Goal: Task Accomplishment & Management: Manage account settings

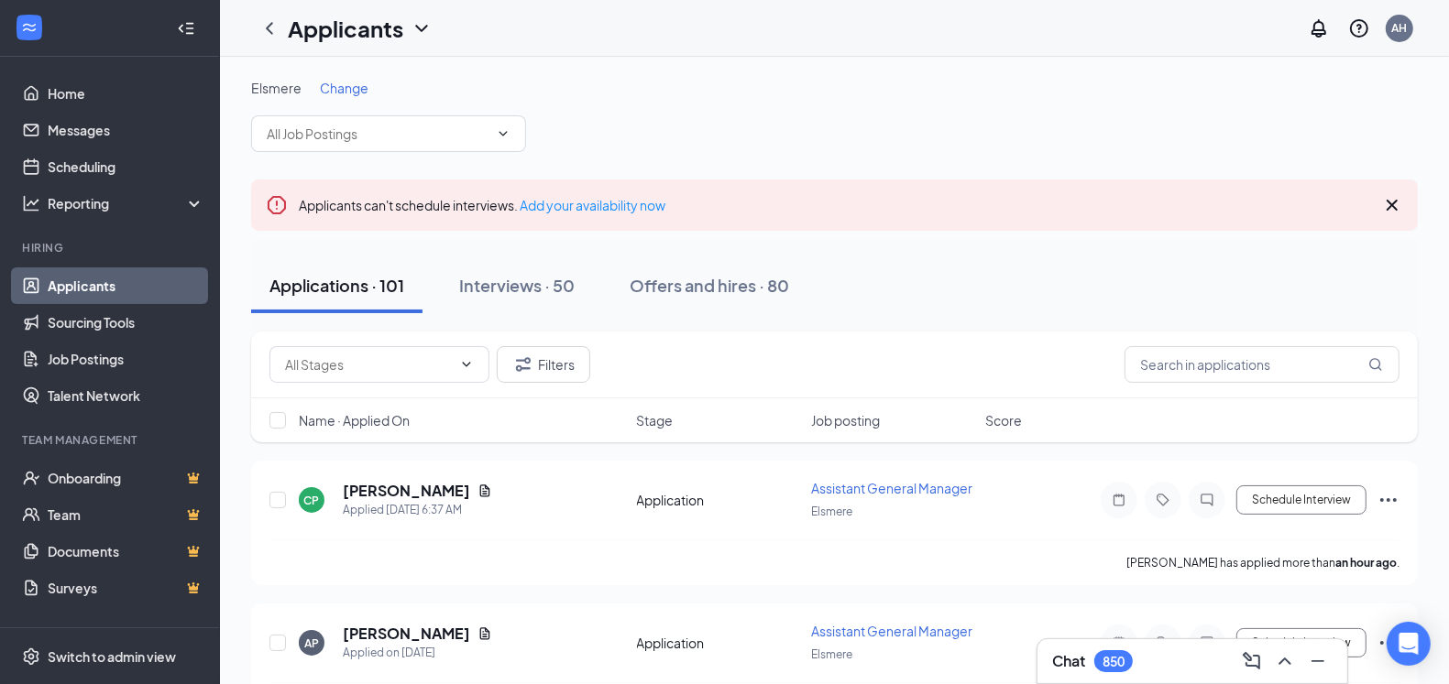
click at [332, 89] on span "Change" at bounding box center [344, 88] width 49 height 16
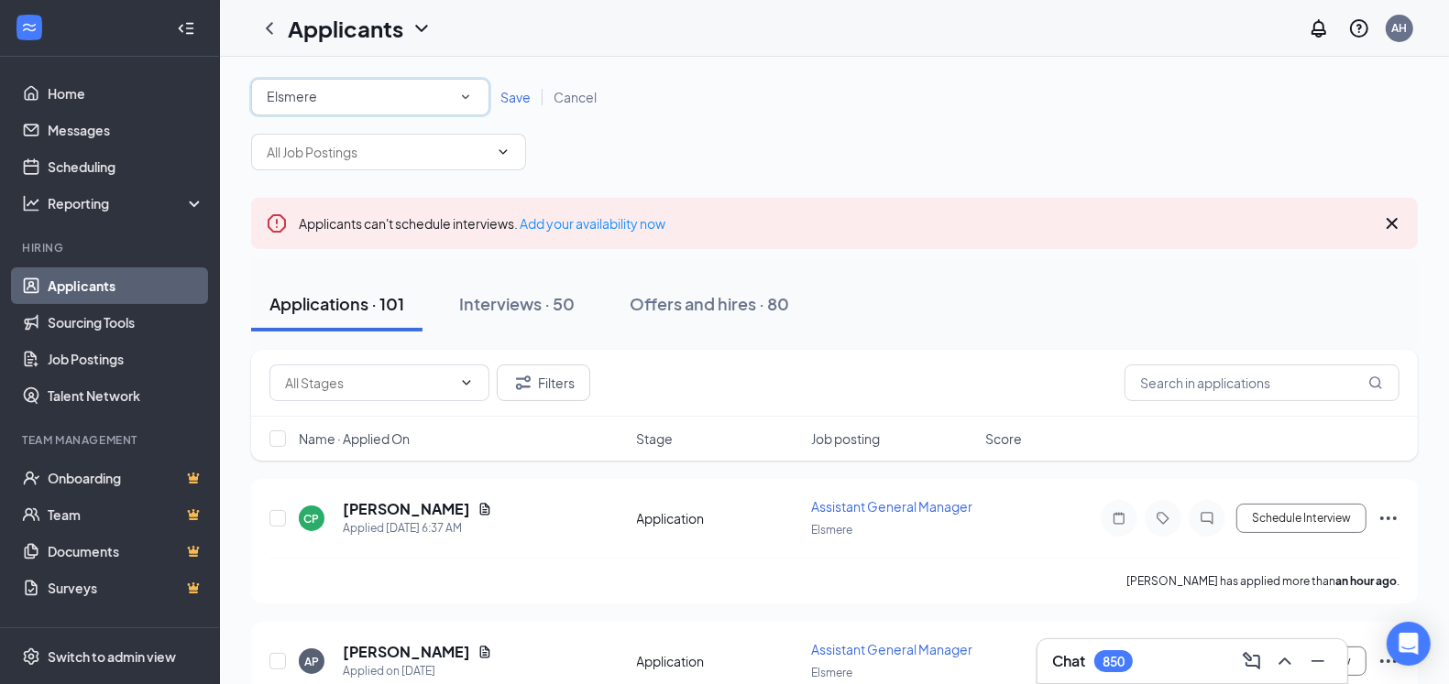
click at [476, 100] on div "All Locations [GEOGRAPHIC_DATA]" at bounding box center [370, 97] width 238 height 37
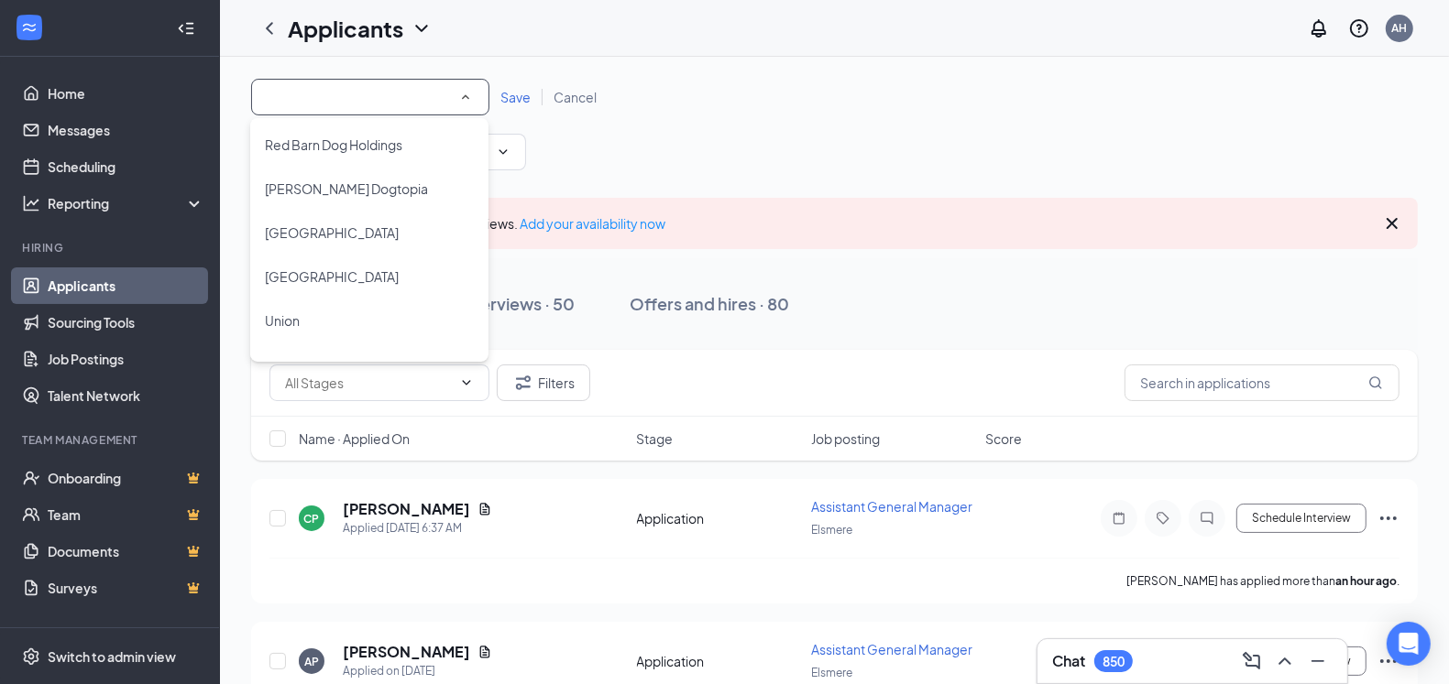
scroll to position [1397, 0]
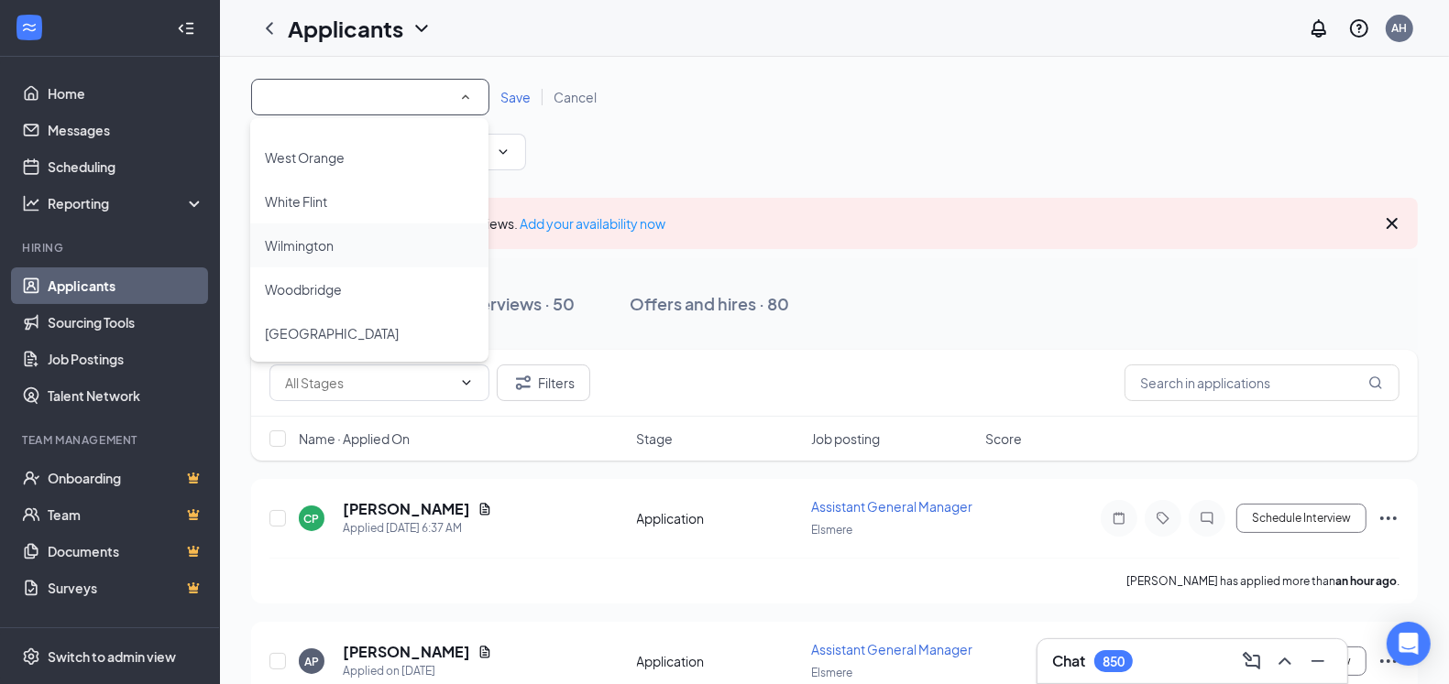
click at [316, 243] on span "Wilmington" at bounding box center [299, 245] width 69 height 16
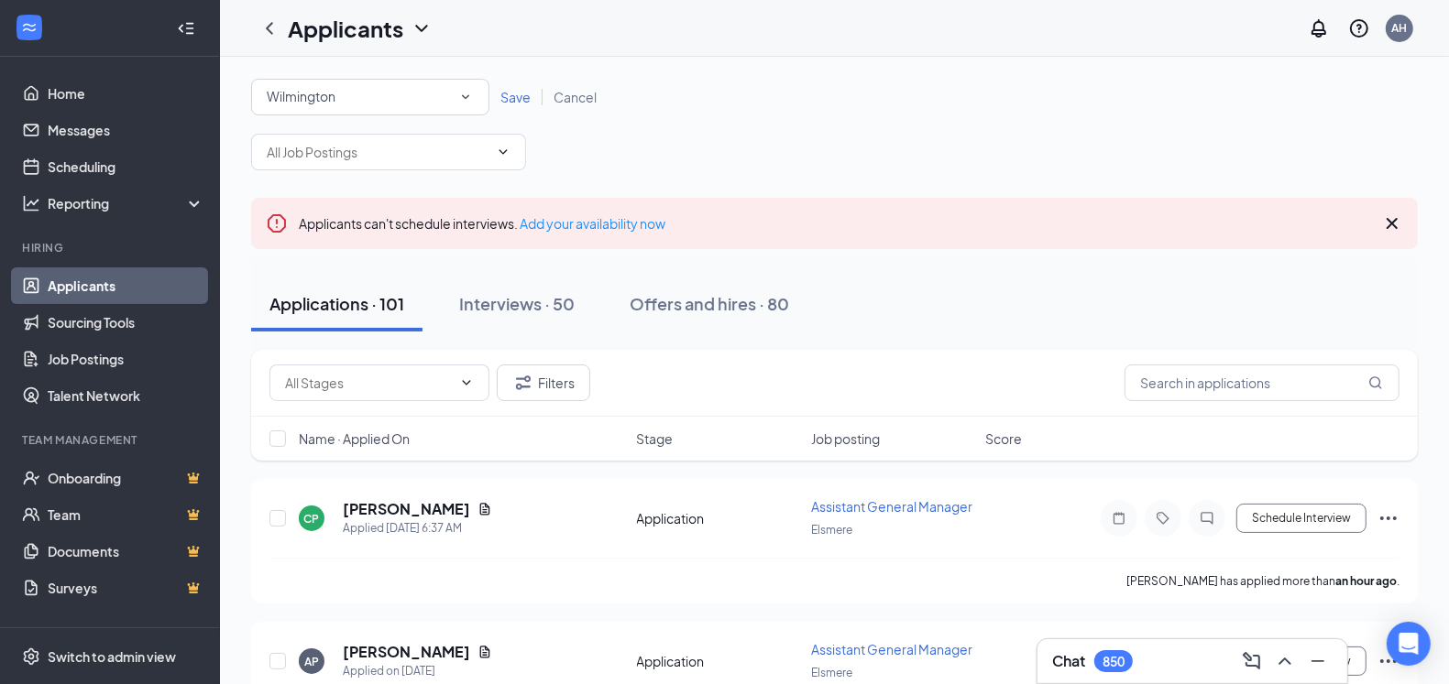
click at [505, 98] on span "Save" at bounding box center [515, 97] width 30 height 16
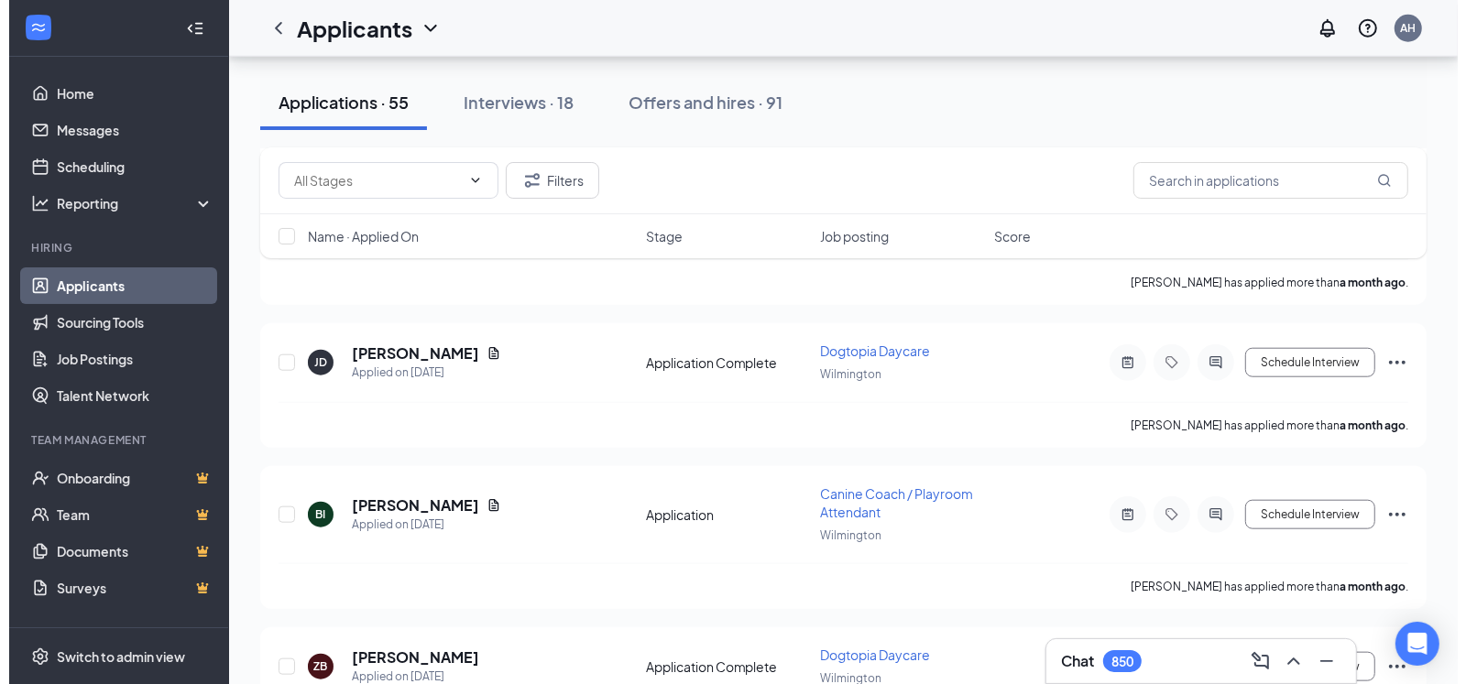
scroll to position [7792, 0]
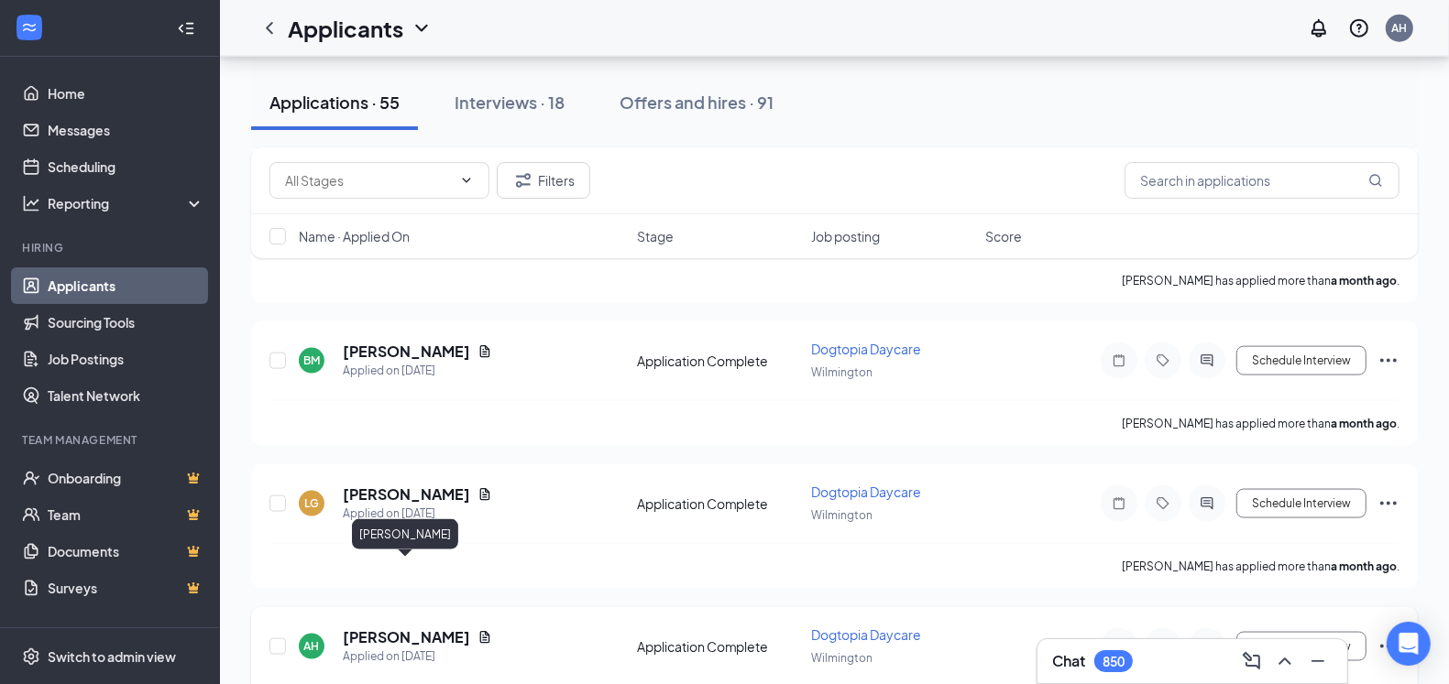
click at [398, 628] on h5 "[PERSON_NAME]" at bounding box center [406, 638] width 127 height 20
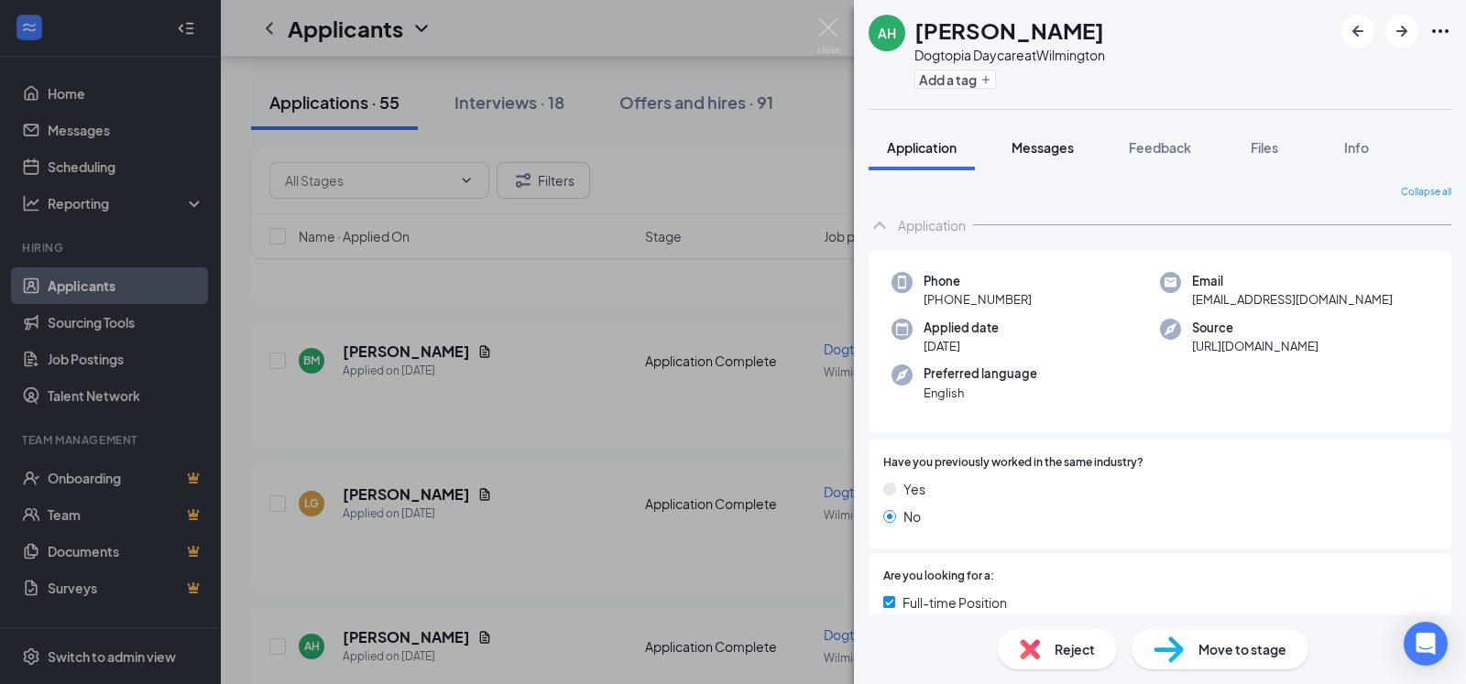
click at [1043, 138] on div "Messages" at bounding box center [1043, 147] width 62 height 18
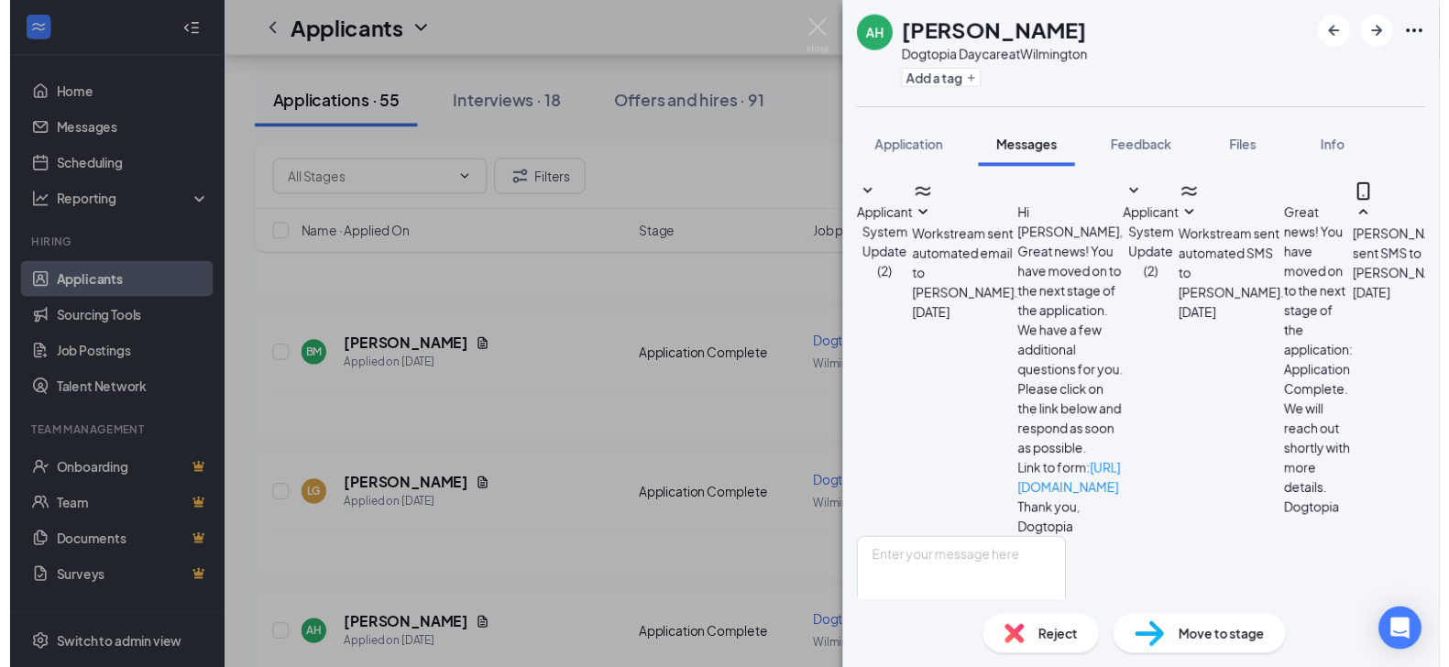
scroll to position [192, 0]
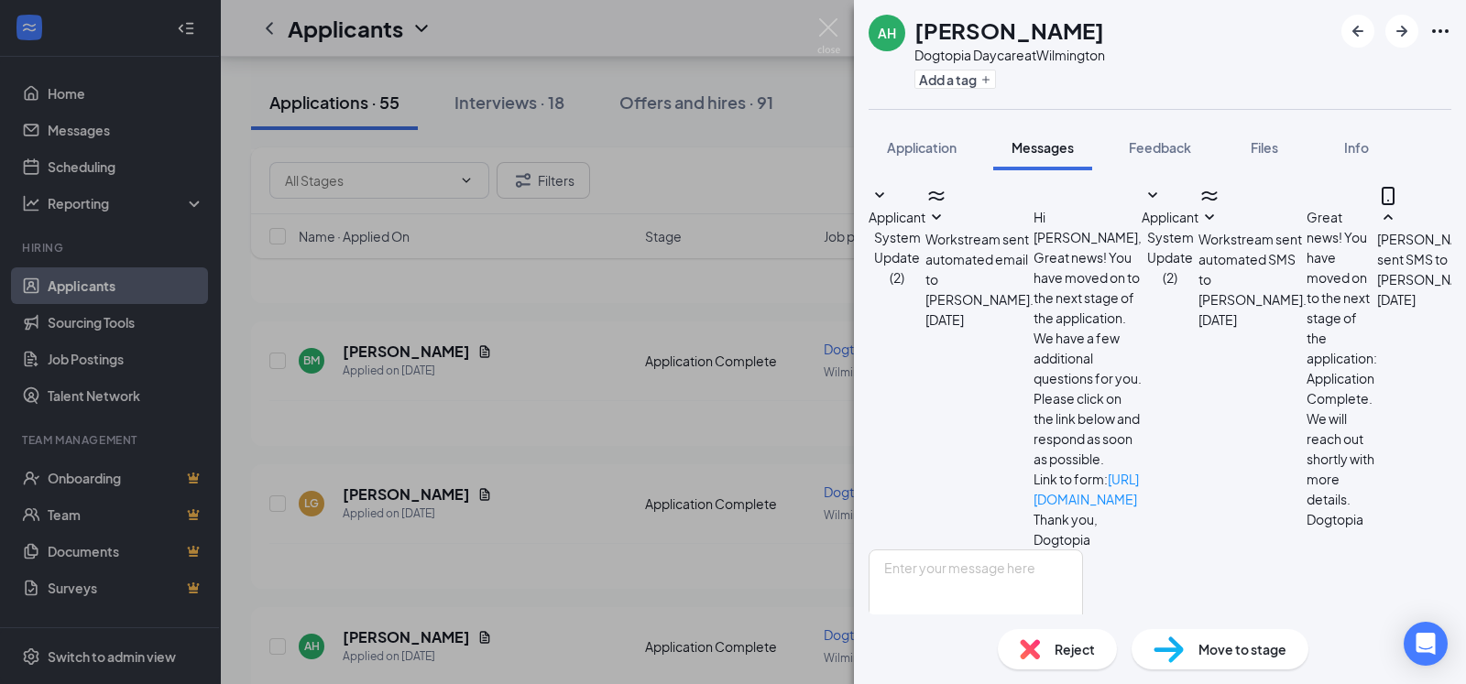
click at [1043, 650] on div "Reject" at bounding box center [1057, 649] width 119 height 40
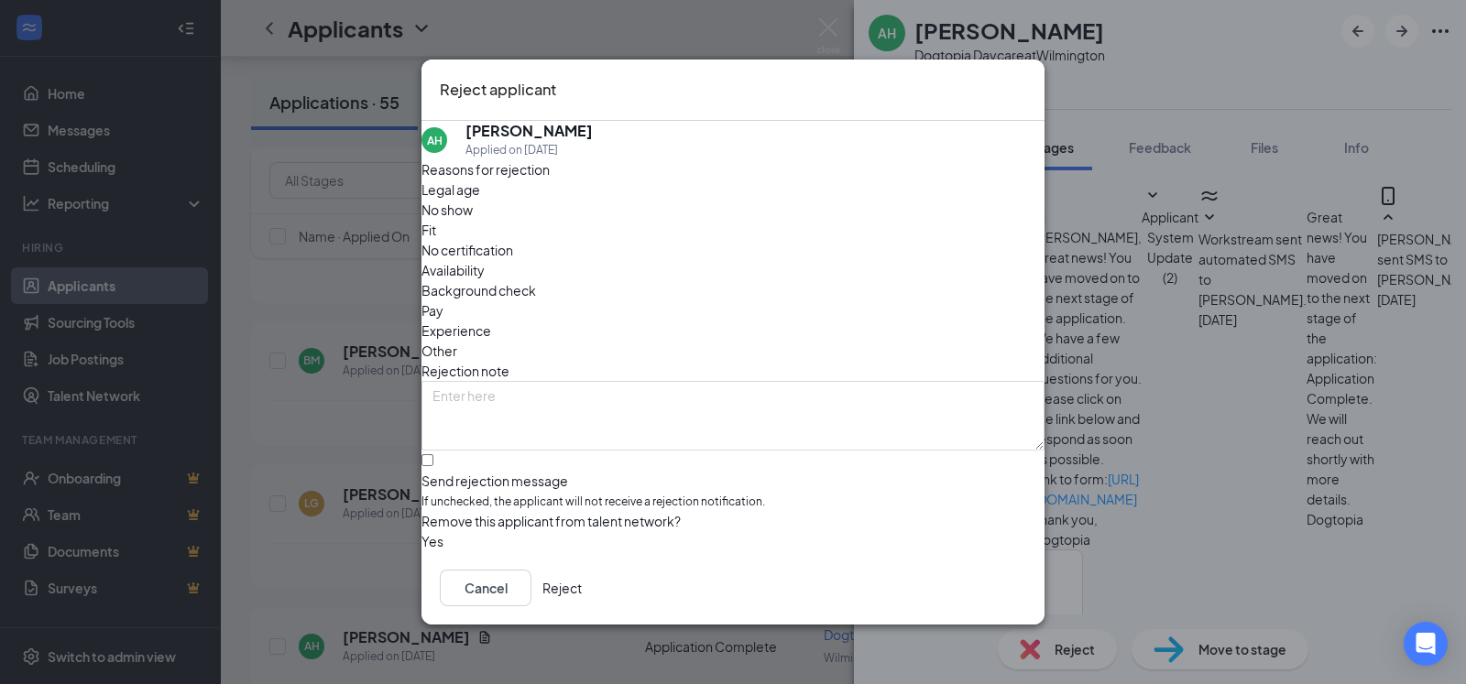
click at [582, 587] on button "Reject" at bounding box center [561, 588] width 39 height 37
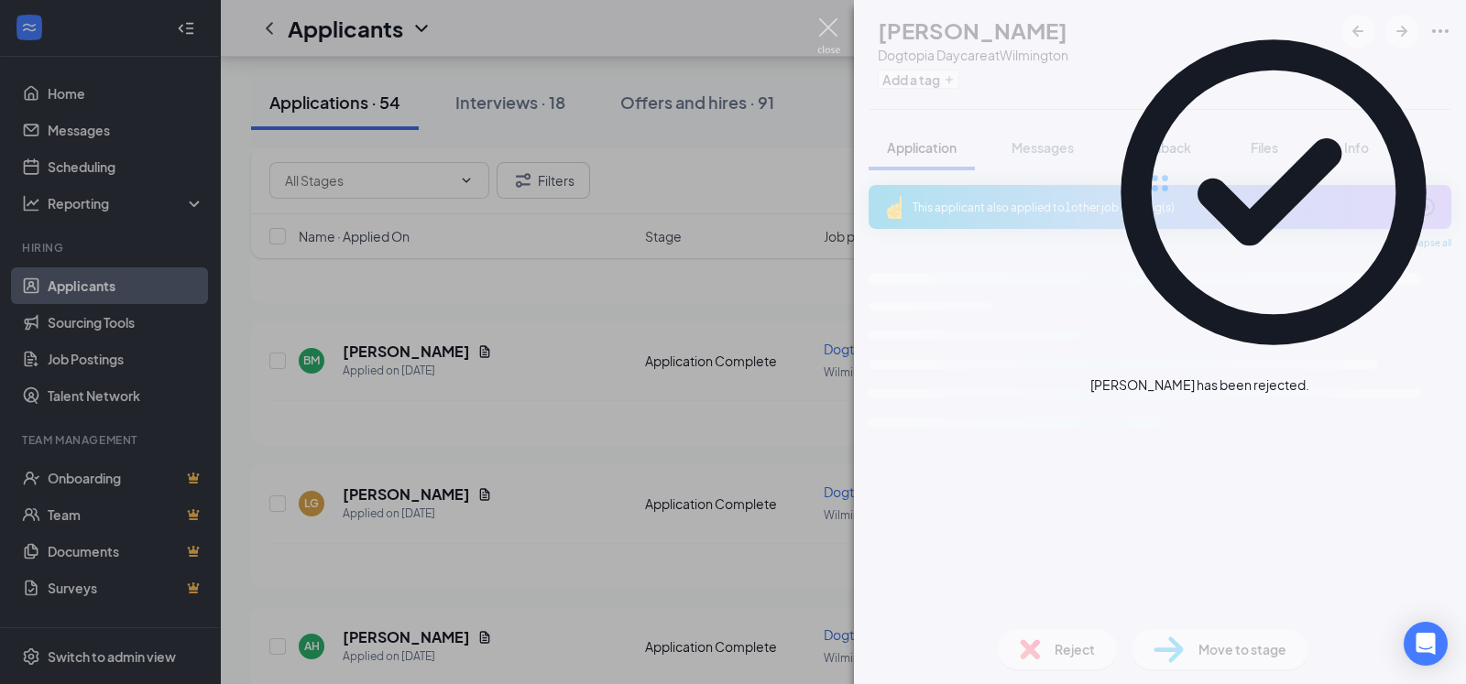
click at [826, 27] on img at bounding box center [828, 36] width 23 height 36
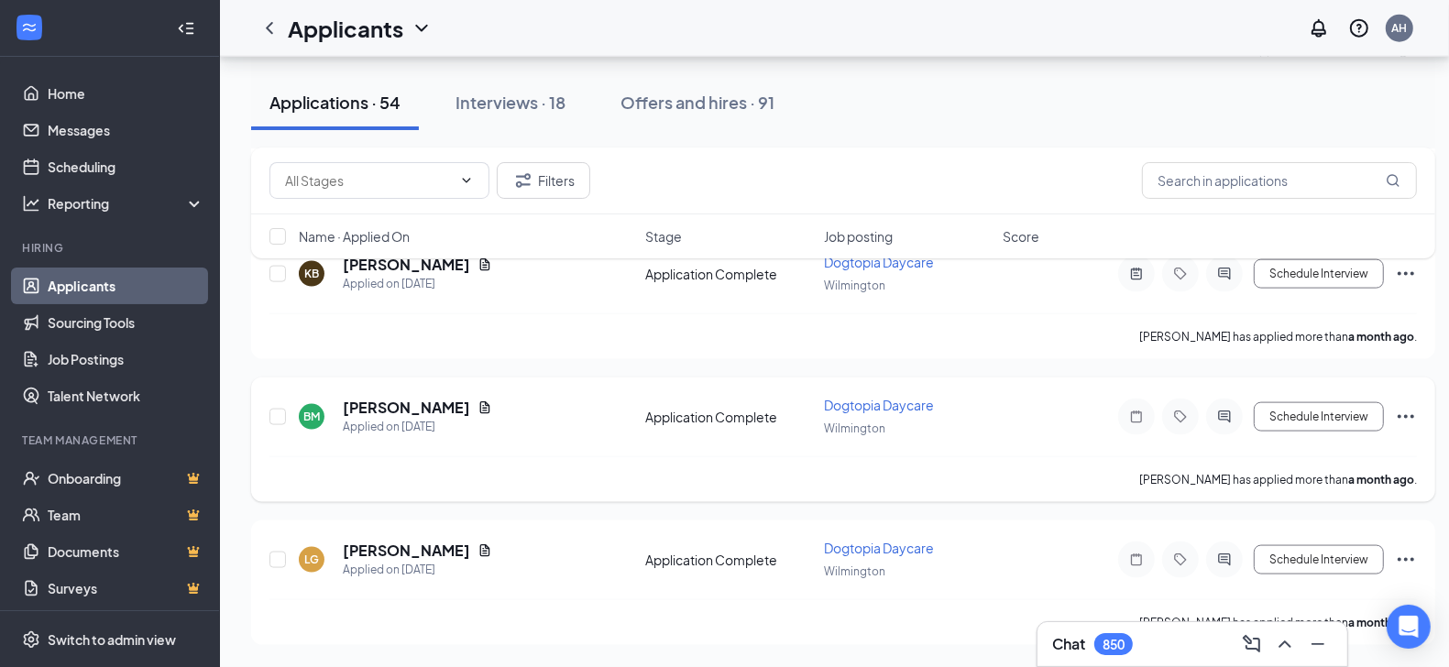
scroll to position [7667, 0]
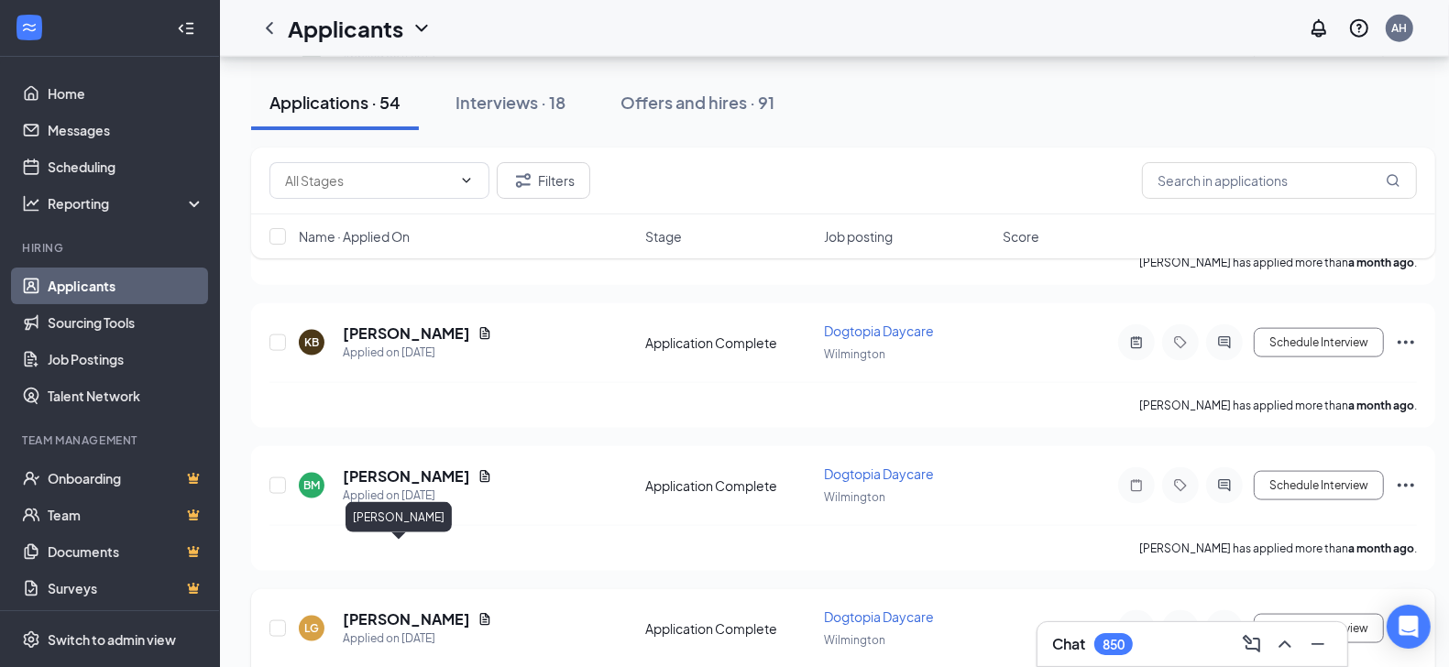
click at [388, 609] on h5 "[PERSON_NAME]" at bounding box center [406, 619] width 127 height 20
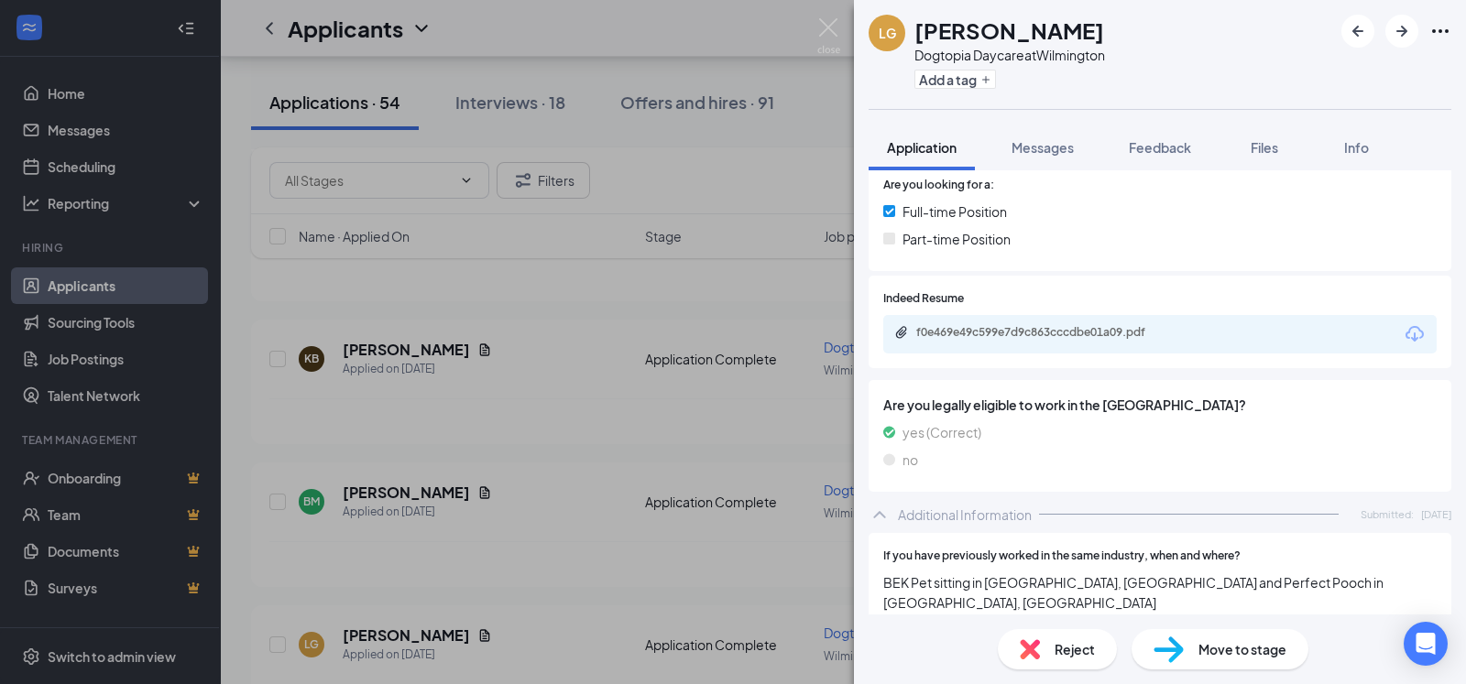
scroll to position [393, 0]
click at [1038, 150] on span "Messages" at bounding box center [1043, 147] width 62 height 16
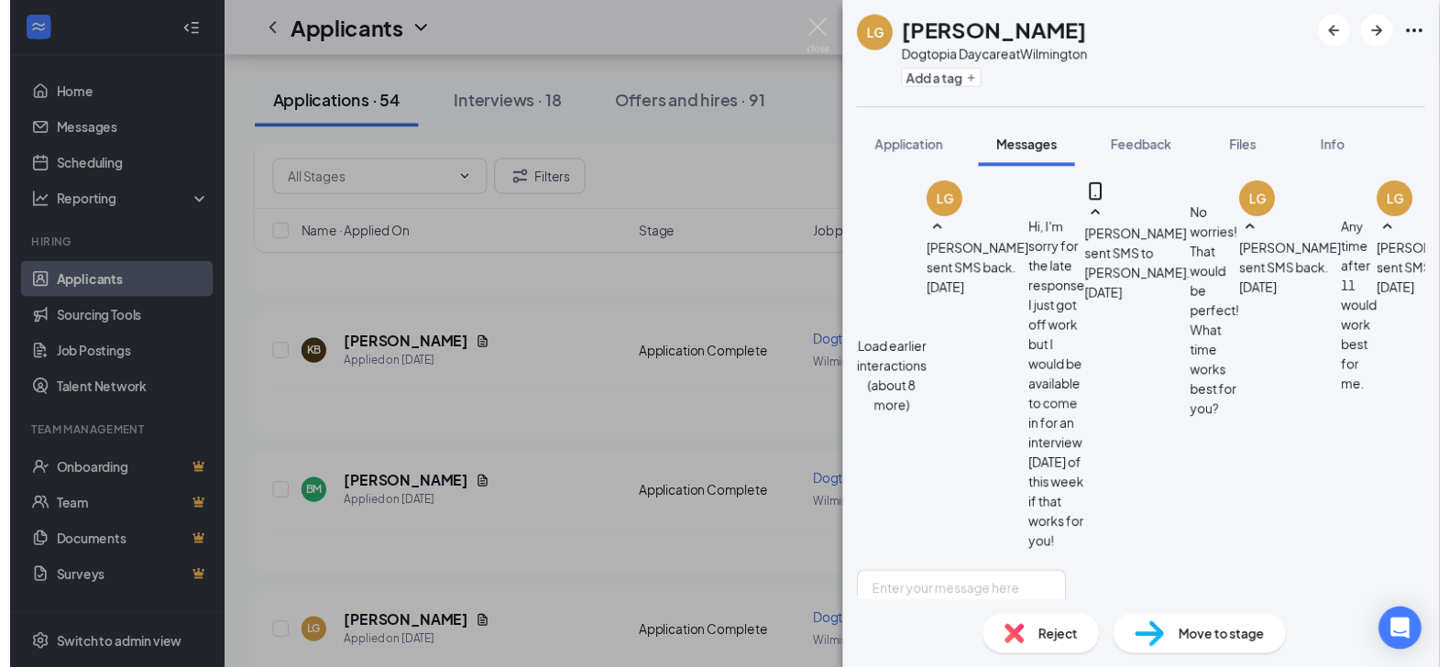
scroll to position [1160, 0]
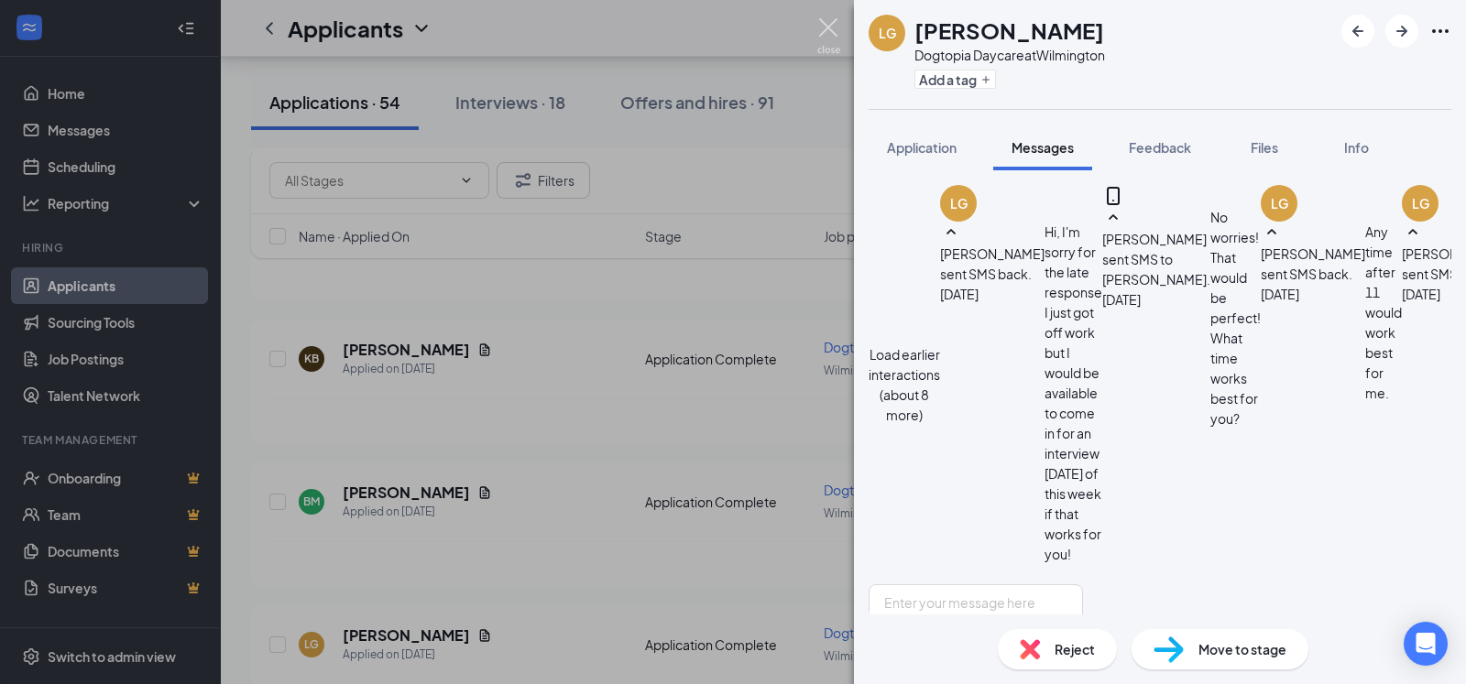
click at [830, 26] on img at bounding box center [828, 36] width 23 height 36
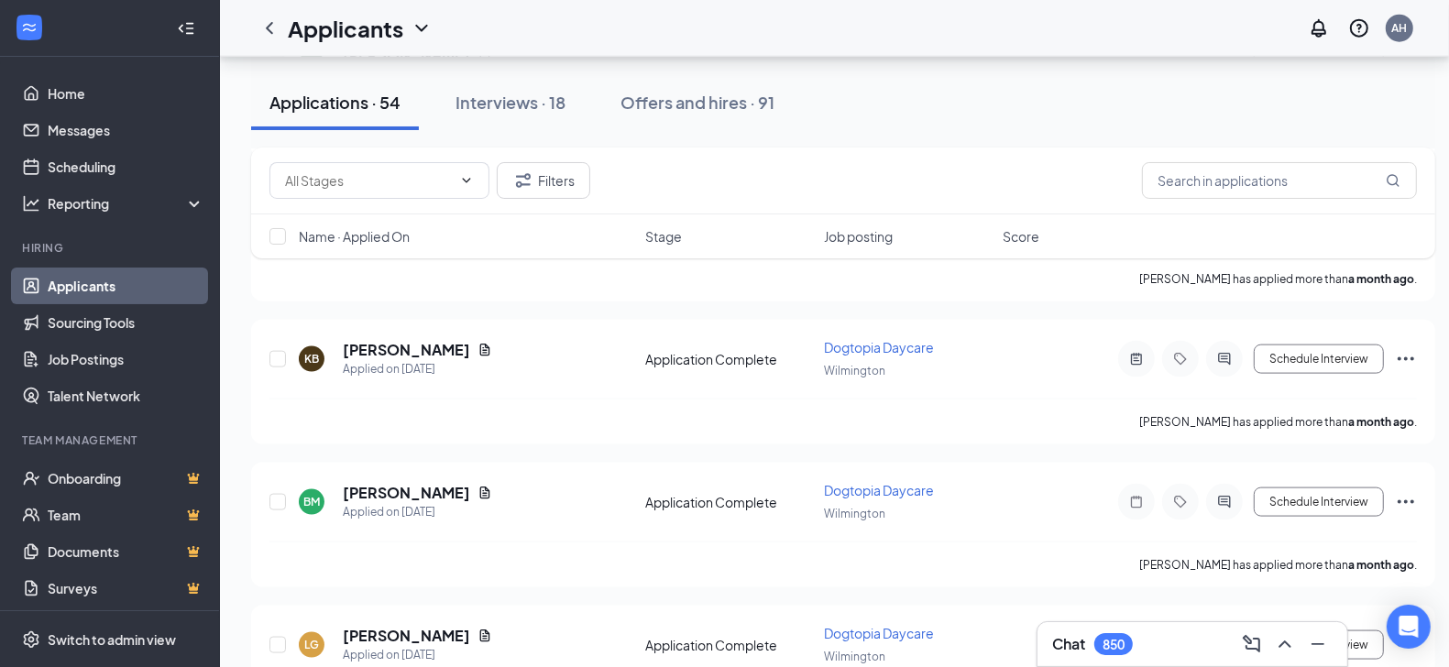
scroll to position [7667, 0]
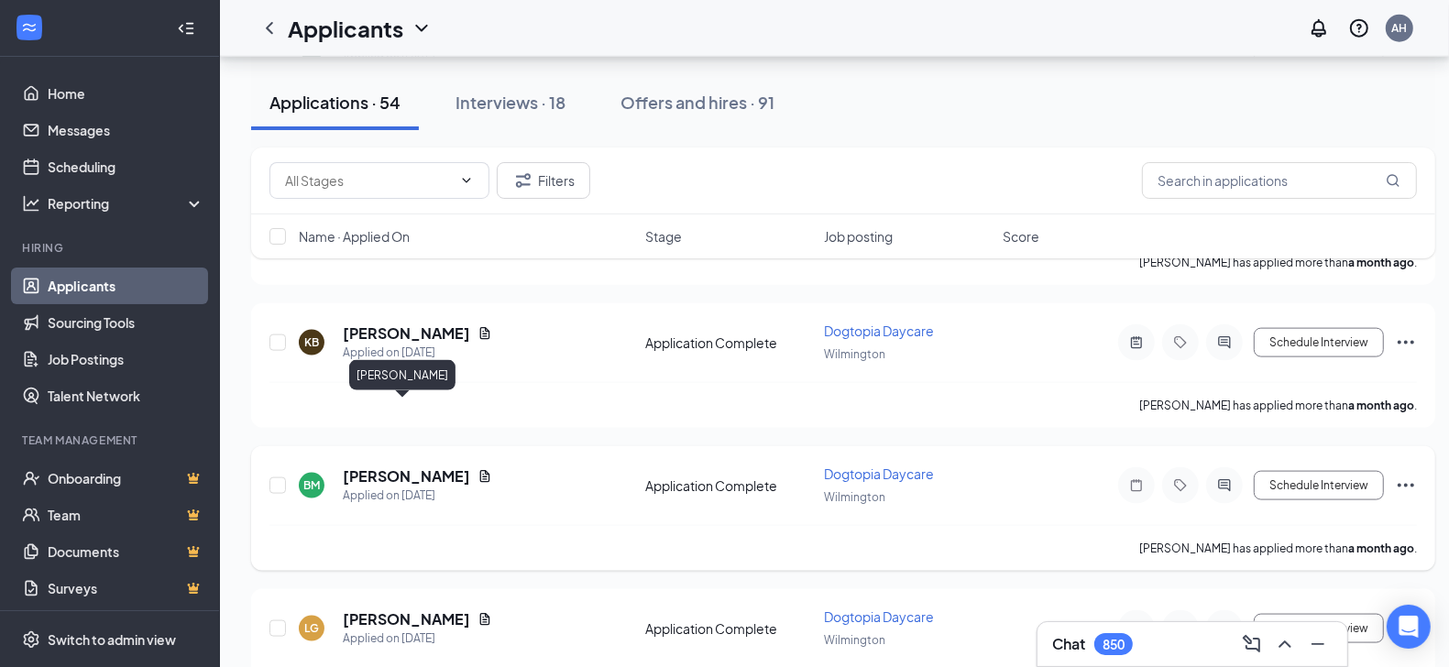
click at [403, 466] on h5 "[PERSON_NAME]" at bounding box center [406, 476] width 127 height 20
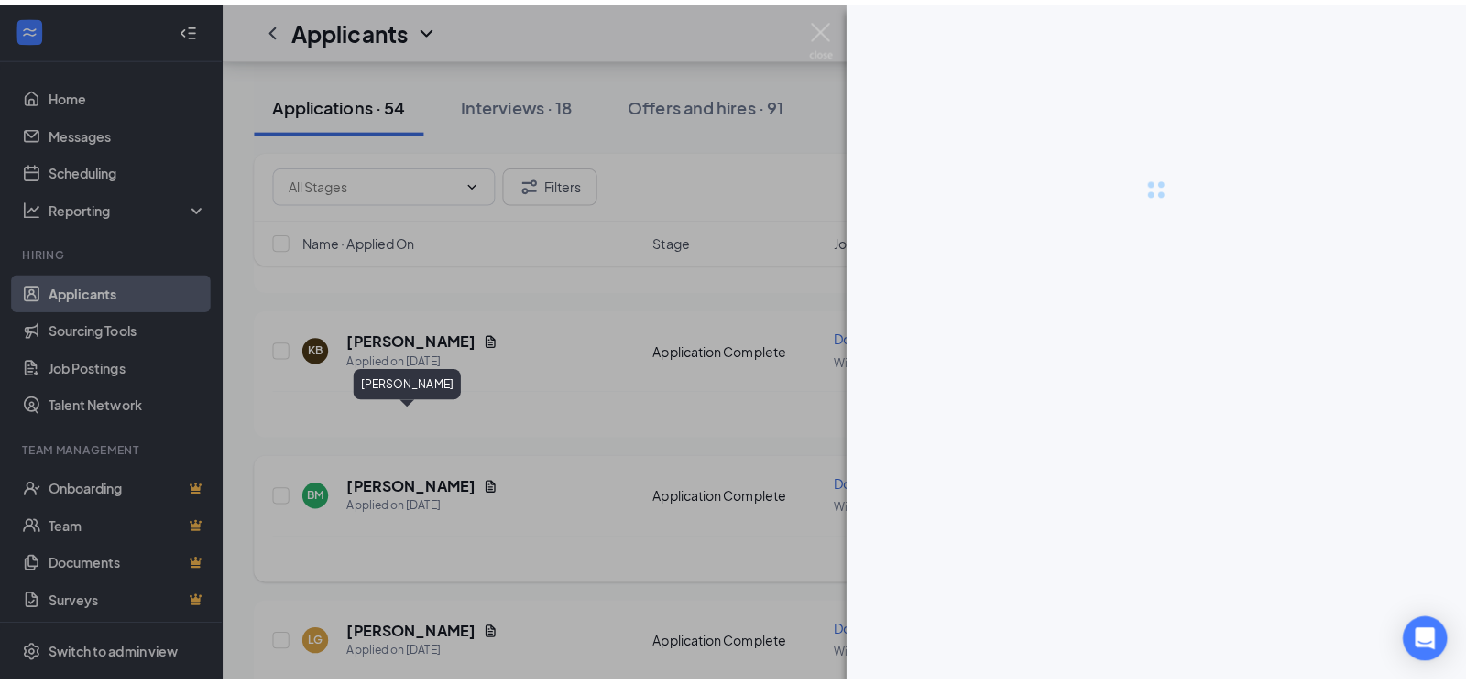
scroll to position [7651, 0]
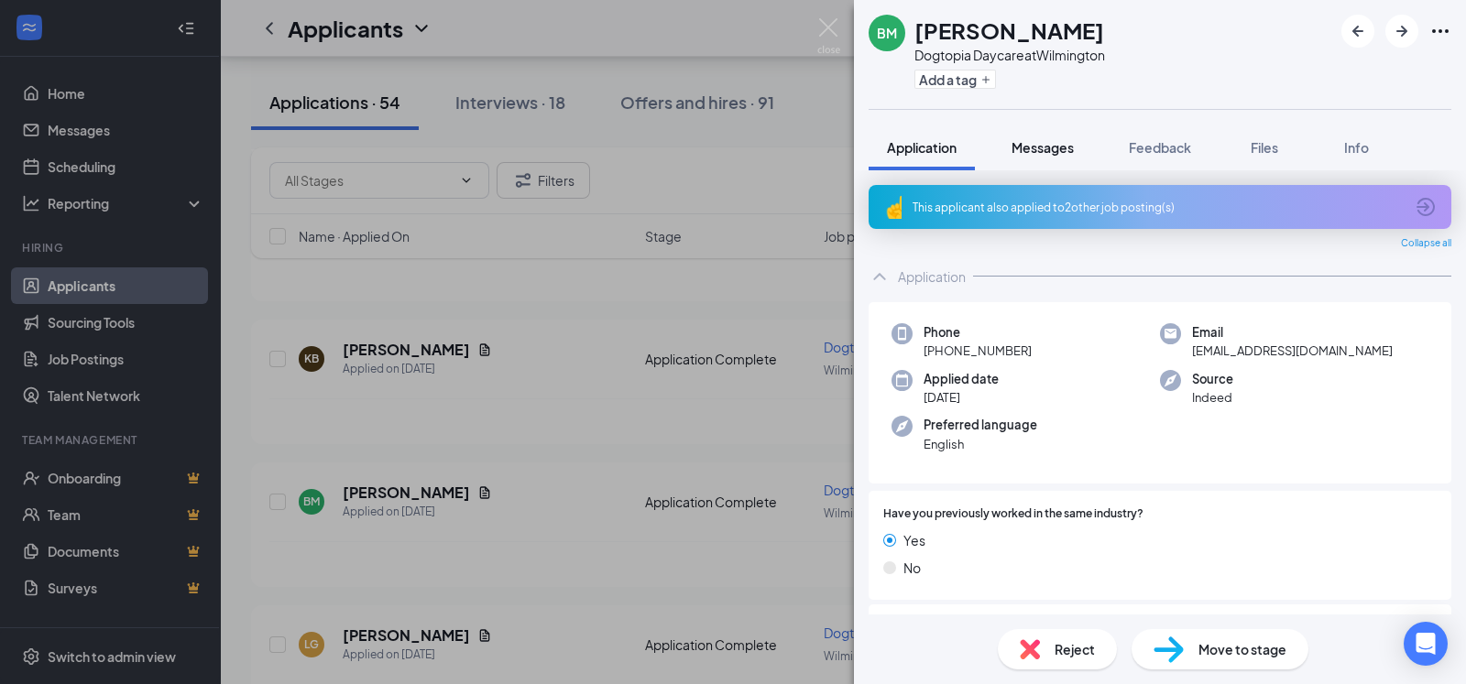
click at [1047, 147] on span "Messages" at bounding box center [1043, 147] width 62 height 16
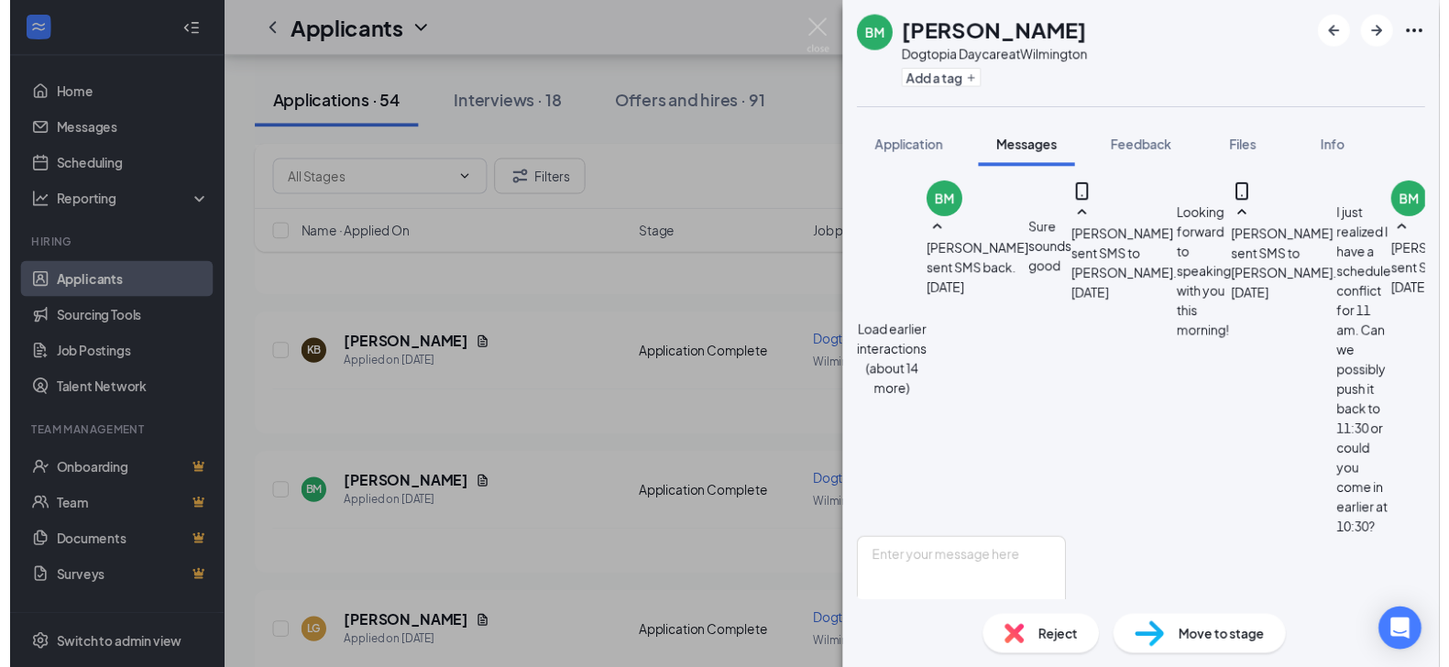
scroll to position [955, 0]
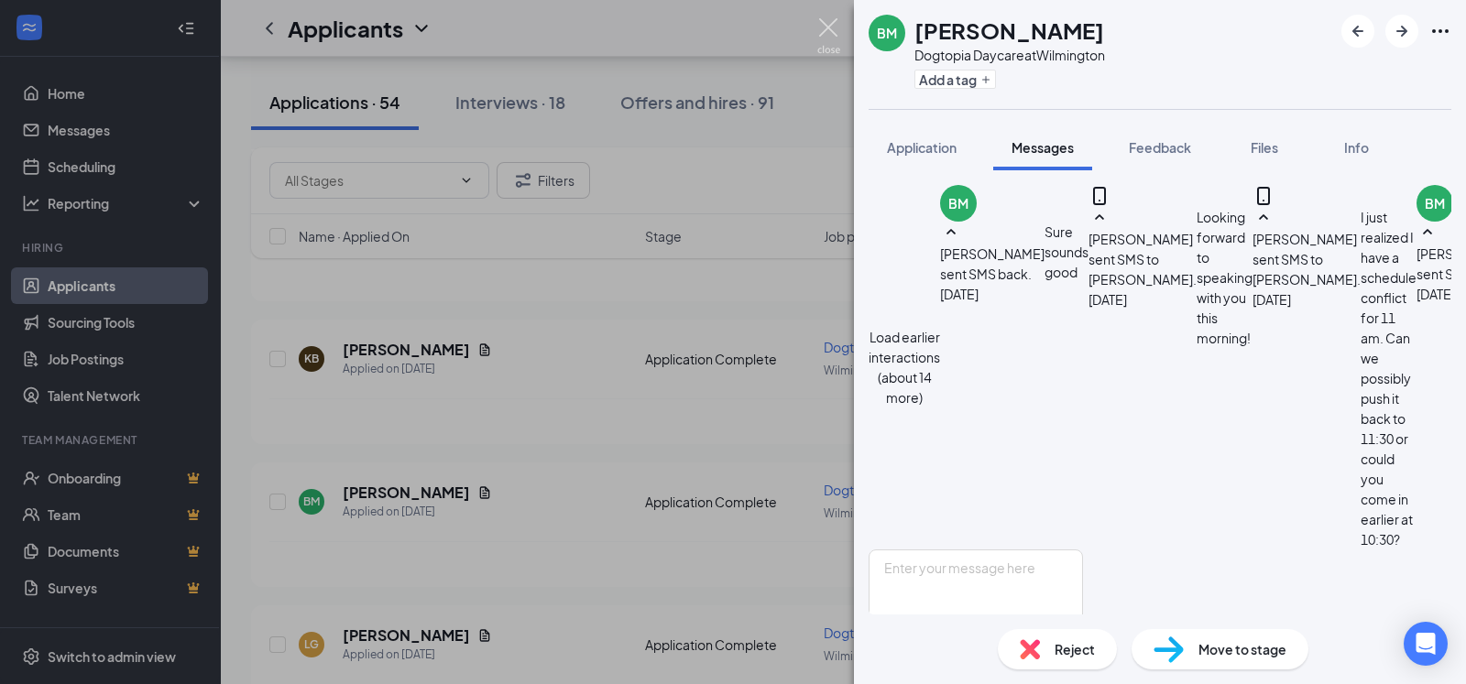
click at [818, 29] on img at bounding box center [828, 36] width 23 height 36
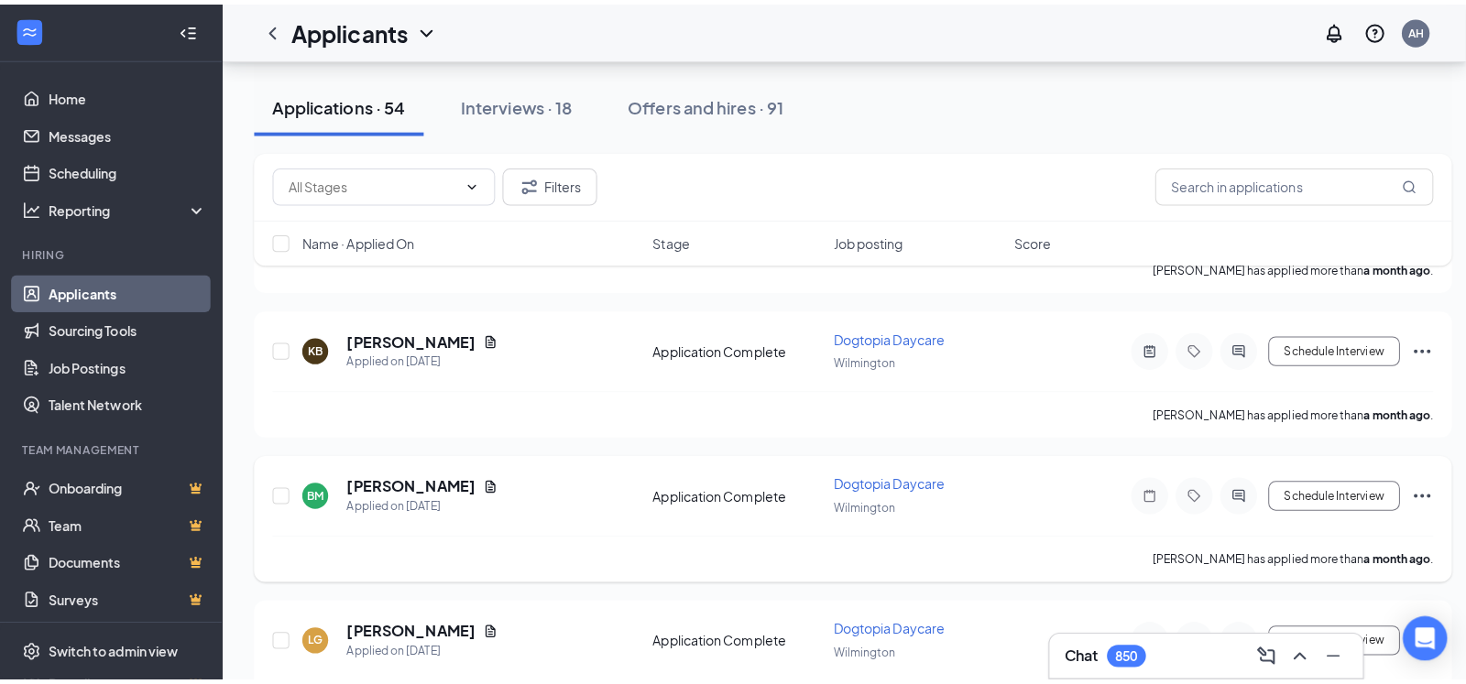
scroll to position [7580, 0]
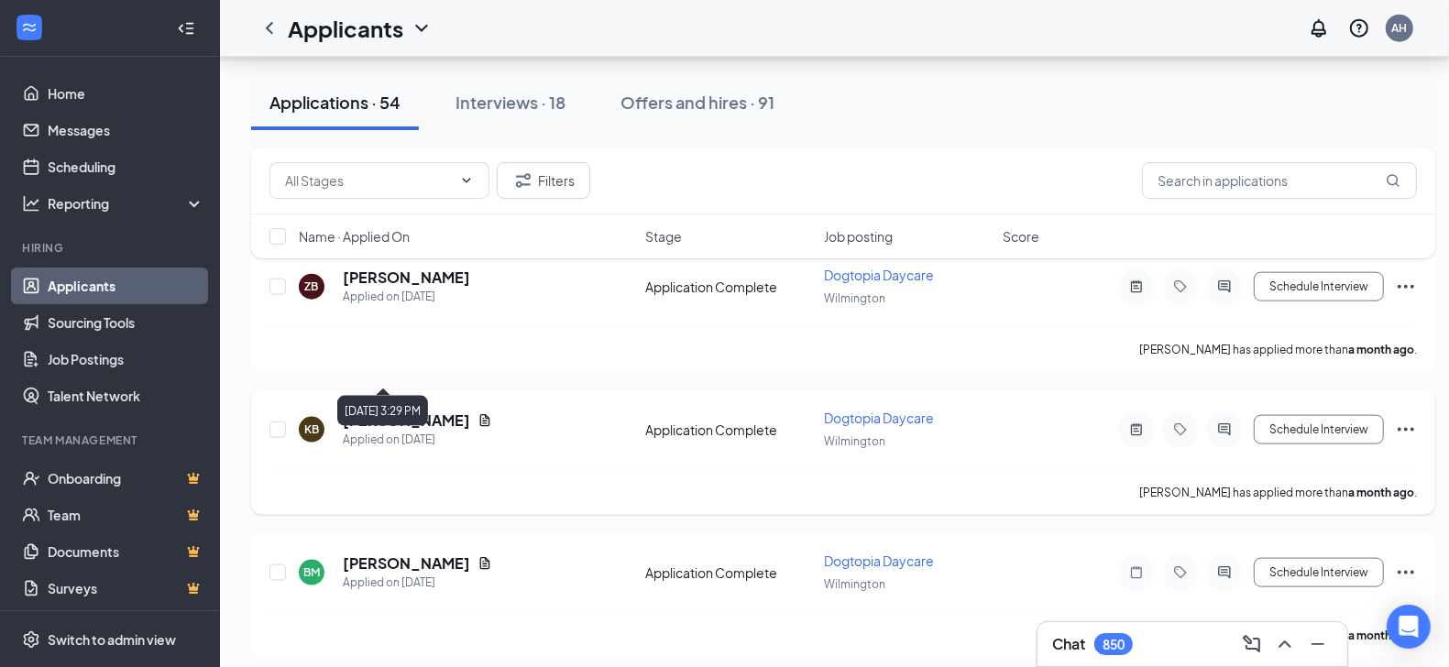
click at [401, 431] on div "Applied on [DATE]" at bounding box center [417, 440] width 149 height 18
click at [402, 410] on h5 "[PERSON_NAME]" at bounding box center [406, 420] width 127 height 20
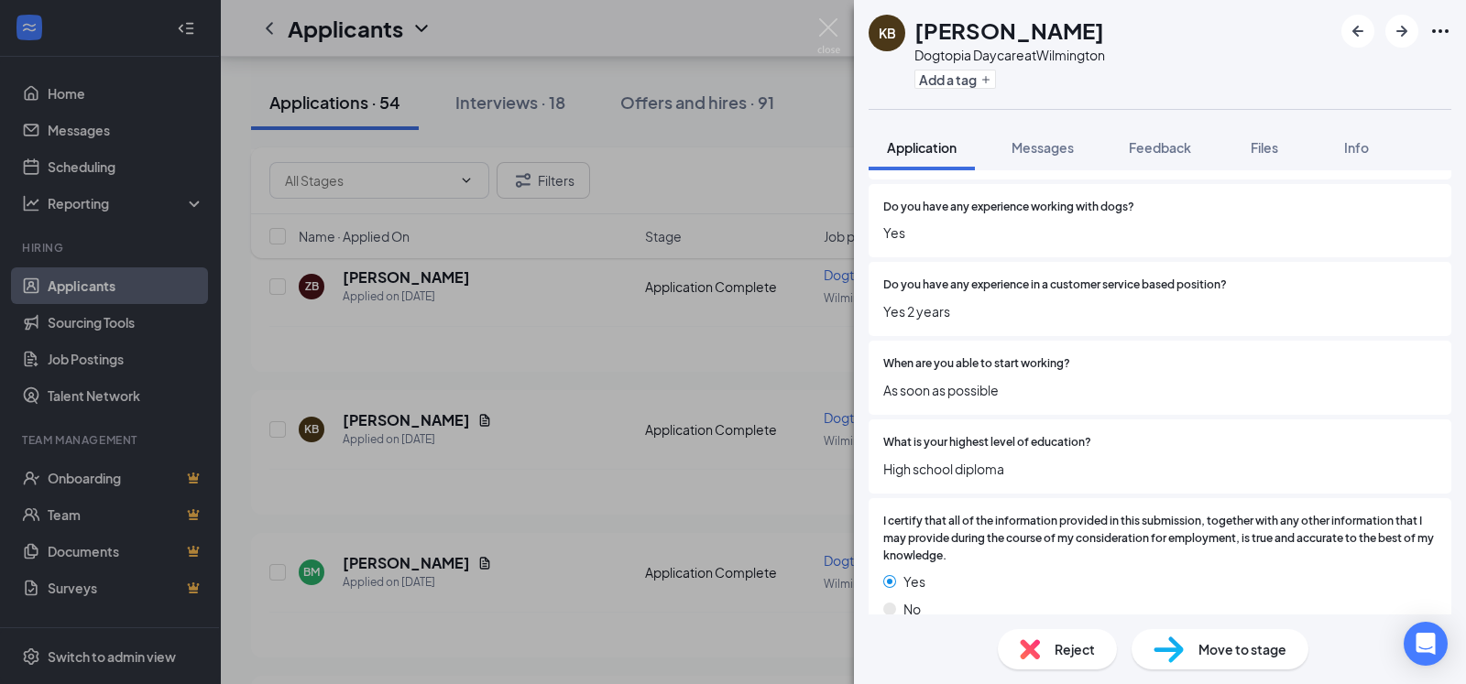
scroll to position [1747, 0]
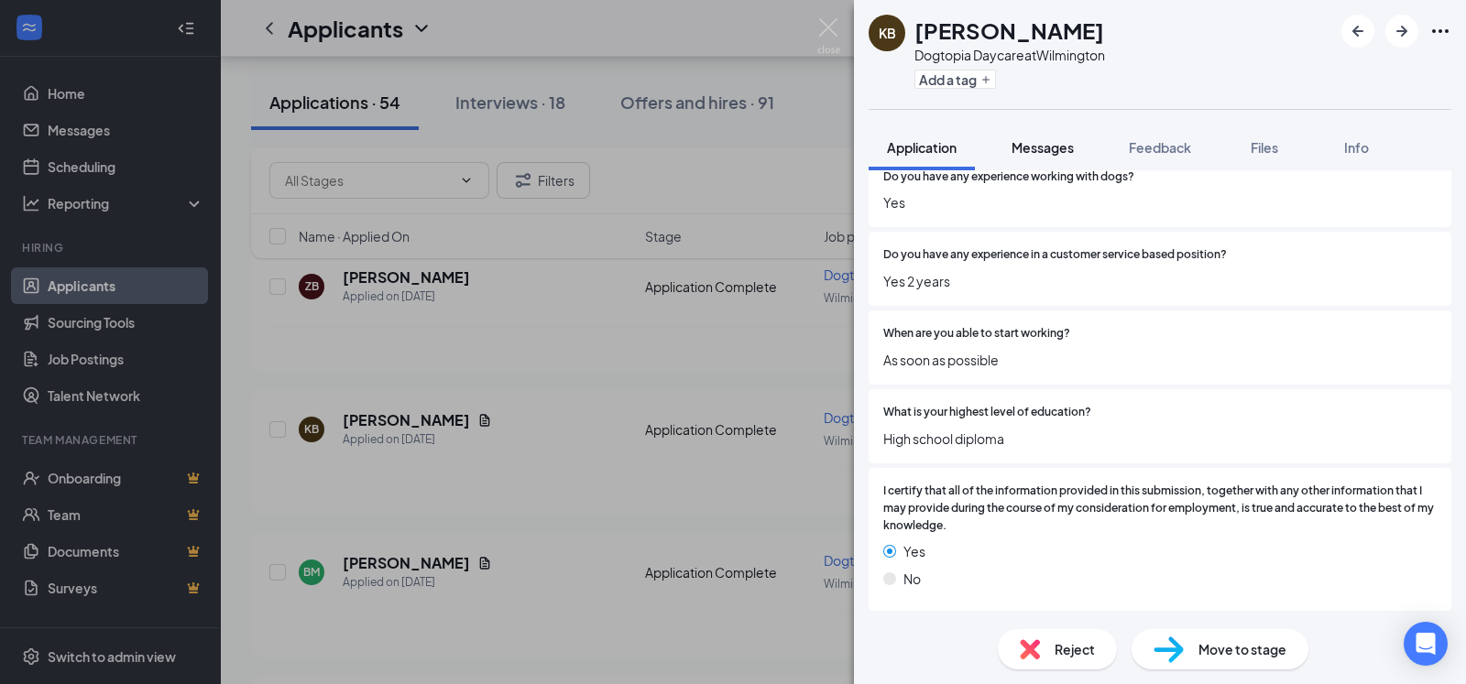
click at [1043, 146] on span "Messages" at bounding box center [1043, 147] width 62 height 16
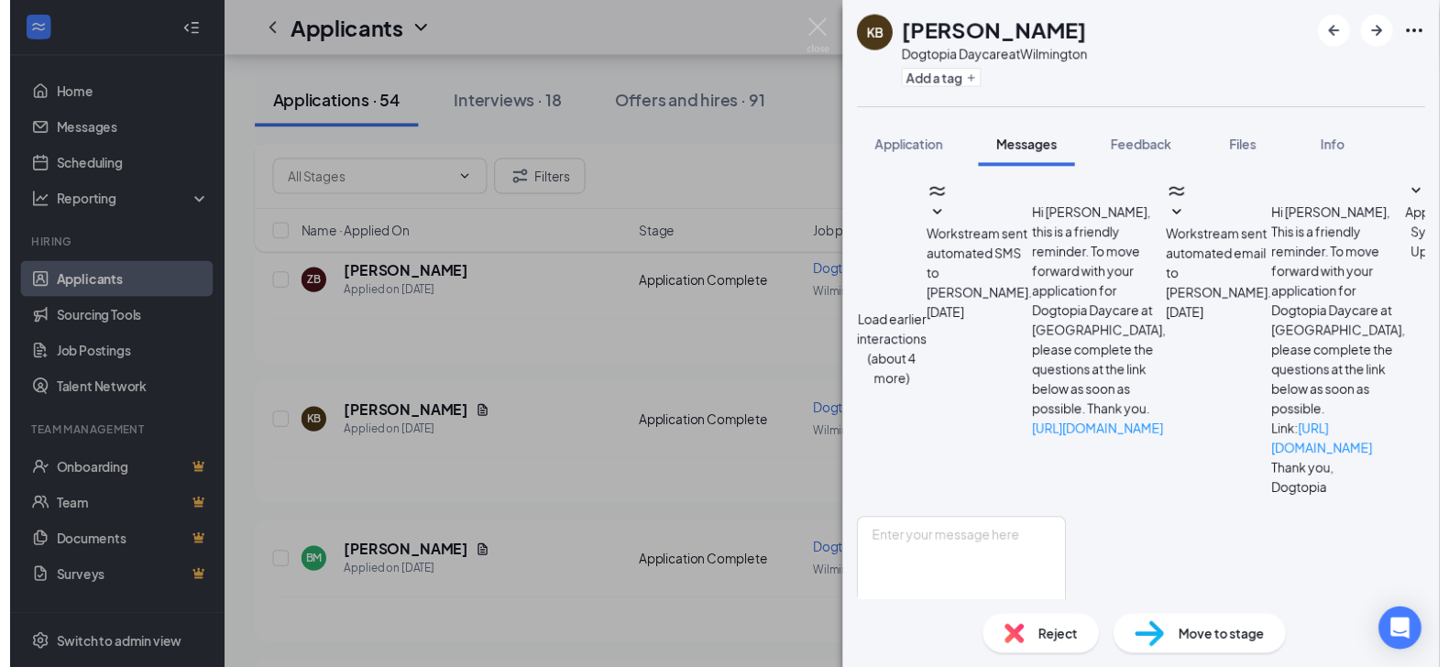
scroll to position [702, 0]
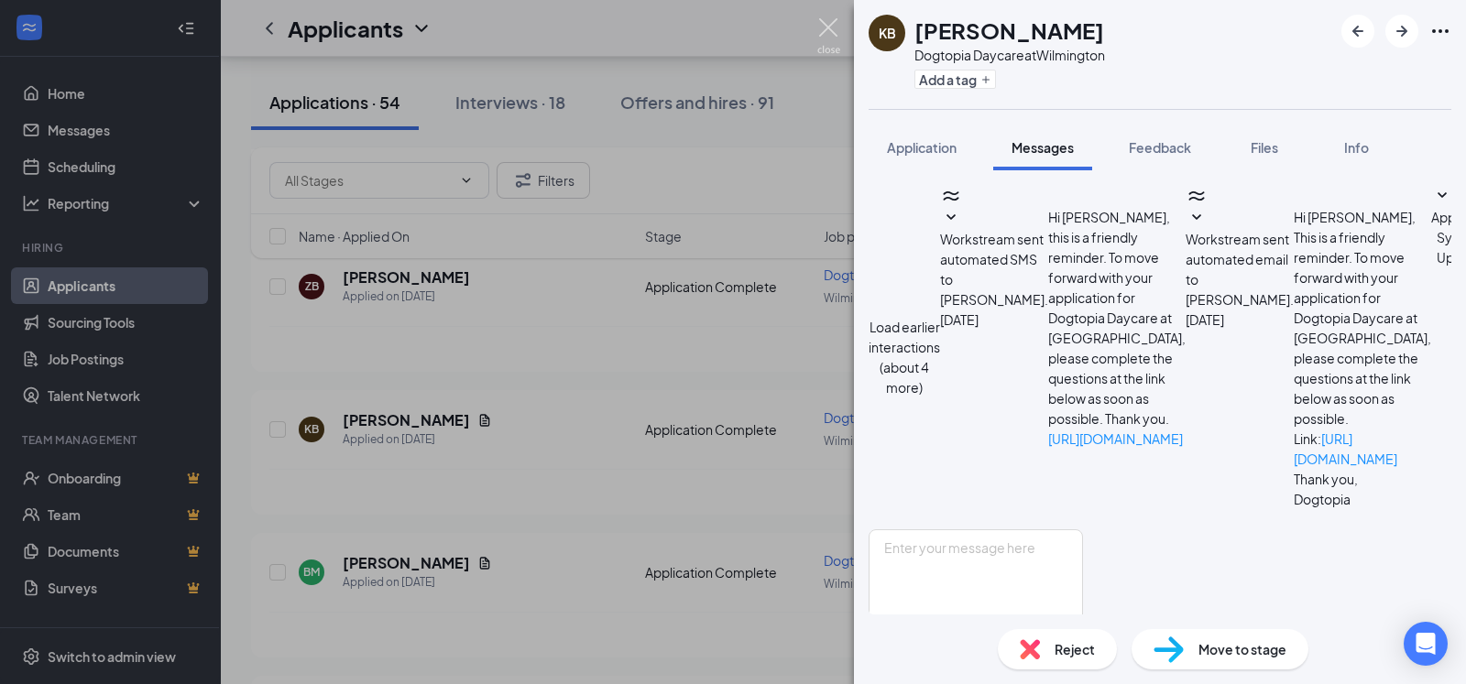
click at [826, 24] on img at bounding box center [828, 36] width 23 height 36
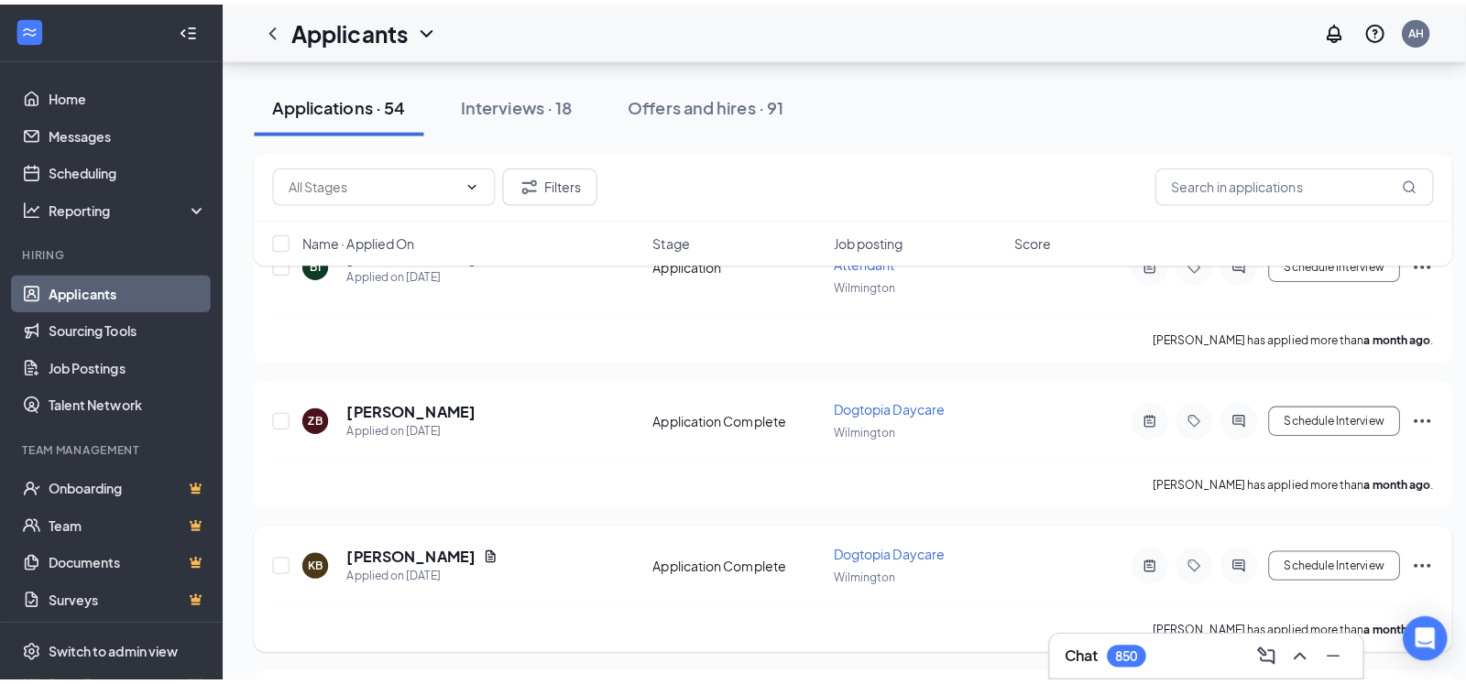
scroll to position [7361, 0]
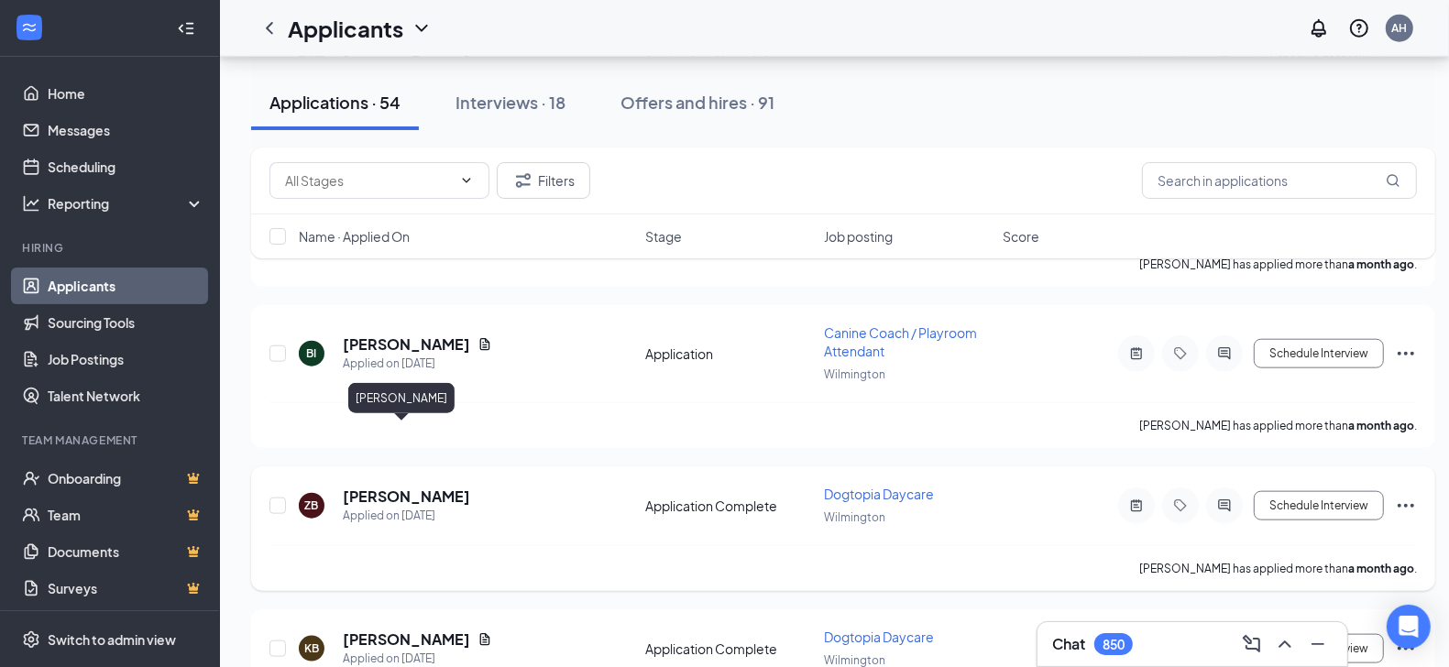
click at [387, 487] on h5 "[PERSON_NAME]" at bounding box center [406, 497] width 127 height 20
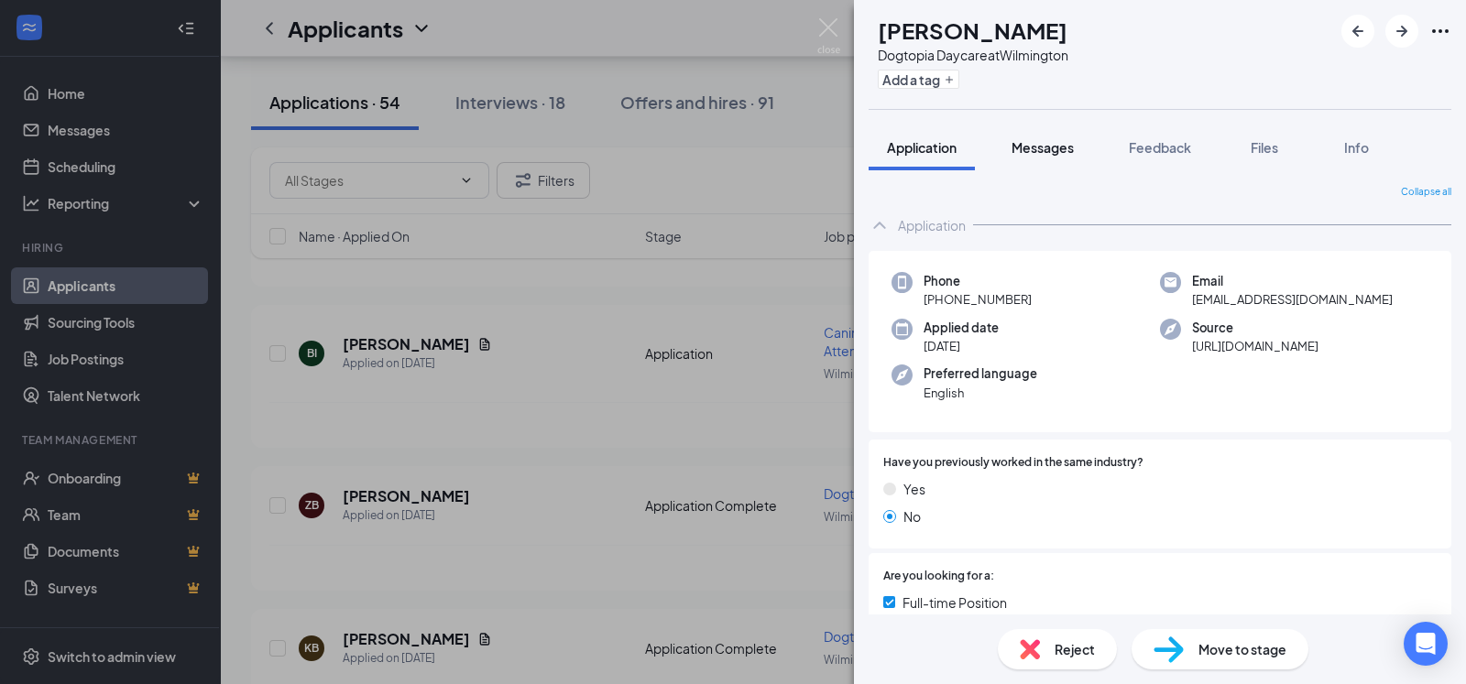
click at [1051, 148] on span "Messages" at bounding box center [1043, 147] width 62 height 16
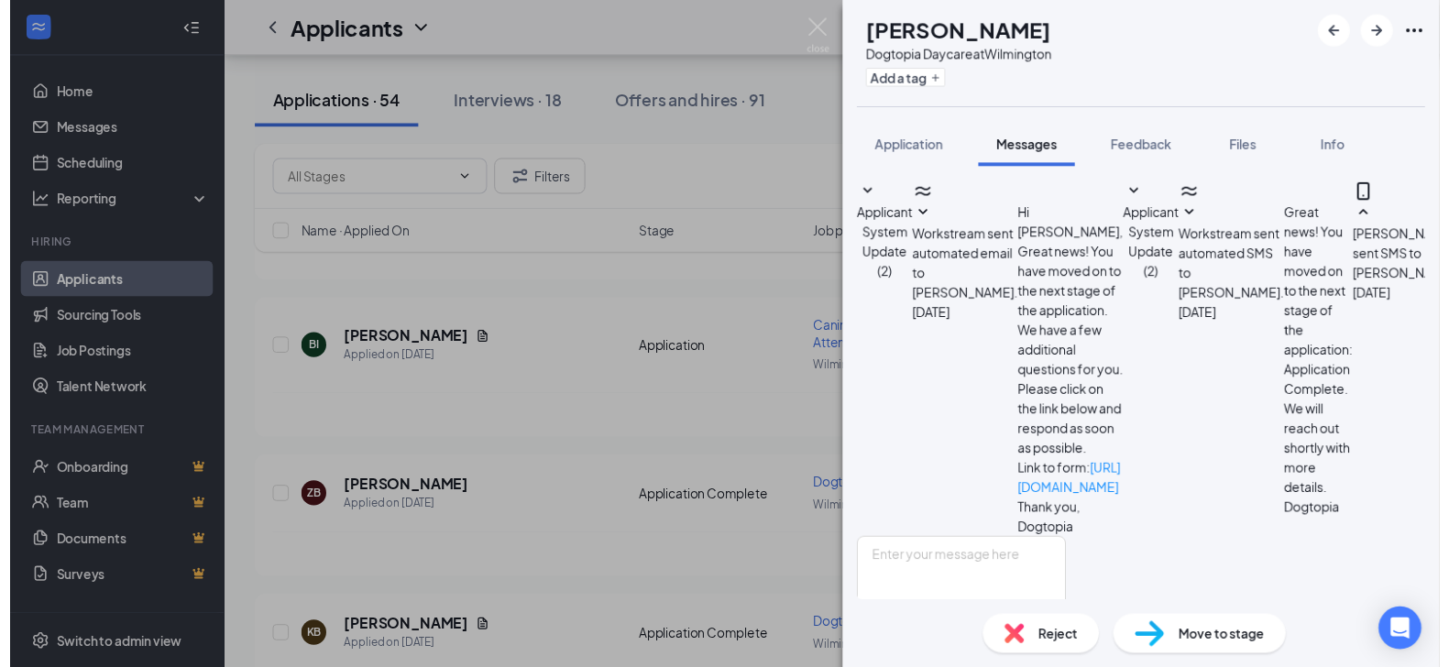
scroll to position [192, 0]
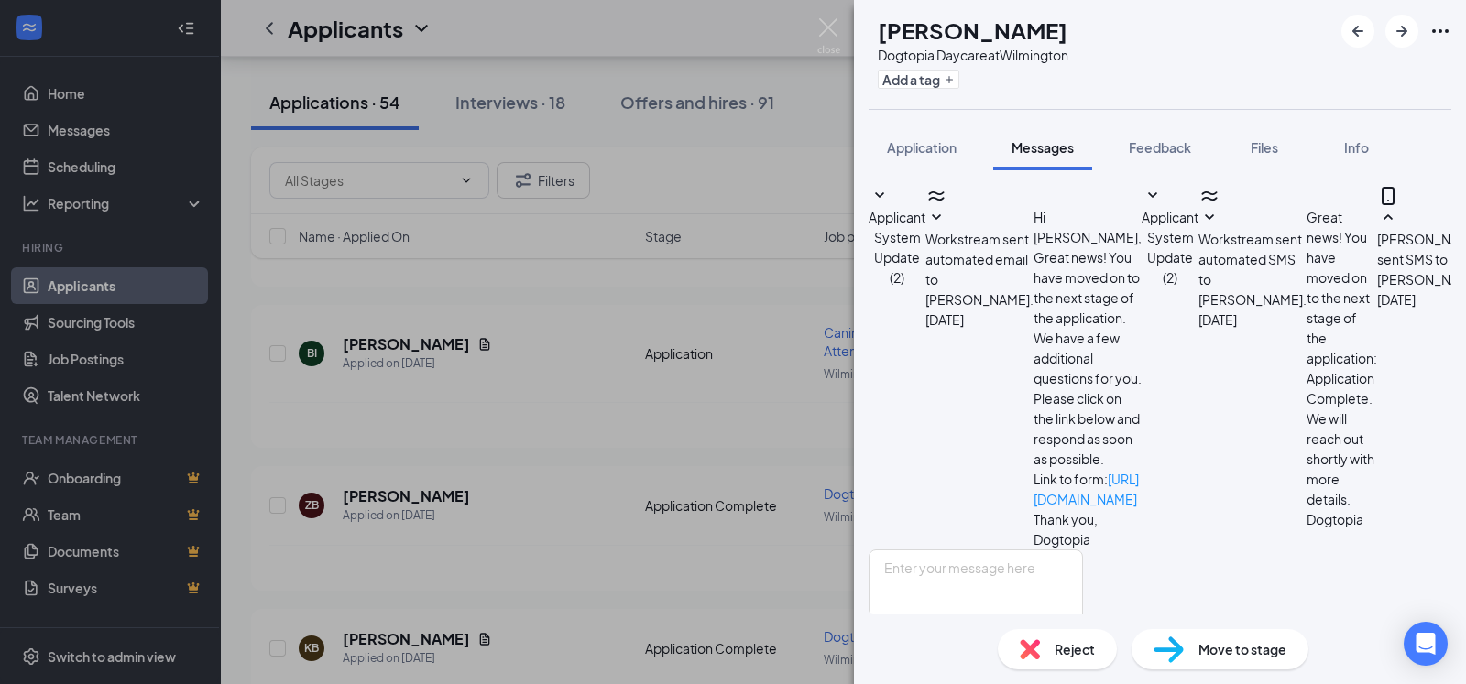
click at [1059, 642] on span "Reject" at bounding box center [1075, 650] width 40 height 20
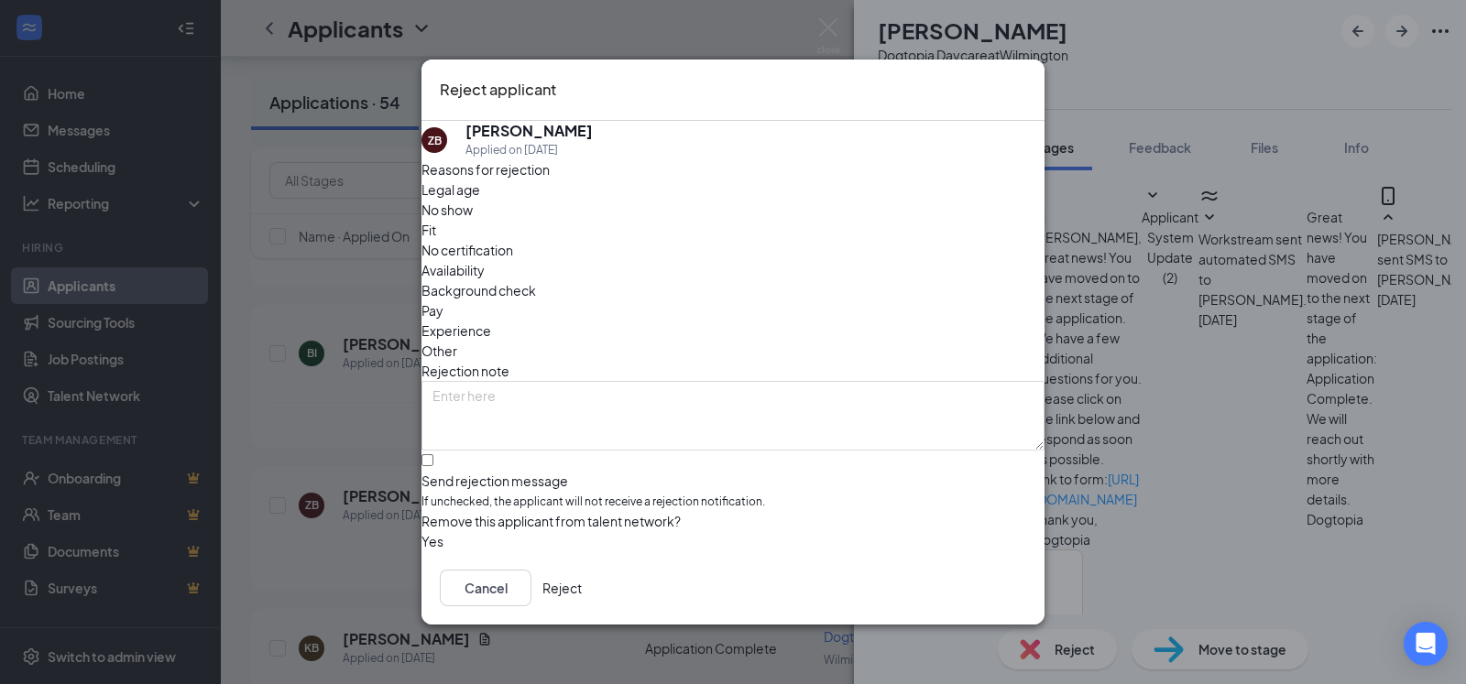
click at [582, 590] on button "Reject" at bounding box center [561, 588] width 39 height 37
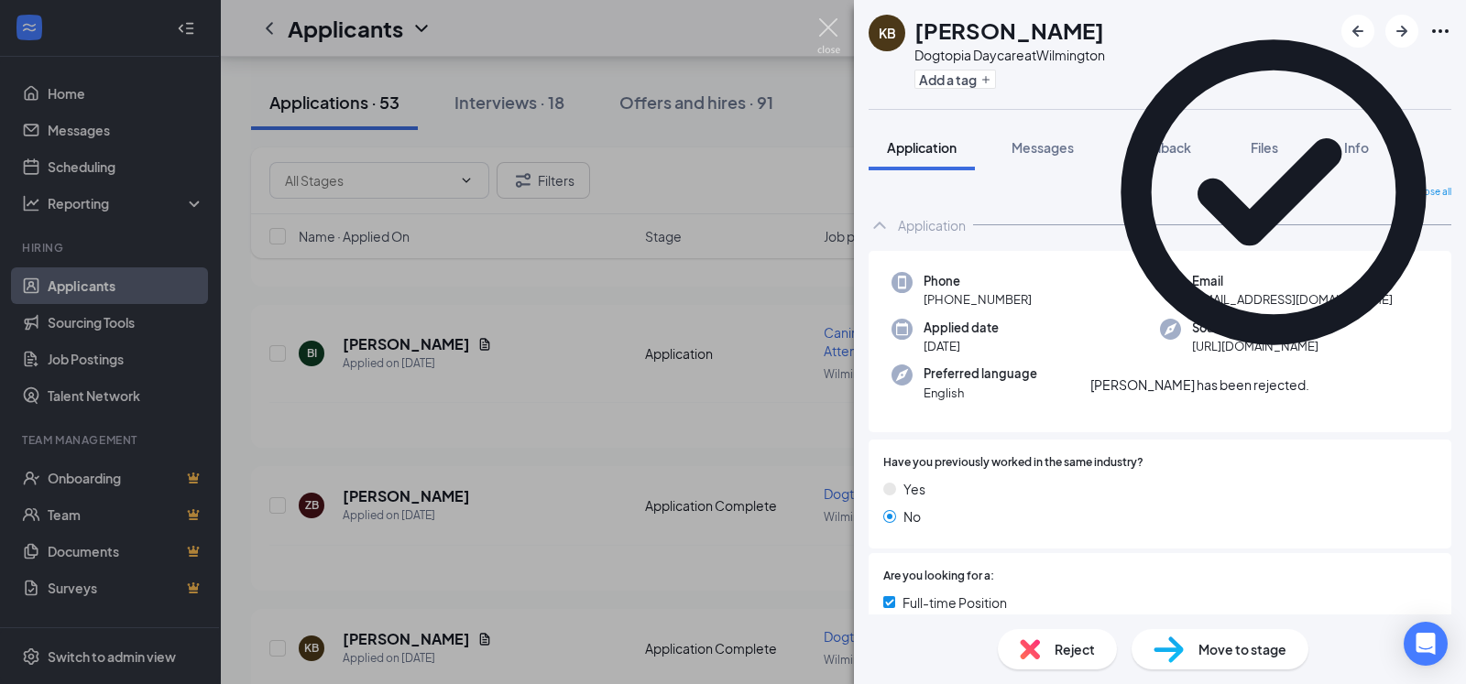
click at [828, 26] on img at bounding box center [828, 36] width 23 height 36
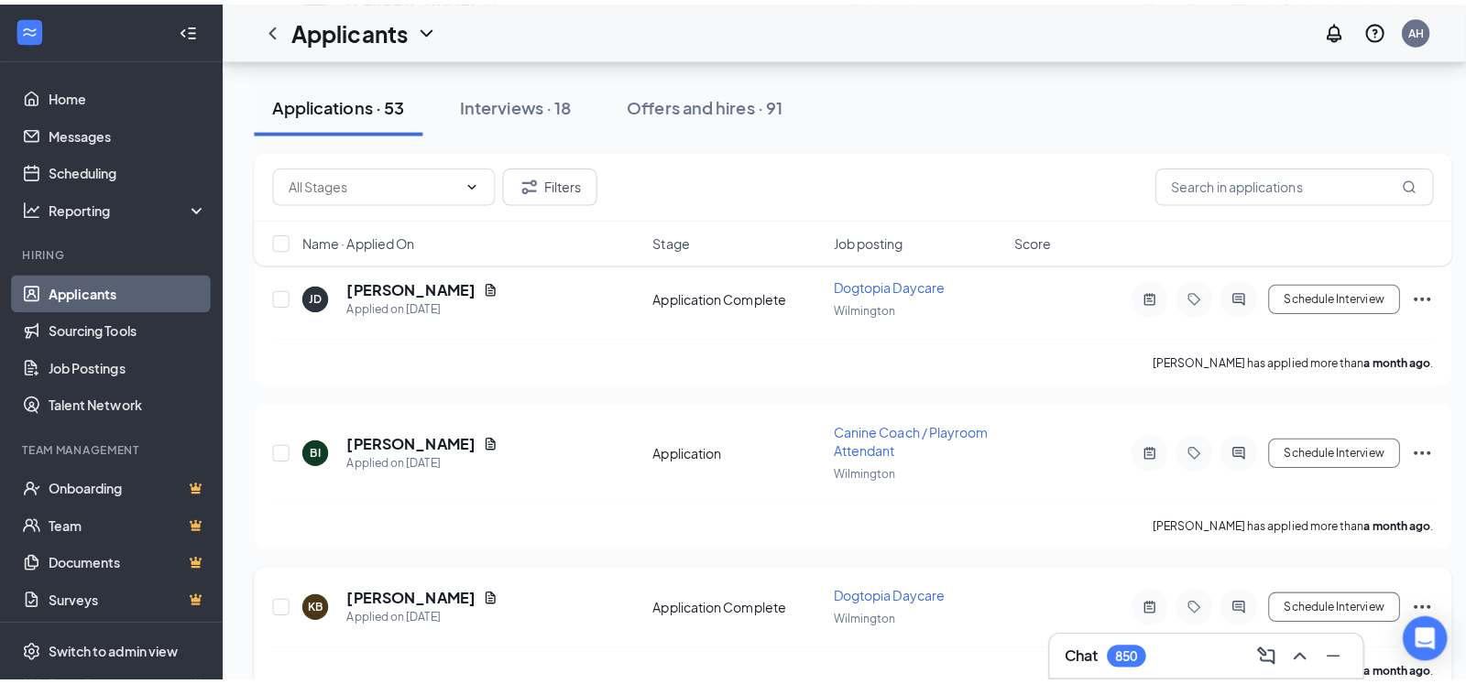
scroll to position [7247, 0]
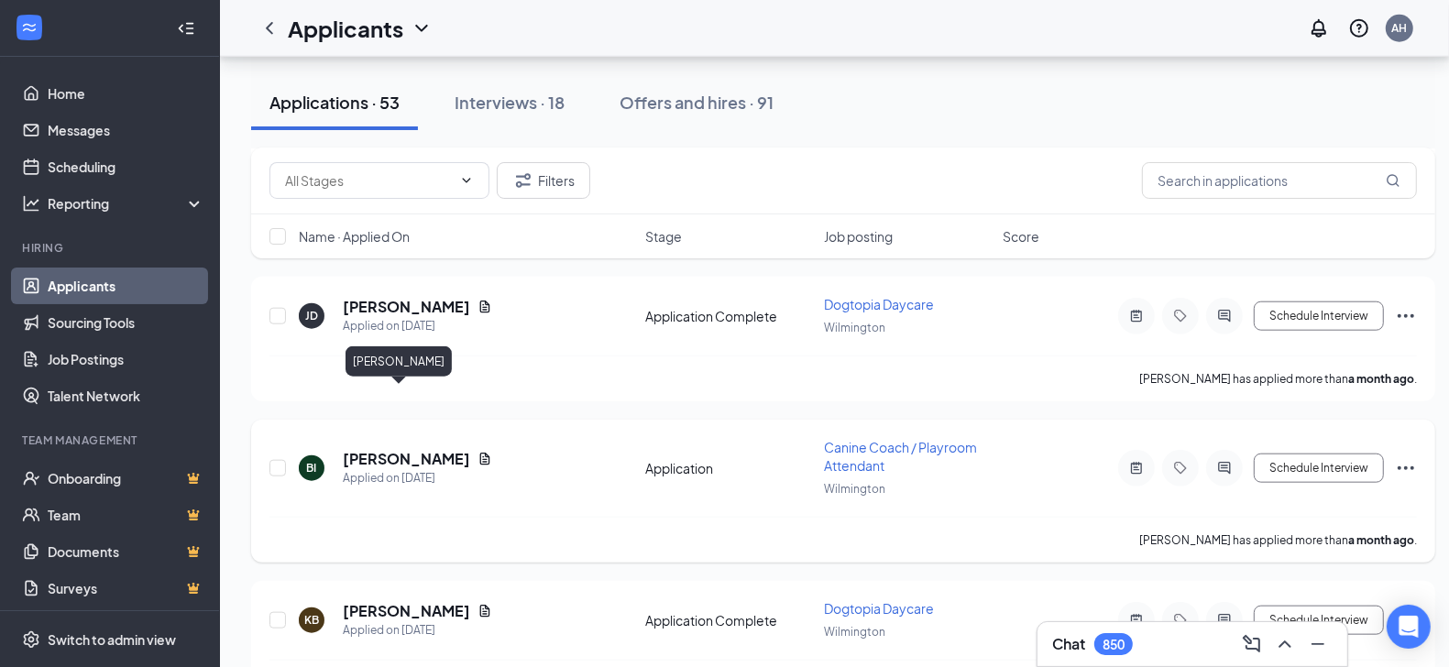
click at [364, 449] on h5 "[PERSON_NAME]" at bounding box center [406, 459] width 127 height 20
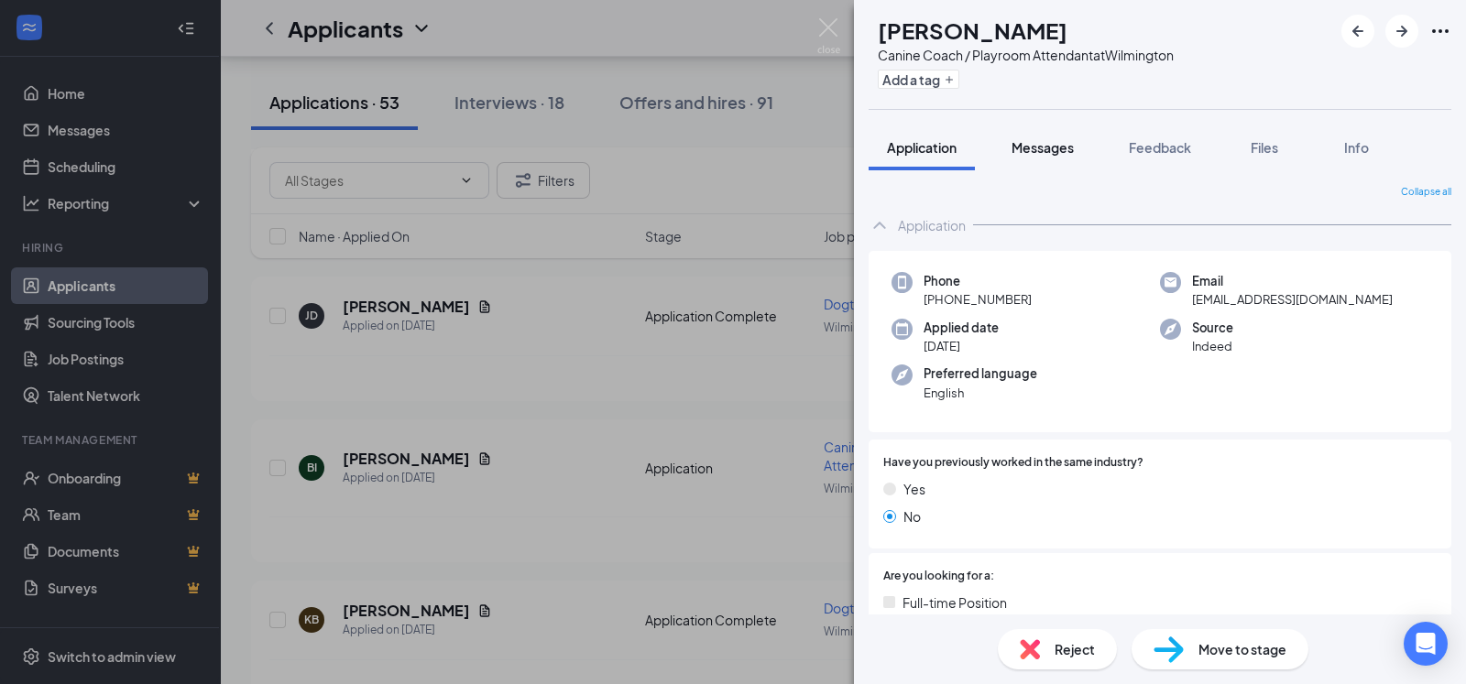
click at [1037, 153] on span "Messages" at bounding box center [1043, 147] width 62 height 16
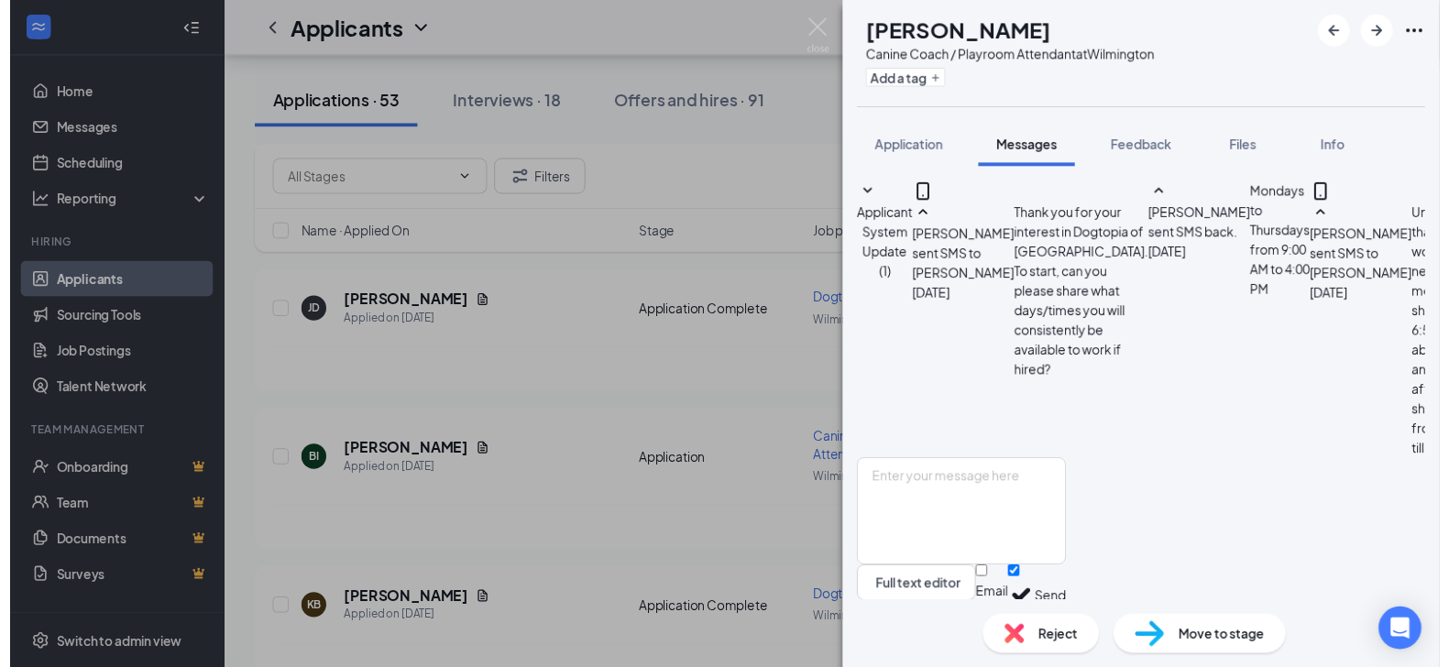
scroll to position [187, 0]
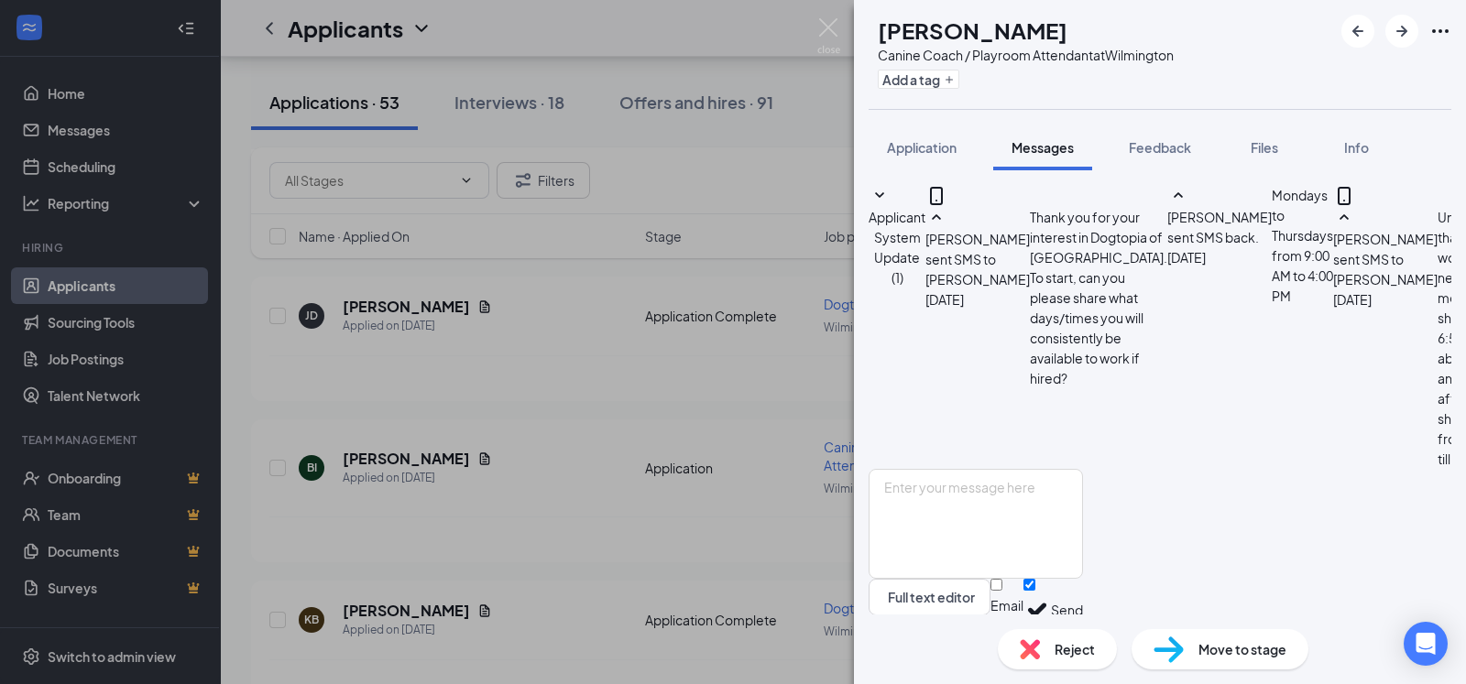
click at [1054, 655] on div "Reject" at bounding box center [1057, 649] width 119 height 40
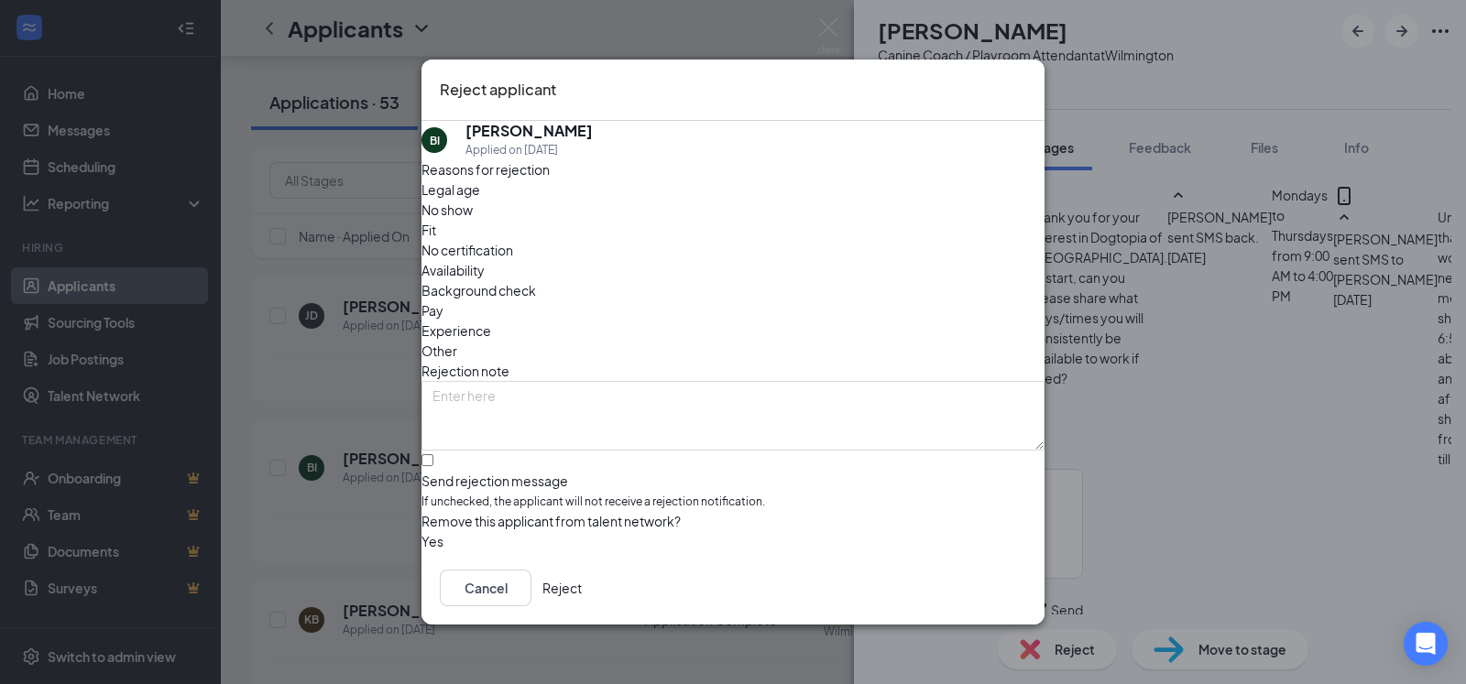
click at [582, 595] on button "Reject" at bounding box center [561, 588] width 39 height 37
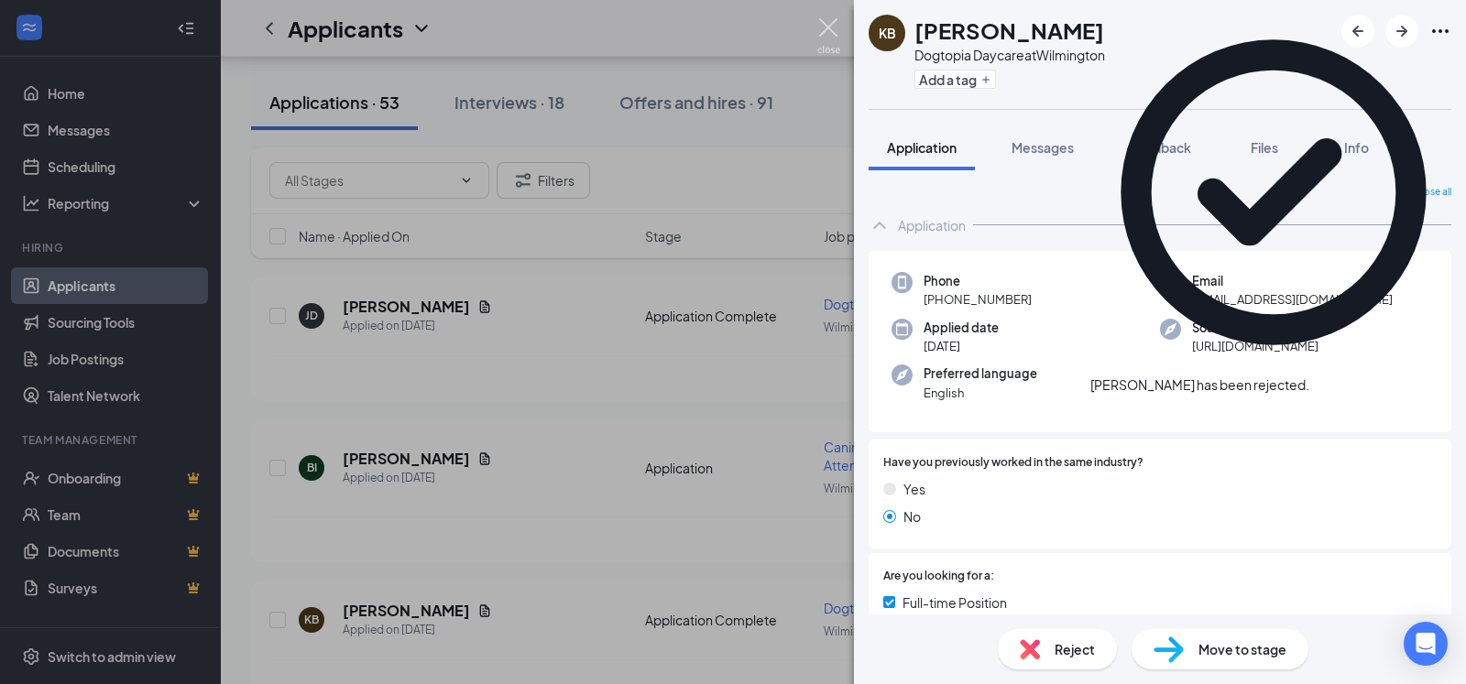
click at [826, 27] on img at bounding box center [828, 36] width 23 height 36
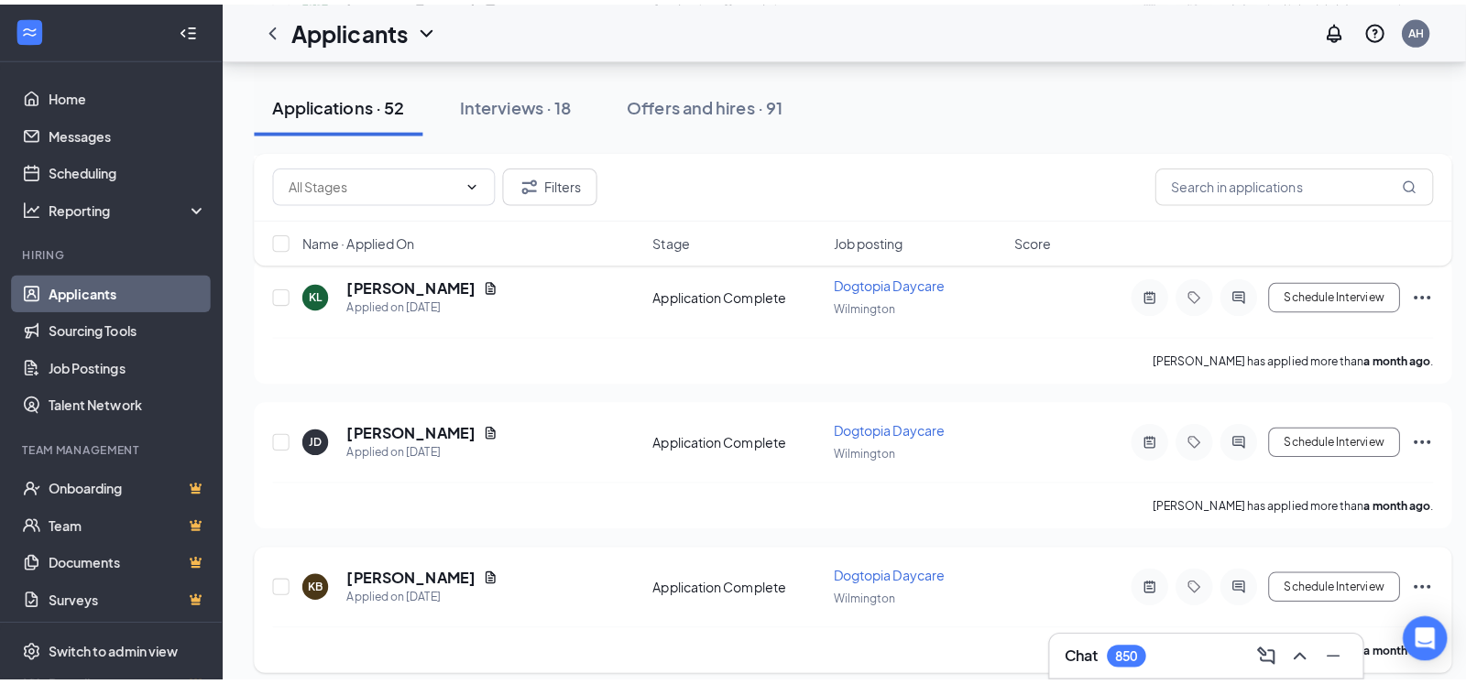
scroll to position [7070, 0]
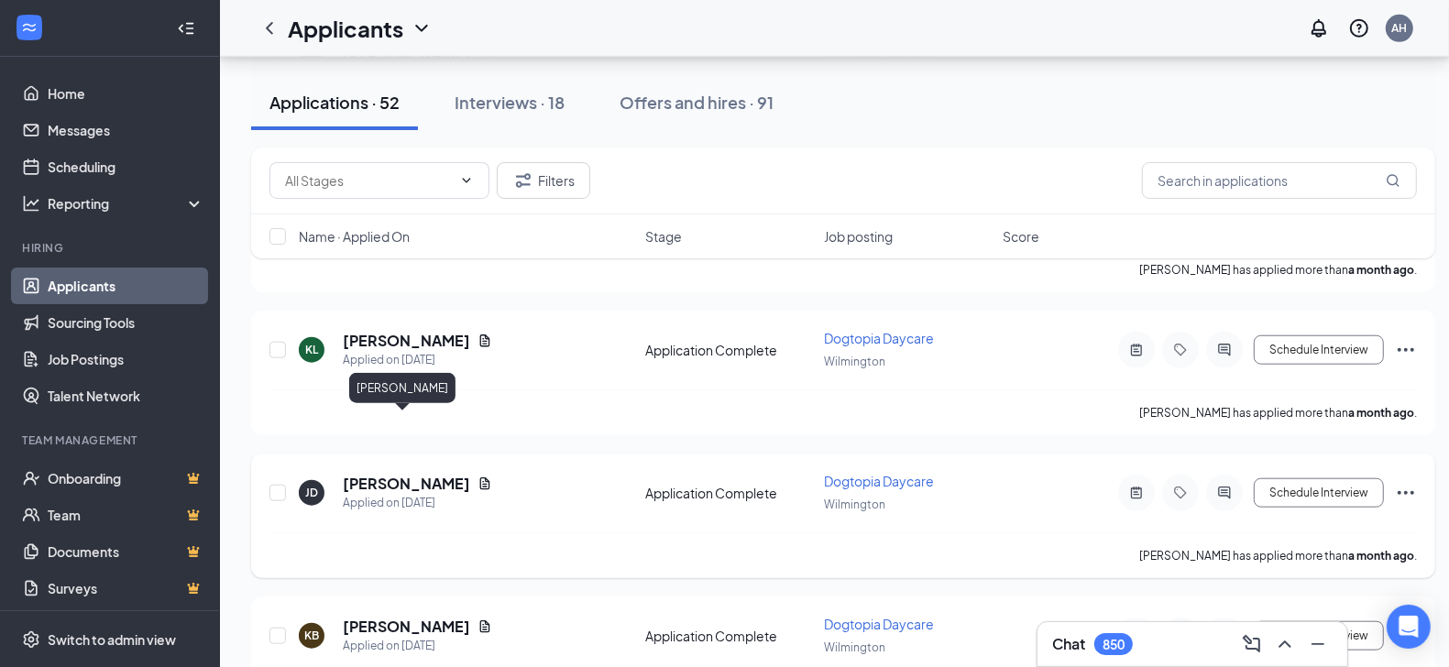
click at [372, 474] on h5 "[PERSON_NAME]" at bounding box center [406, 484] width 127 height 20
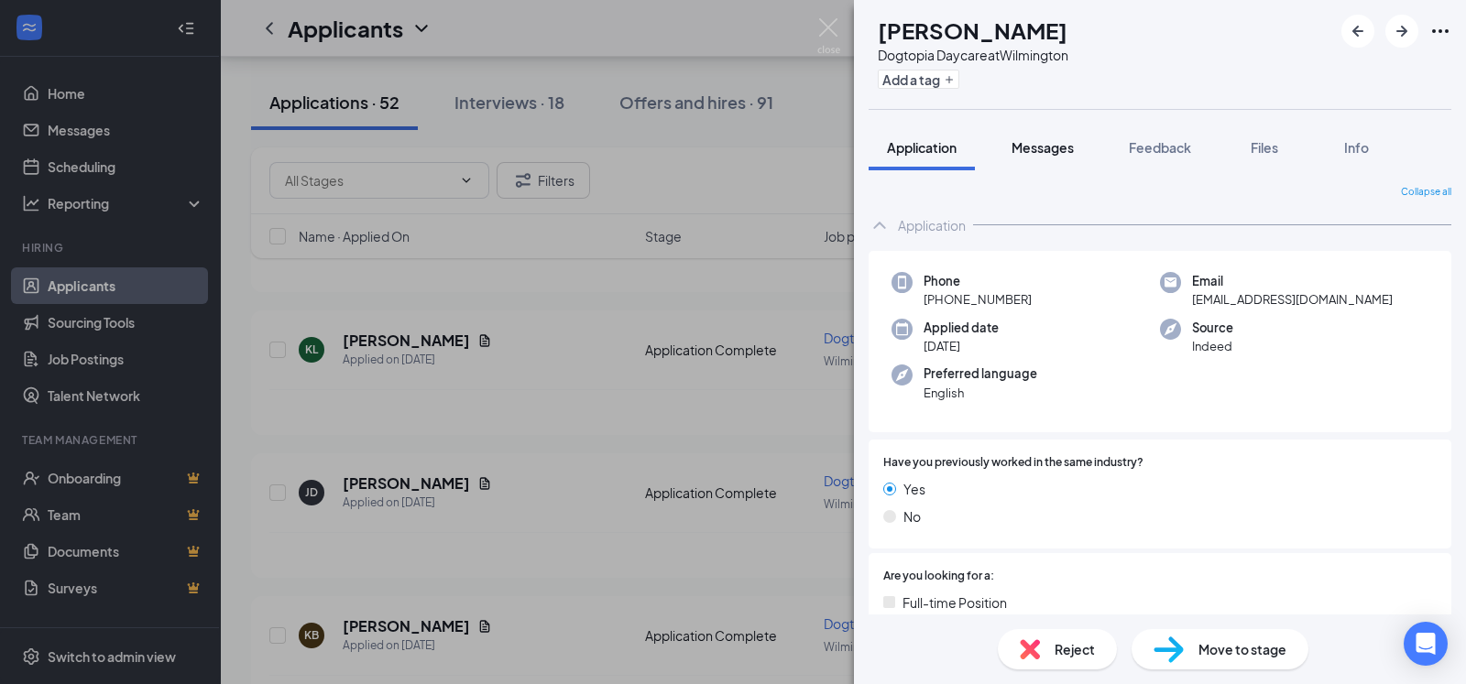
click at [1043, 151] on span "Messages" at bounding box center [1043, 147] width 62 height 16
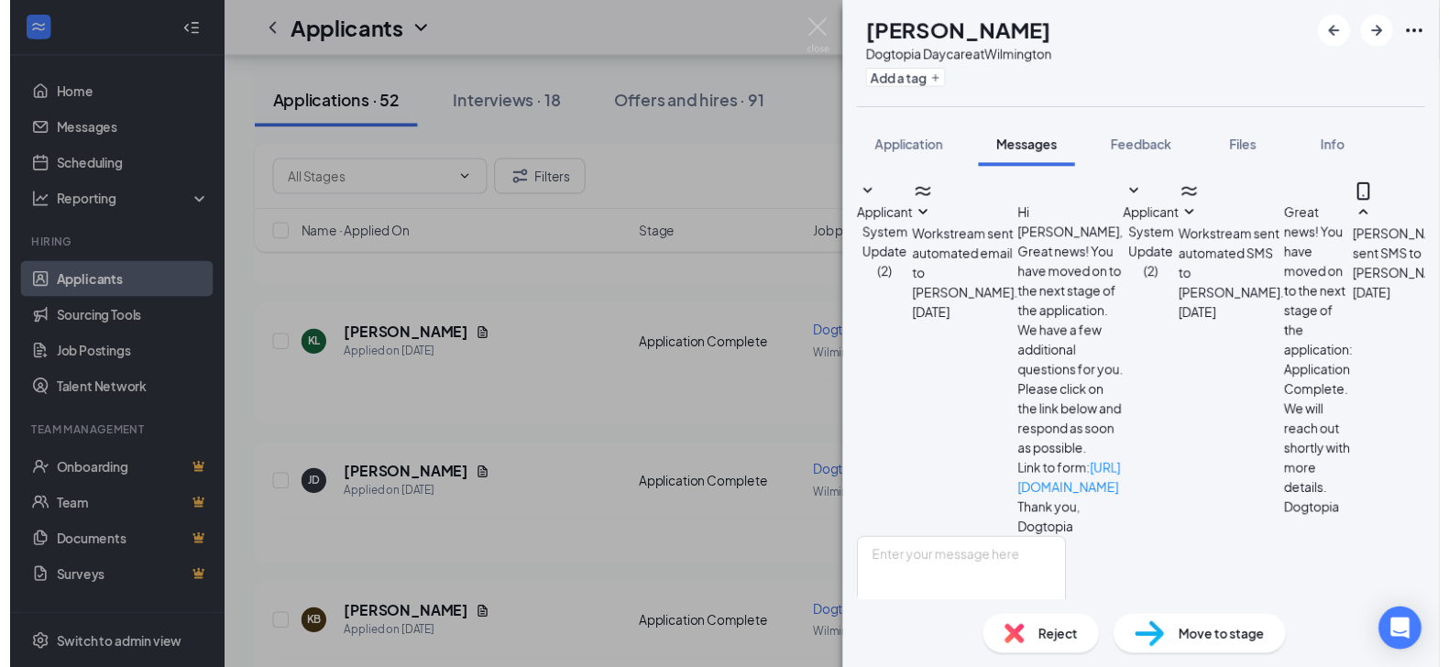
scroll to position [192, 0]
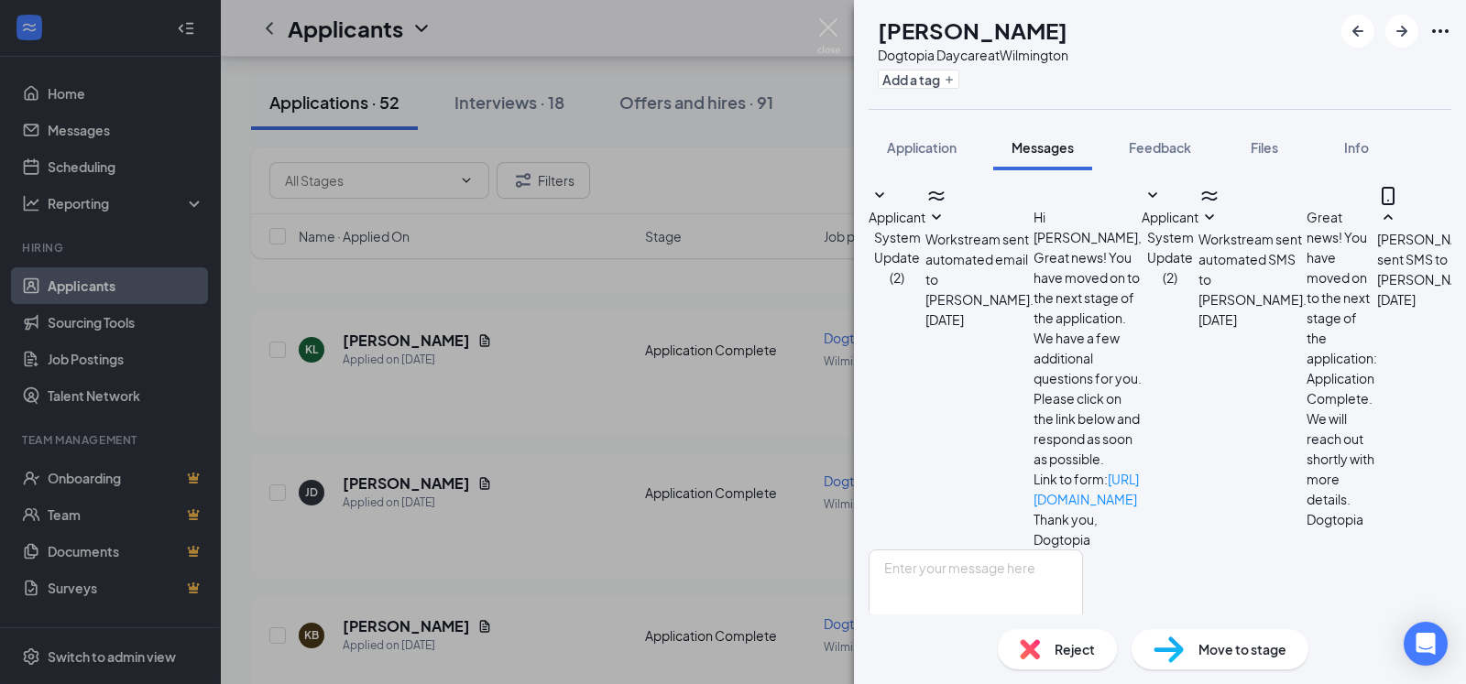
click at [1039, 651] on img at bounding box center [1030, 650] width 20 height 20
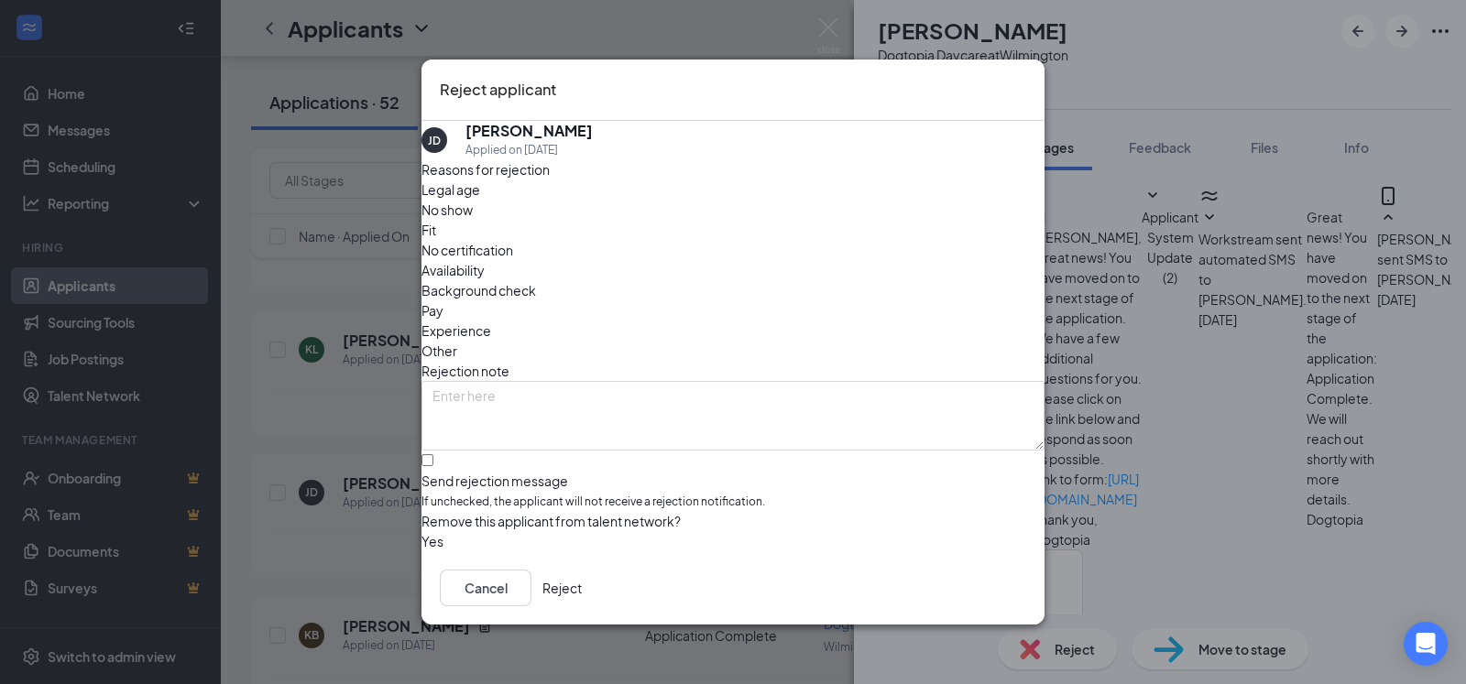
click at [582, 596] on button "Reject" at bounding box center [561, 588] width 39 height 37
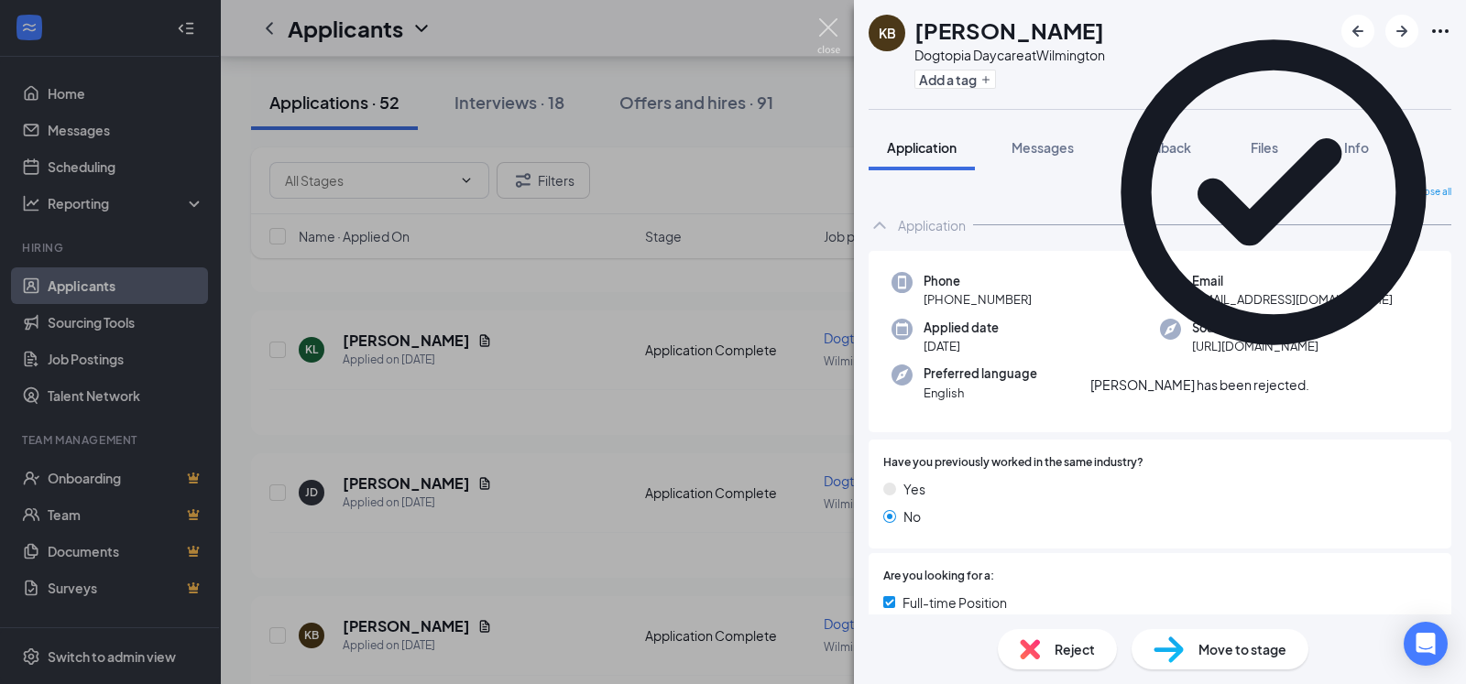
click at [827, 24] on img at bounding box center [828, 36] width 23 height 36
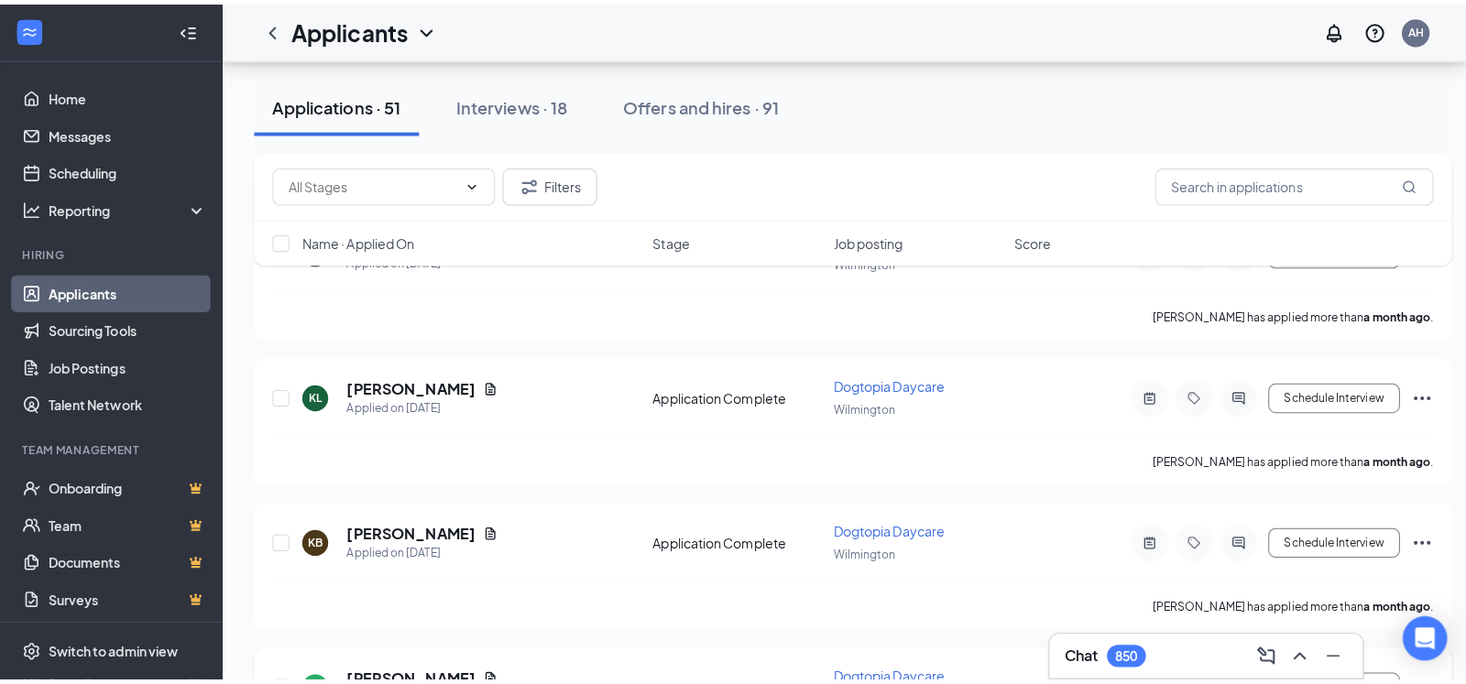
scroll to position [6957, 0]
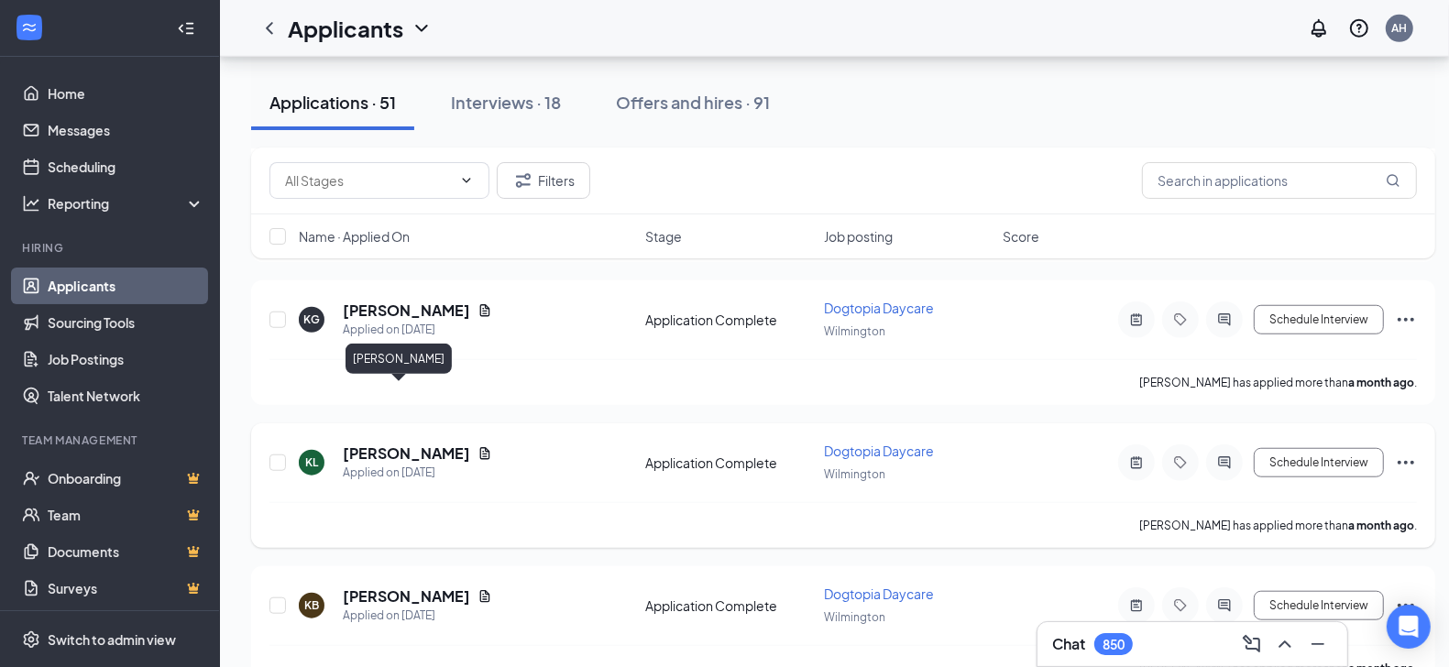
click at [382, 443] on h5 "[PERSON_NAME]" at bounding box center [406, 453] width 127 height 20
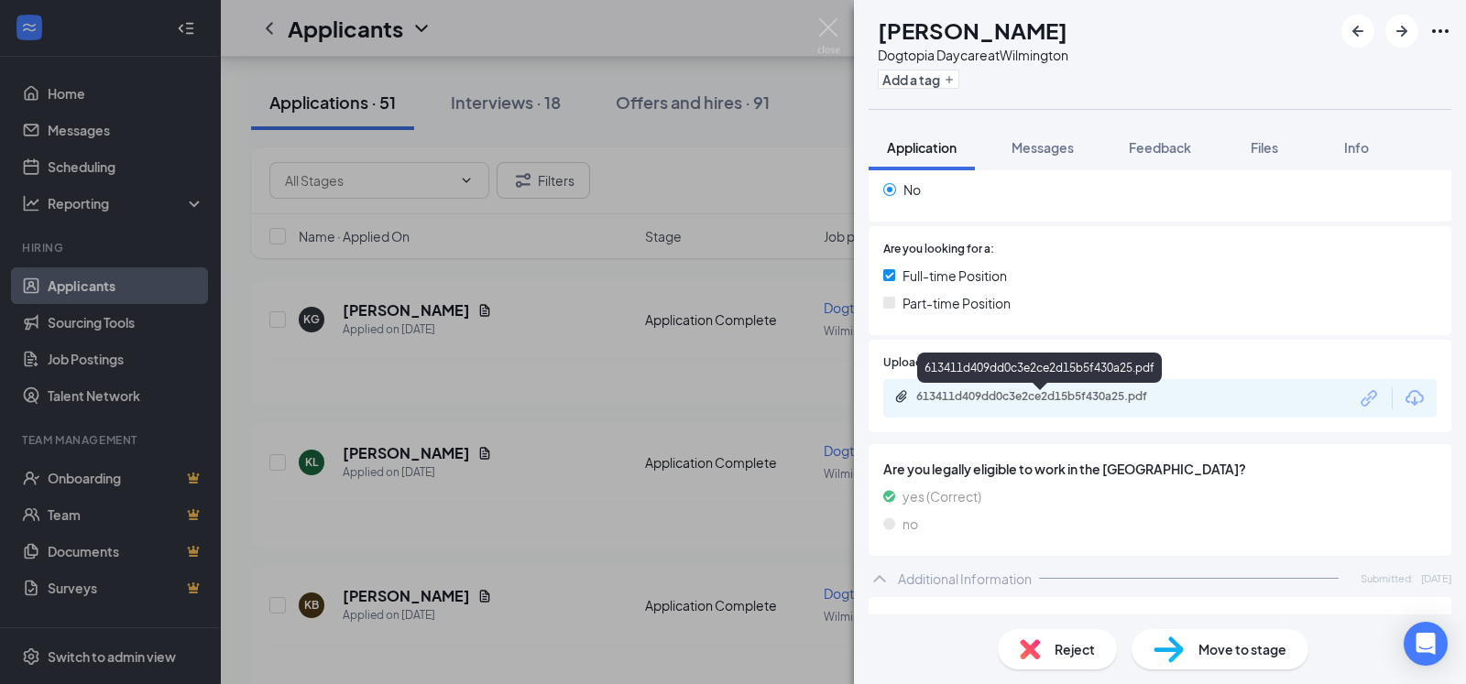
scroll to position [337, 0]
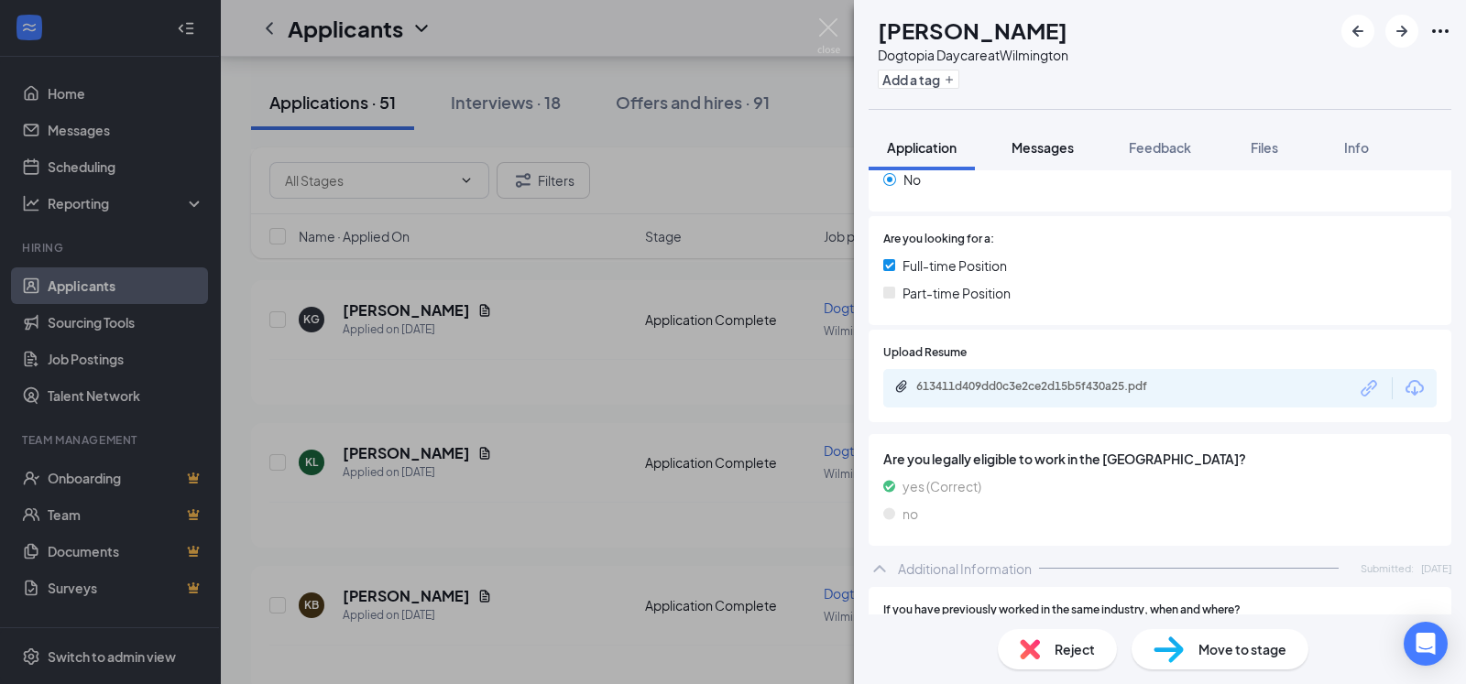
click at [1046, 144] on span "Messages" at bounding box center [1043, 147] width 62 height 16
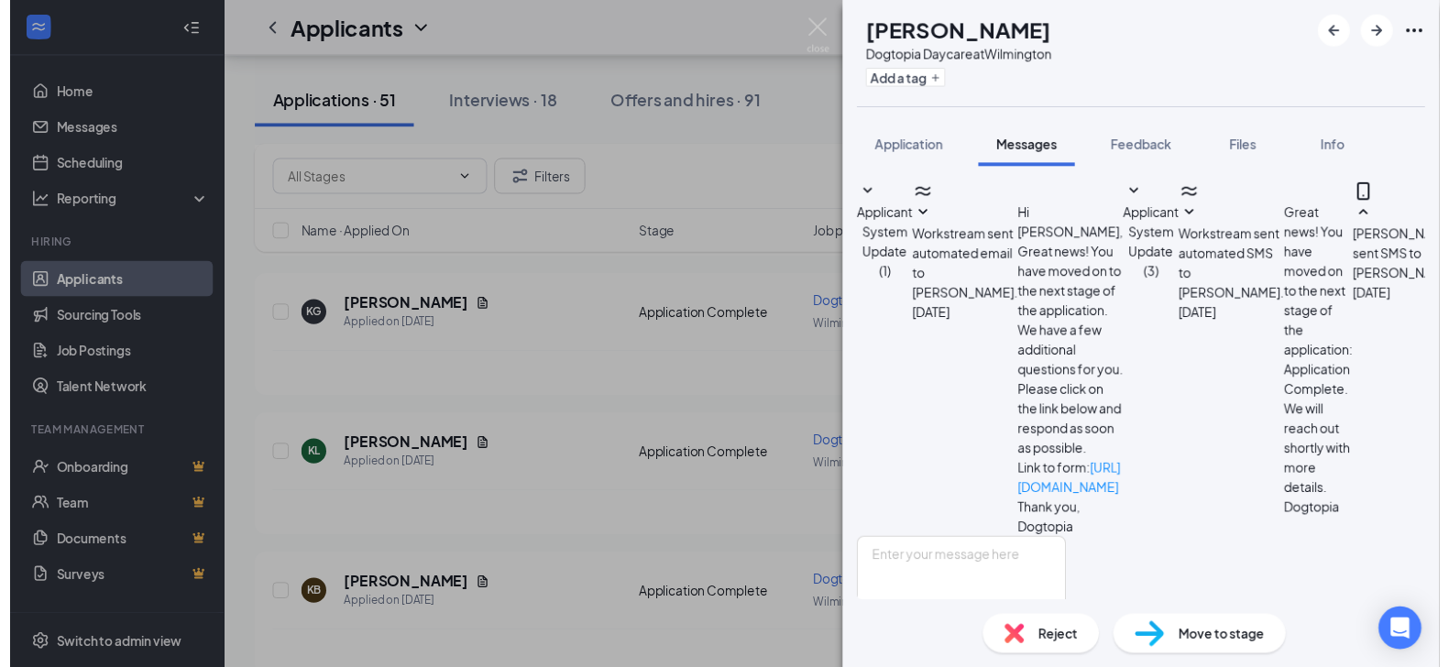
scroll to position [174, 0]
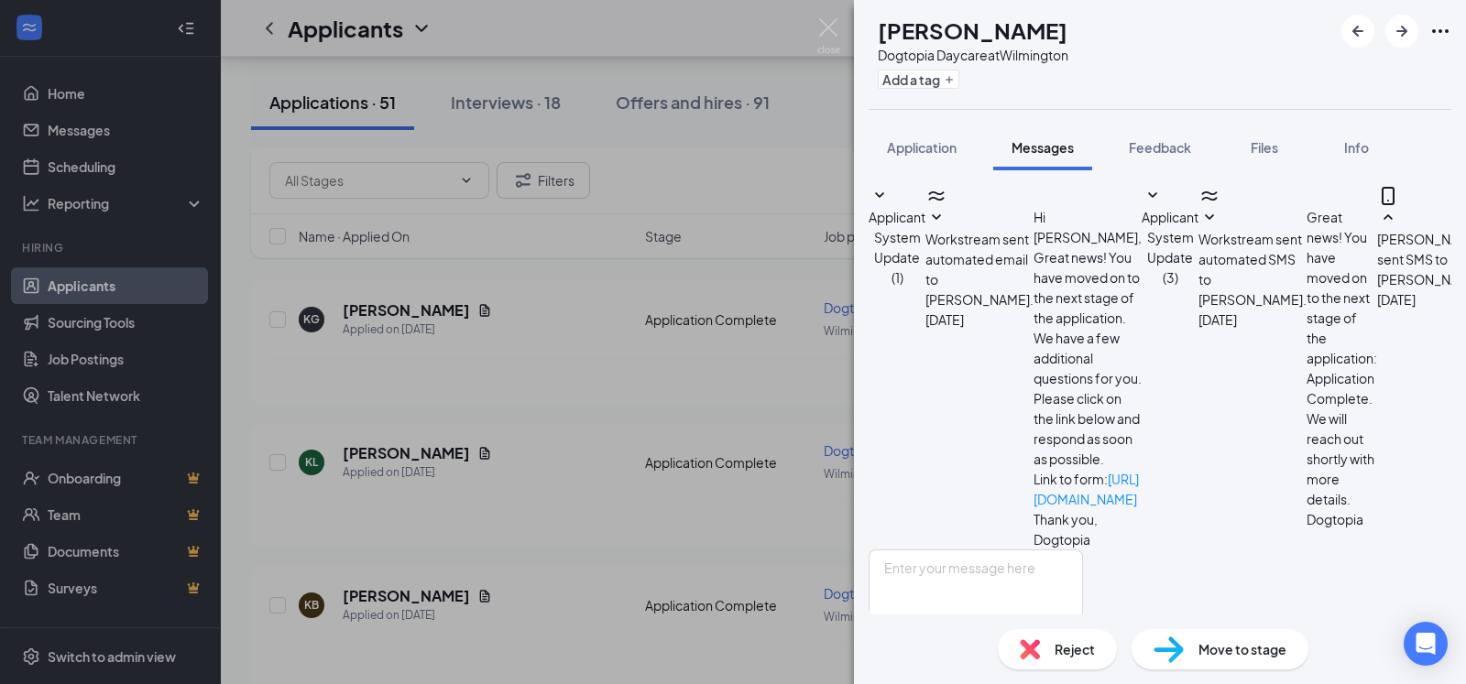
click at [1045, 646] on div "Reject" at bounding box center [1057, 649] width 119 height 40
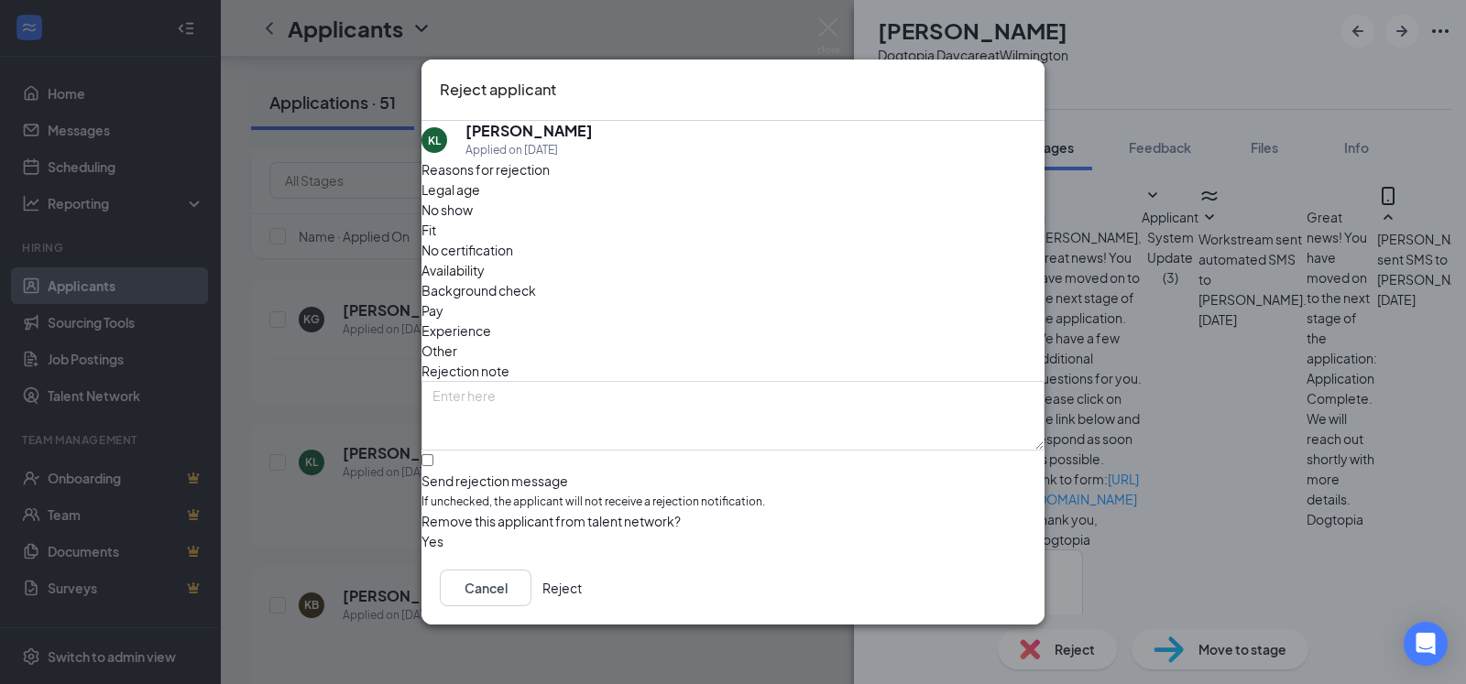
click at [582, 596] on button "Reject" at bounding box center [561, 588] width 39 height 37
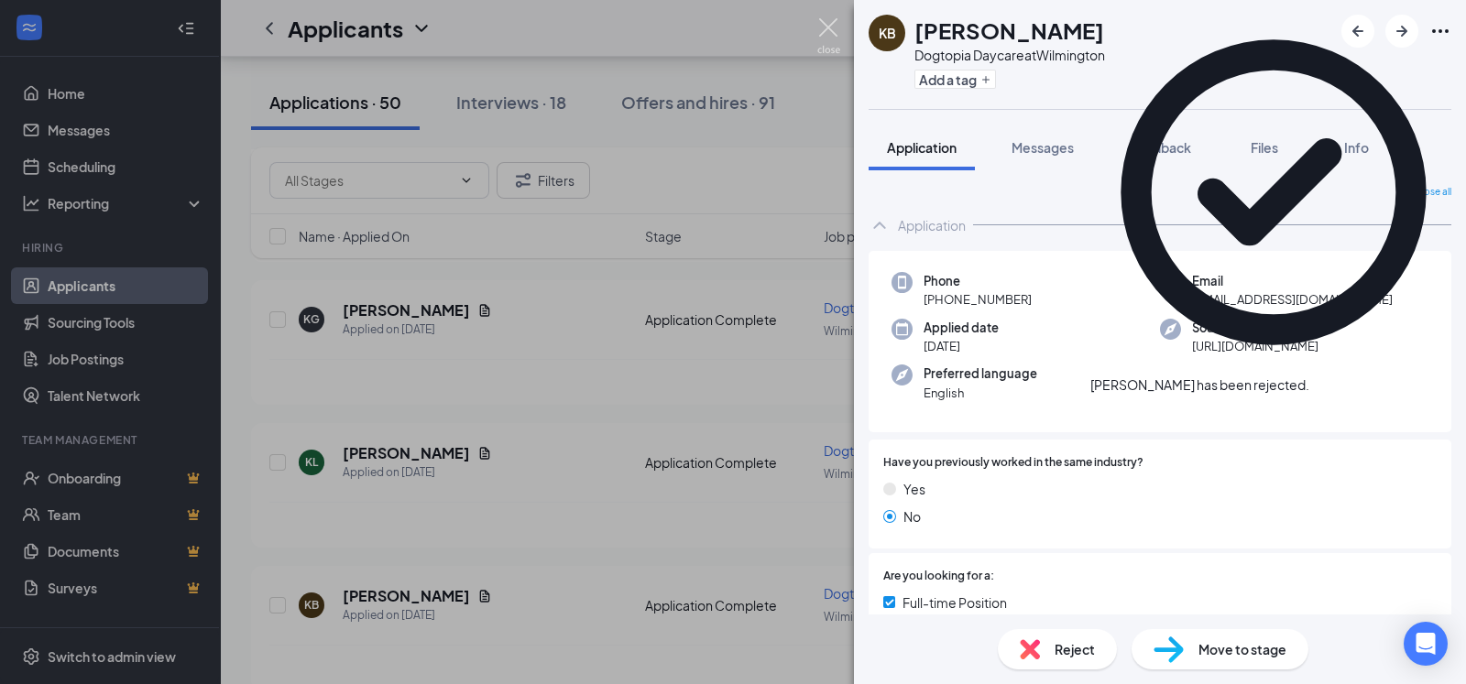
click at [834, 25] on img at bounding box center [828, 36] width 23 height 36
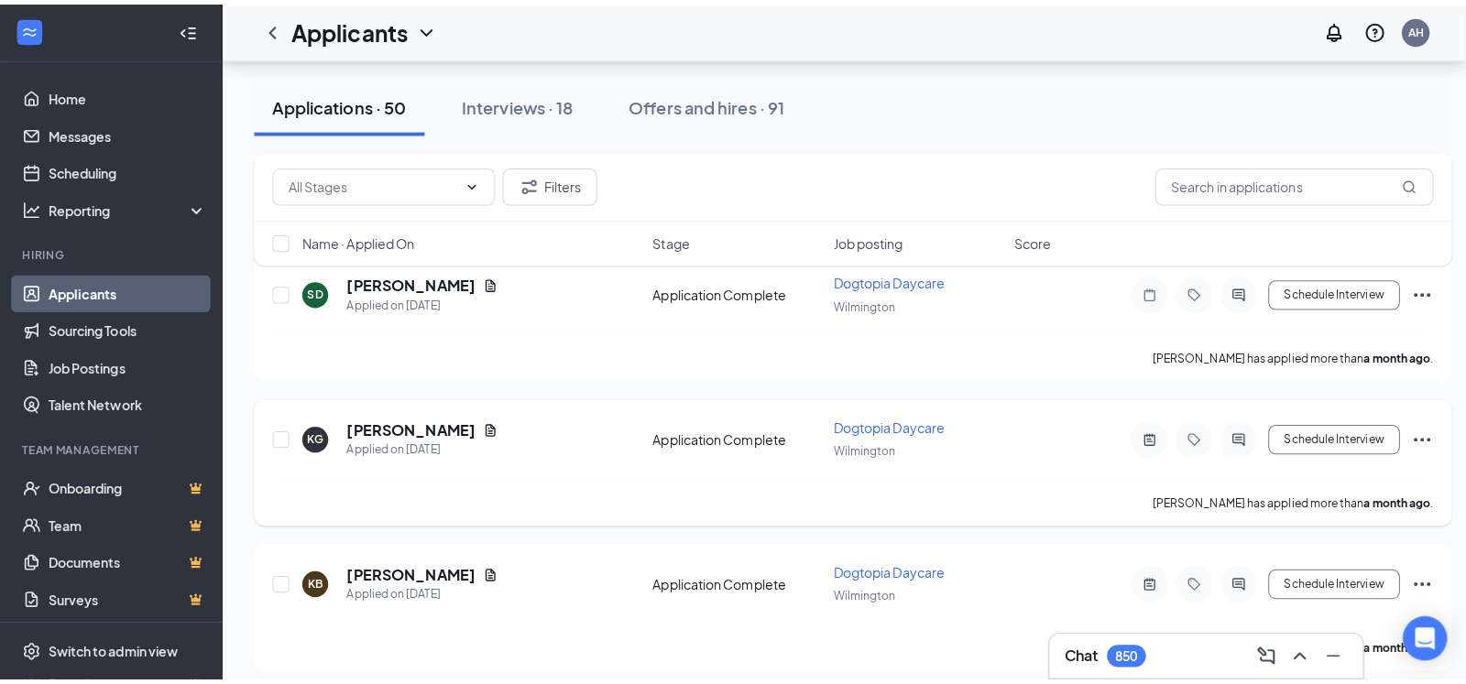
scroll to position [6832, 0]
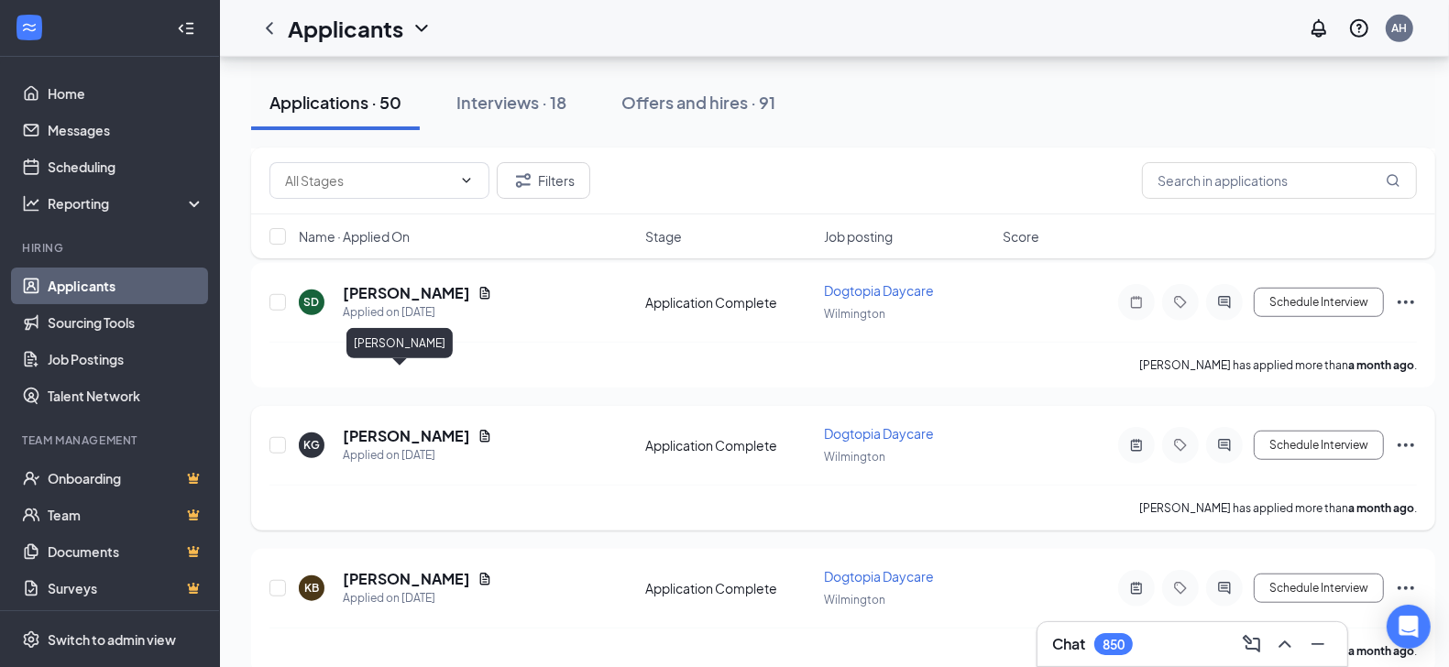
click at [380, 426] on h5 "[PERSON_NAME]" at bounding box center [406, 436] width 127 height 20
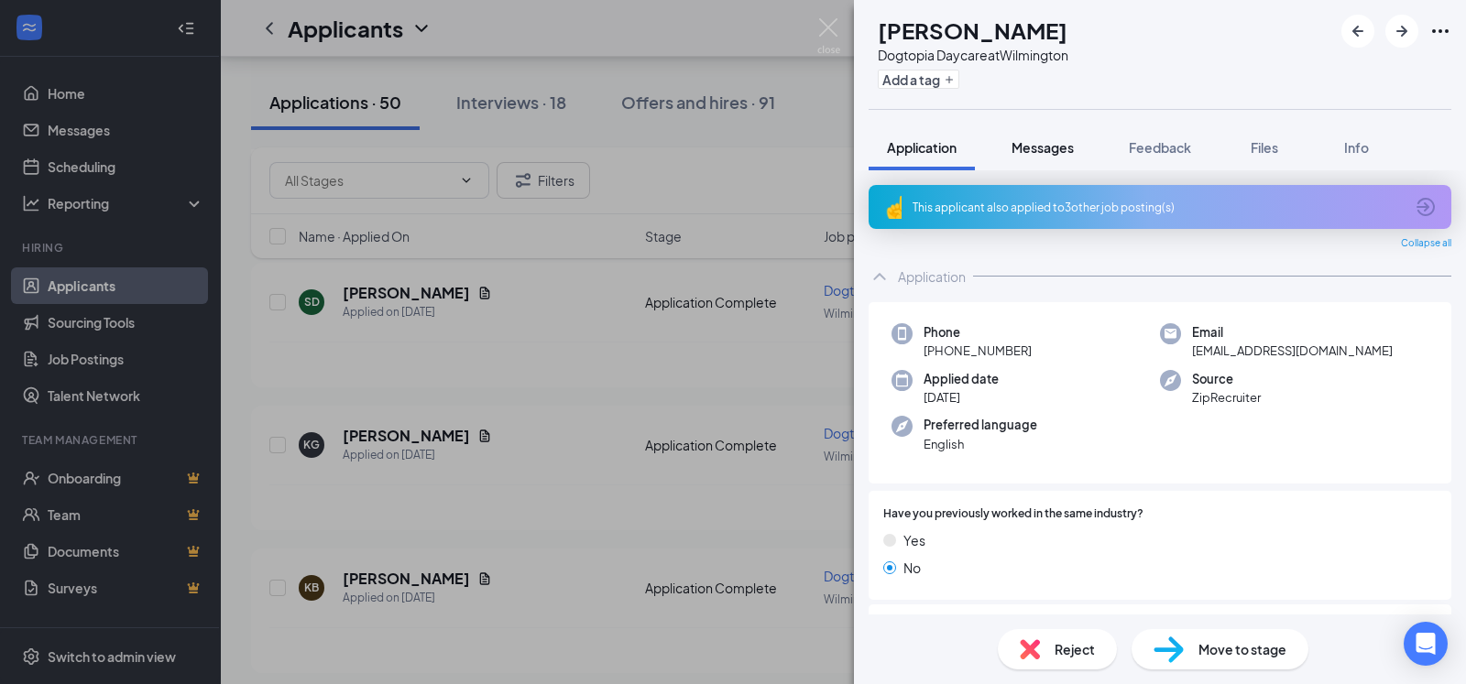
click at [1035, 150] on span "Messages" at bounding box center [1043, 147] width 62 height 16
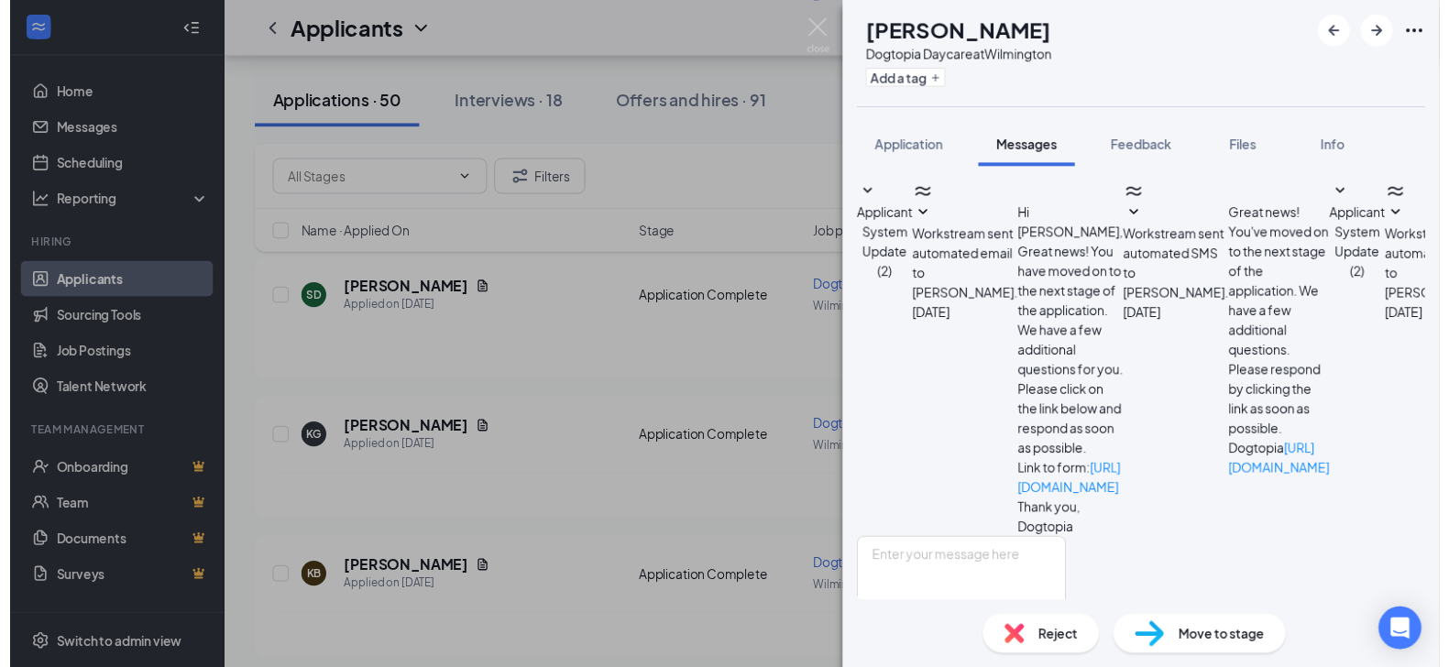
scroll to position [379, 0]
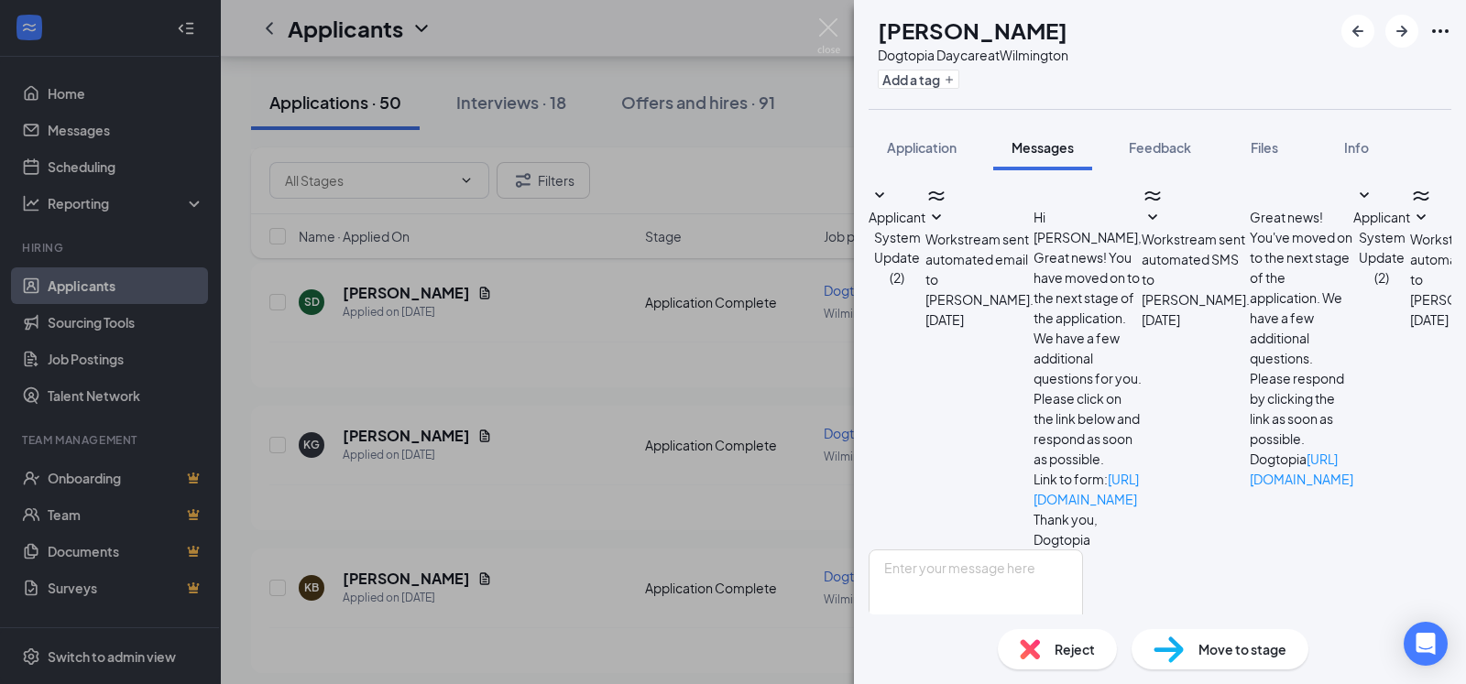
click at [1043, 650] on div "Reject" at bounding box center [1057, 649] width 119 height 40
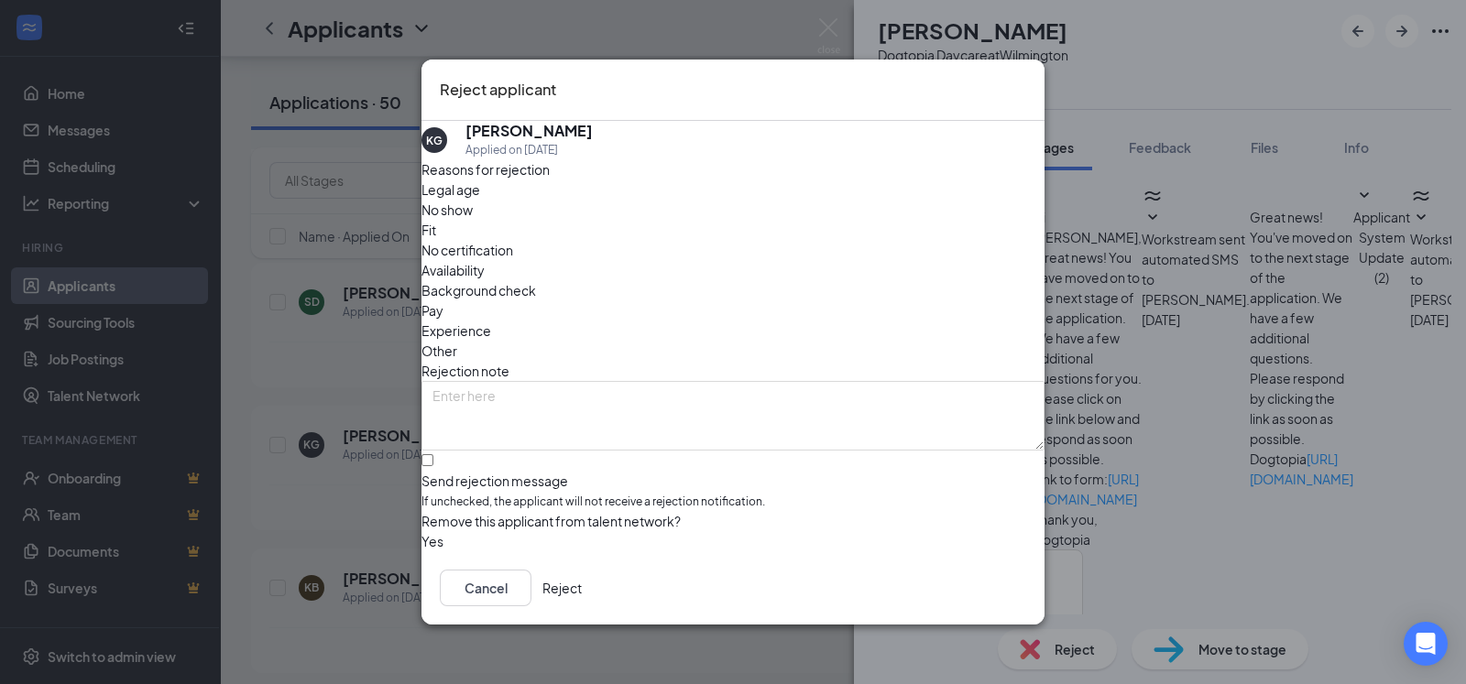
click at [582, 583] on button "Reject" at bounding box center [561, 588] width 39 height 37
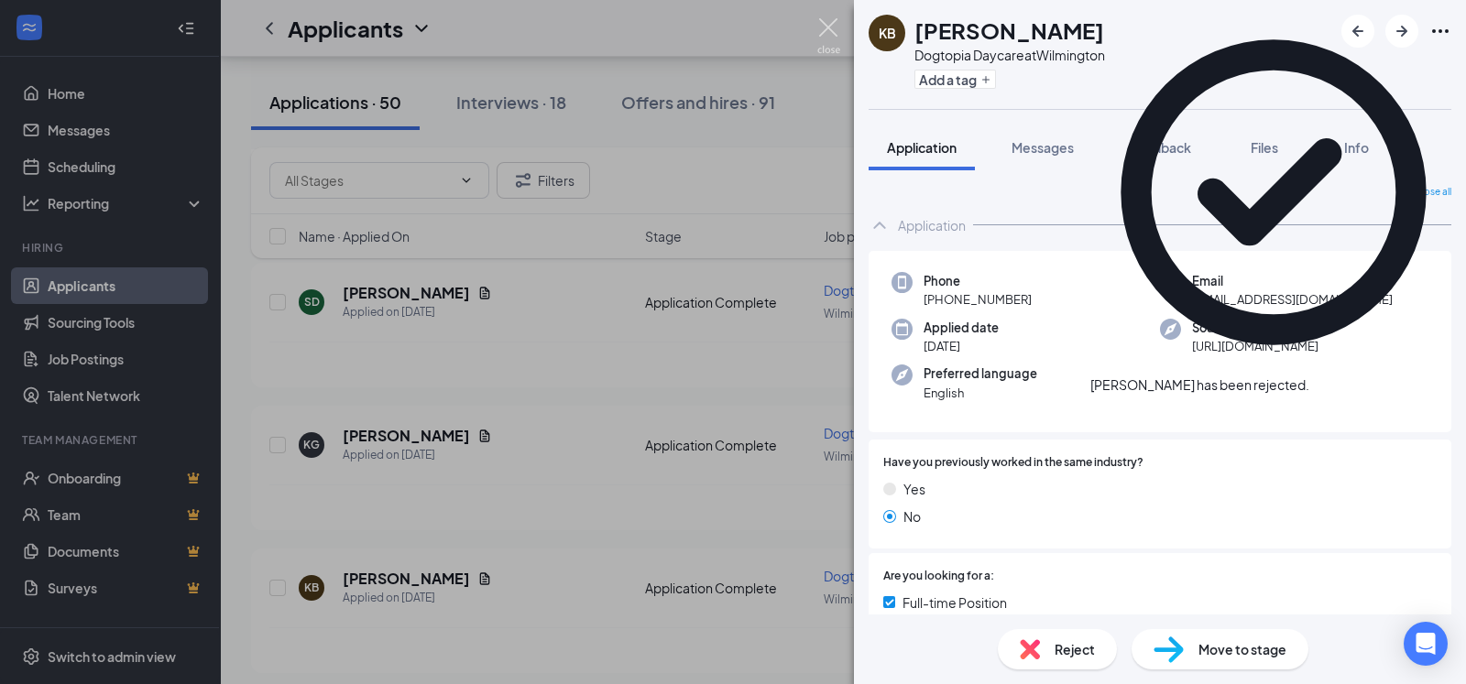
click at [824, 27] on img at bounding box center [828, 36] width 23 height 36
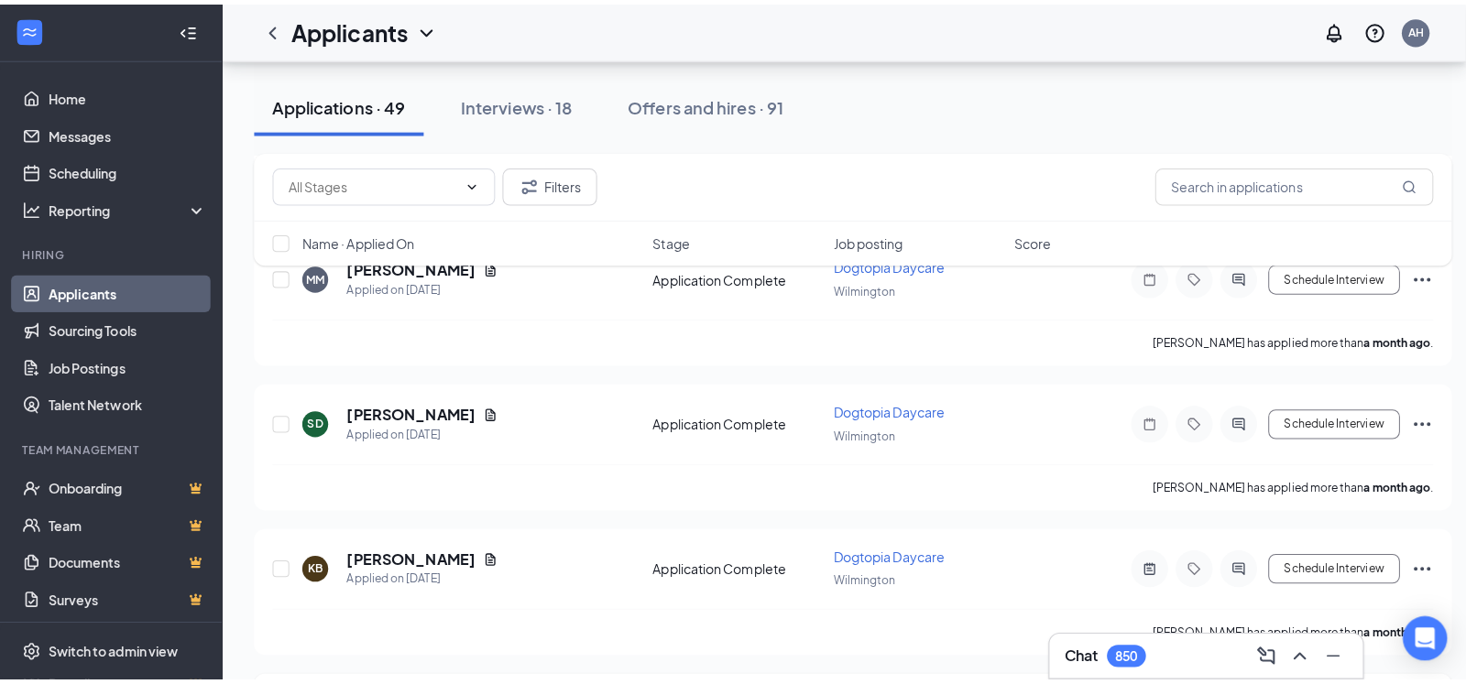
scroll to position [6641, 0]
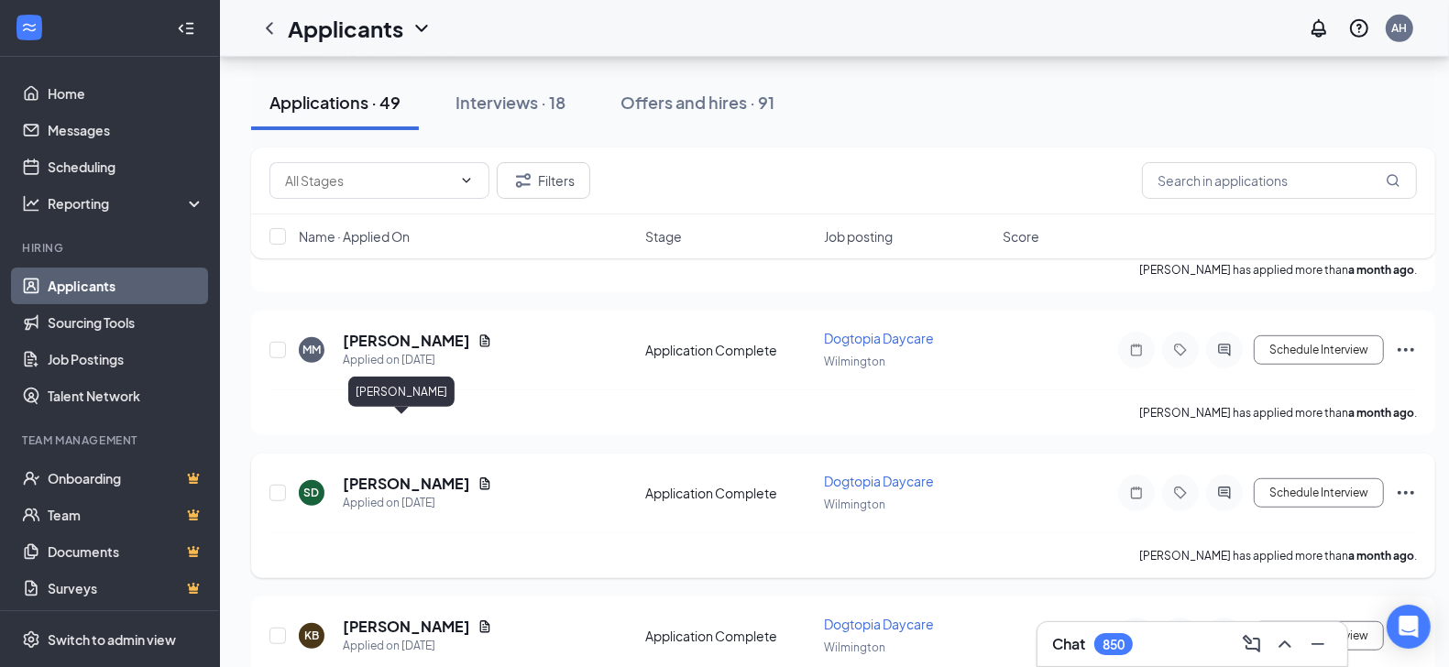
click at [378, 474] on h5 "[PERSON_NAME]" at bounding box center [406, 484] width 127 height 20
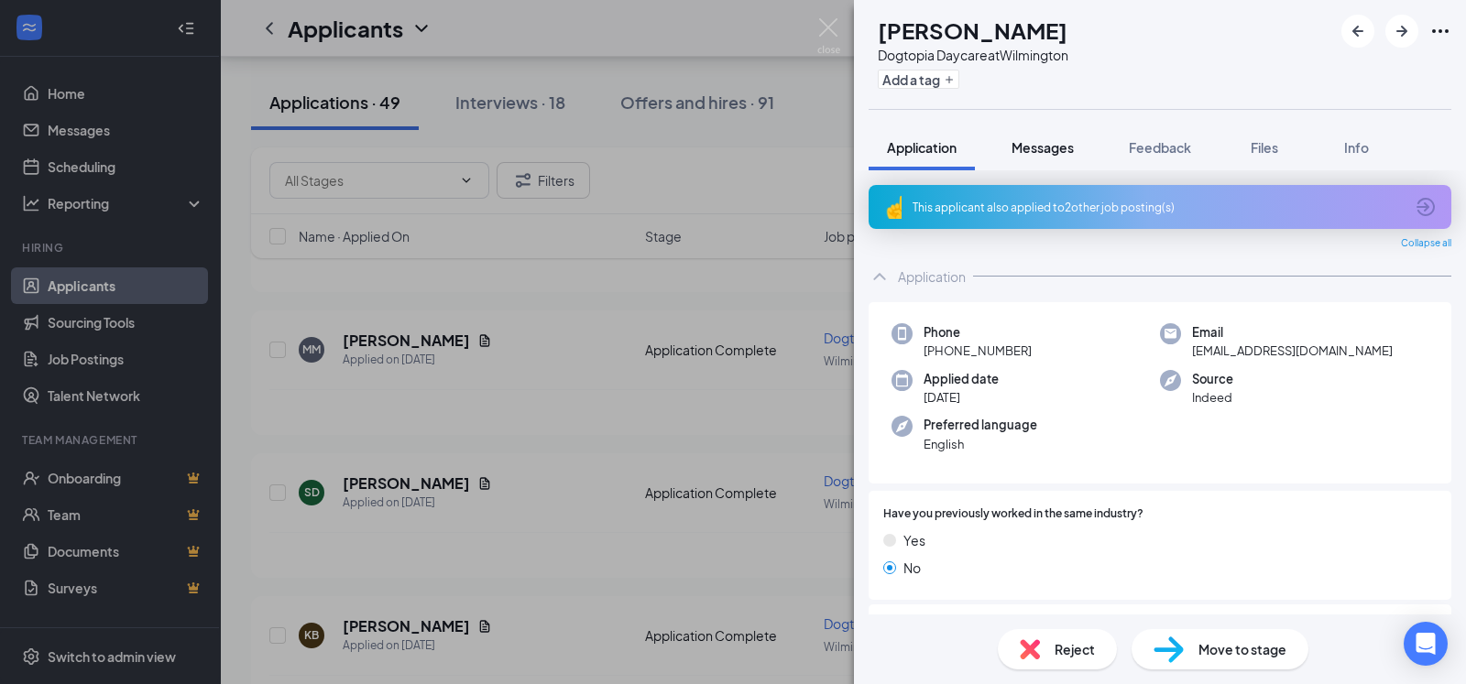
click at [1037, 147] on span "Messages" at bounding box center [1043, 147] width 62 height 16
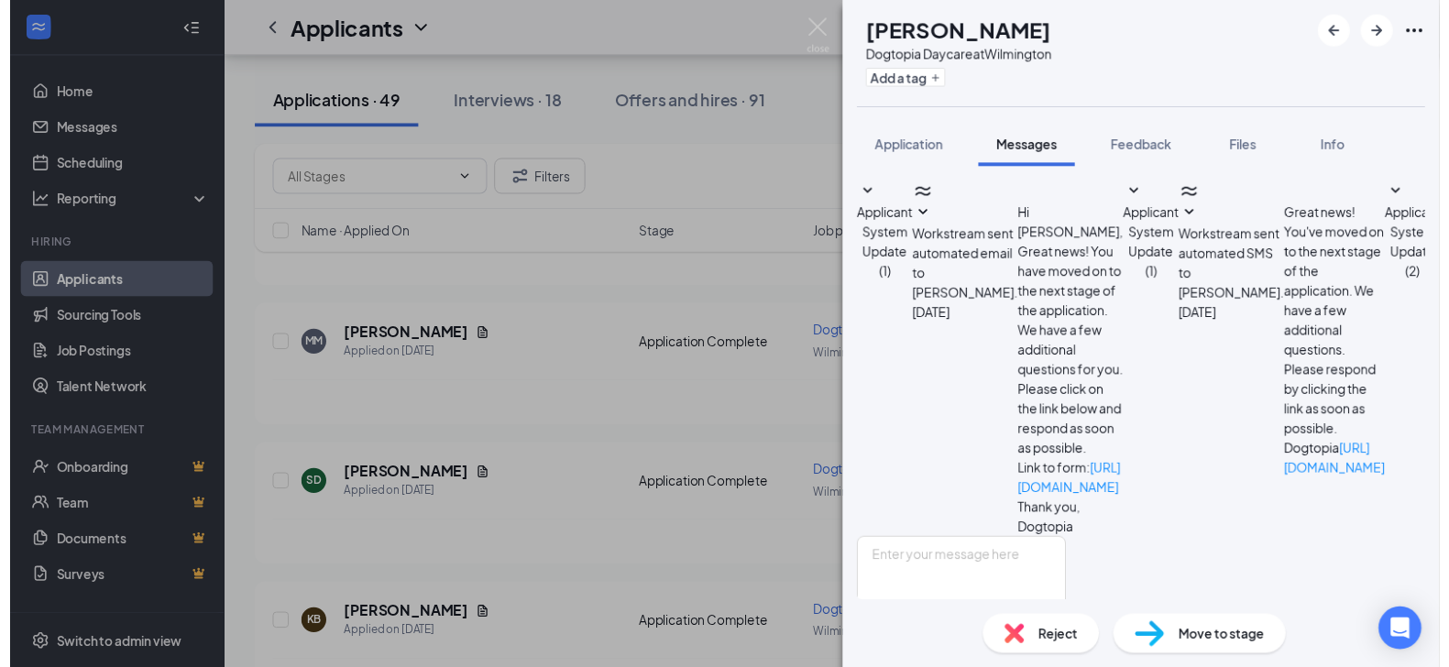
scroll to position [174, 0]
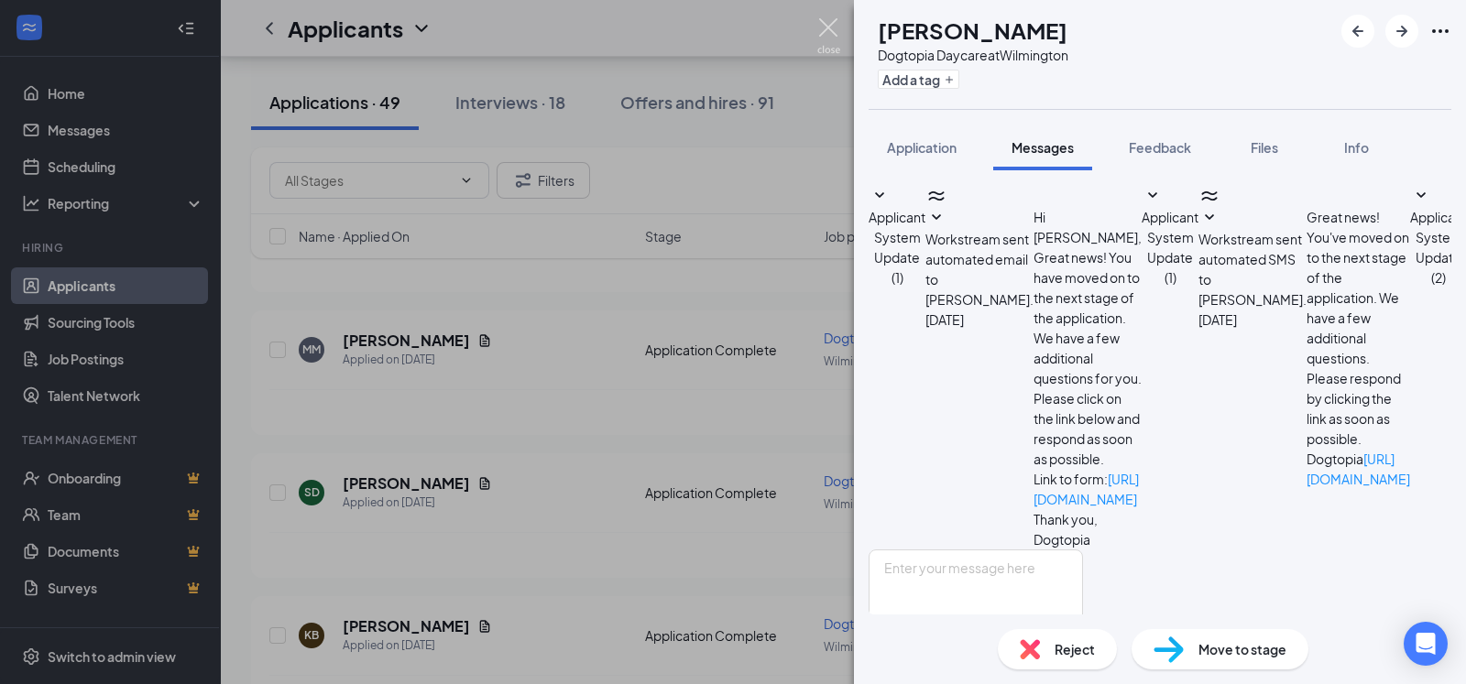
click at [834, 23] on img at bounding box center [828, 36] width 23 height 36
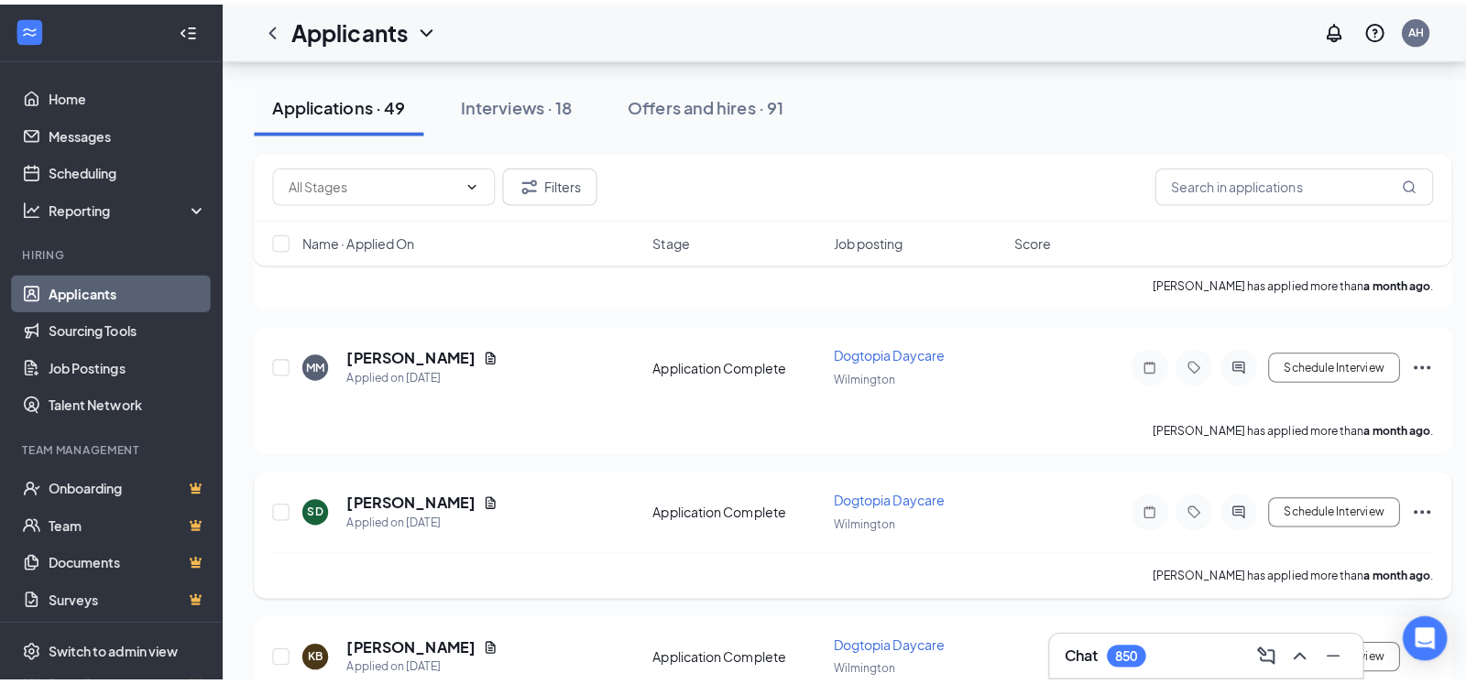
scroll to position [6687, 0]
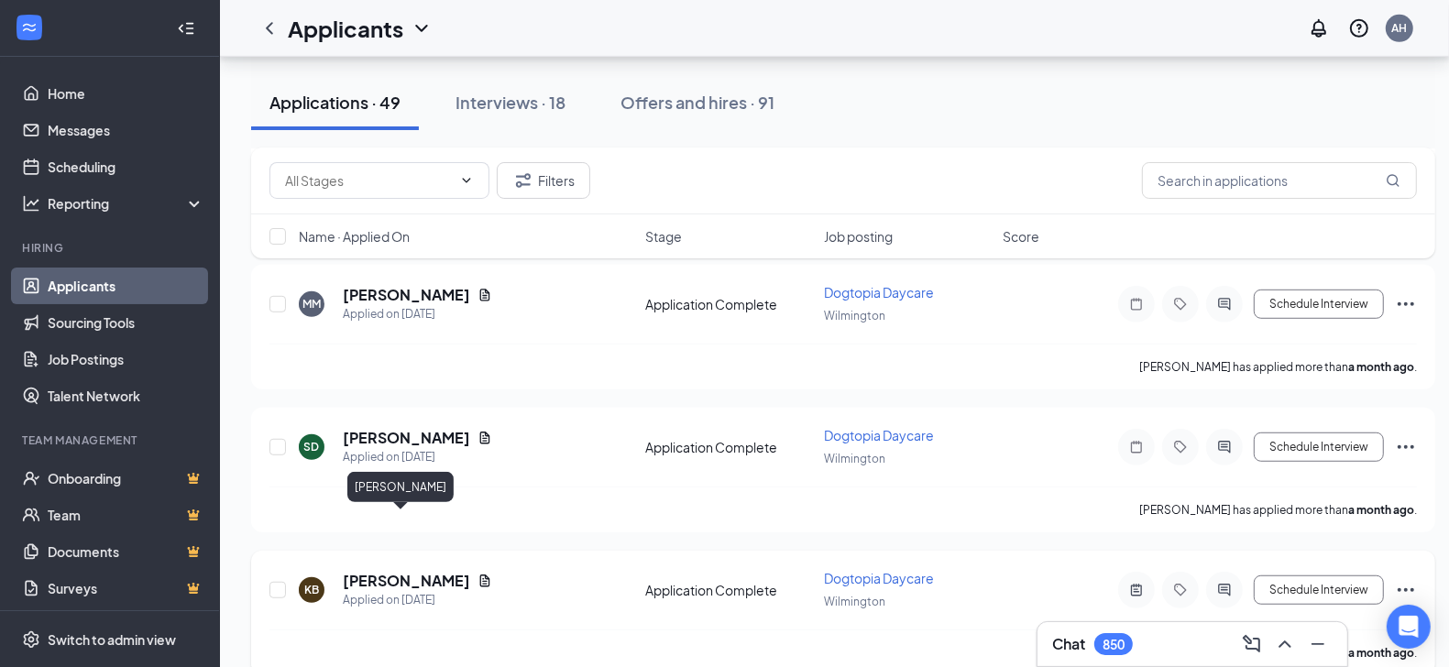
click at [364, 571] on h5 "[PERSON_NAME]" at bounding box center [406, 581] width 127 height 20
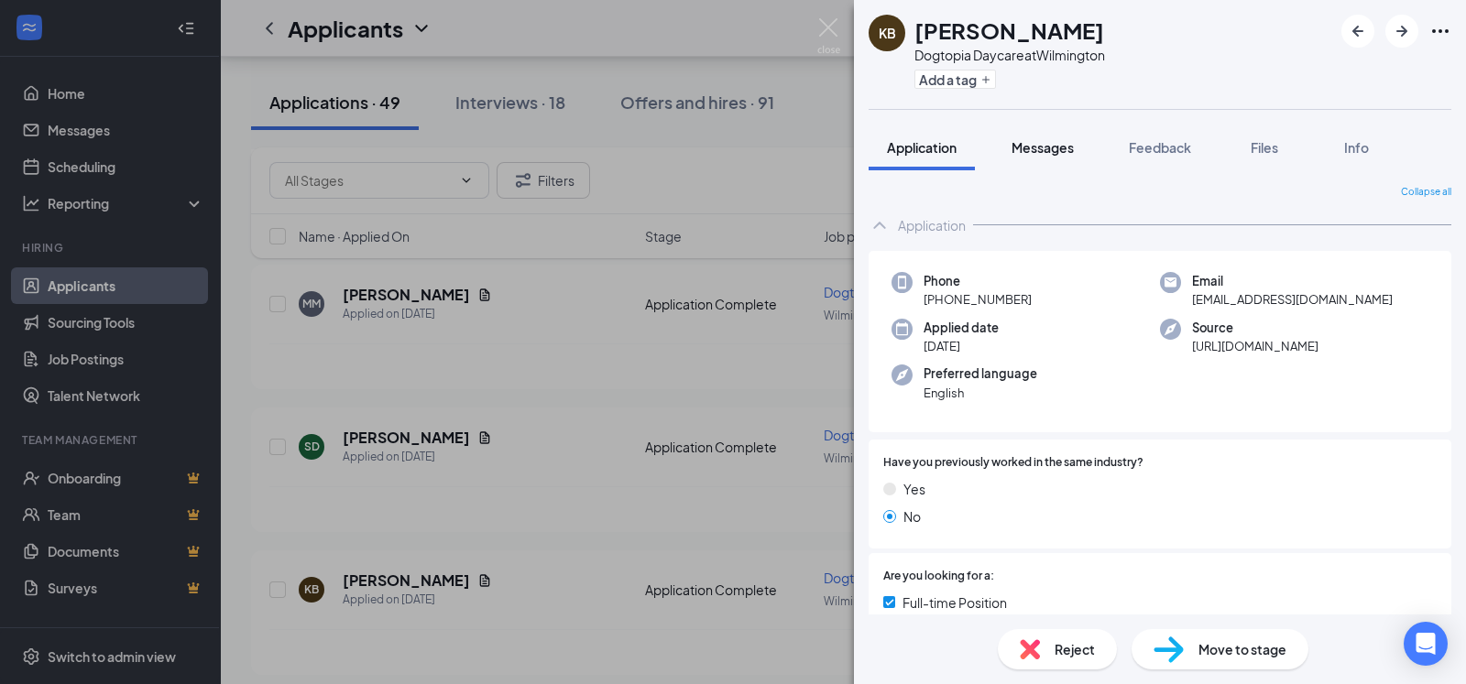
click at [1046, 150] on span "Messages" at bounding box center [1043, 147] width 62 height 16
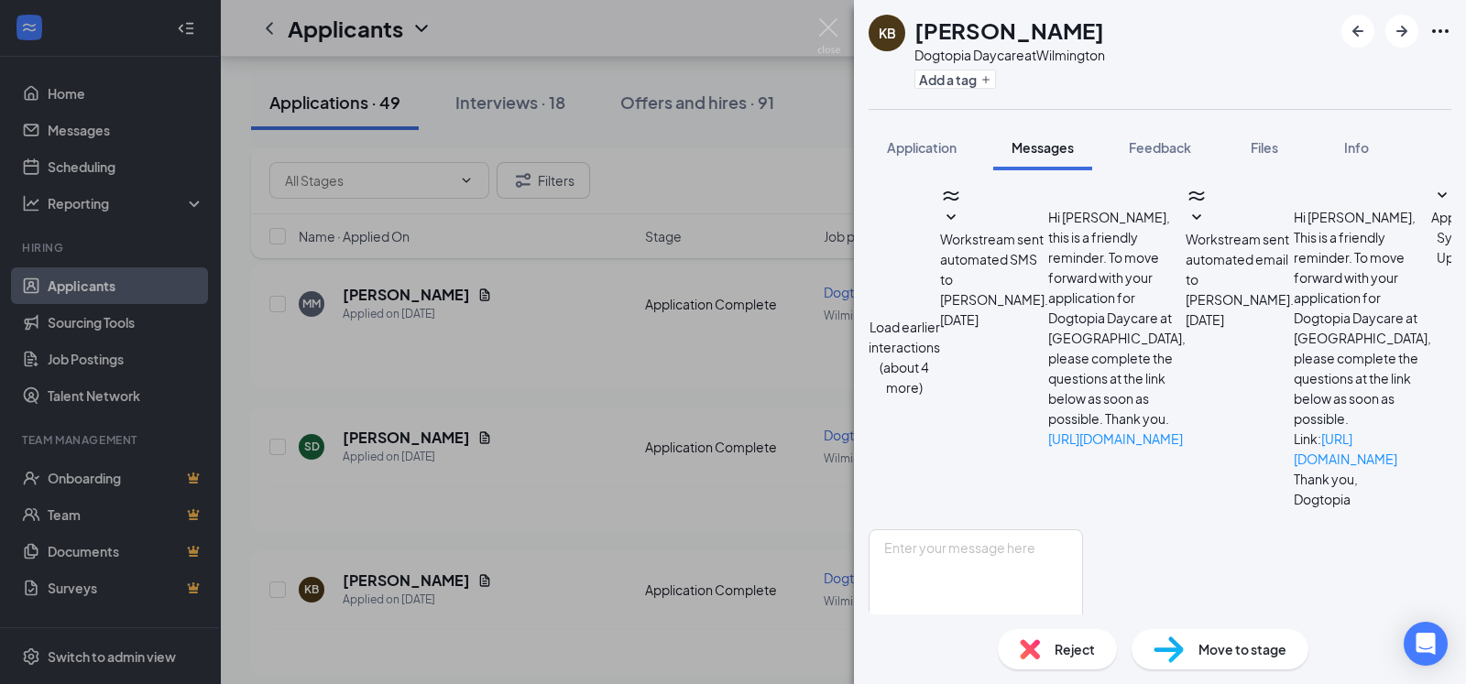
scroll to position [309, 0]
drag, startPoint x: 988, startPoint y: 307, endPoint x: 1233, endPoint y: 345, distance: 248.4
copy span "Thank you for your interest in Dogtopia of [GEOGRAPHIC_DATA]. To start, can you…"
click at [826, 27] on img at bounding box center [828, 36] width 23 height 36
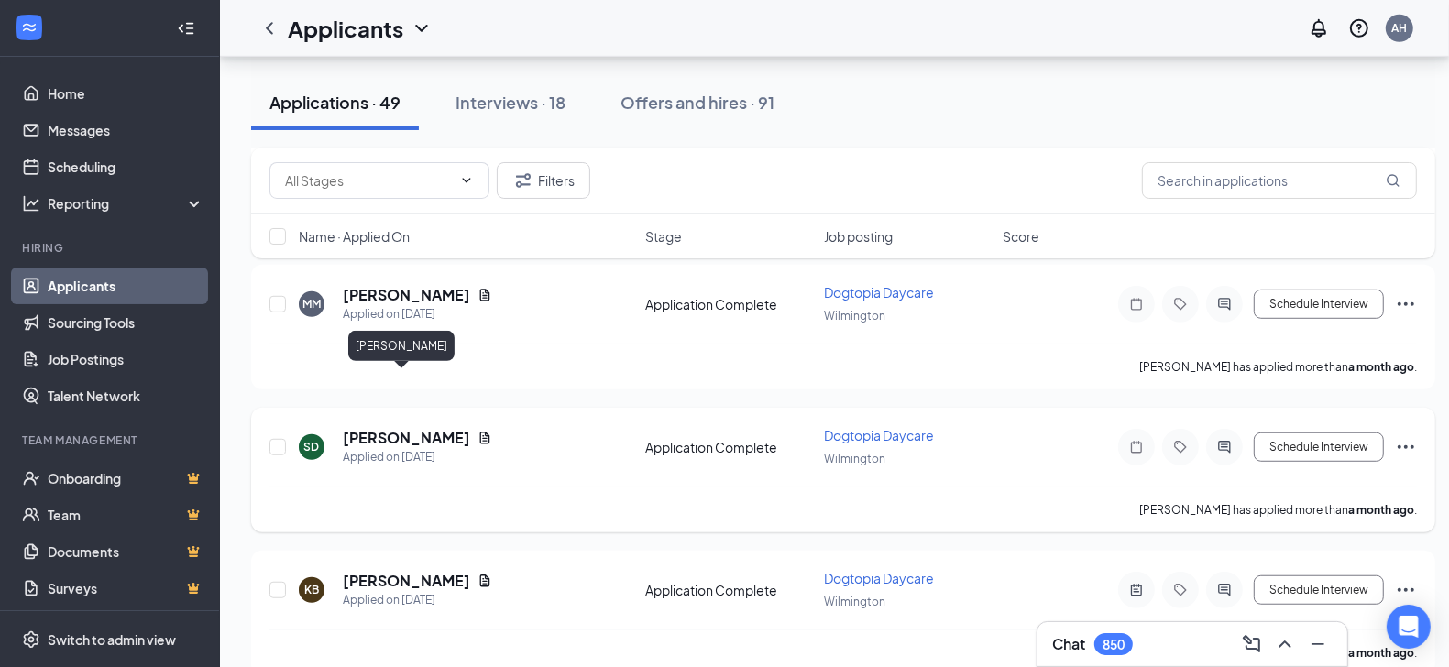
click at [401, 428] on h5 "[PERSON_NAME]" at bounding box center [406, 438] width 127 height 20
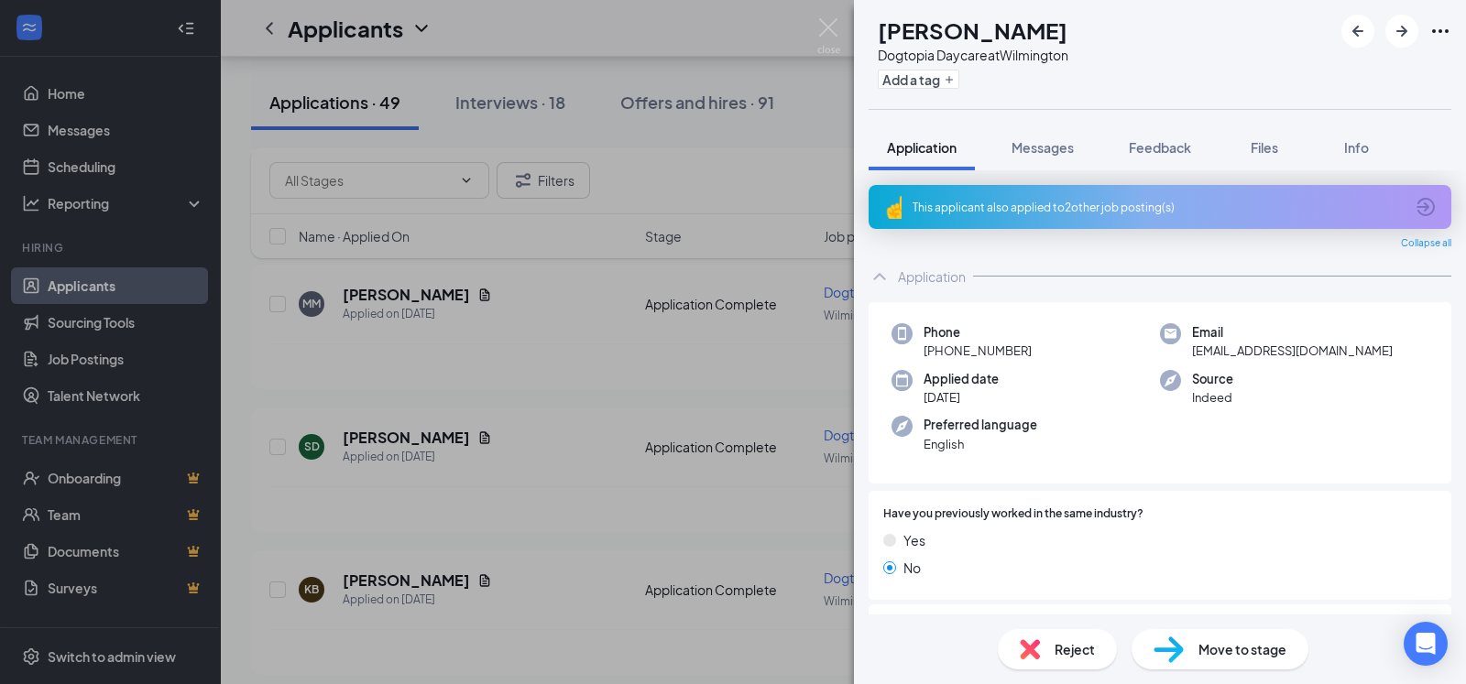
click at [1045, 200] on div "This applicant also applied to 2 other job posting(s)" at bounding box center [1158, 208] width 491 height 16
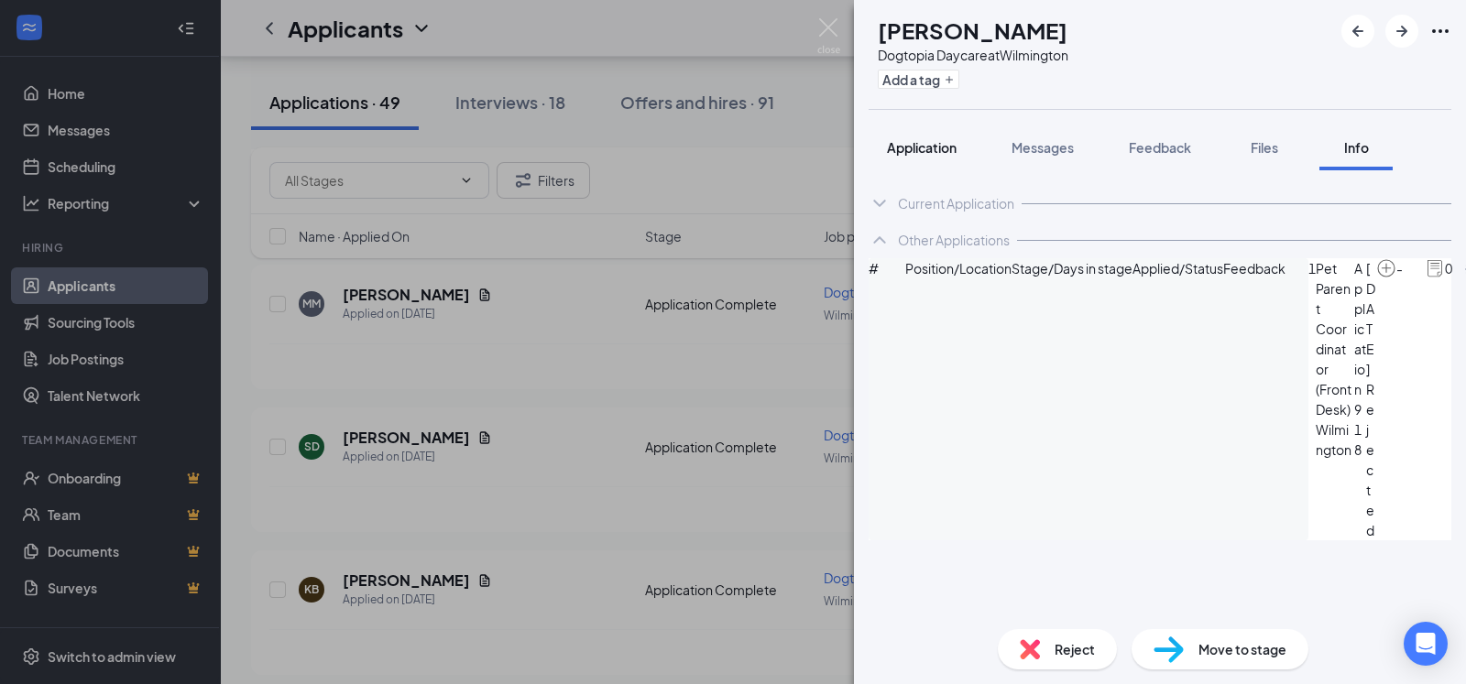
click at [938, 149] on span "Application" at bounding box center [922, 147] width 70 height 16
click at [928, 147] on span "Application" at bounding box center [922, 147] width 70 height 16
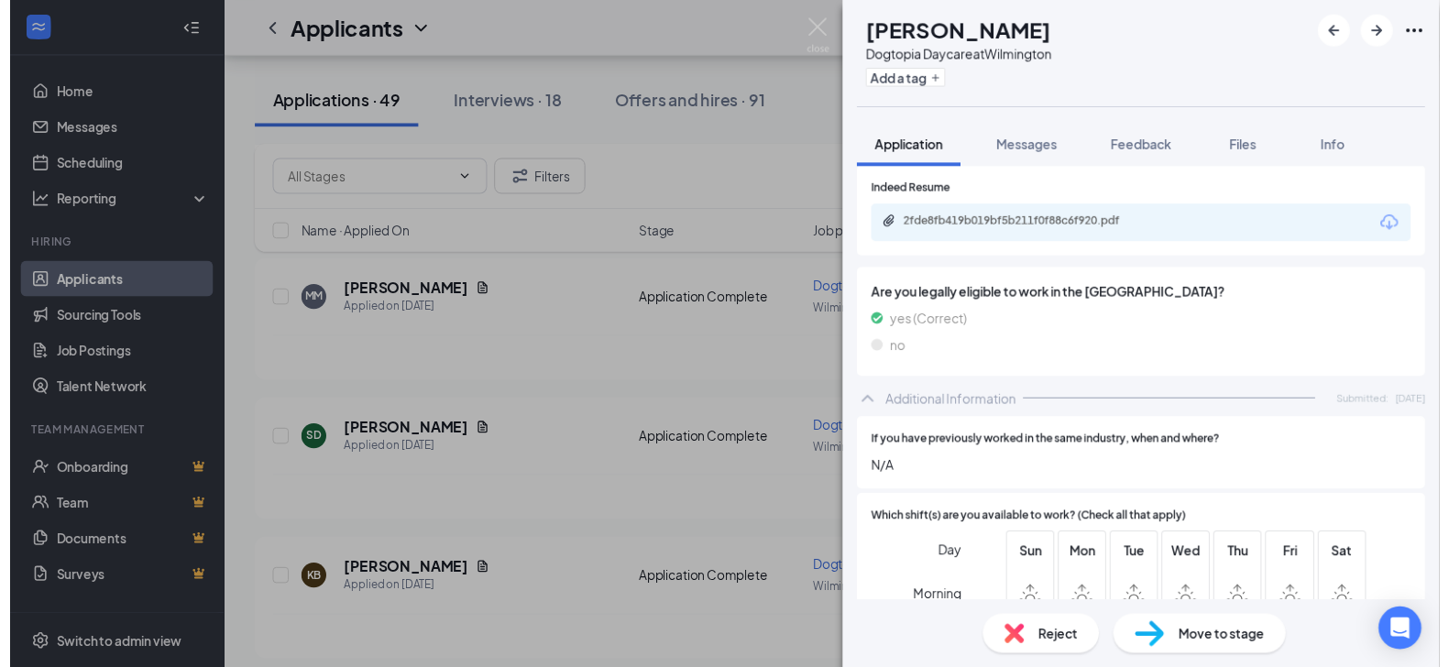
scroll to position [405, 0]
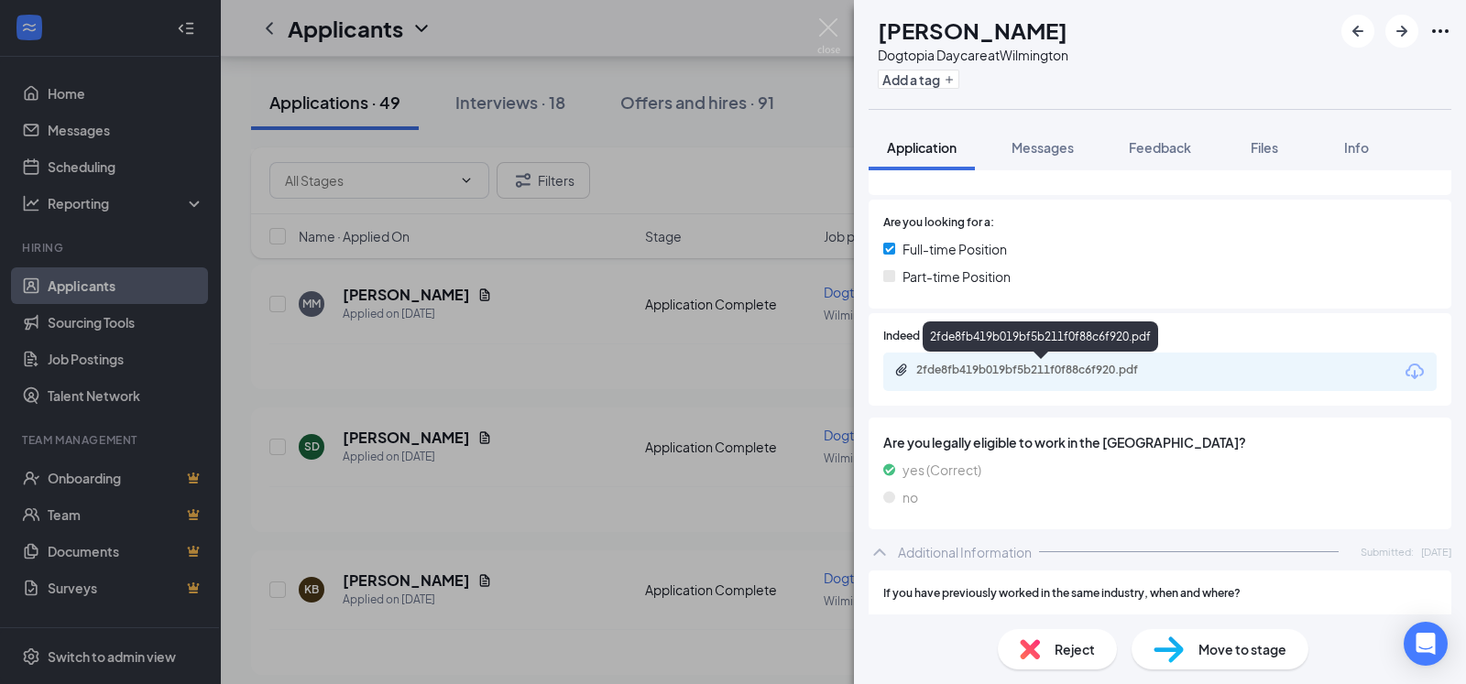
click at [1032, 368] on div "2fde8fb419b019bf5b211f0f88c6f920.pdf" at bounding box center [1044, 370] width 257 height 15
click at [1044, 658] on div "Reject" at bounding box center [1057, 649] width 119 height 40
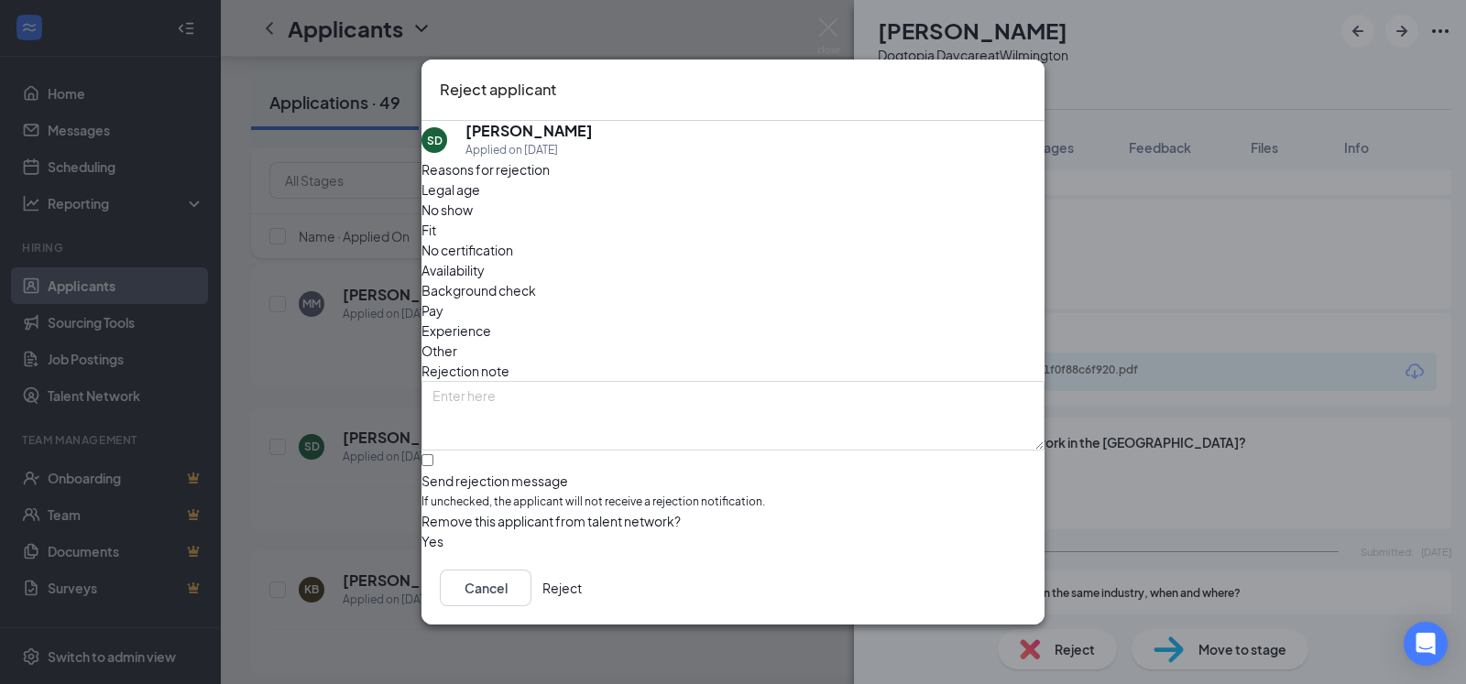
click at [582, 585] on button "Reject" at bounding box center [561, 588] width 39 height 37
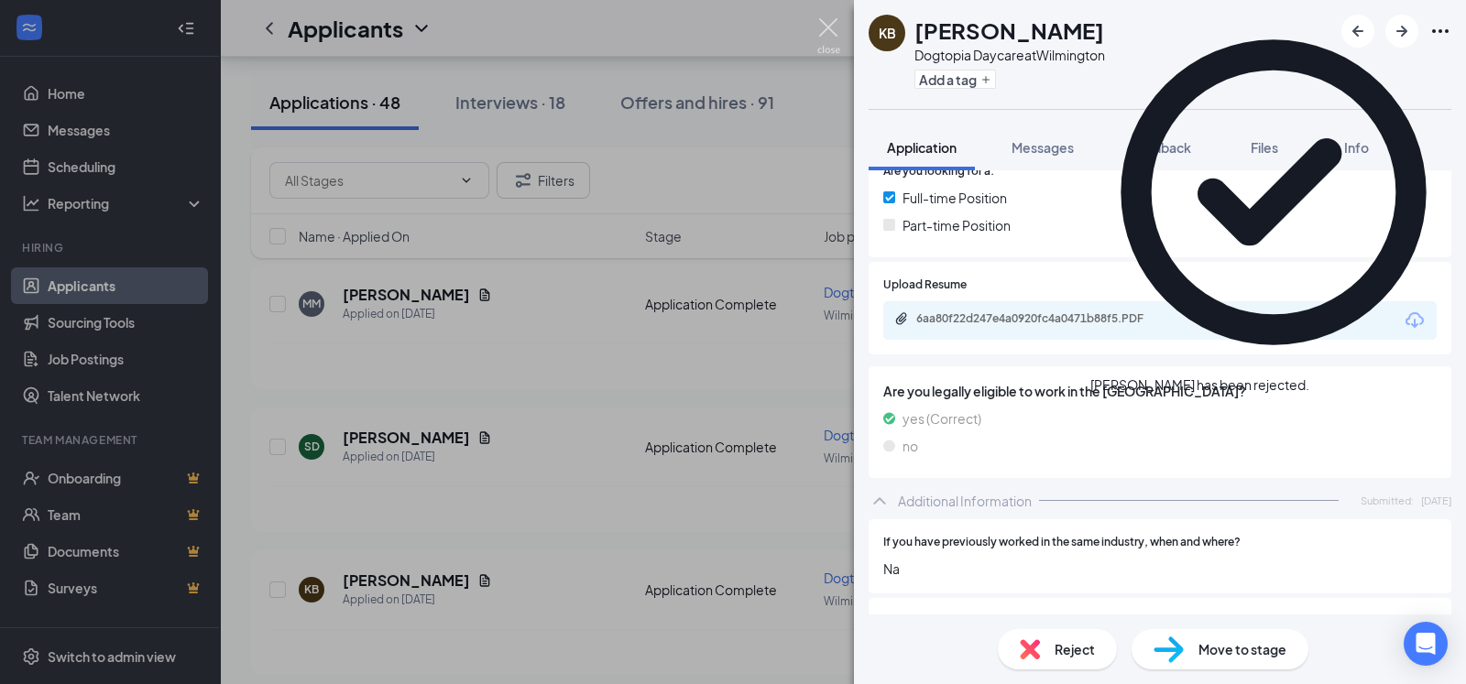
click at [828, 21] on img at bounding box center [828, 36] width 23 height 36
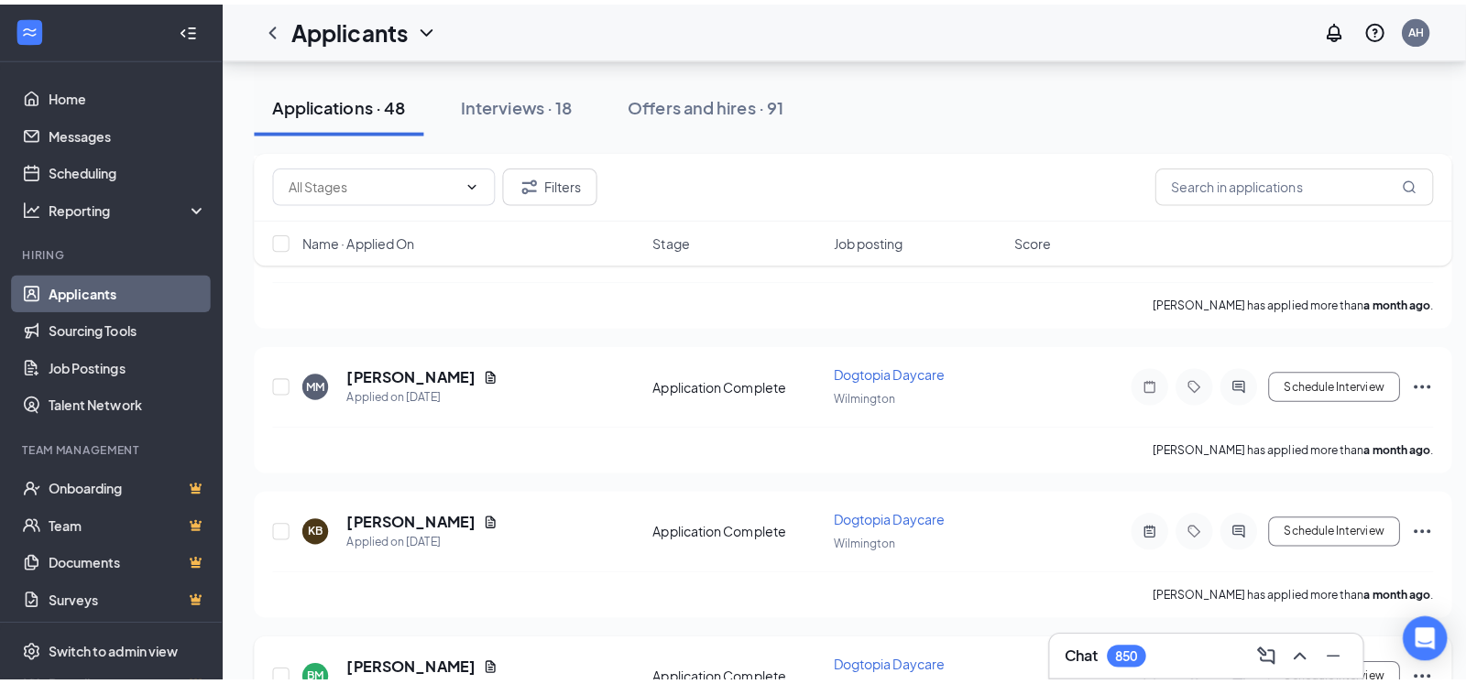
scroll to position [6539, 0]
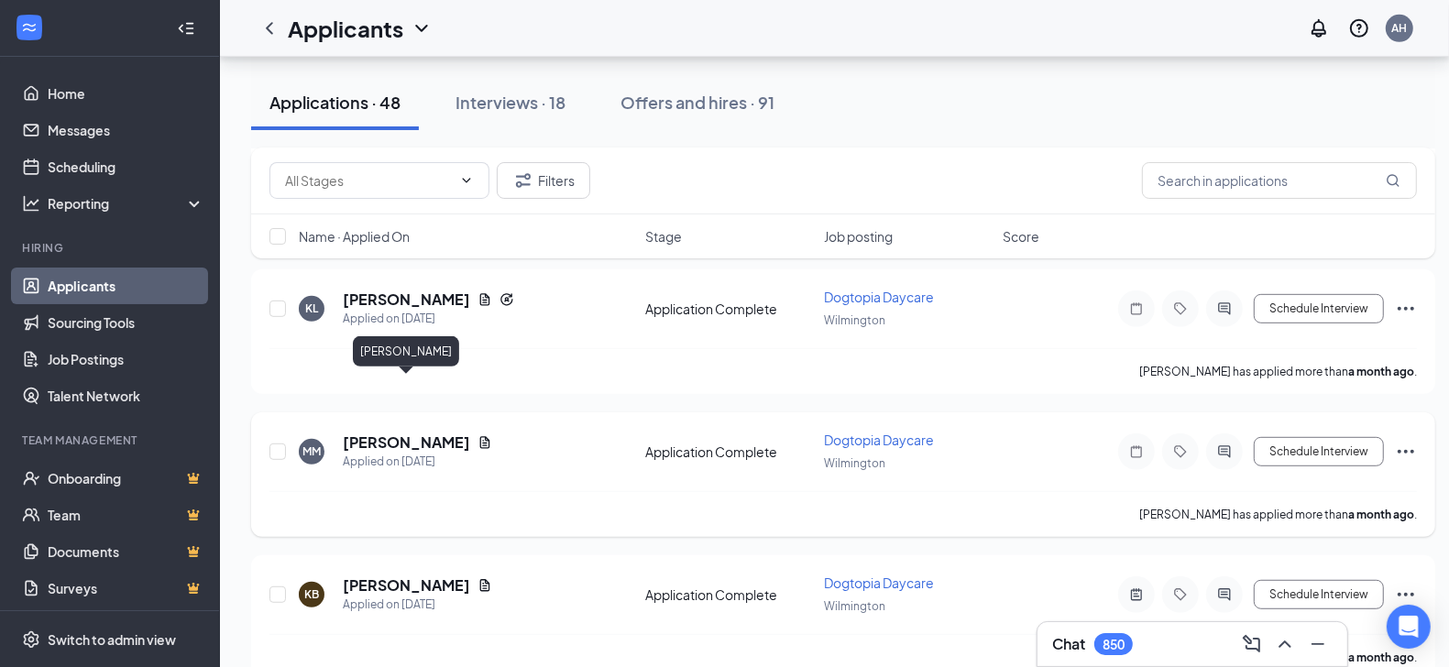
click at [393, 432] on h5 "[PERSON_NAME]" at bounding box center [406, 442] width 127 height 20
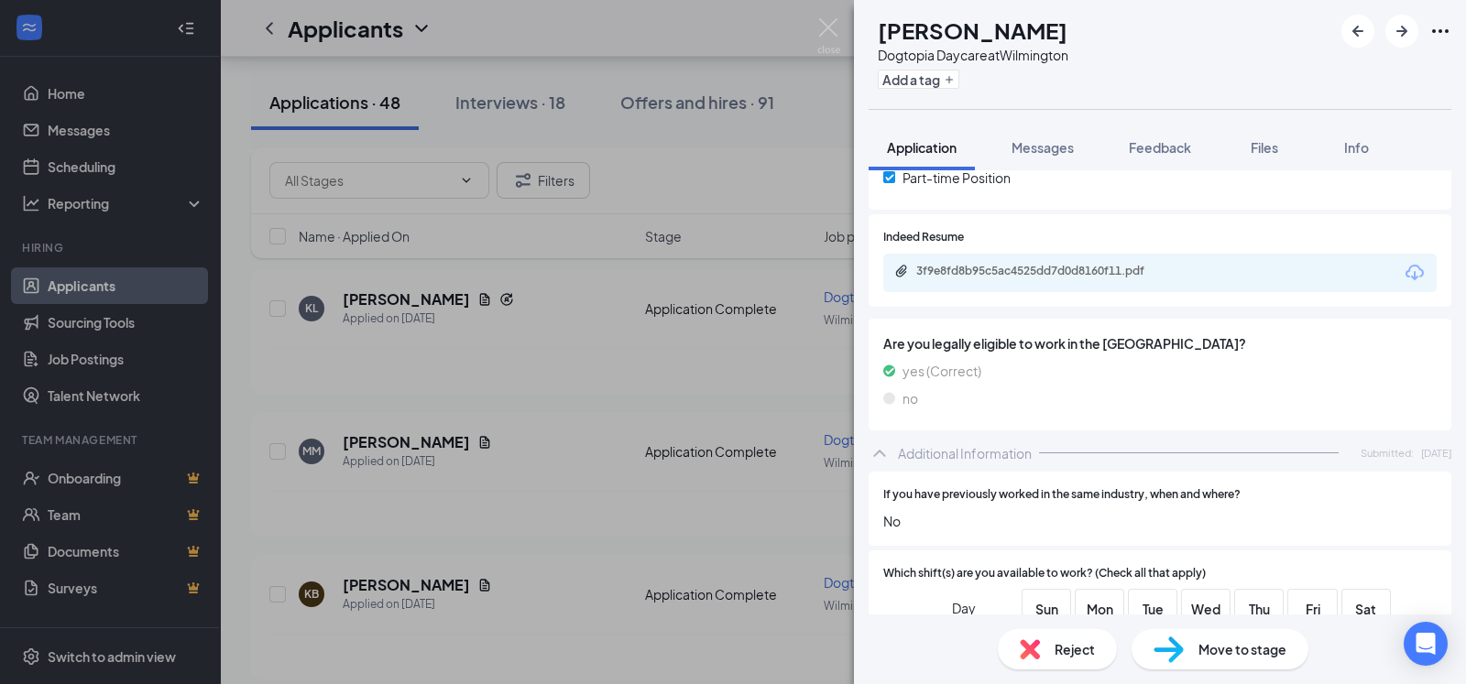
scroll to position [334, 0]
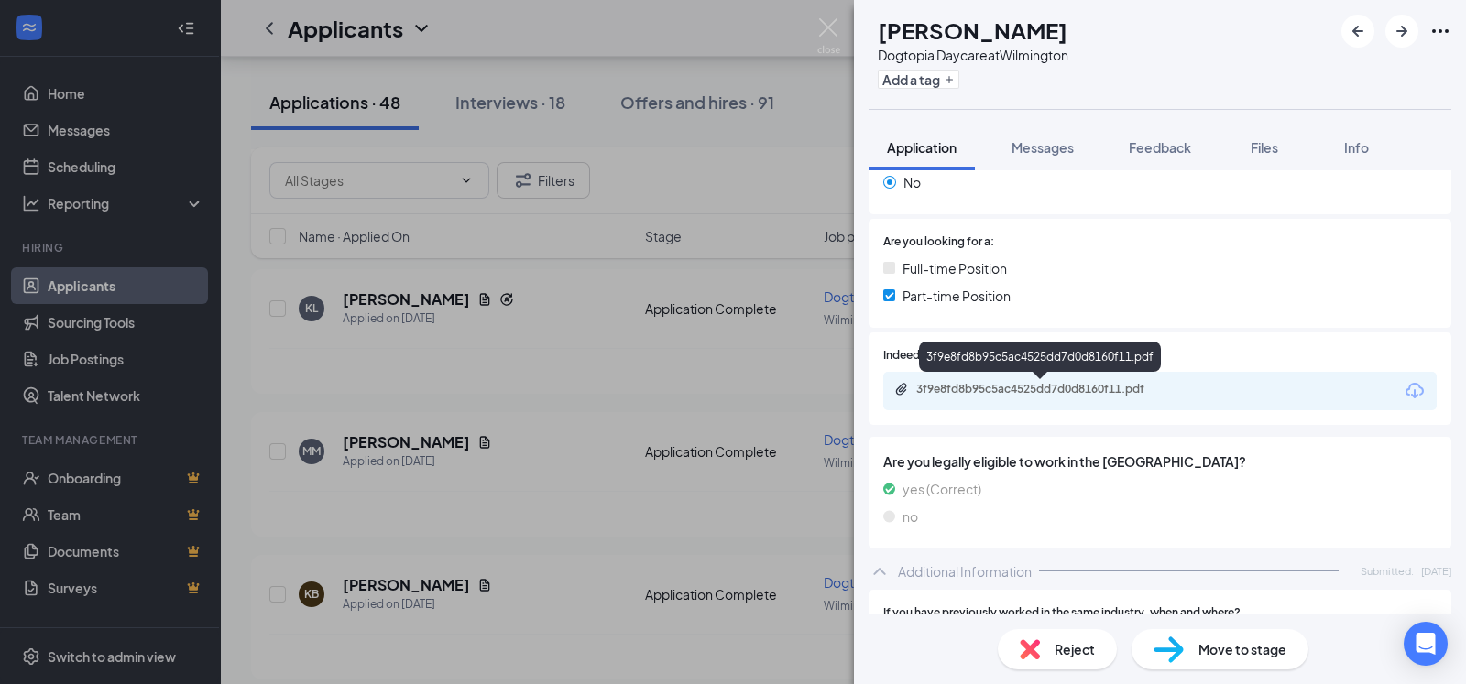
click at [1072, 383] on div "3f9e8fd8b95c5ac4525dd7d0d8160f11.pdf" at bounding box center [1044, 389] width 257 height 15
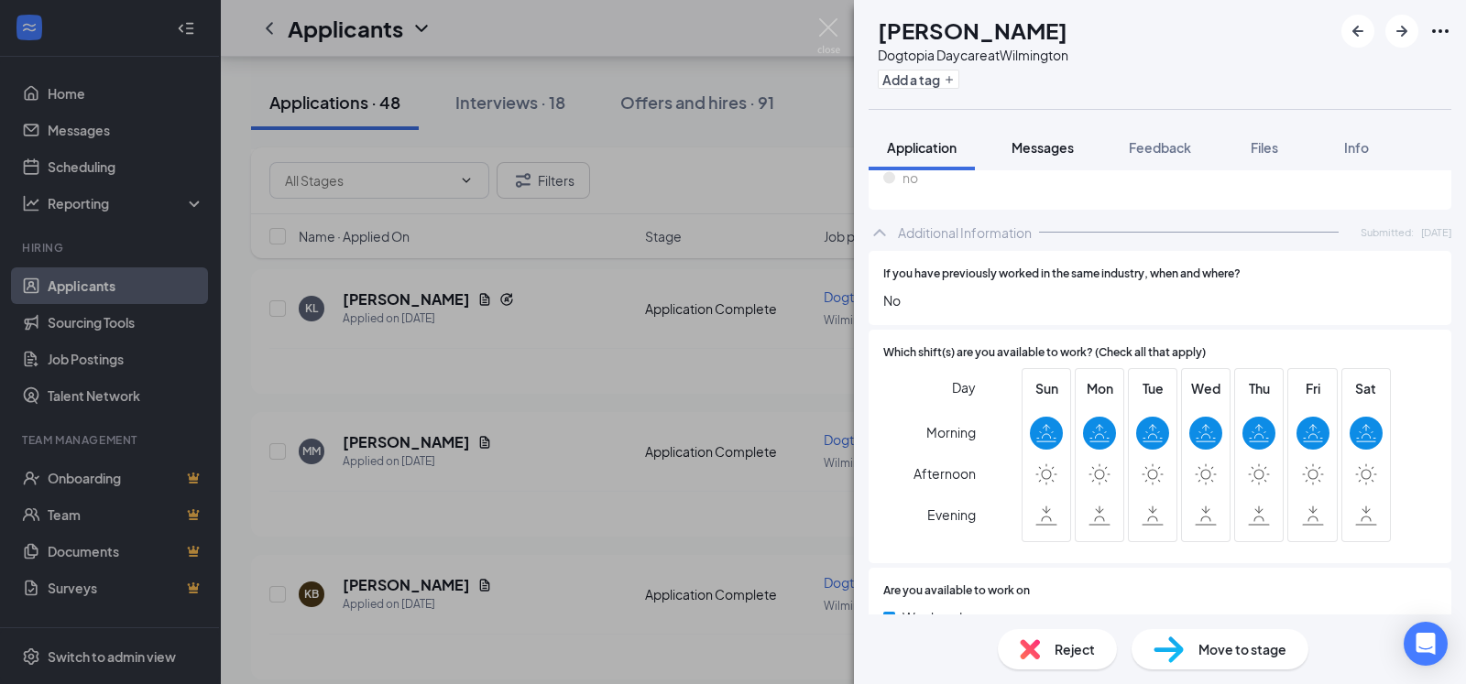
click at [1038, 147] on span "Messages" at bounding box center [1043, 147] width 62 height 16
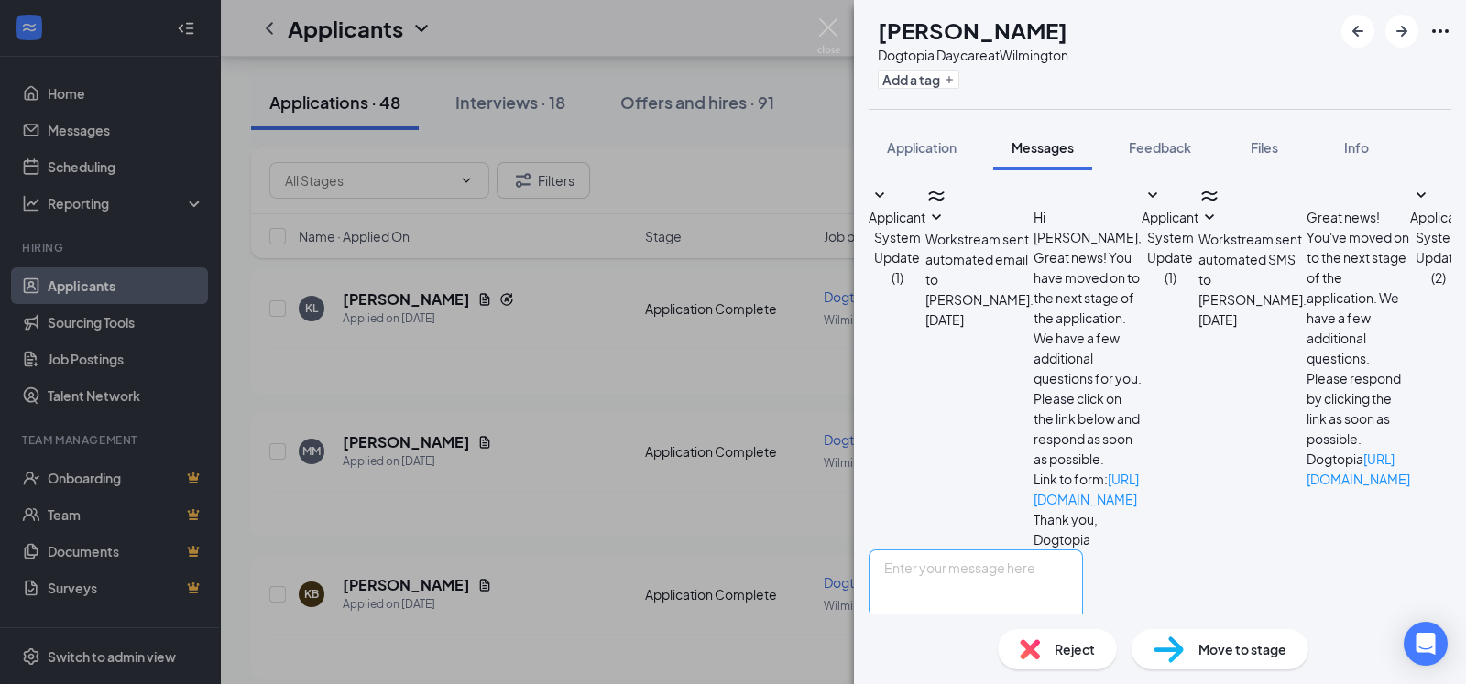
scroll to position [174, 0]
click at [971, 550] on textarea at bounding box center [976, 605] width 214 height 110
paste textarea "Thank you for your interest in Dogtopia of [GEOGRAPHIC_DATA]. To start, can you…"
type textarea "Thank you for your interest in Dogtopia of [GEOGRAPHIC_DATA]. To start, can you…"
click at [1083, 660] on button "Send" at bounding box center [1067, 691] width 32 height 63
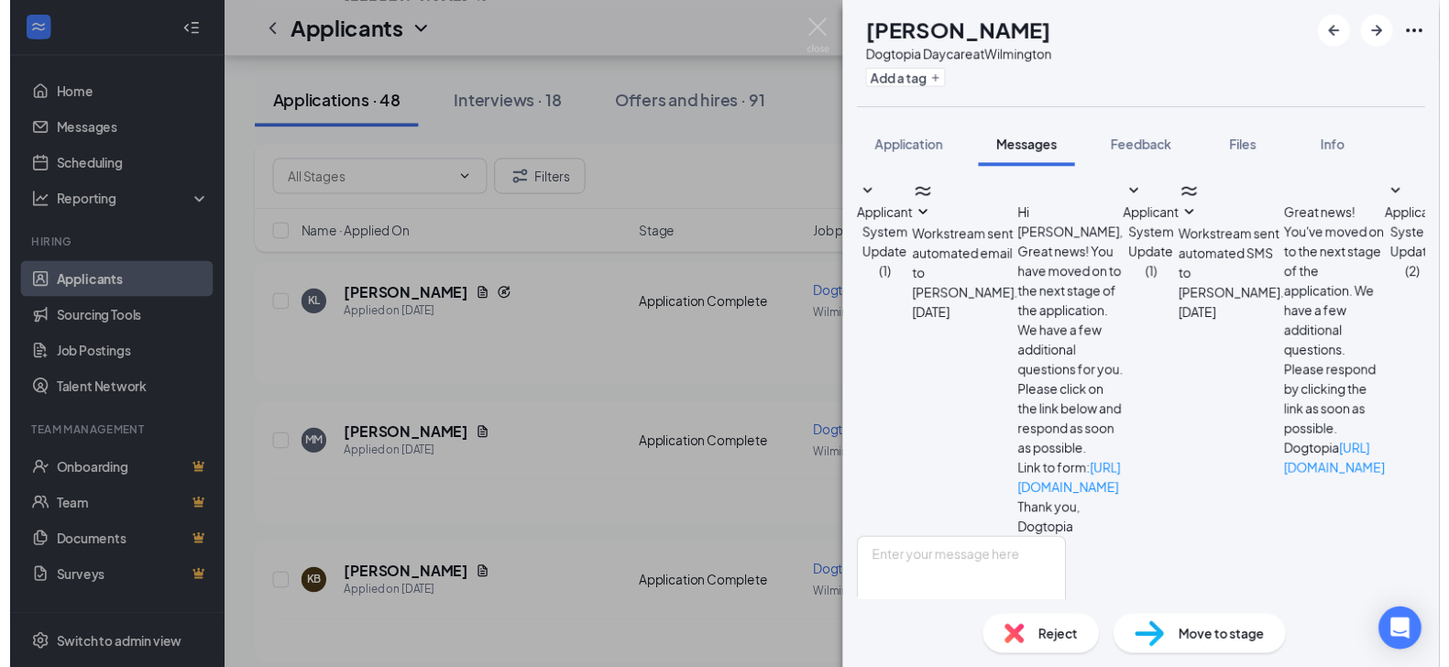
scroll to position [332, 0]
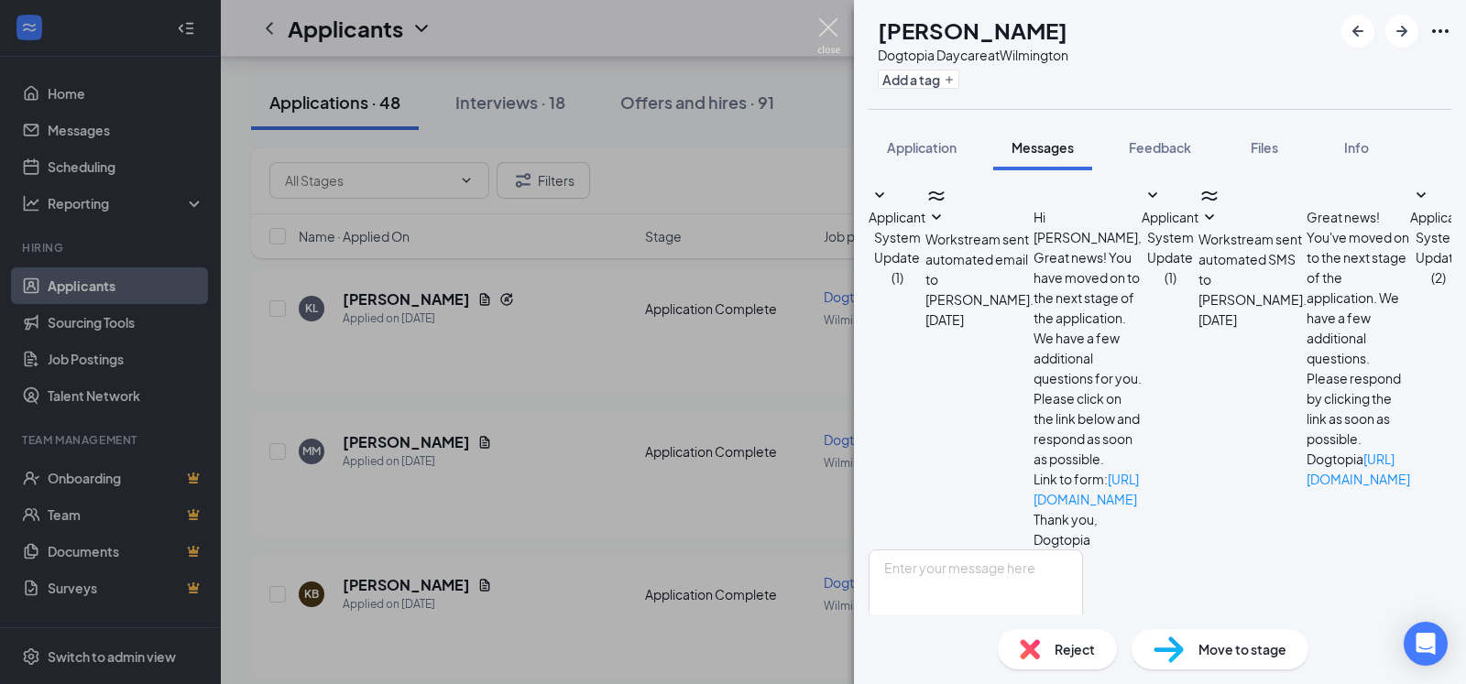
click at [831, 29] on img at bounding box center [828, 36] width 23 height 36
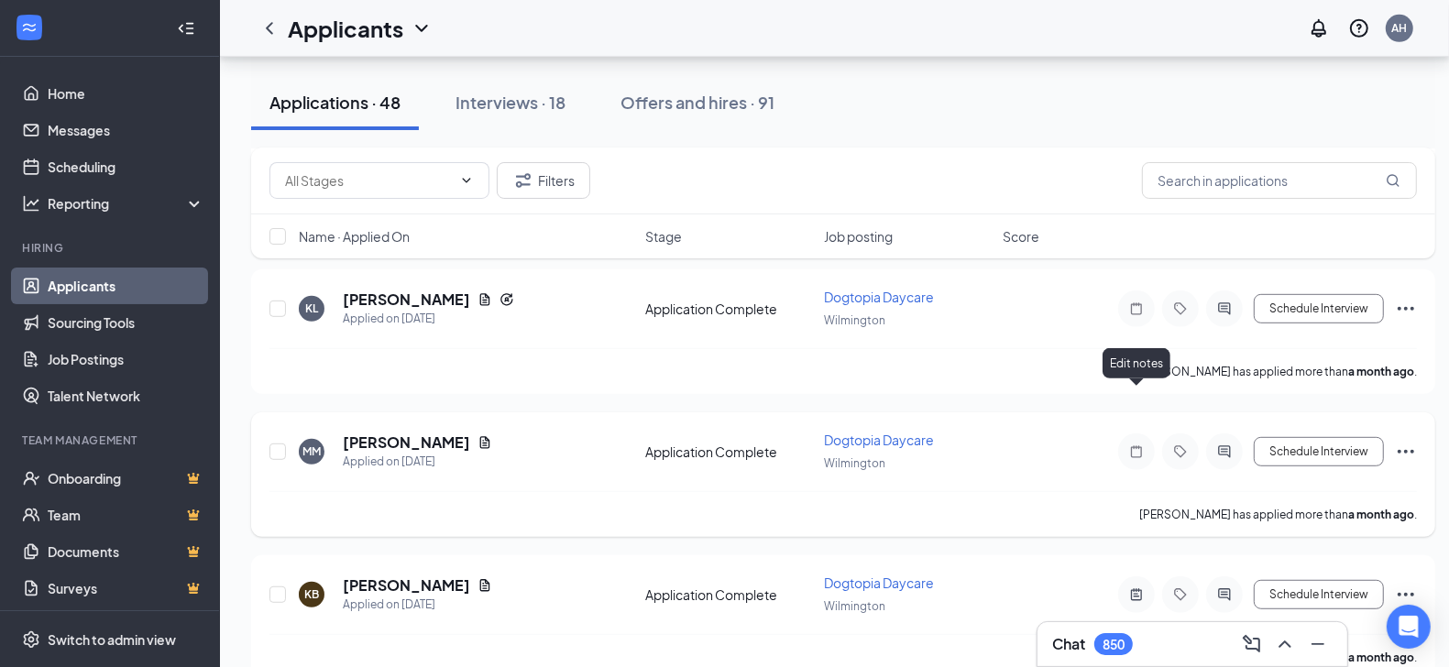
click at [1139, 444] on icon "Note" at bounding box center [1136, 451] width 22 height 15
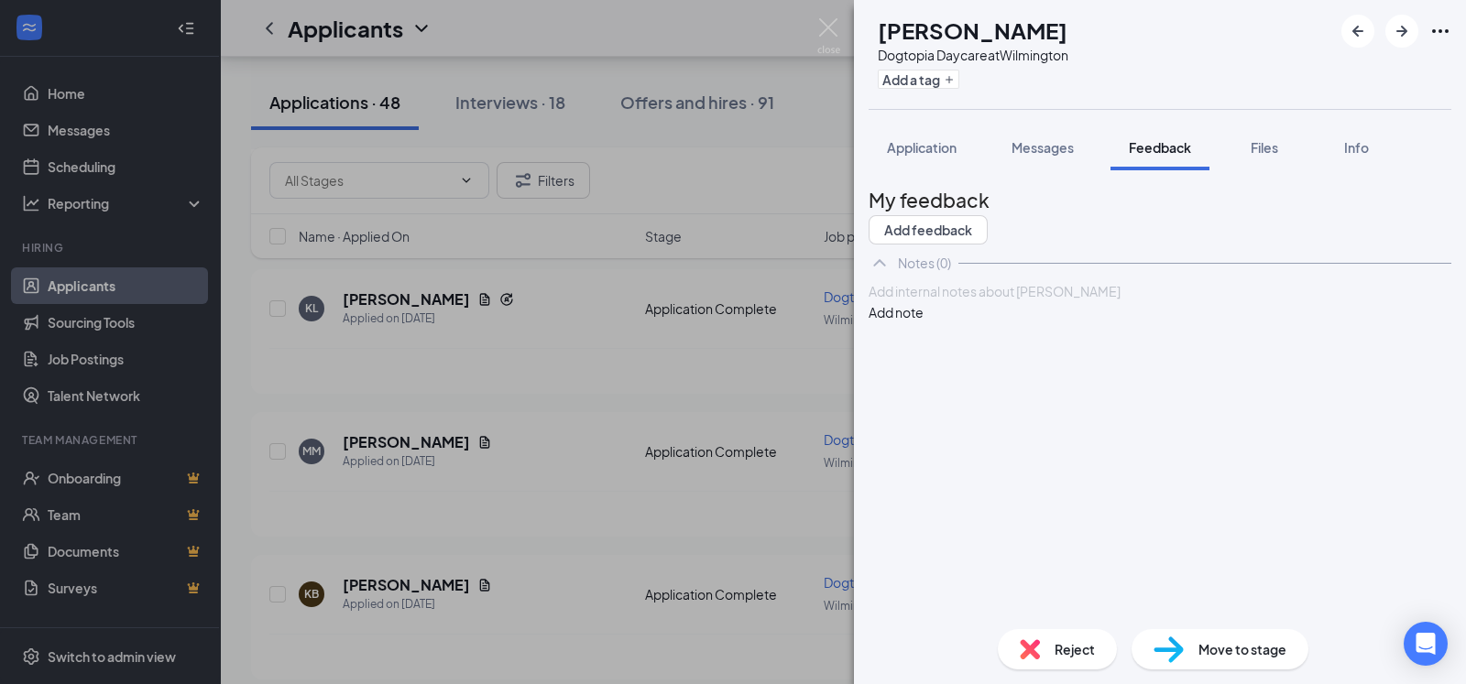
click at [1070, 301] on div at bounding box center [1160, 291] width 581 height 19
click at [924, 323] on button "Add note" at bounding box center [896, 312] width 55 height 20
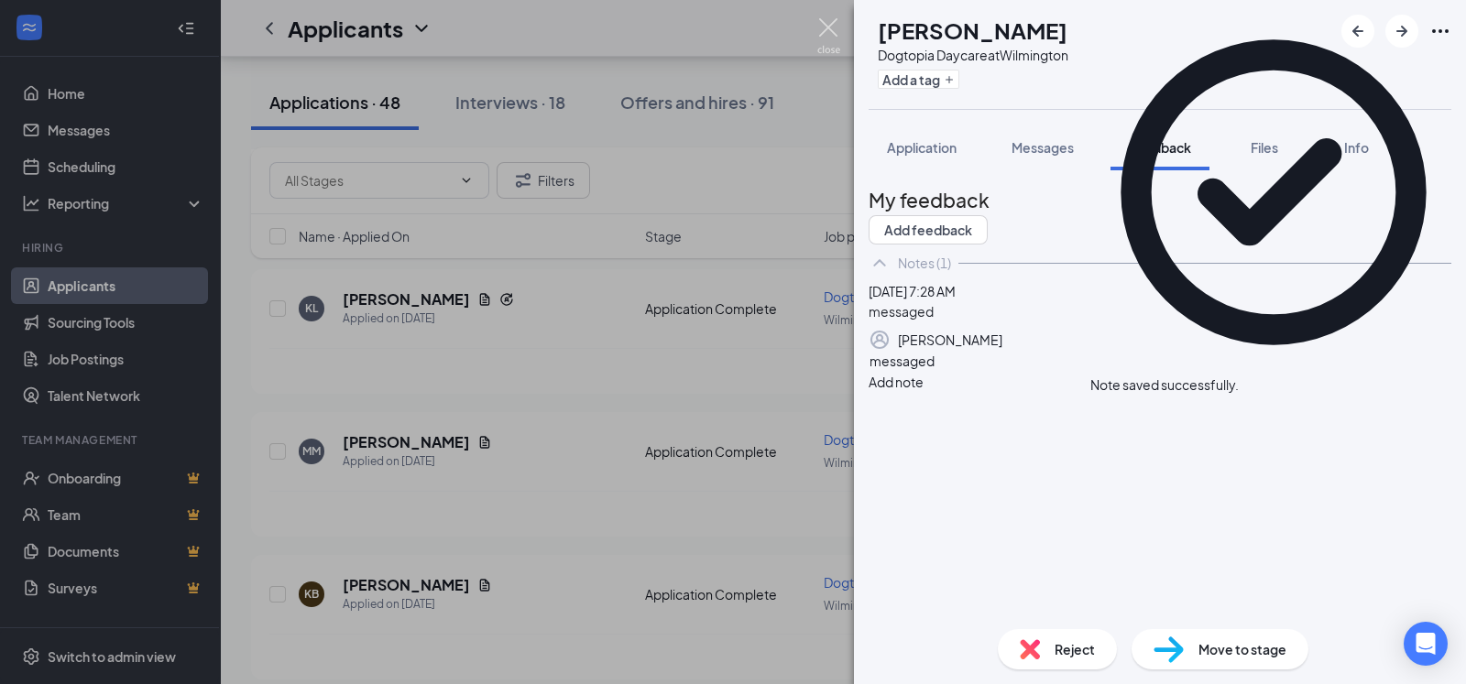
click at [826, 27] on img at bounding box center [828, 36] width 23 height 36
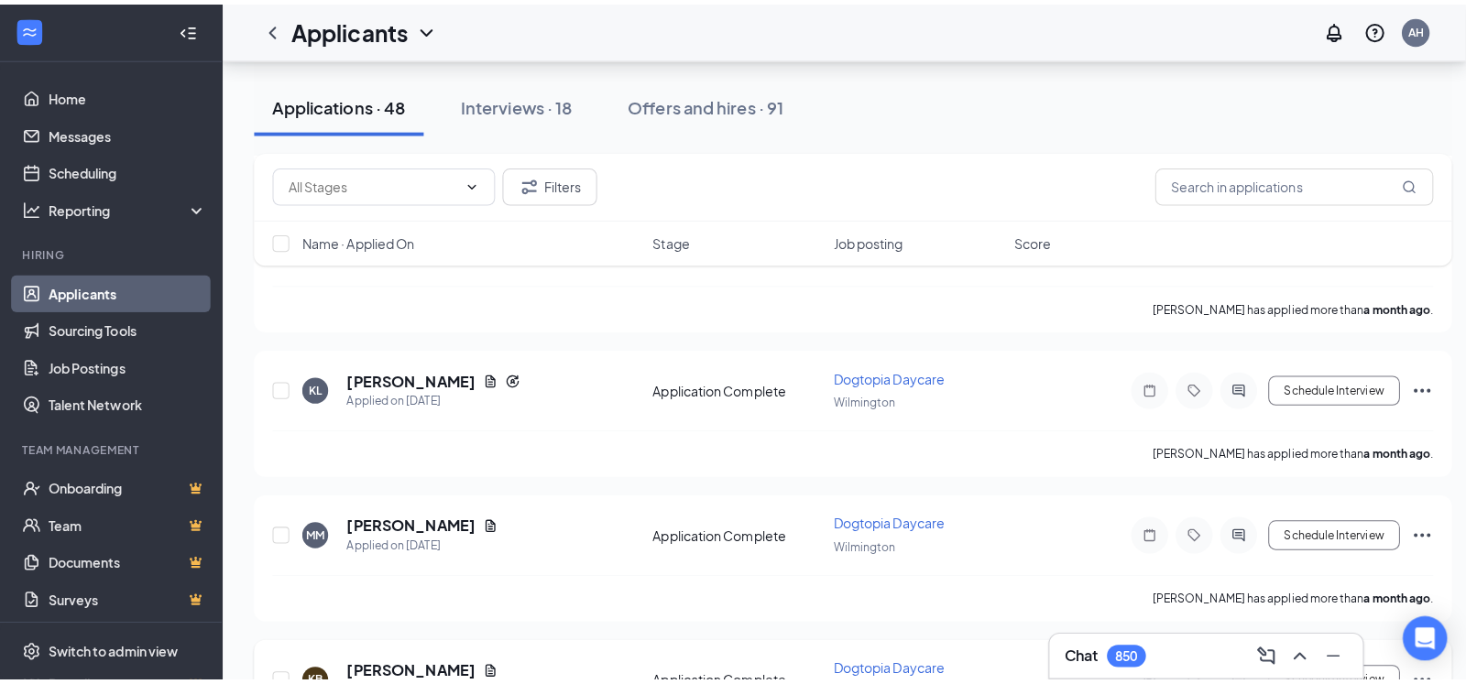
scroll to position [6352, 0]
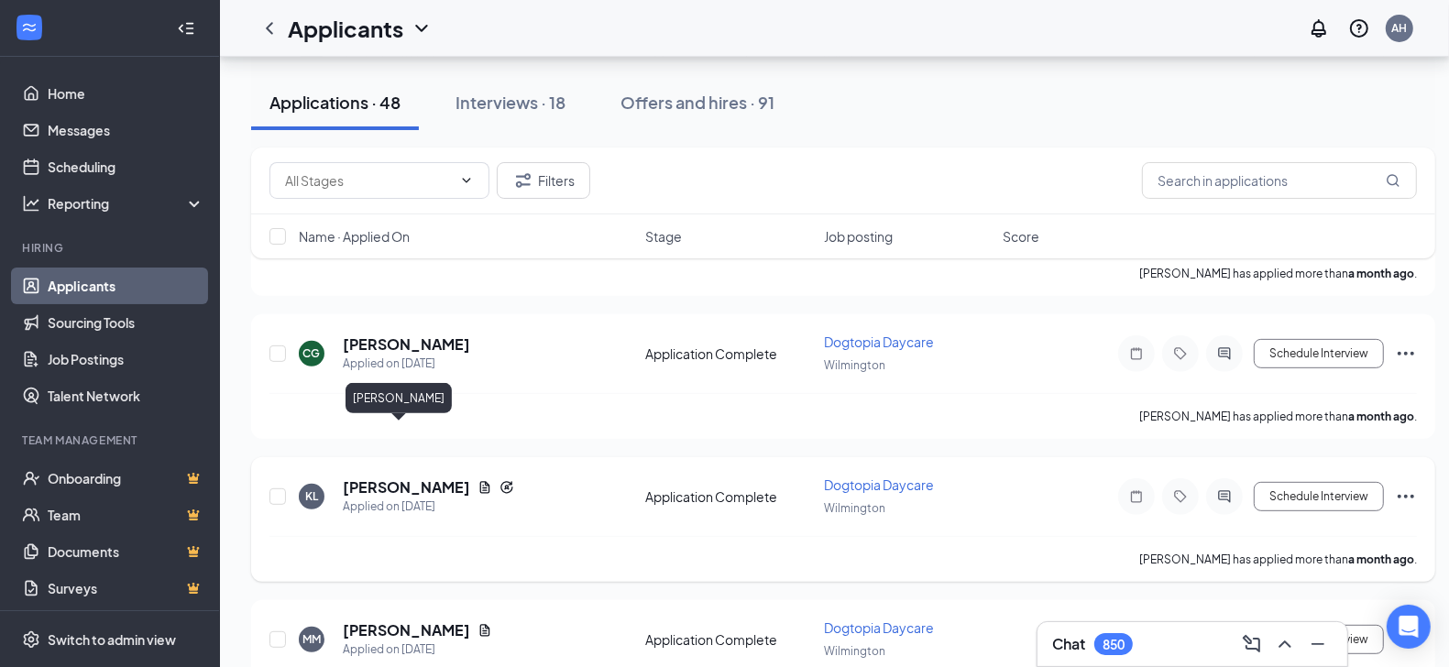
click at [383, 477] on h5 "[PERSON_NAME]" at bounding box center [406, 487] width 127 height 20
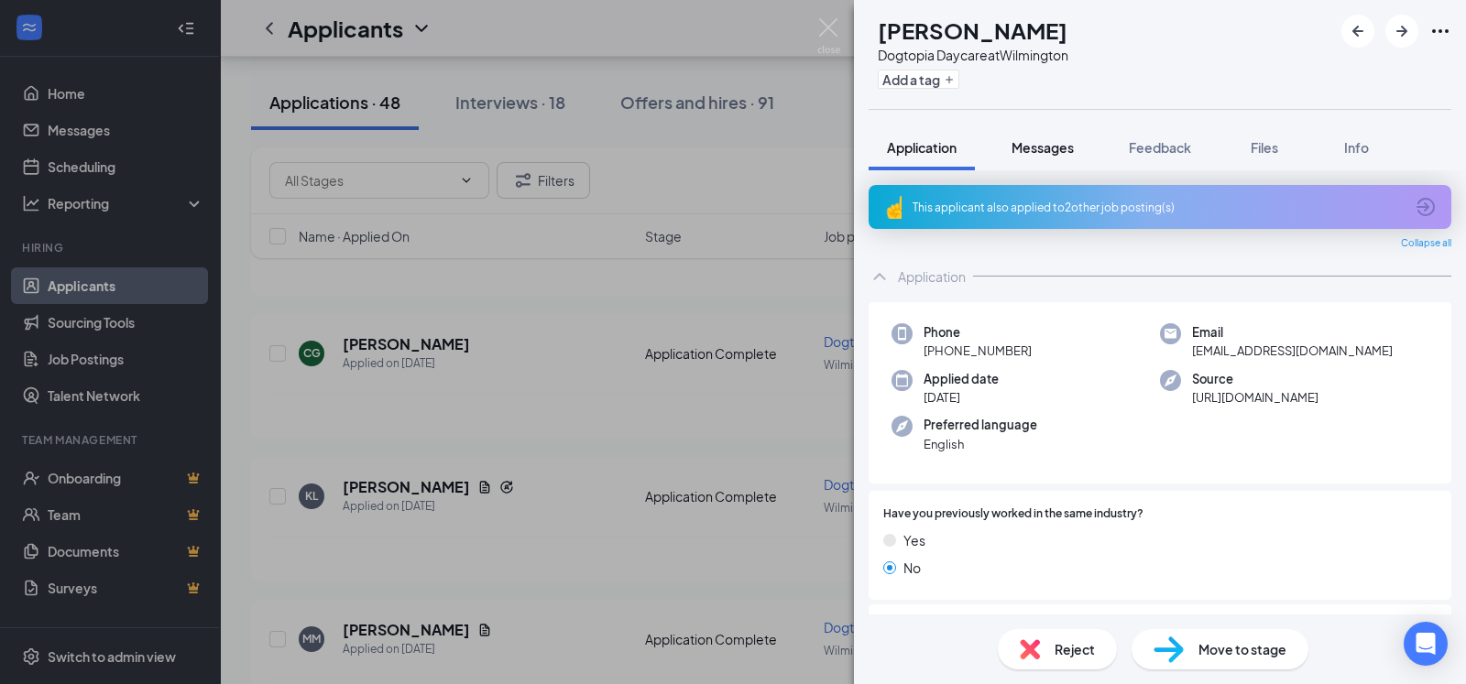
click at [1046, 144] on span "Messages" at bounding box center [1043, 147] width 62 height 16
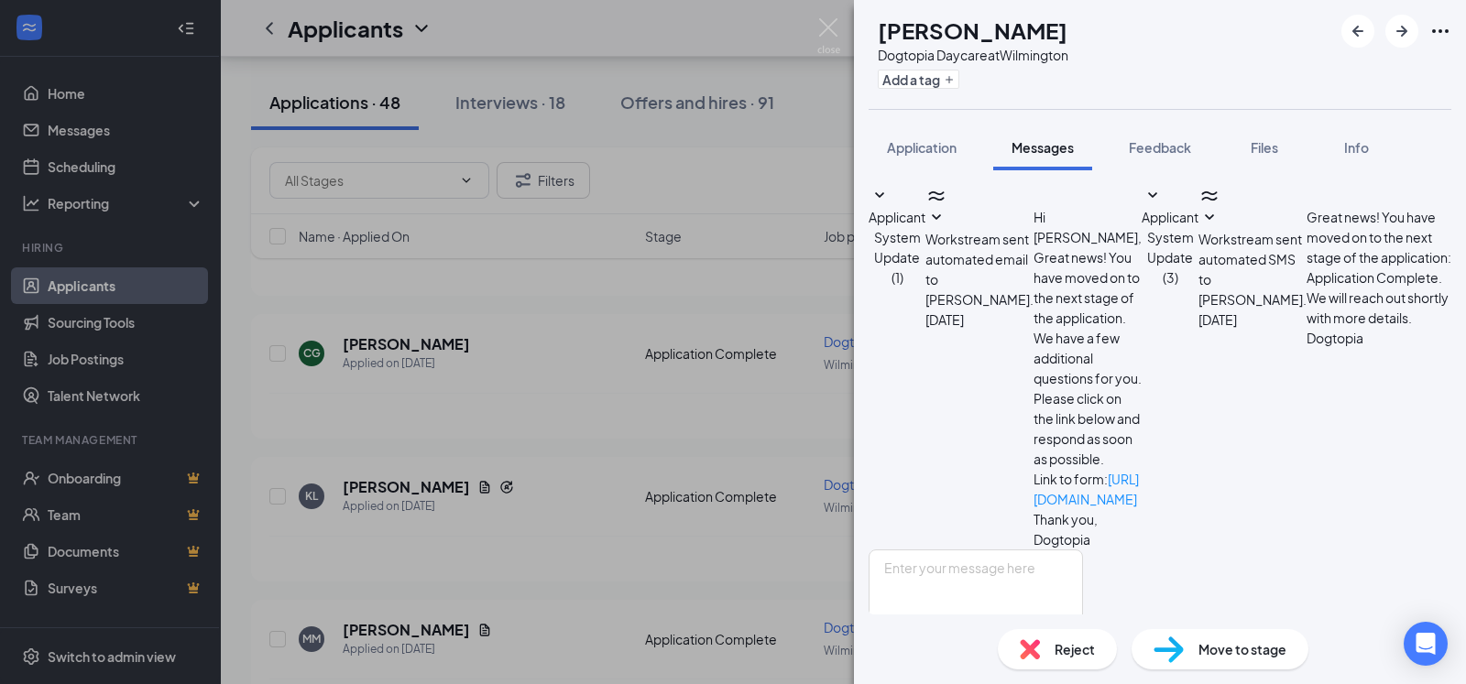
scroll to position [35, 0]
click at [910, 144] on span "Application" at bounding box center [922, 147] width 70 height 16
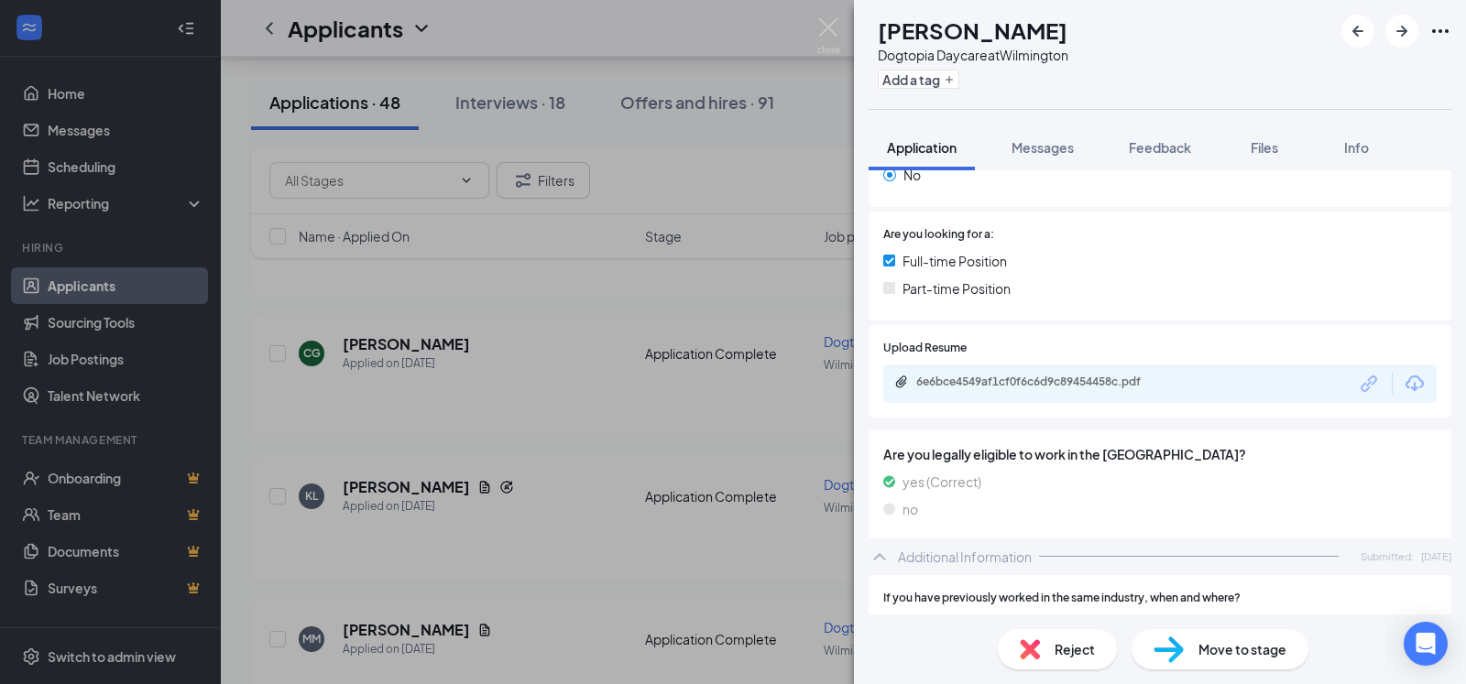
scroll to position [395, 0]
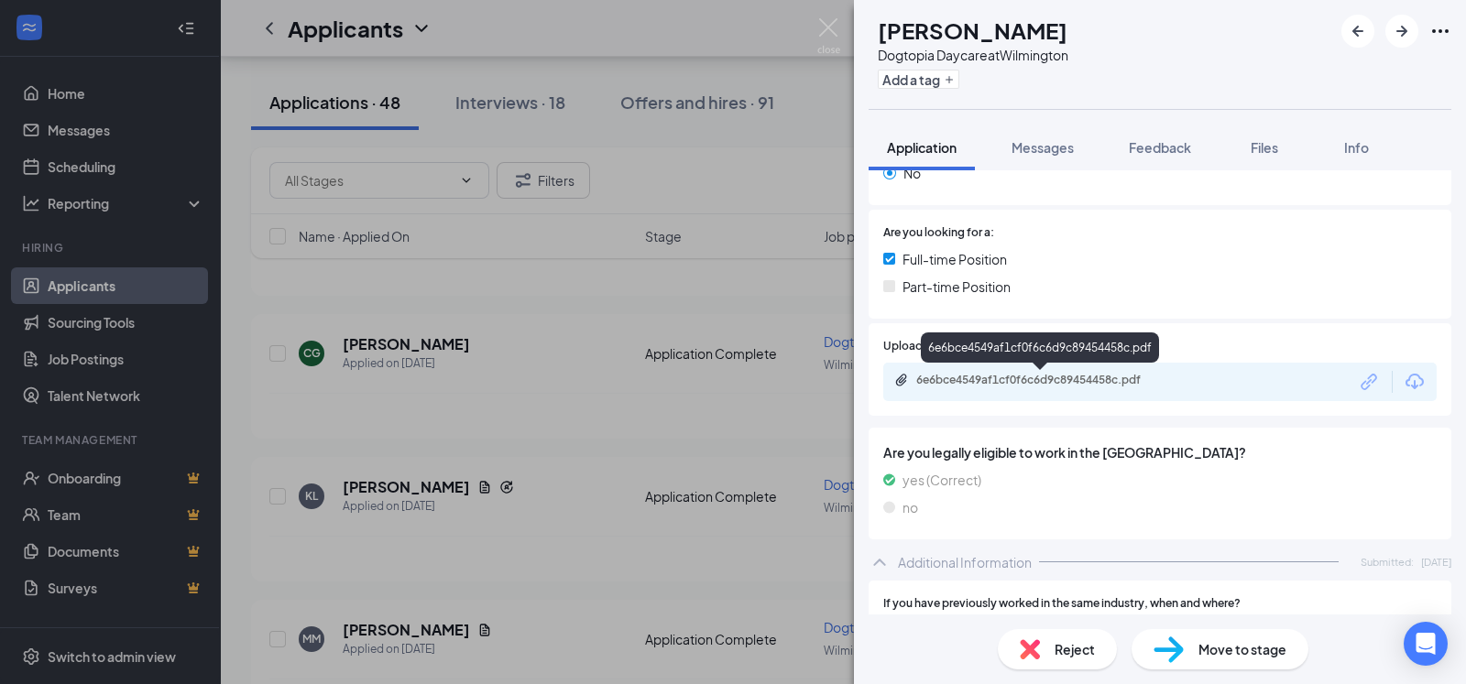
click at [1034, 379] on div "6e6bce4549af1cf0f6c6d9c89454458c.pdf" at bounding box center [1044, 380] width 257 height 15
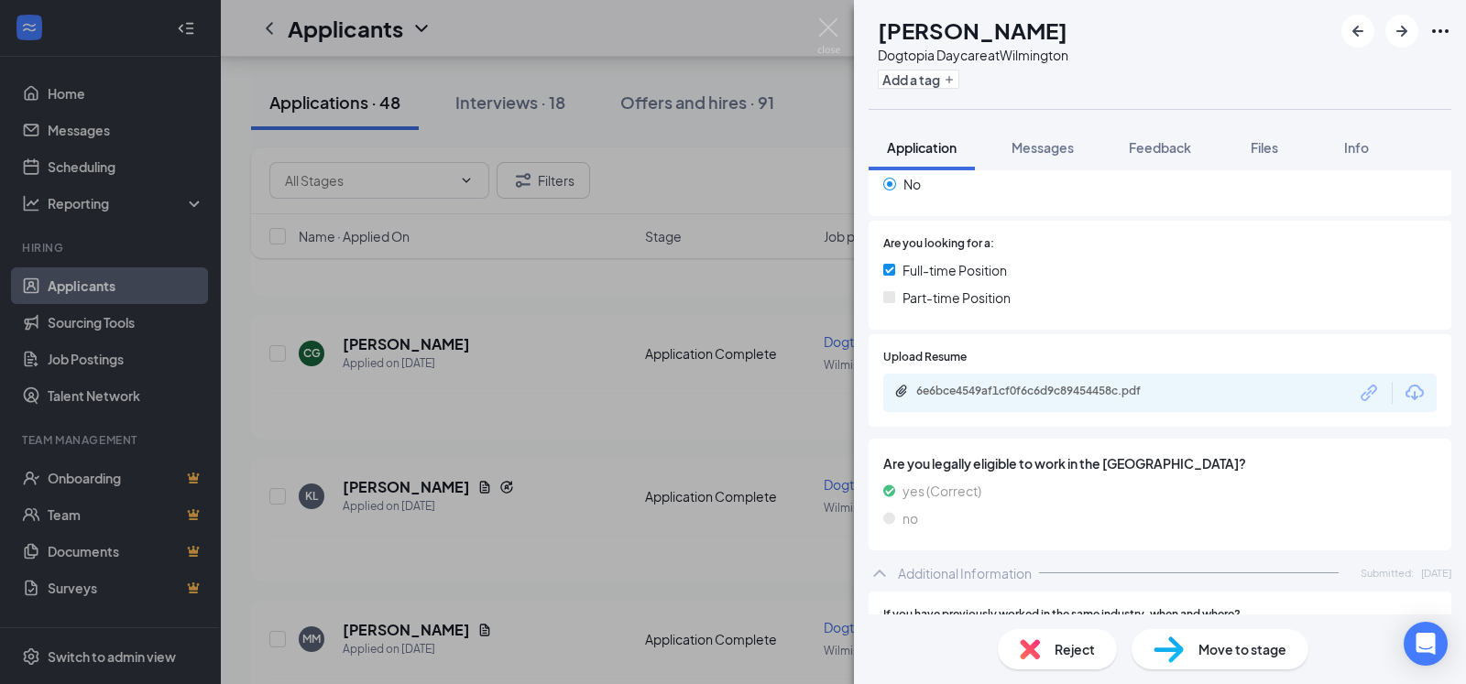
scroll to position [370, 0]
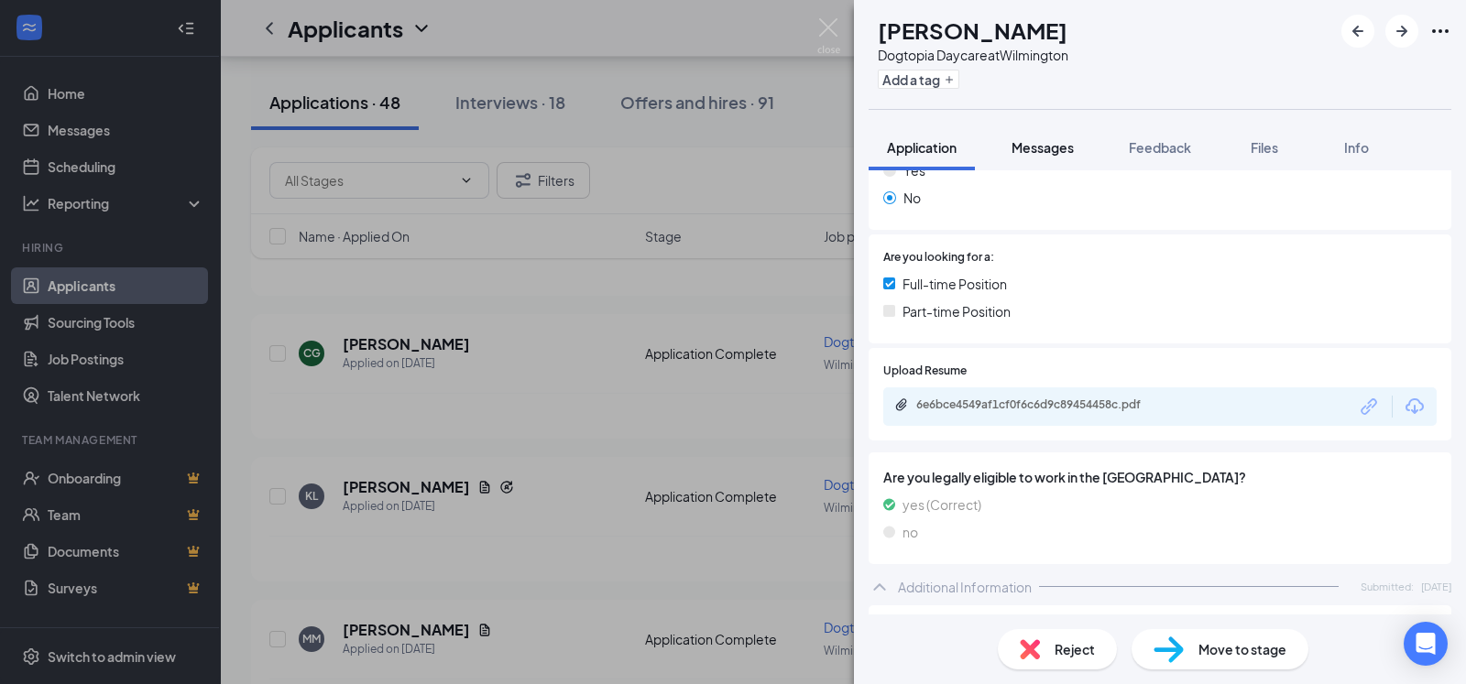
click at [1045, 142] on span "Messages" at bounding box center [1043, 147] width 62 height 16
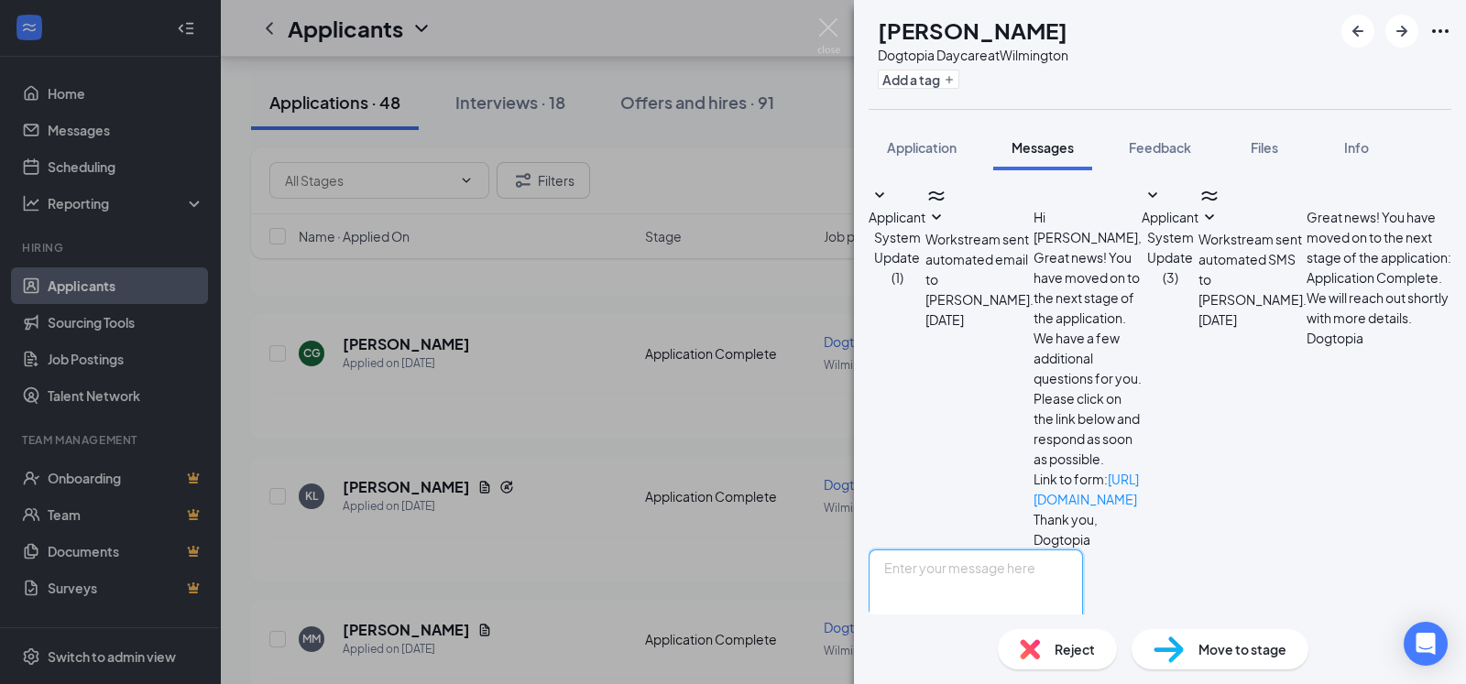
click at [992, 550] on textarea at bounding box center [976, 605] width 214 height 110
paste textarea "Thank you for your interest in Dogtopia of [GEOGRAPHIC_DATA]. To start, can you…"
type textarea "Thank you for your interest in Dogtopia of [GEOGRAPHIC_DATA]. To start, can you…"
click at [1083, 660] on button "Send" at bounding box center [1067, 691] width 32 height 63
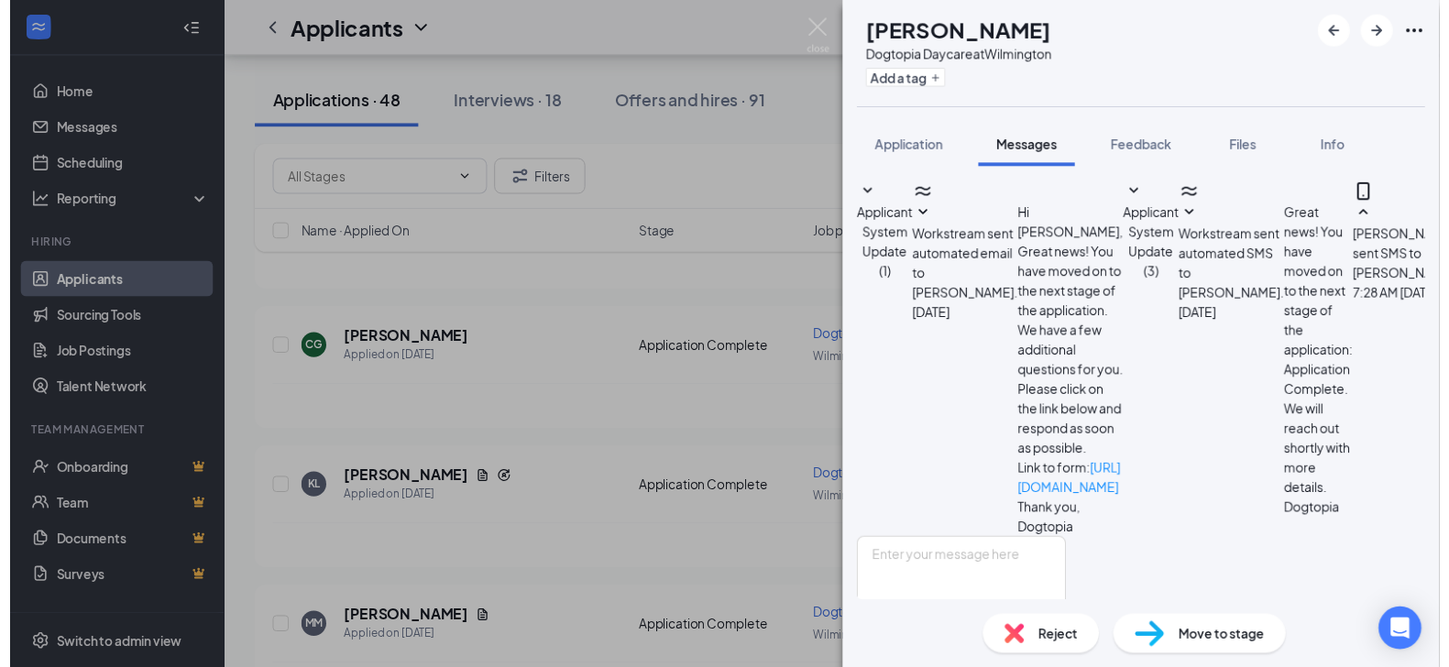
scroll to position [174, 0]
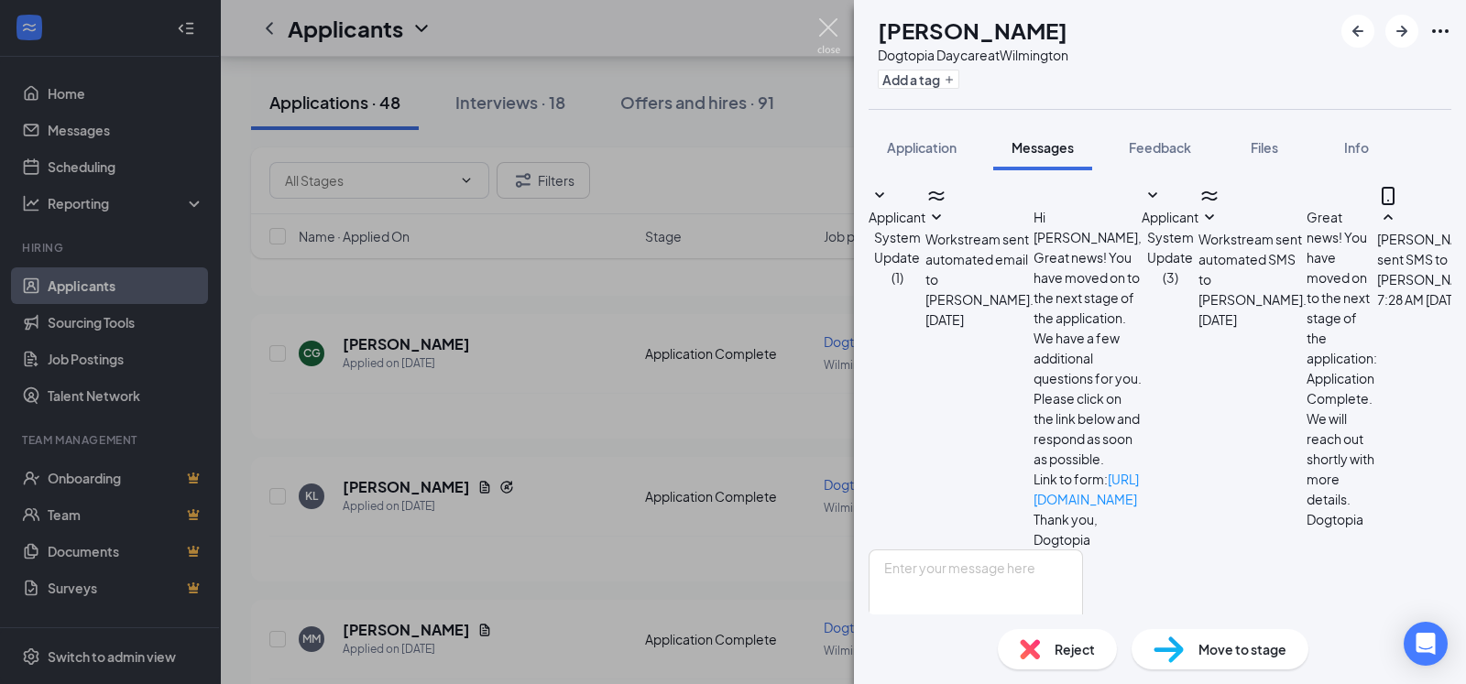
click at [826, 24] on img at bounding box center [828, 36] width 23 height 36
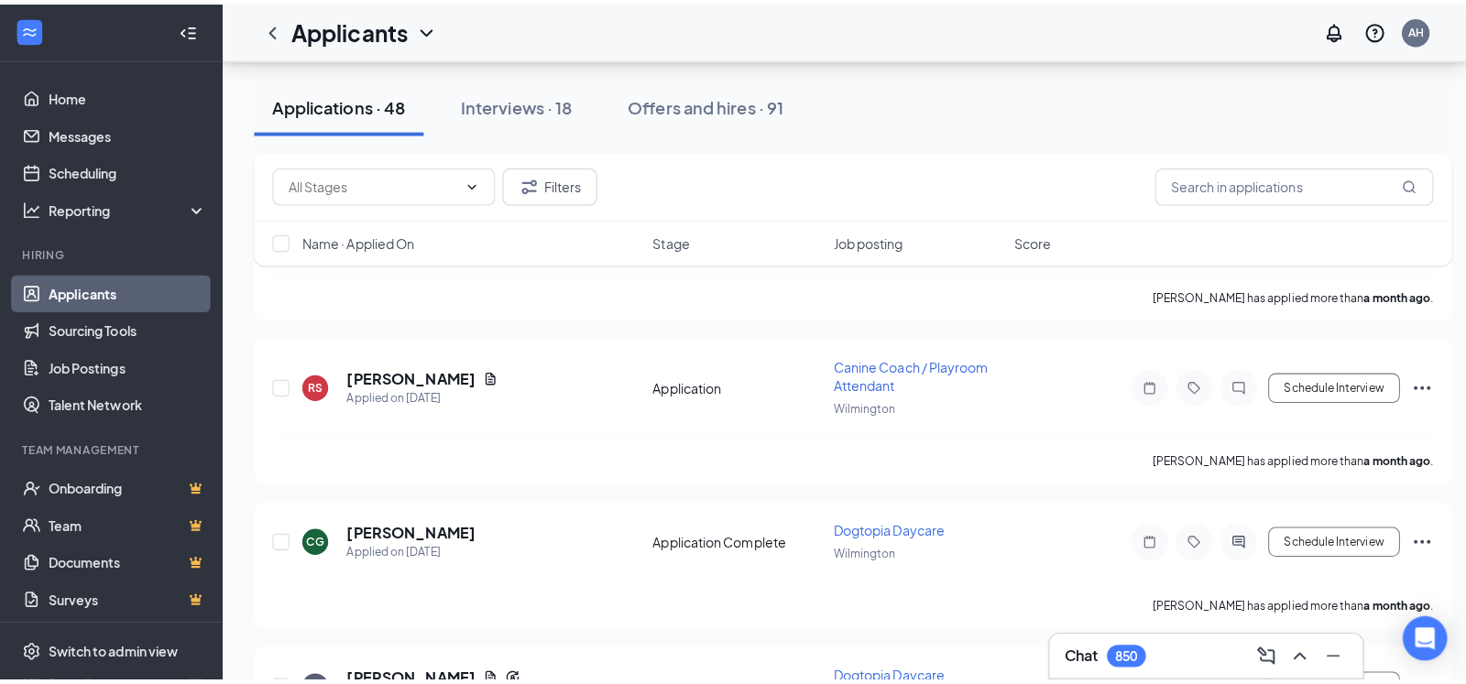
scroll to position [6170, 0]
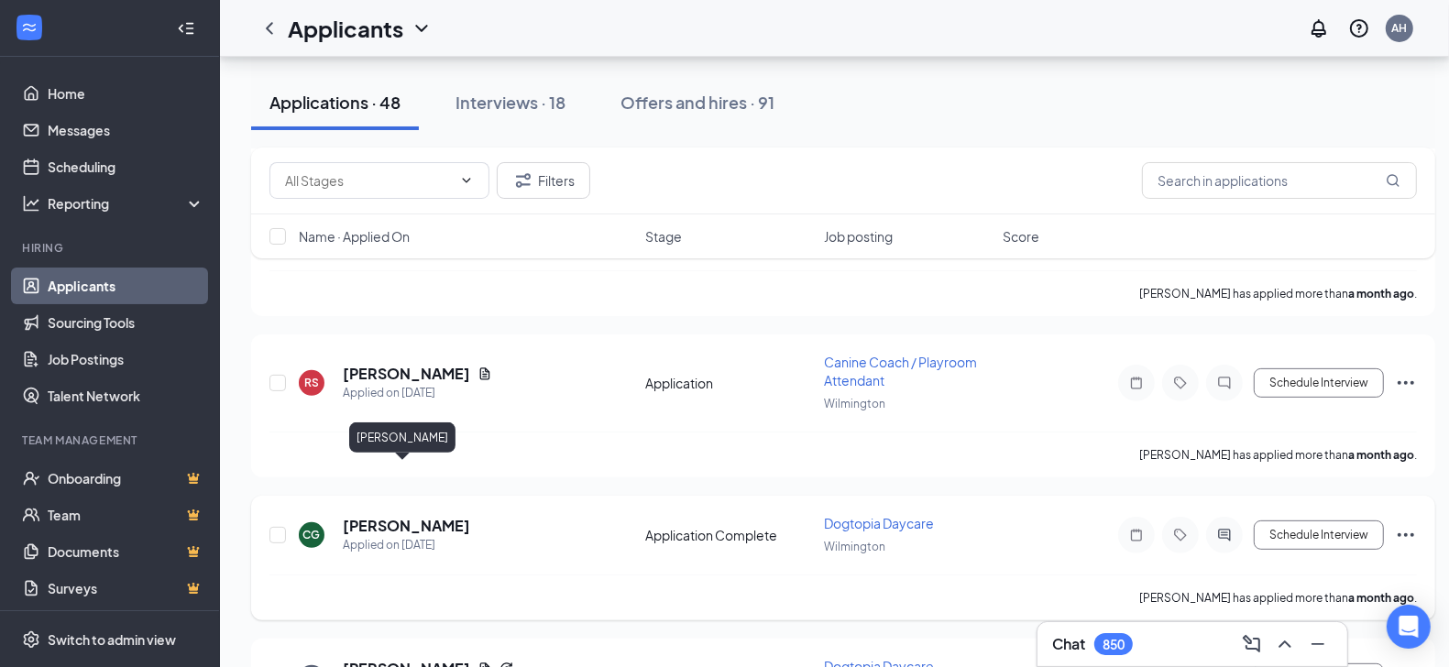
click at [387, 516] on h5 "[PERSON_NAME]" at bounding box center [406, 526] width 127 height 20
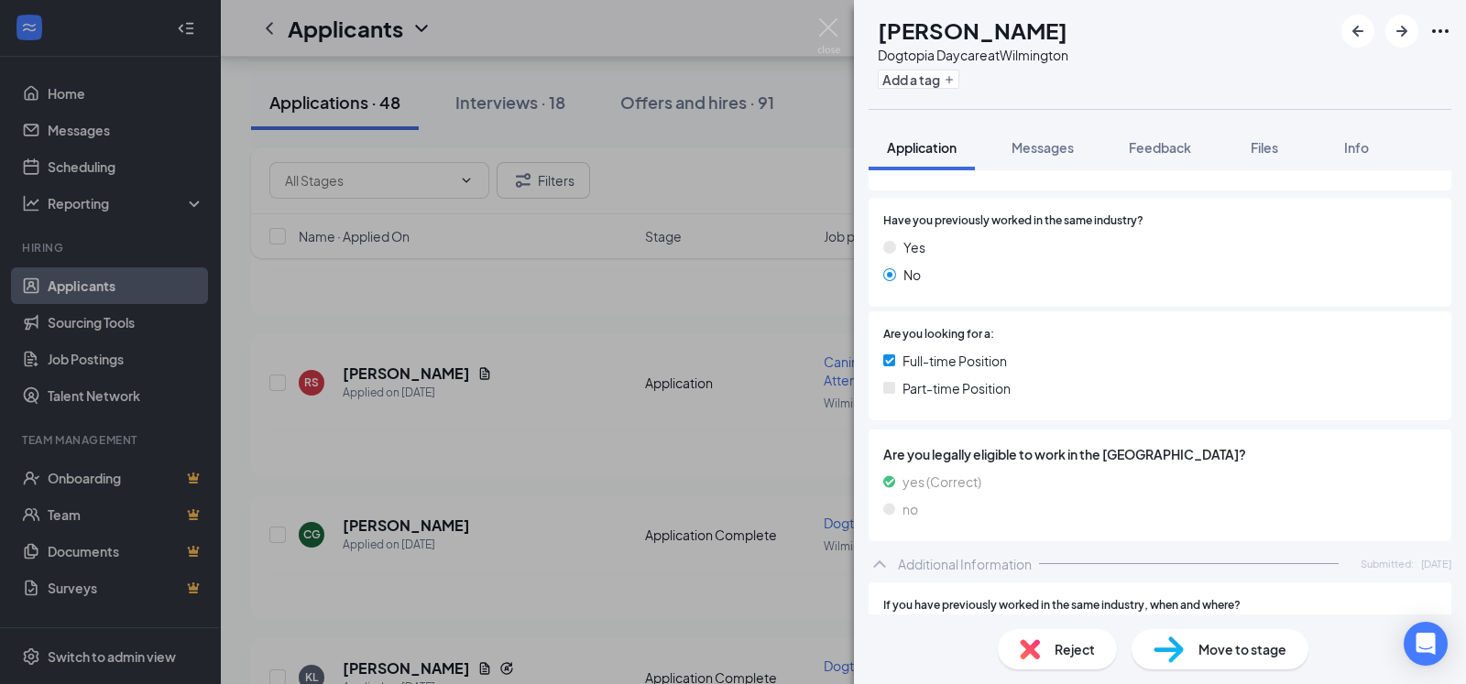
scroll to position [238, 0]
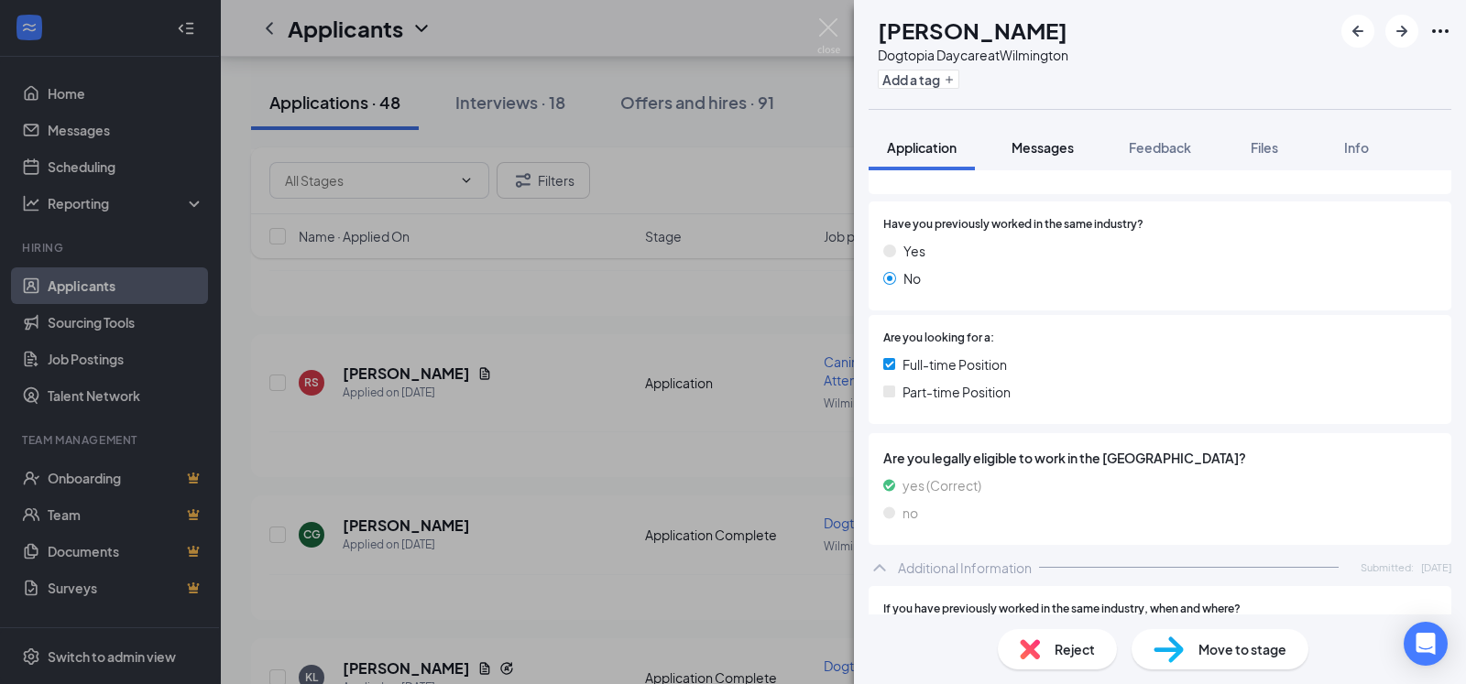
click at [1038, 145] on span "Messages" at bounding box center [1043, 147] width 62 height 16
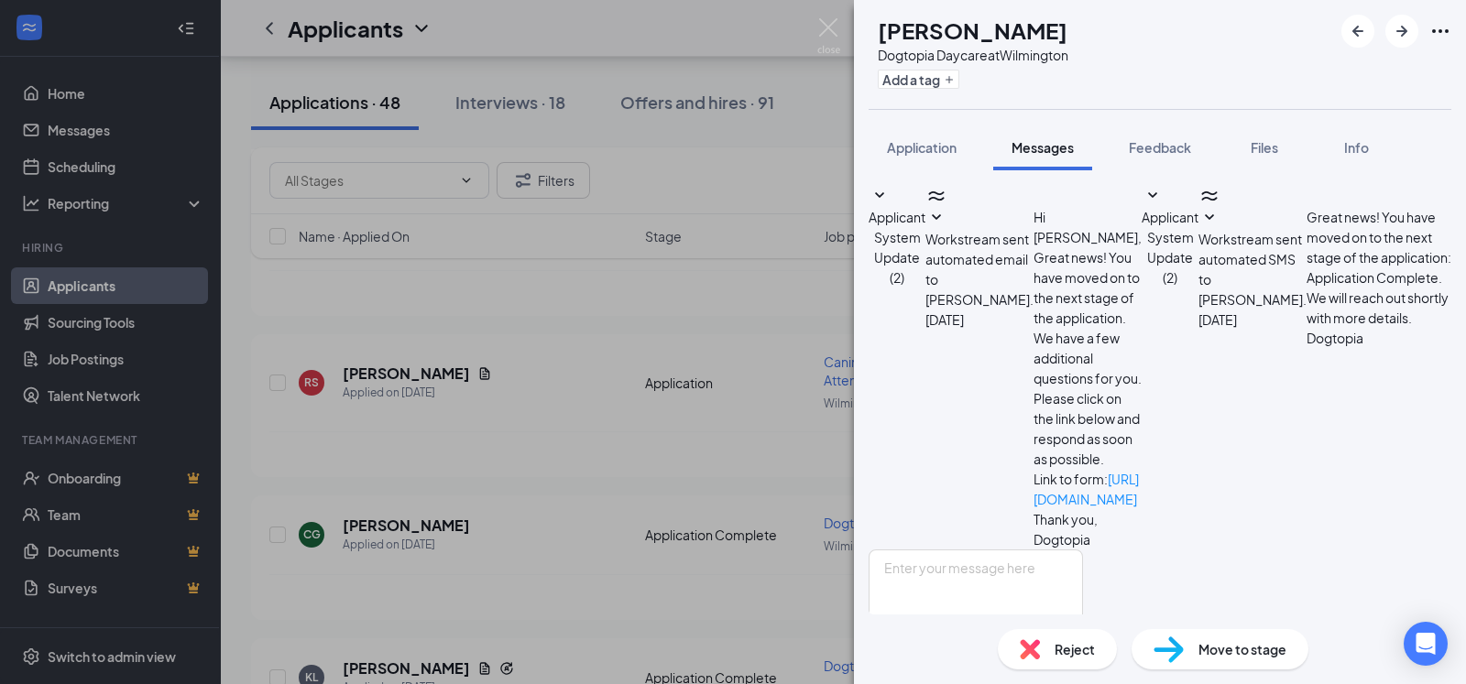
scroll to position [35, 0]
click at [917, 148] on span "Application" at bounding box center [922, 147] width 70 height 16
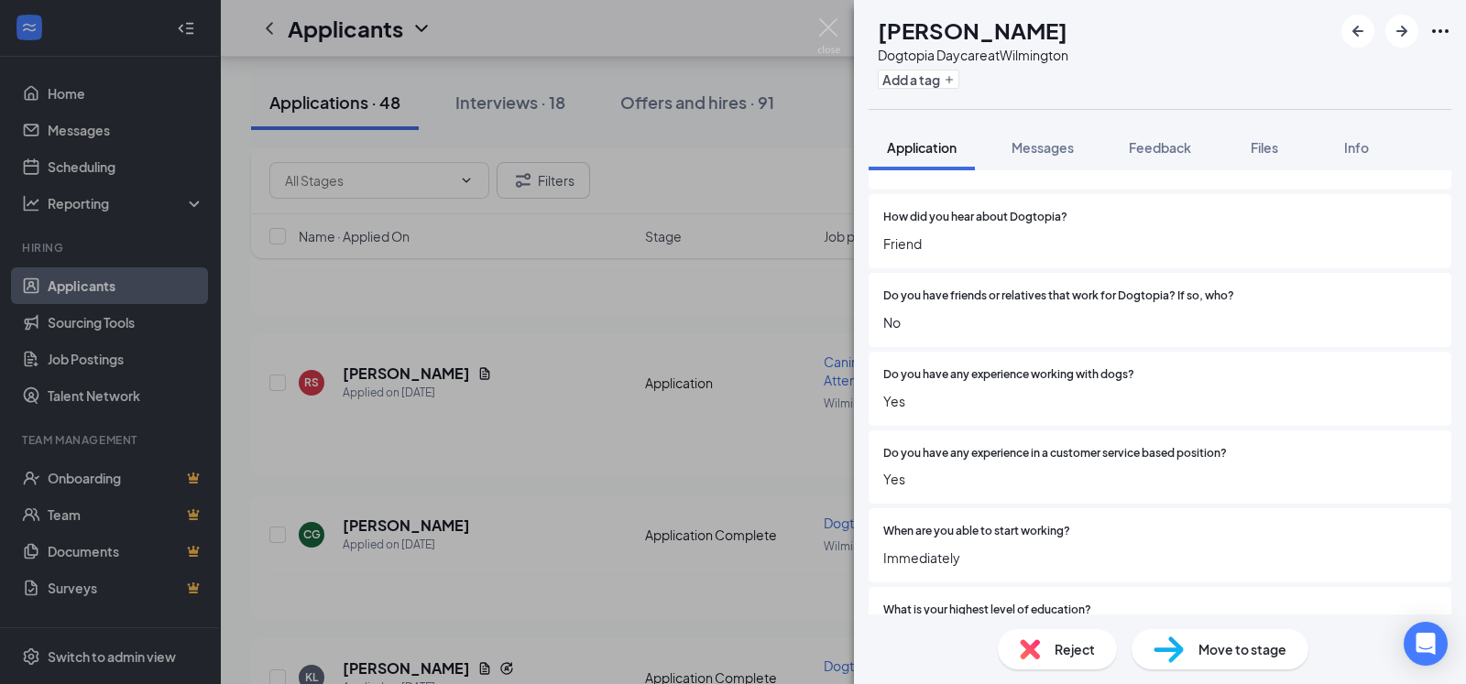
scroll to position [1647, 0]
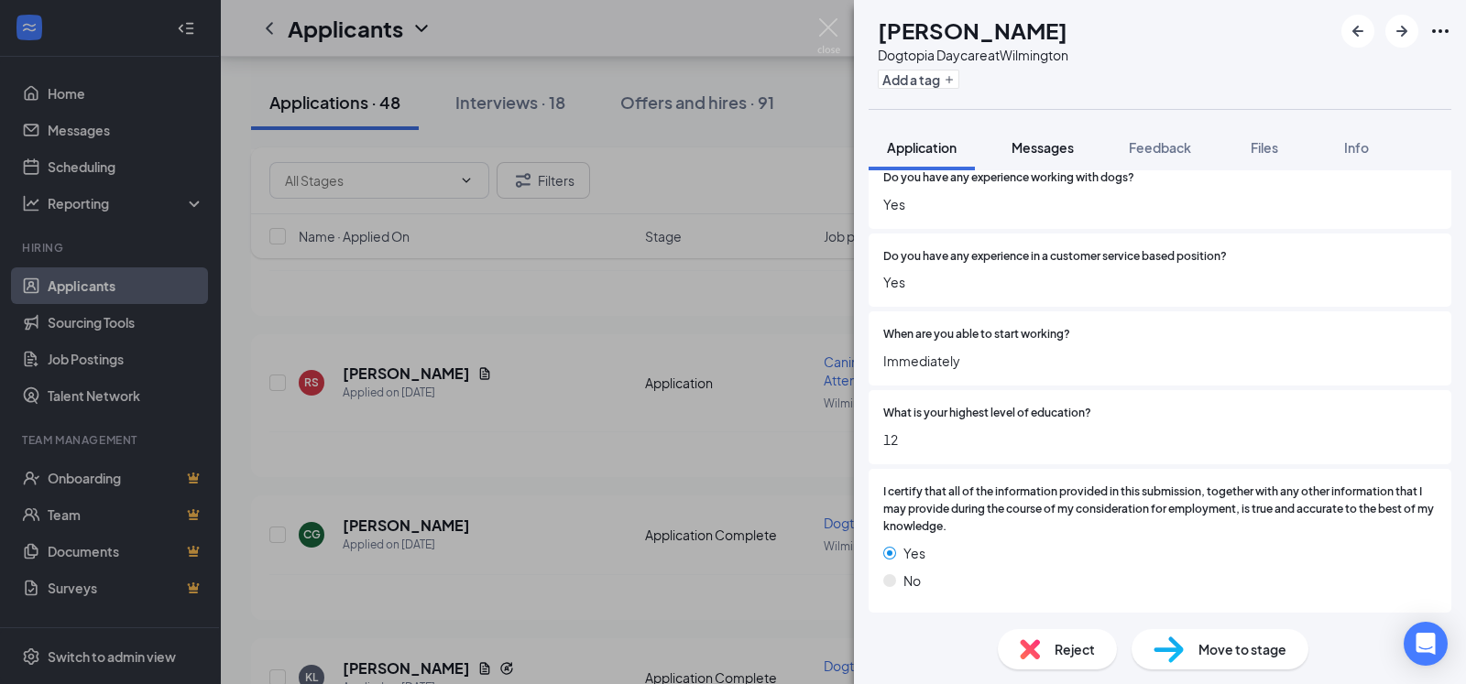
click at [1056, 150] on span "Messages" at bounding box center [1043, 147] width 62 height 16
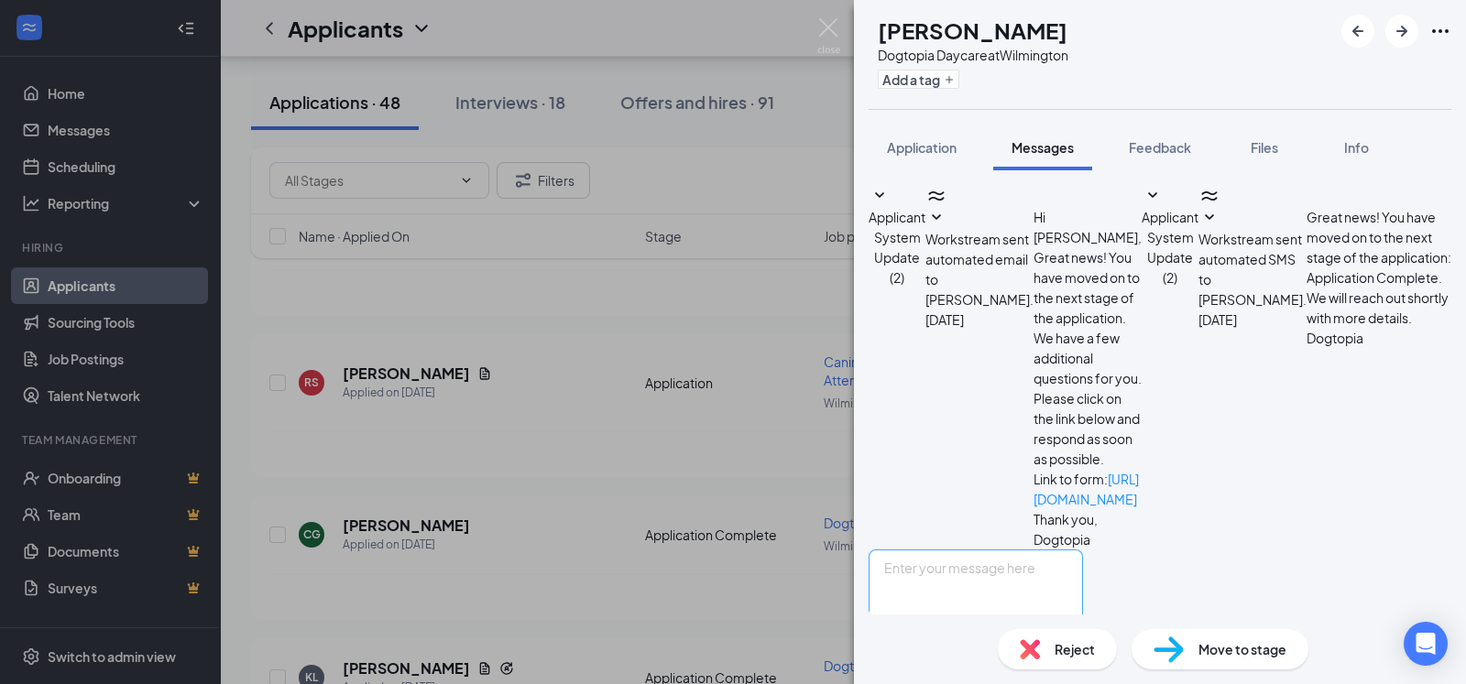
scroll to position [35, 0]
click at [965, 550] on textarea at bounding box center [976, 605] width 214 height 110
paste textarea "Thank you for your interest in Dogtopia of [GEOGRAPHIC_DATA]. To start, can you…"
type textarea "Thank you for your interest in Dogtopia of [GEOGRAPHIC_DATA]. To start, can you…"
click at [1083, 660] on button "Send" at bounding box center [1067, 691] width 32 height 63
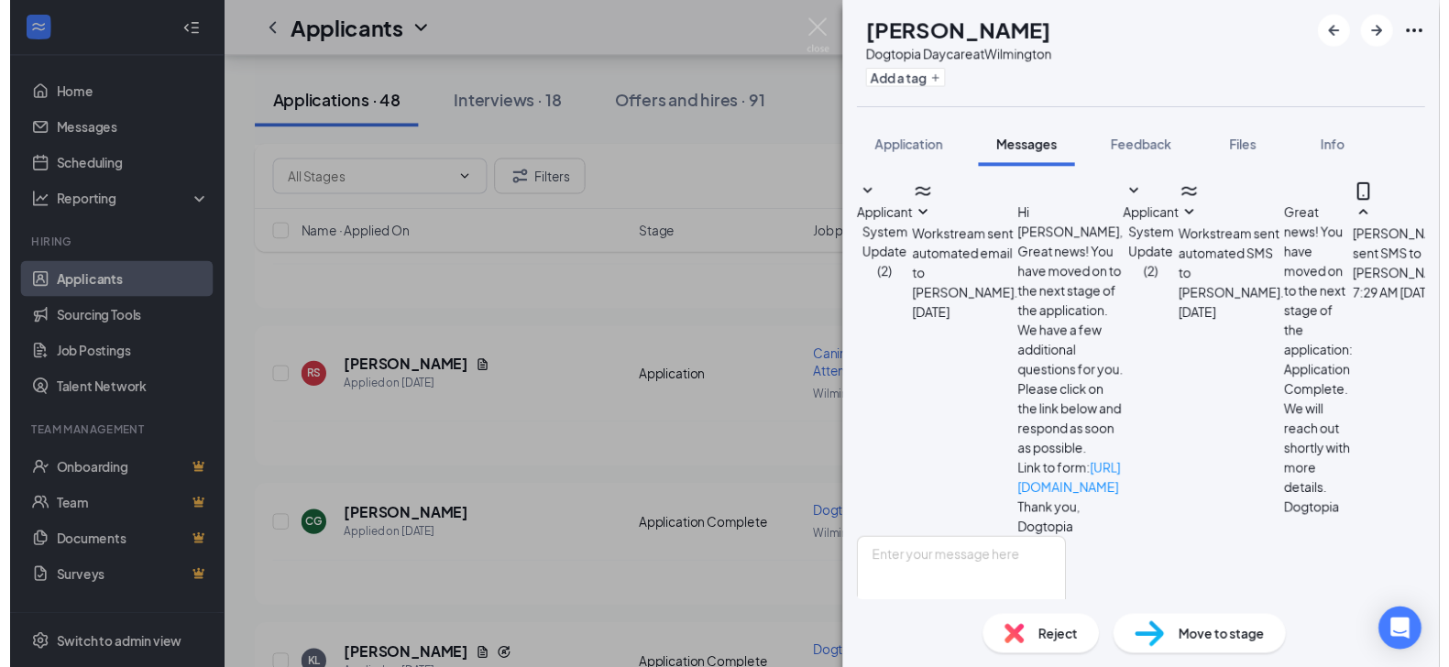
scroll to position [192, 0]
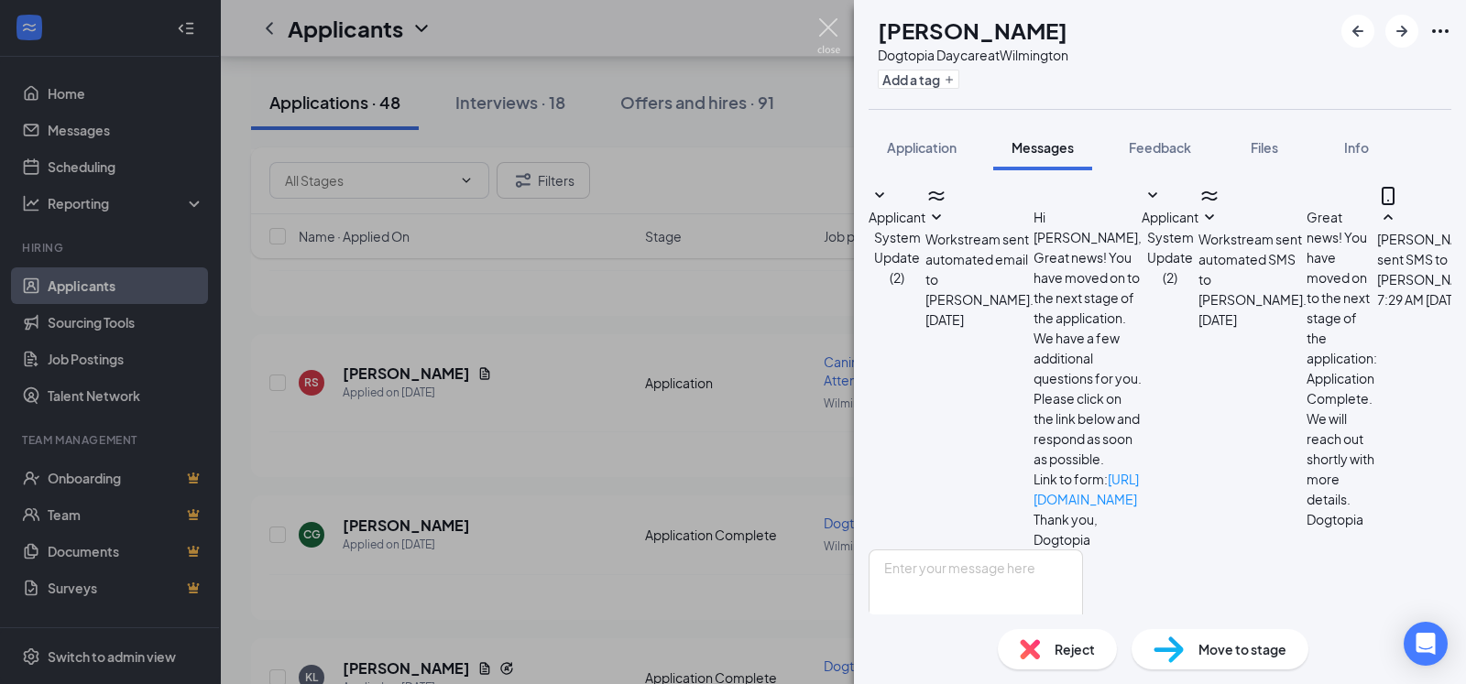
click at [823, 19] on img at bounding box center [828, 36] width 23 height 36
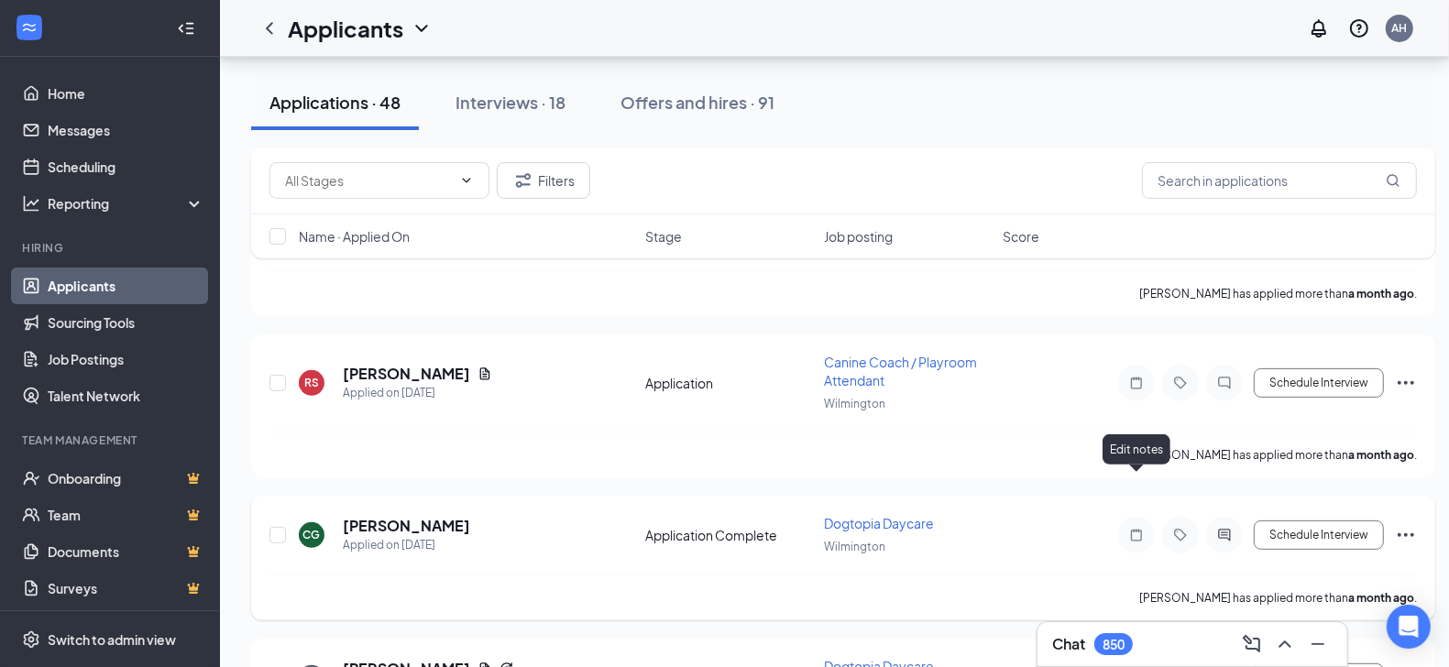
click at [1136, 528] on icon "Note" at bounding box center [1136, 535] width 22 height 15
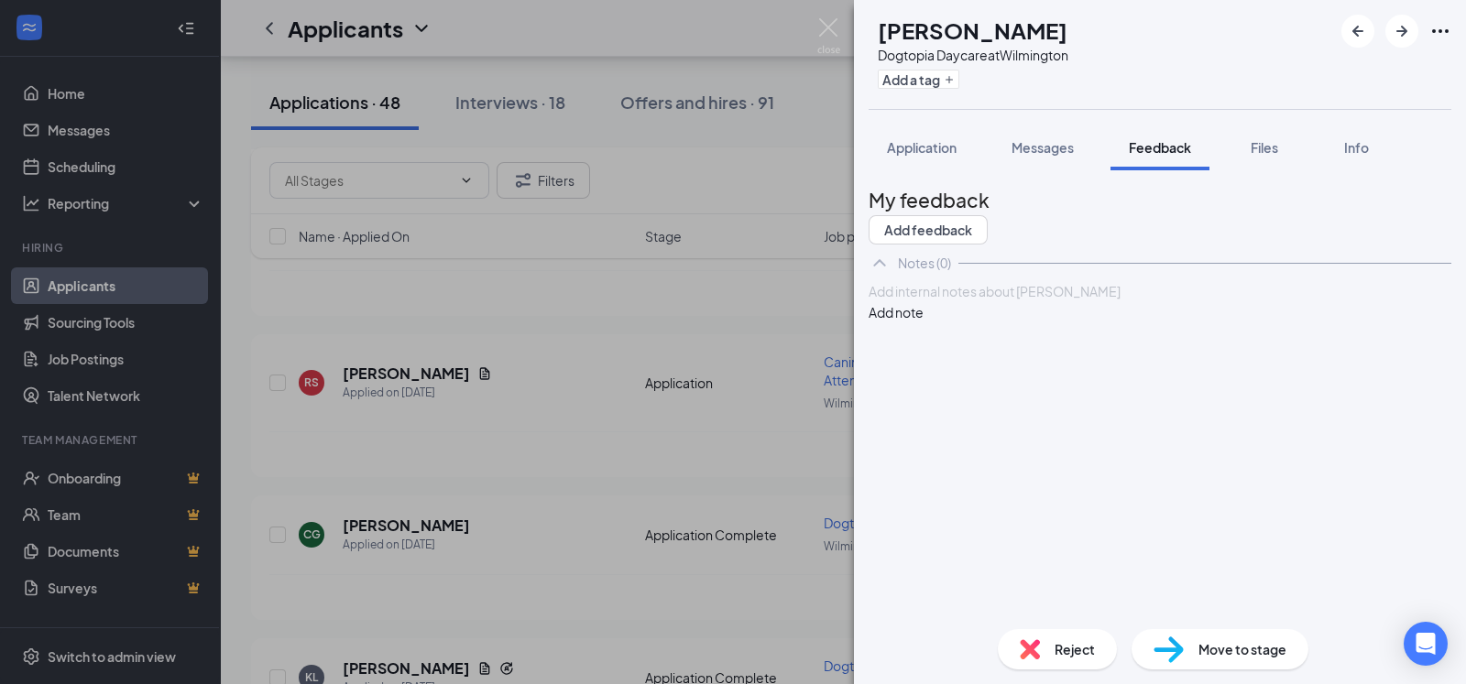
click at [1019, 301] on div at bounding box center [1160, 291] width 581 height 19
click at [924, 323] on button "Add note" at bounding box center [896, 312] width 55 height 20
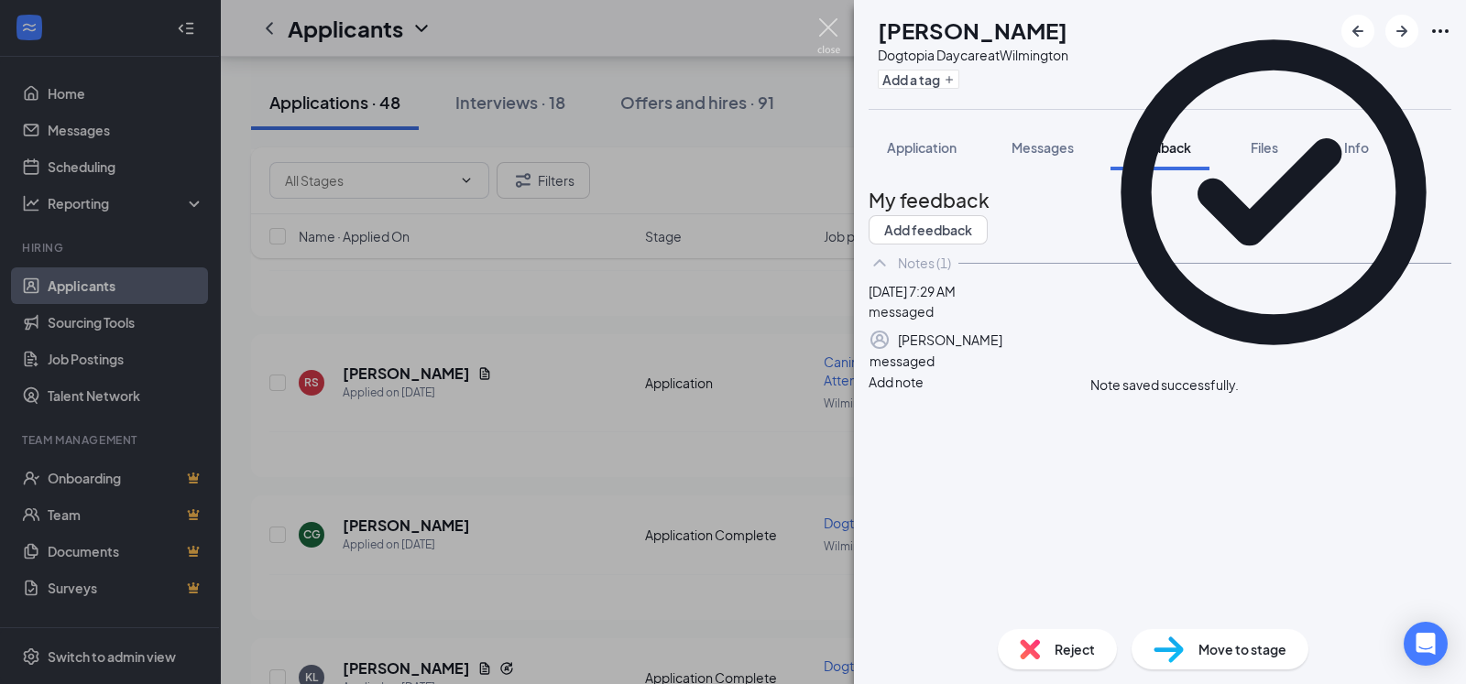
click at [832, 30] on img at bounding box center [828, 36] width 23 height 36
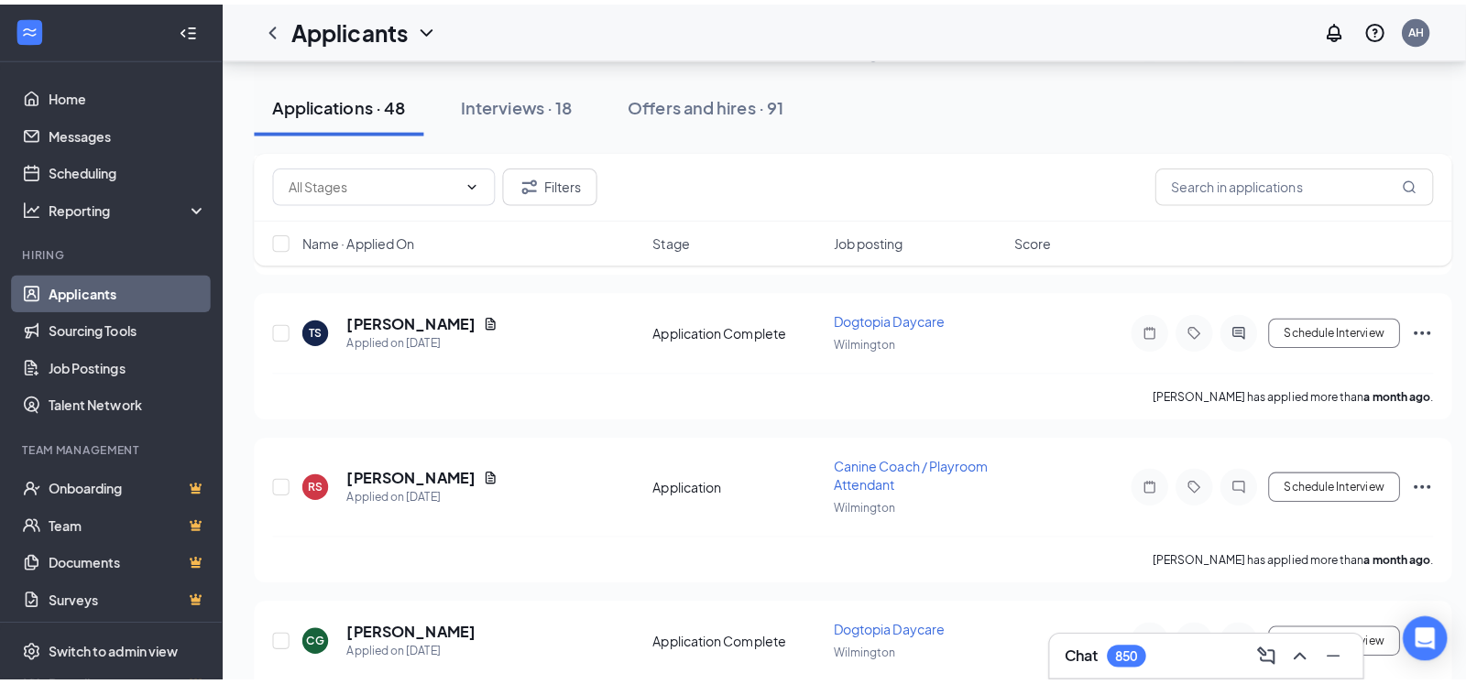
scroll to position [6013, 0]
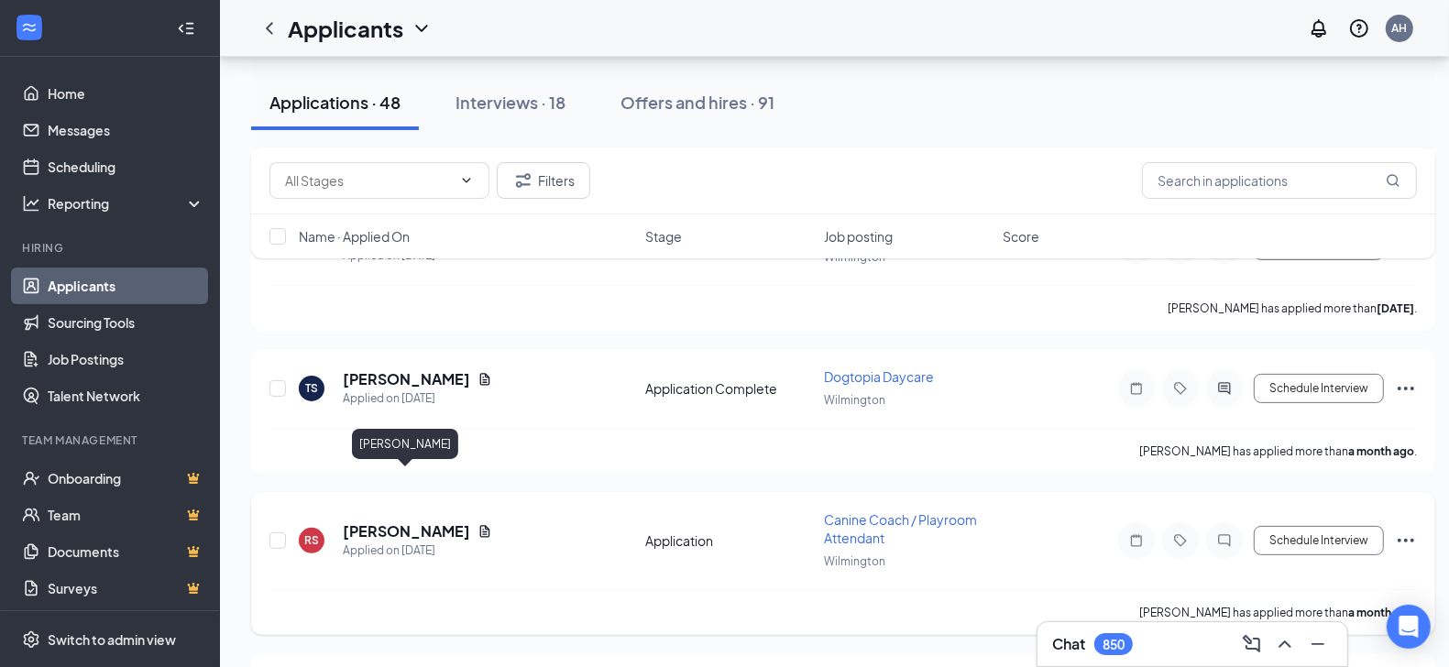
click at [393, 521] on h5 "[PERSON_NAME]" at bounding box center [406, 531] width 127 height 20
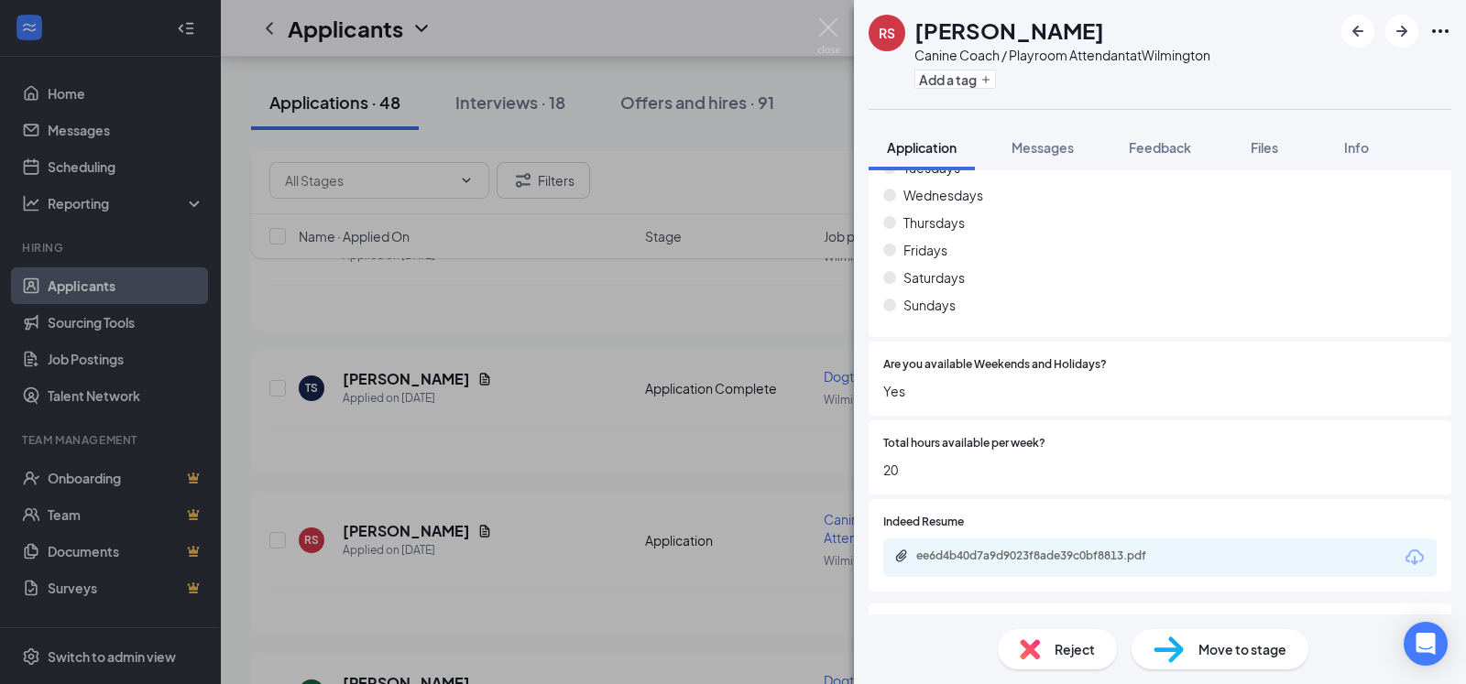
scroll to position [1087, 0]
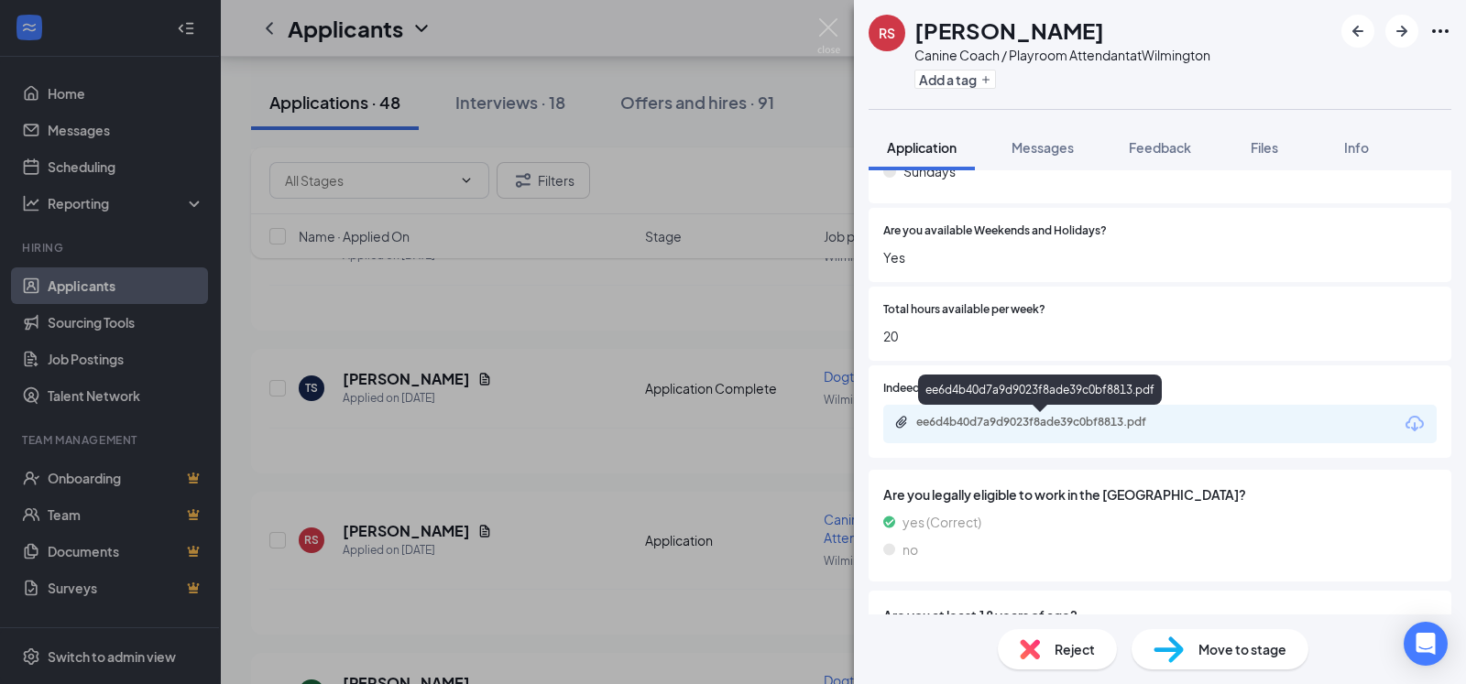
click at [1084, 422] on div "ee6d4b40d7a9d9023f8ade39c0bf8813.pdf" at bounding box center [1044, 422] width 257 height 15
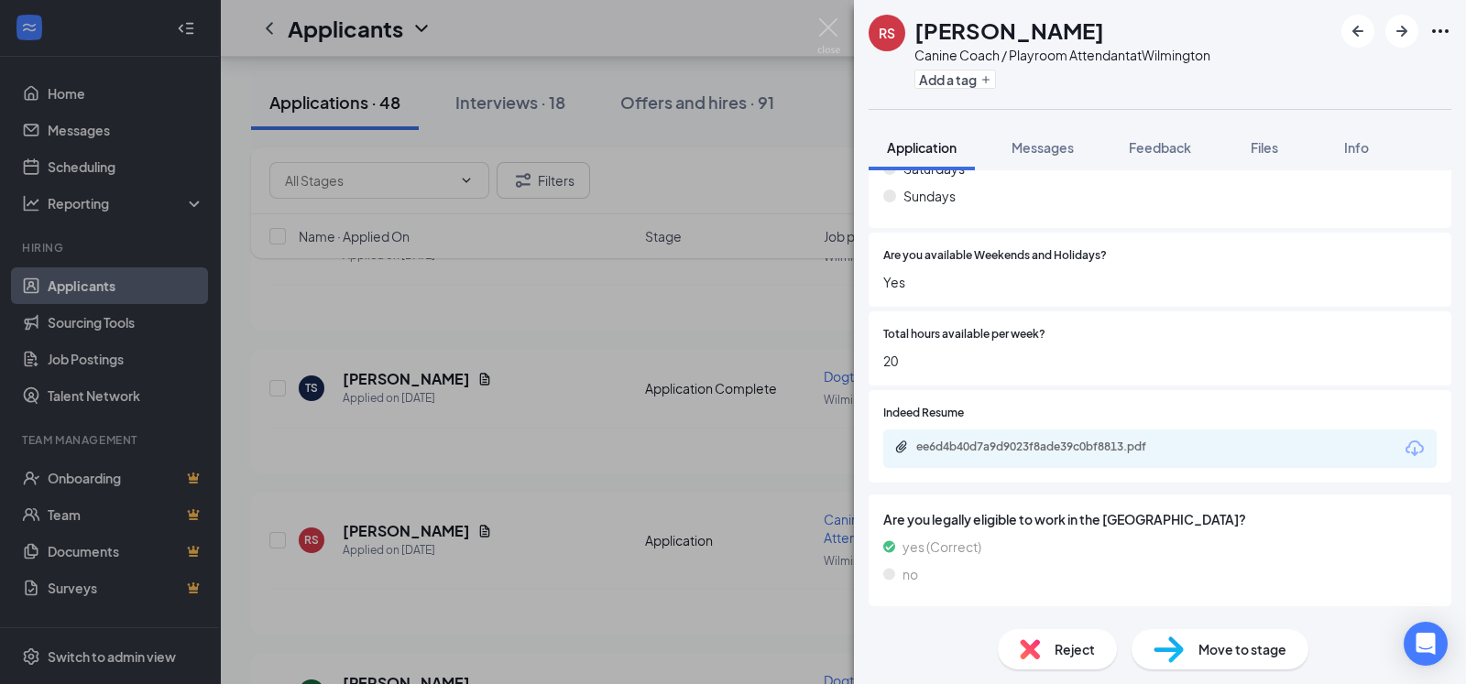
scroll to position [1060, 0]
click at [1054, 148] on span "Messages" at bounding box center [1043, 147] width 62 height 16
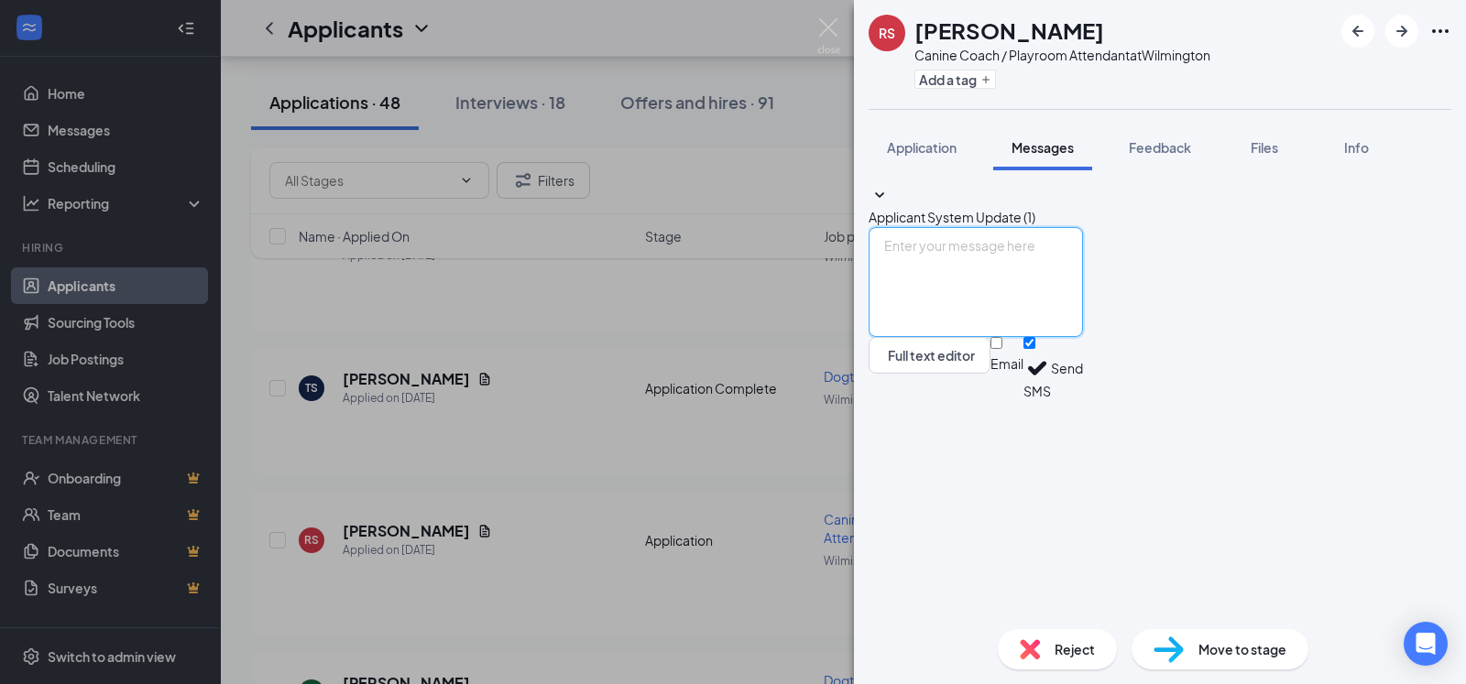
click at [1034, 337] on textarea at bounding box center [976, 282] width 214 height 110
paste textarea "Thank you for your interest in Dogtopia of [GEOGRAPHIC_DATA]. To start, can you…"
type textarea "Thank you for your interest in Dogtopia of [GEOGRAPHIC_DATA]. To start, can you…"
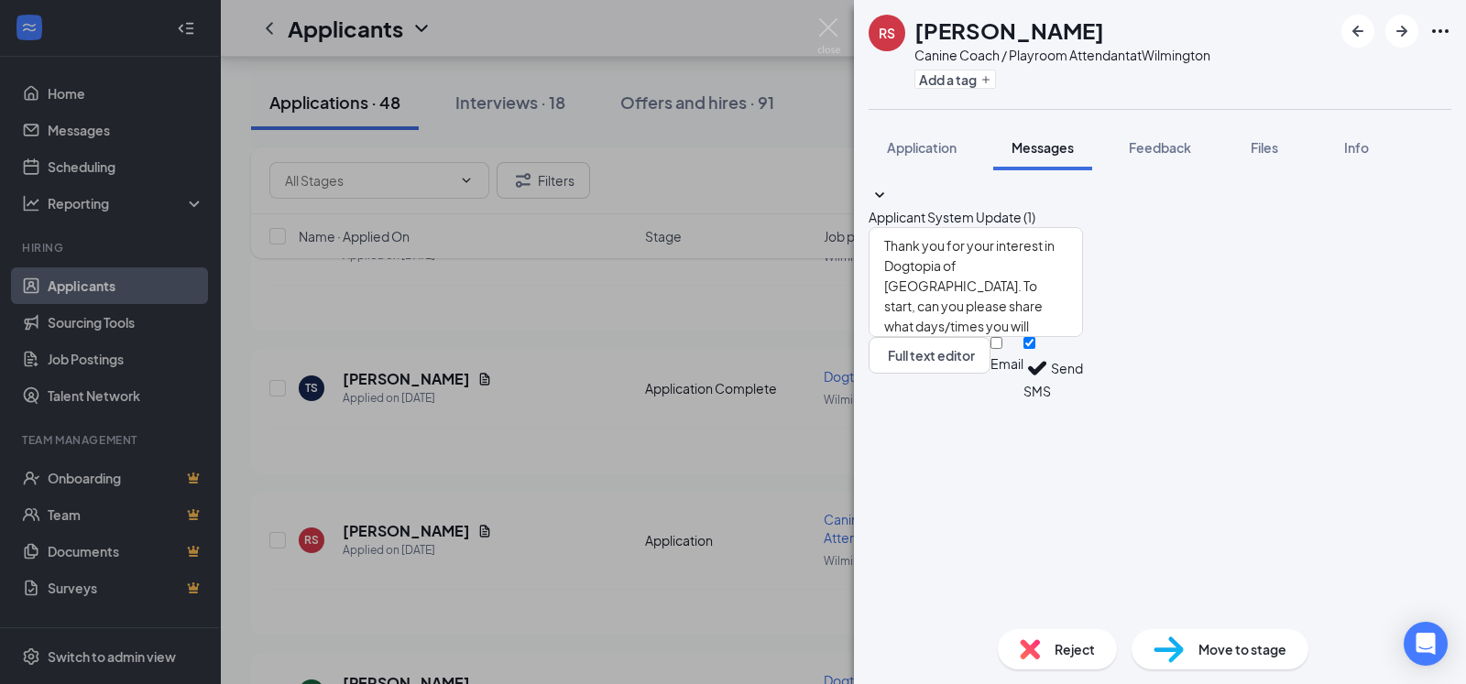
click at [1083, 400] on button "Send" at bounding box center [1067, 368] width 32 height 63
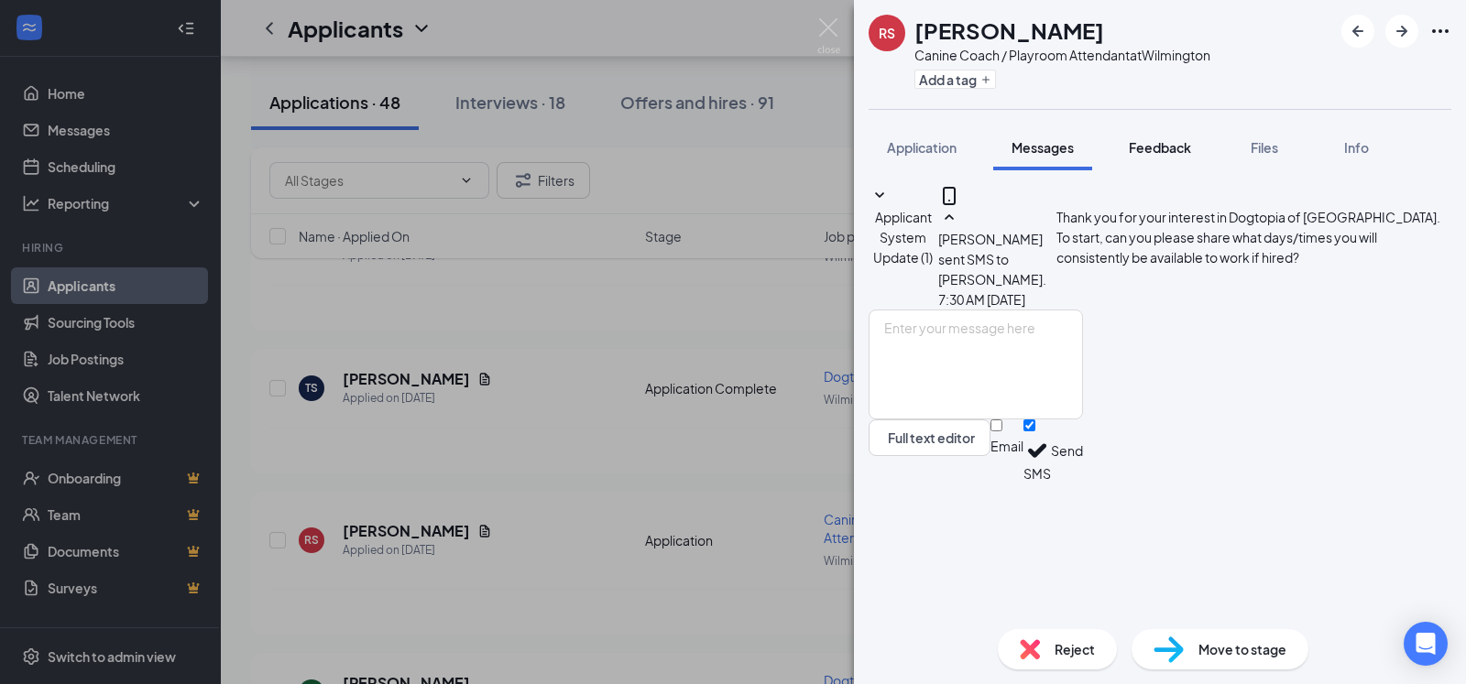
click at [1163, 151] on span "Feedback" at bounding box center [1160, 147] width 62 height 16
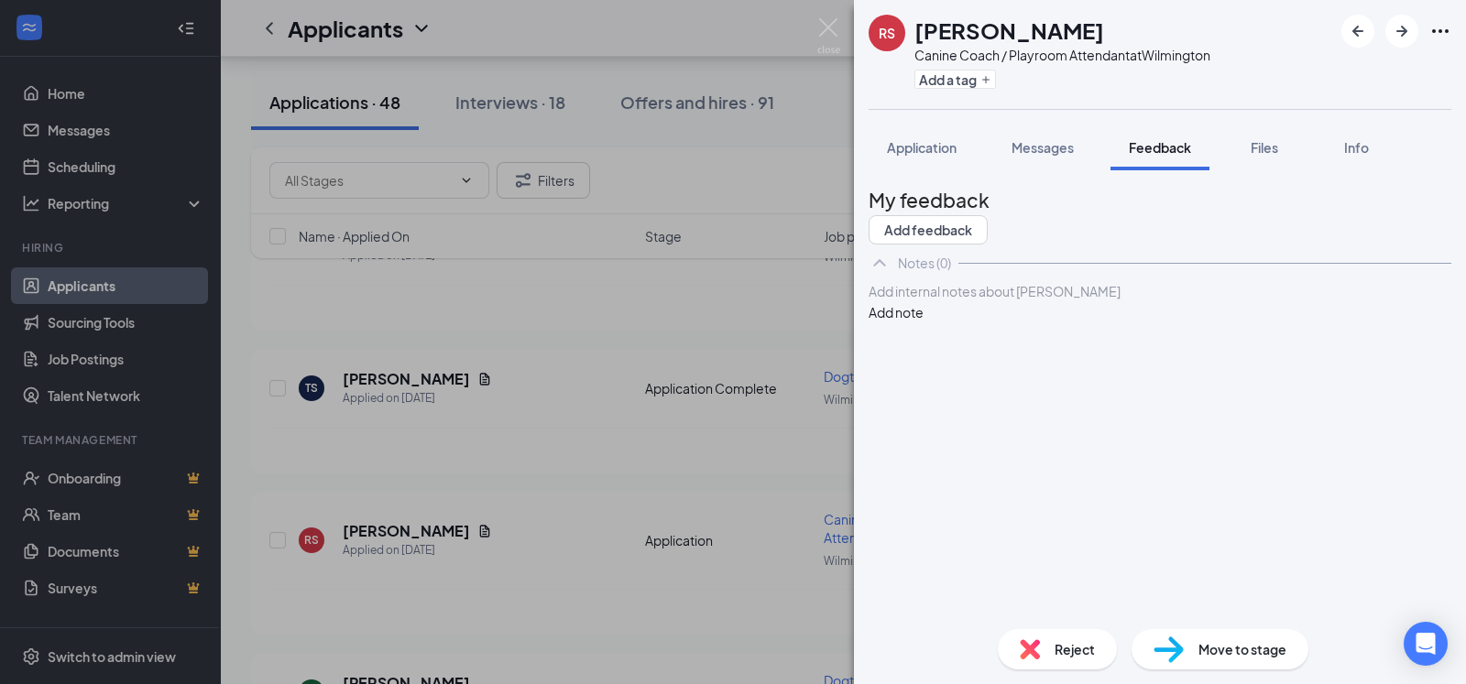
click at [1029, 301] on div at bounding box center [1160, 291] width 581 height 19
click at [924, 323] on button "Add note" at bounding box center [896, 312] width 55 height 20
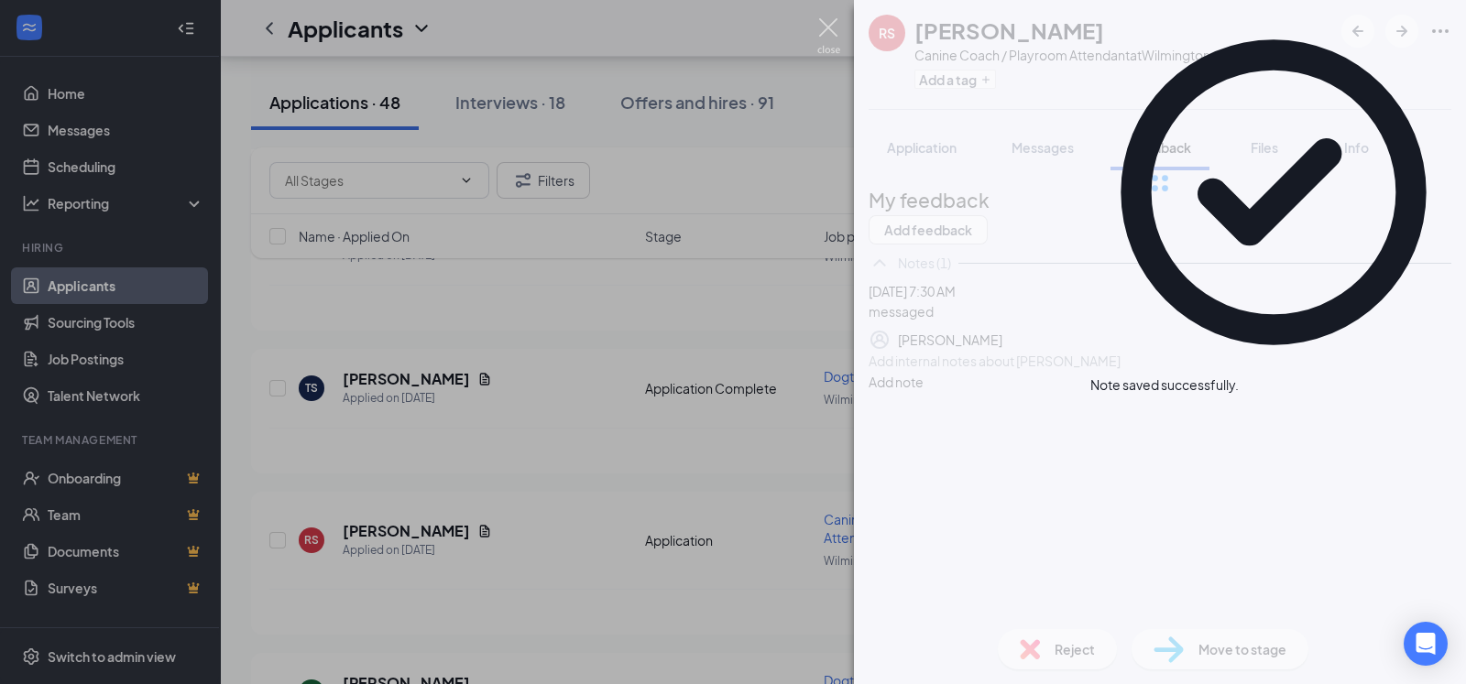
click at [826, 20] on img at bounding box center [828, 36] width 23 height 36
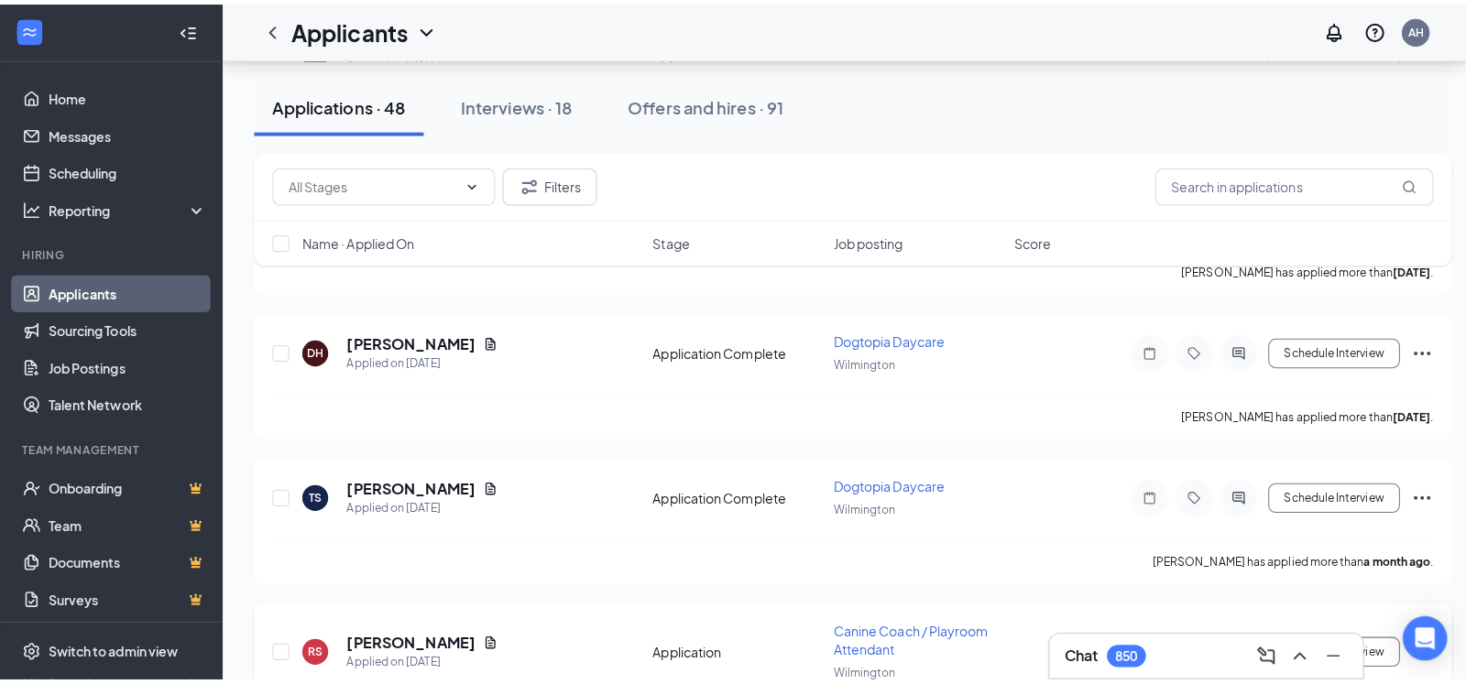
scroll to position [5865, 0]
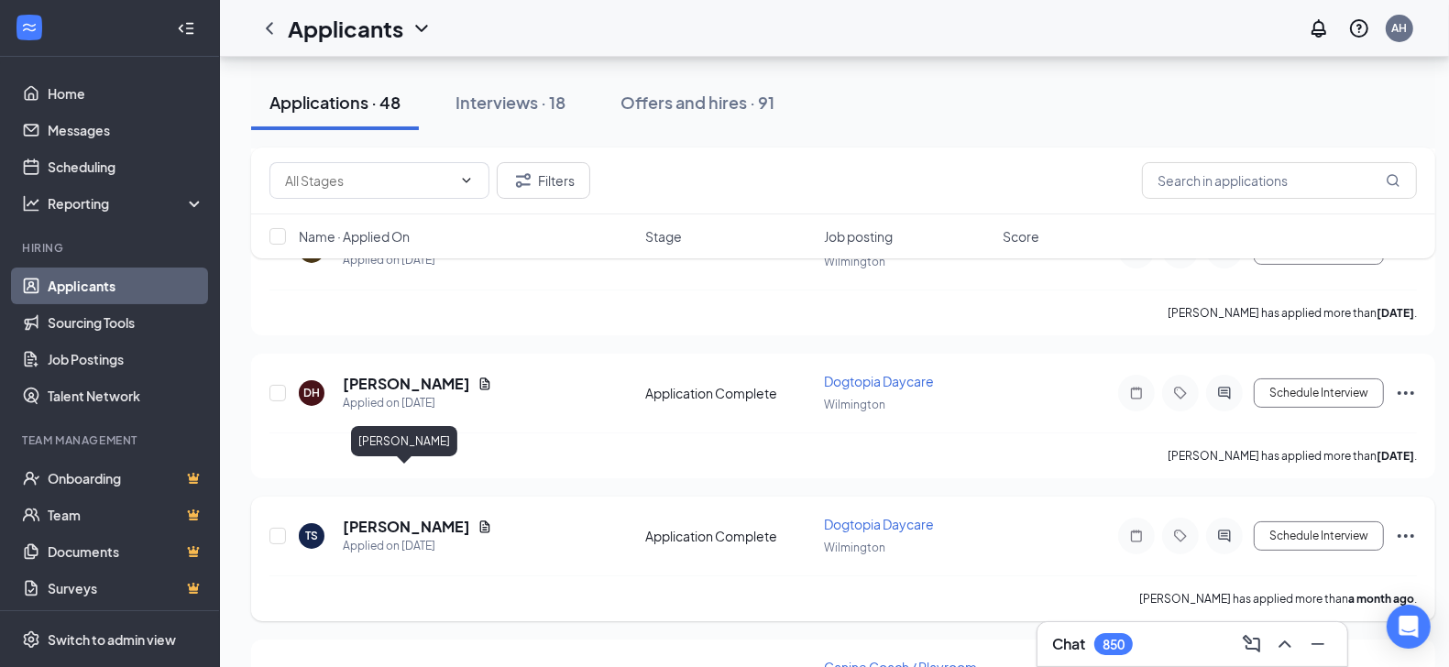
click at [405, 517] on h5 "[PERSON_NAME]" at bounding box center [406, 527] width 127 height 20
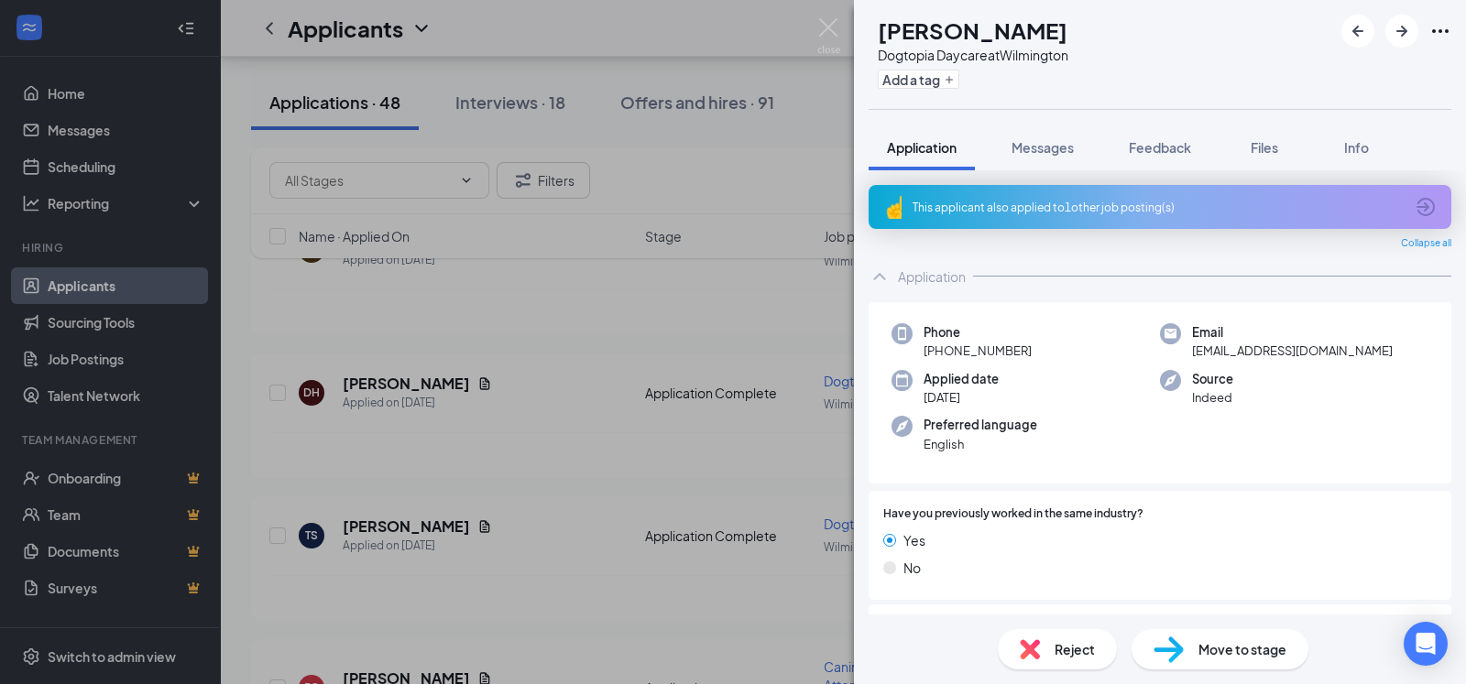
click at [1137, 202] on div "This applicant also applied to 1 other job posting(s)" at bounding box center [1158, 208] width 491 height 16
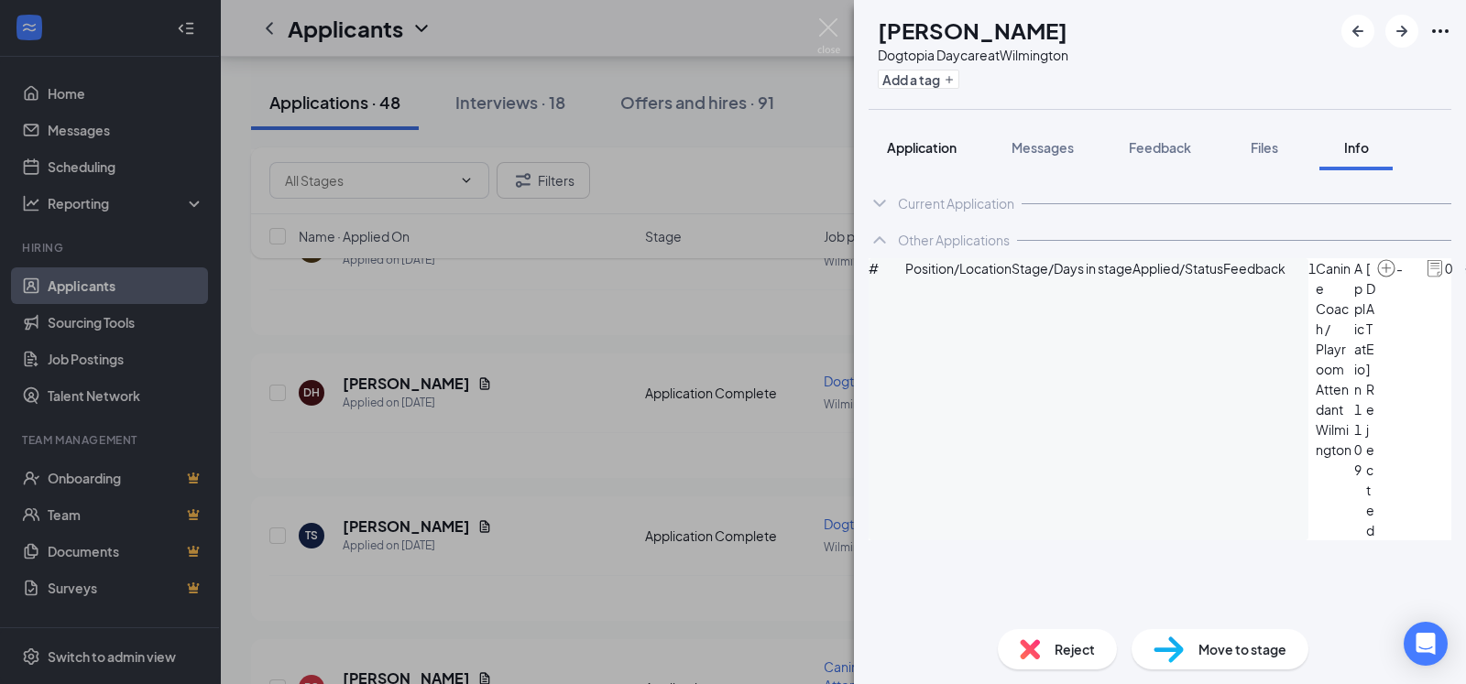
click at [928, 146] on span "Application" at bounding box center [922, 147] width 70 height 16
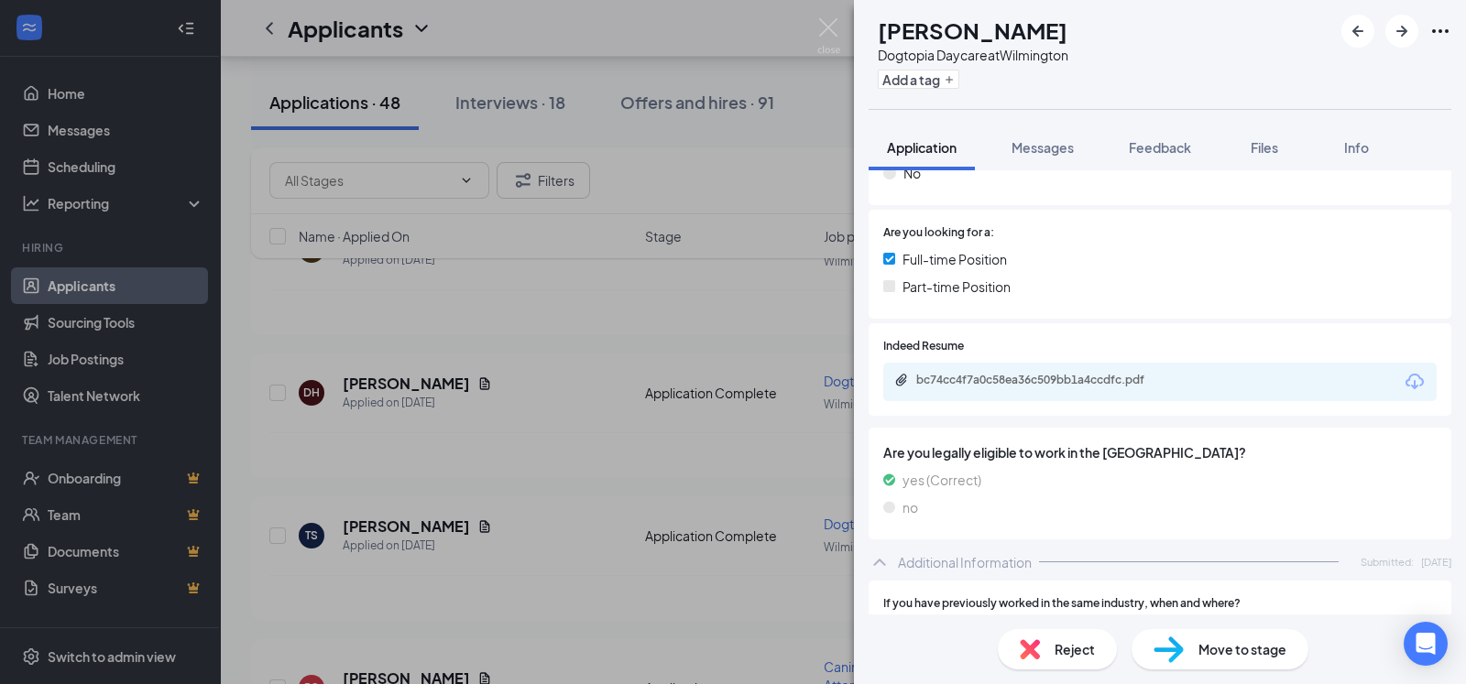
scroll to position [387, 0]
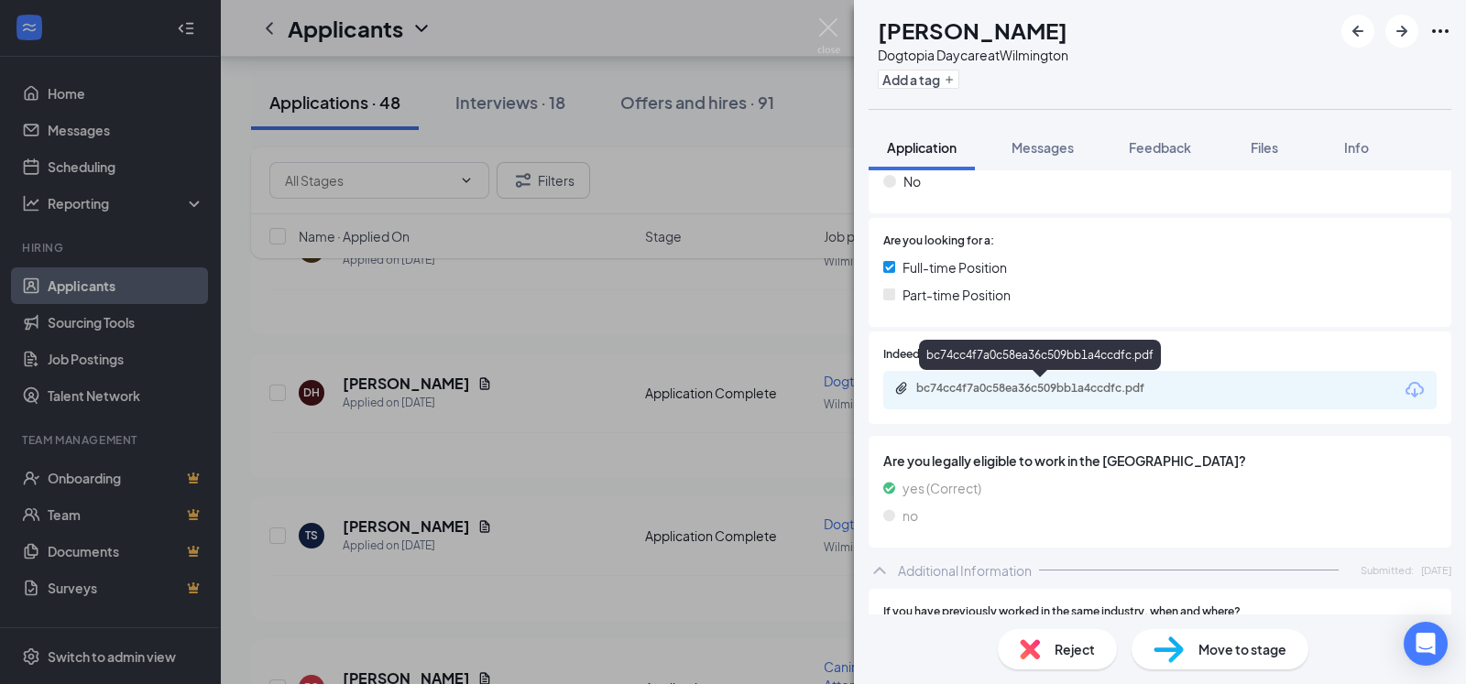
click at [1038, 390] on div "bc74cc4f7a0c58ea36c509bb1a4ccdfc.pdf" at bounding box center [1044, 388] width 257 height 15
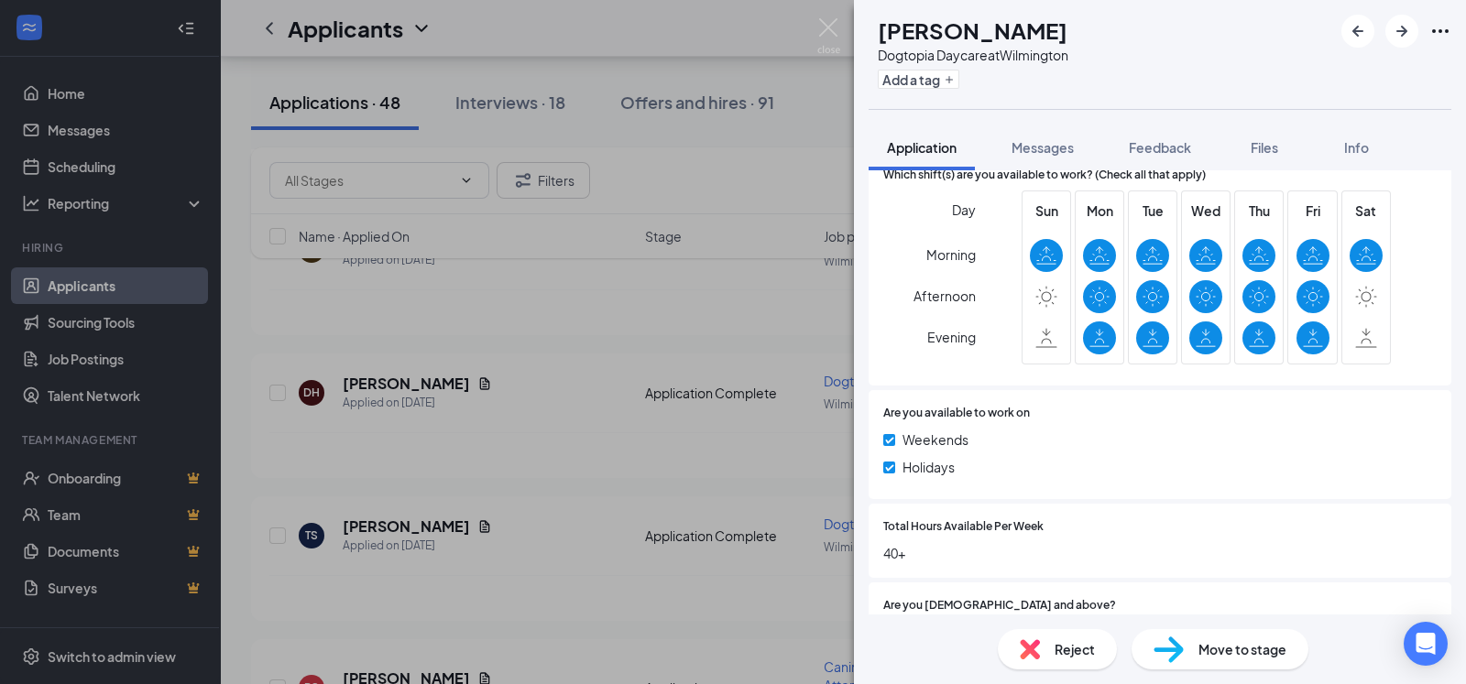
scroll to position [687, 0]
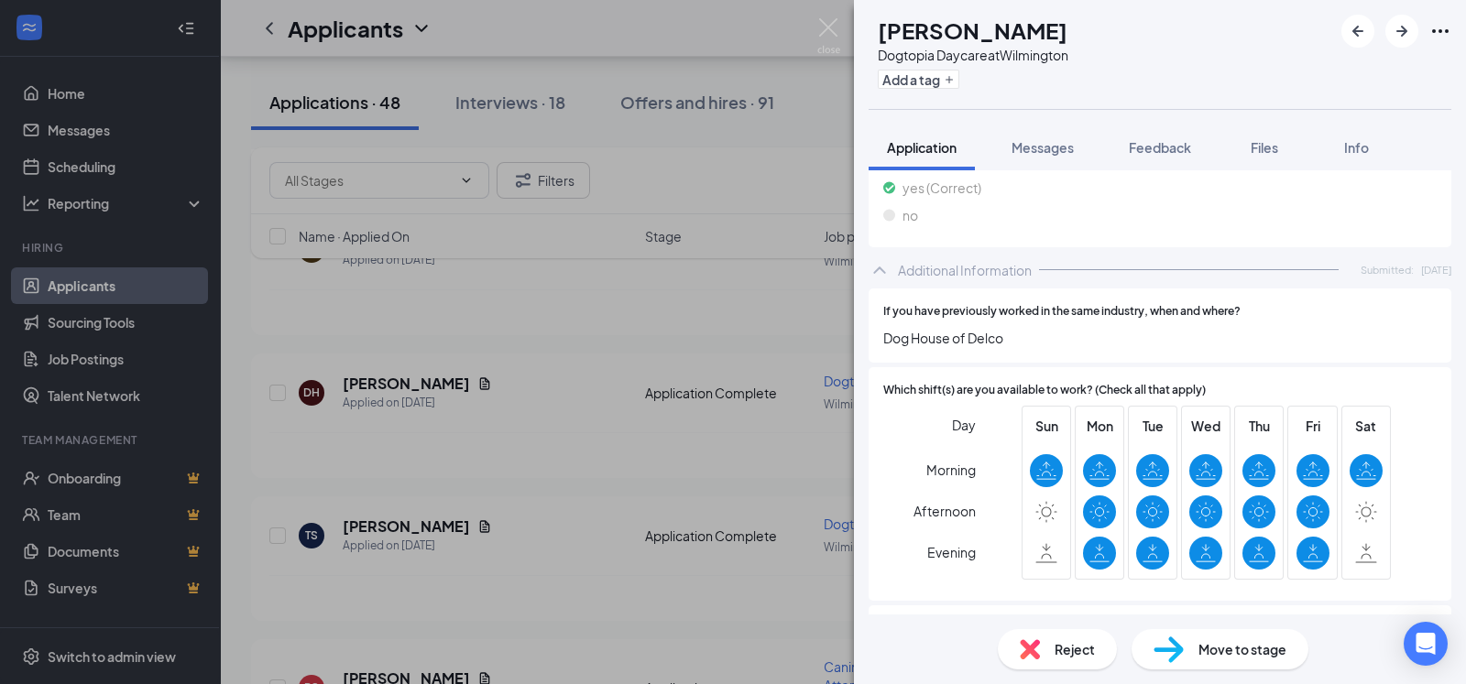
drag, startPoint x: 1023, startPoint y: 496, endPoint x: 969, endPoint y: 243, distance: 258.6
click at [969, 243] on div "Are you legally eligible to work in the [GEOGRAPHIC_DATA]? yes (Correct) no" at bounding box center [1160, 192] width 583 height 112
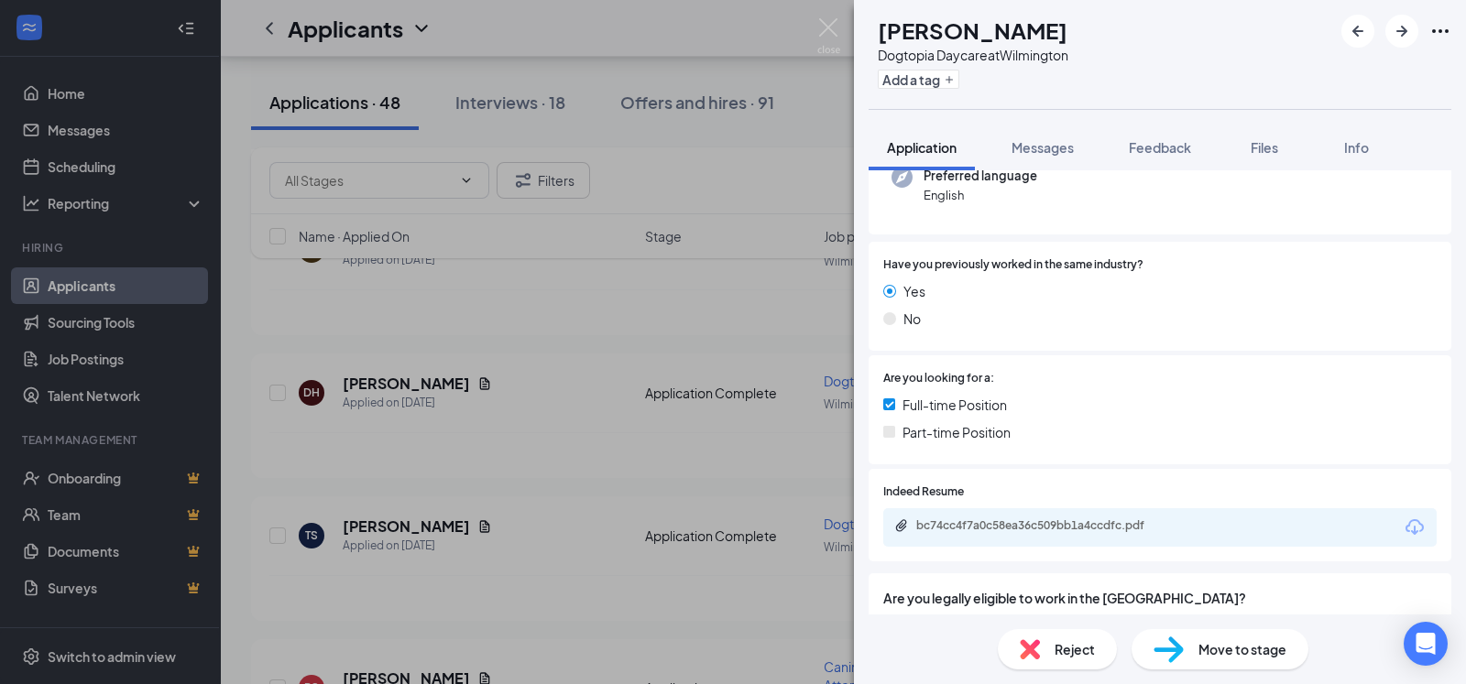
scroll to position [0, 0]
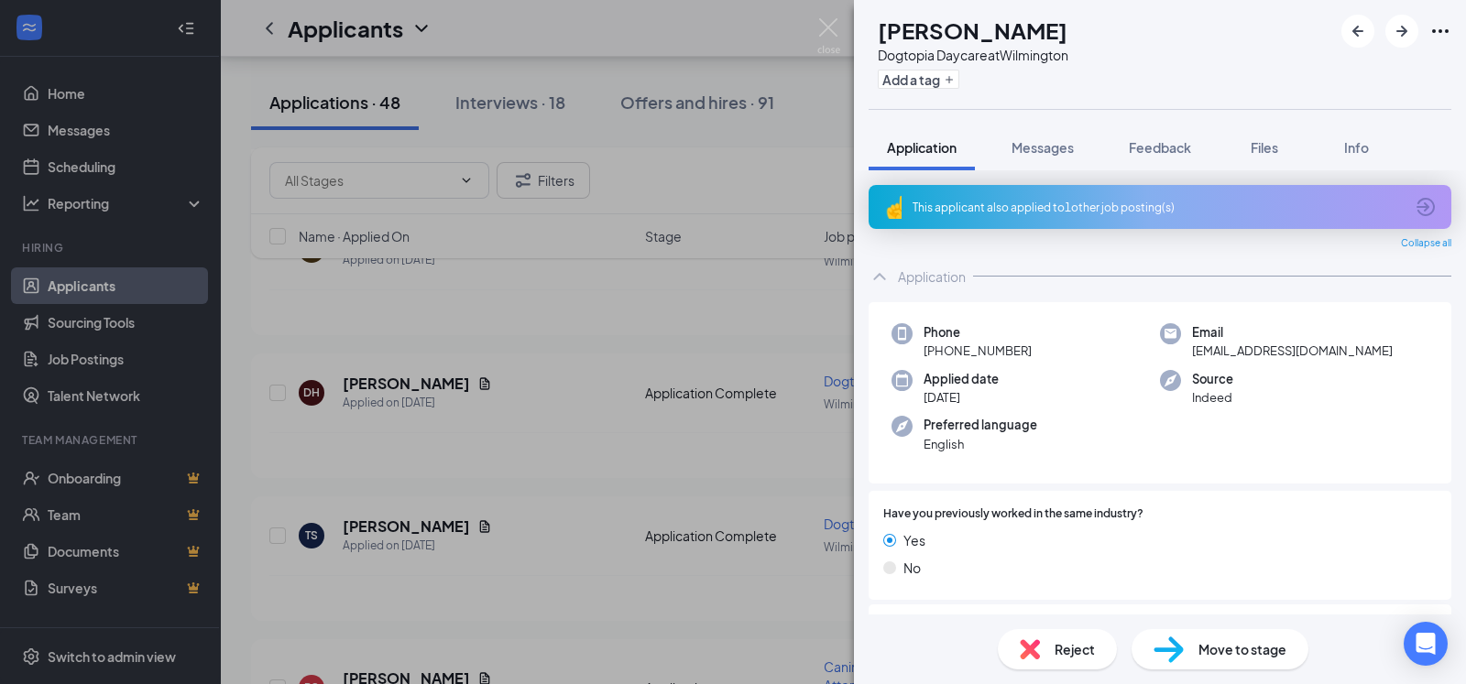
click at [1008, 205] on div "This applicant also applied to 1 other job posting(s)" at bounding box center [1158, 208] width 491 height 16
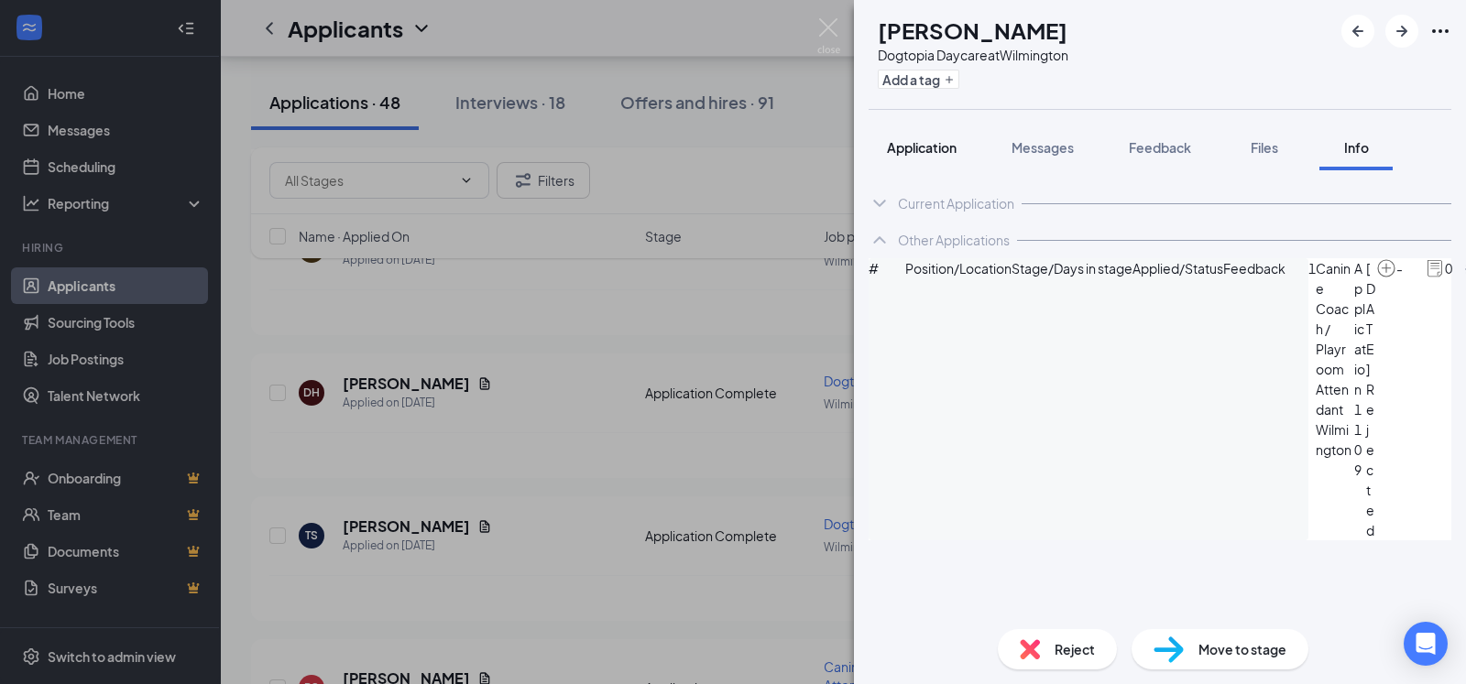
click at [919, 146] on span "Application" at bounding box center [922, 147] width 70 height 16
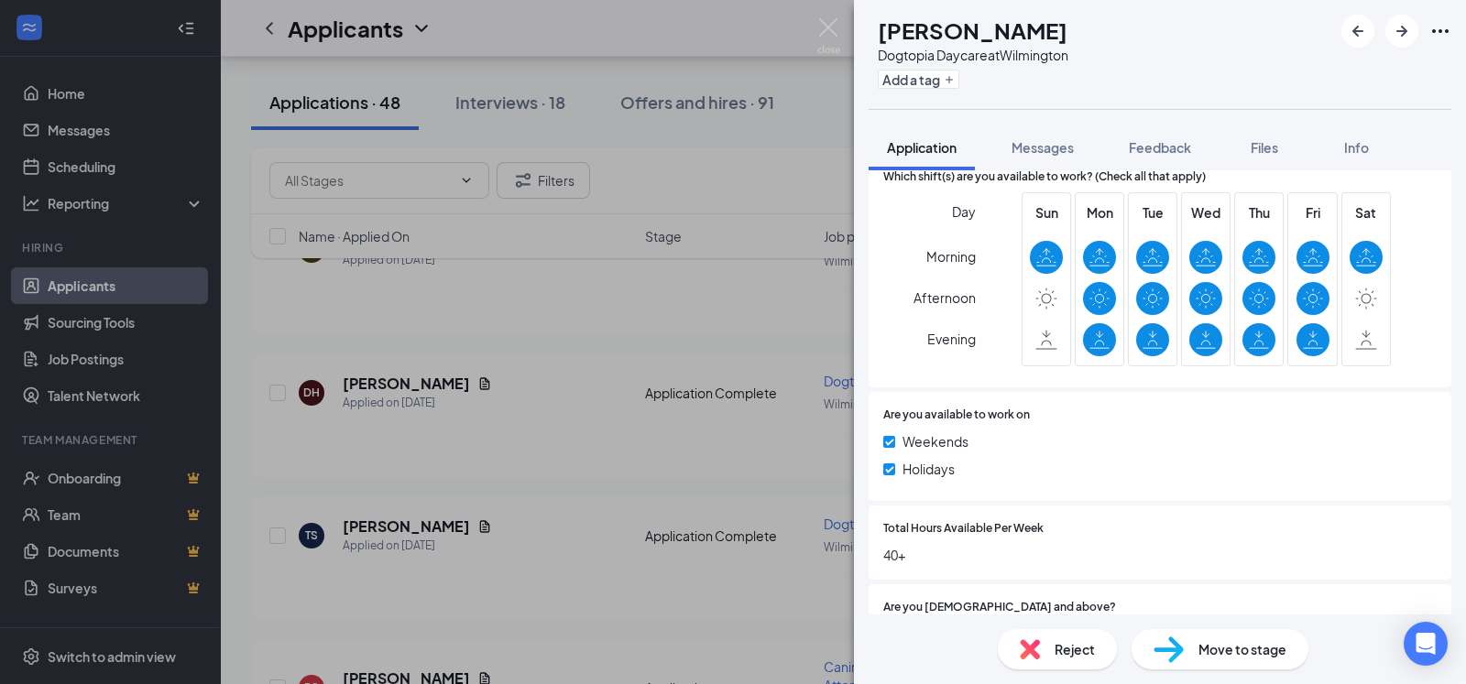
scroll to position [908, 0]
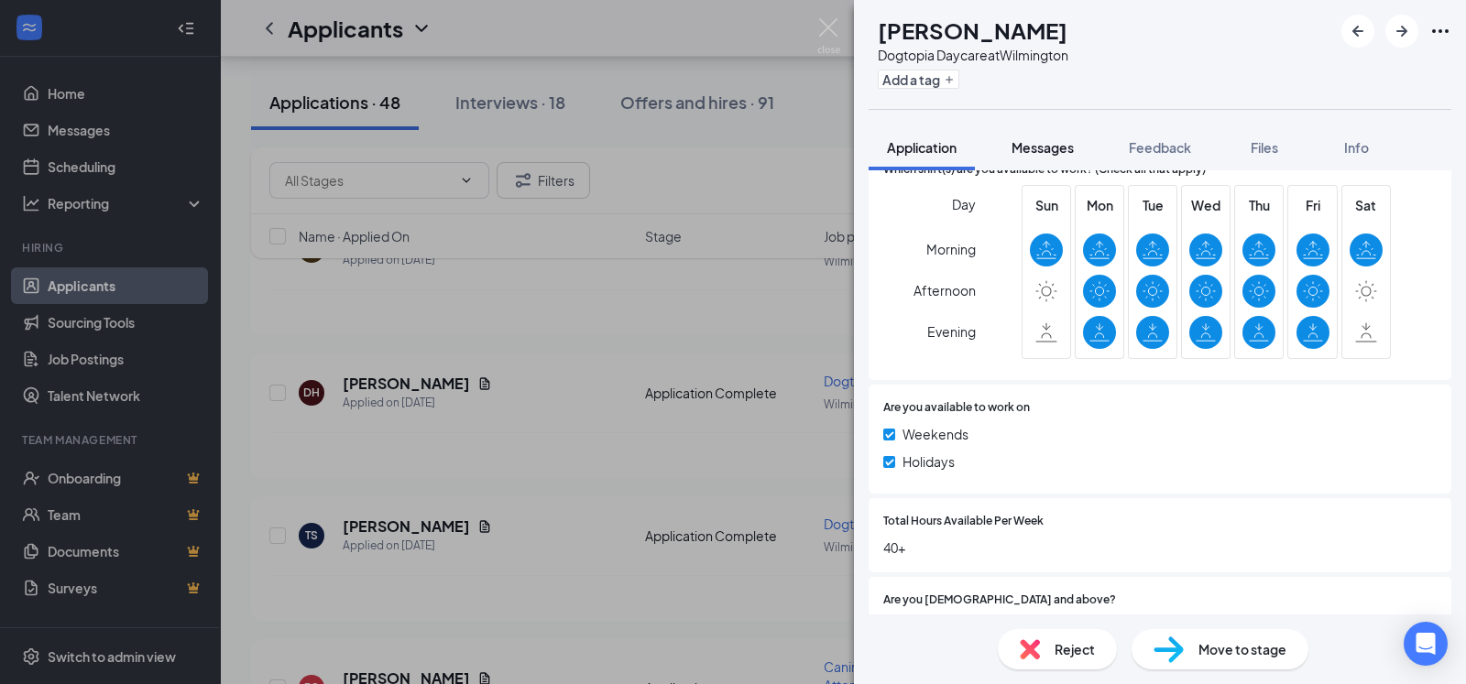
click at [1053, 144] on span "Messages" at bounding box center [1043, 147] width 62 height 16
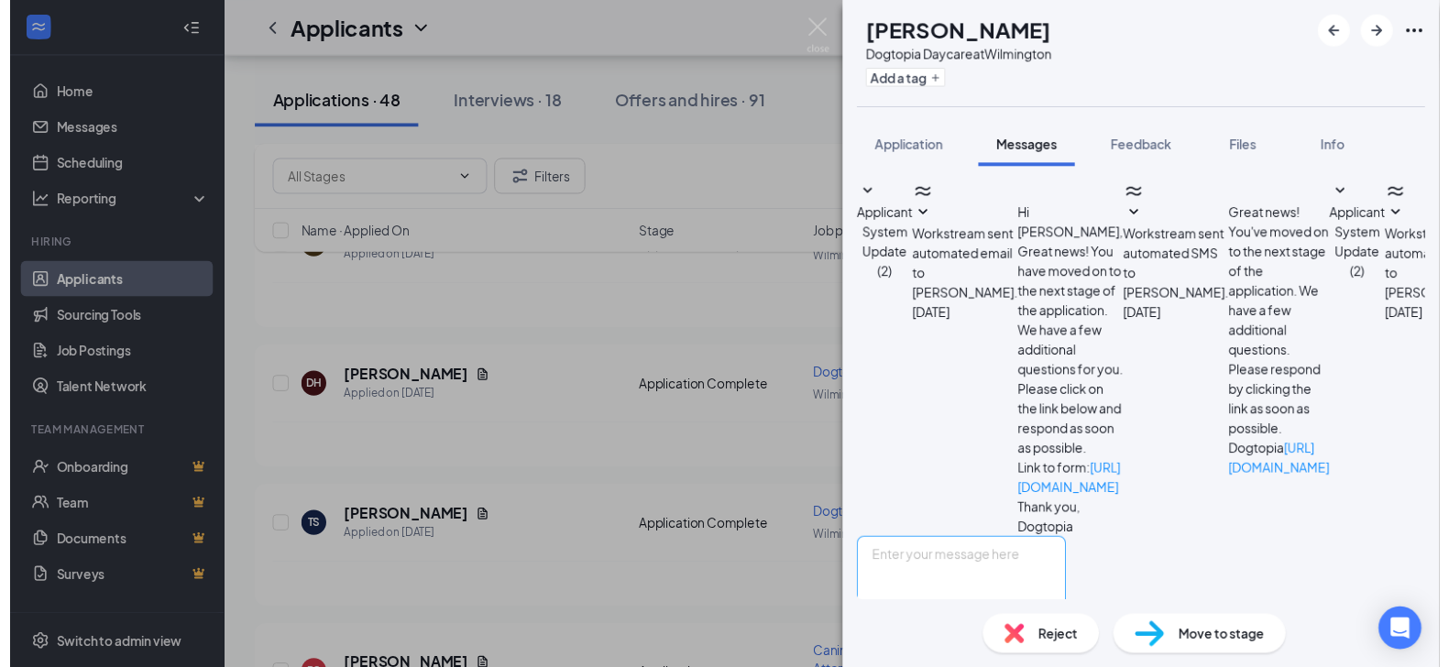
scroll to position [299, 0]
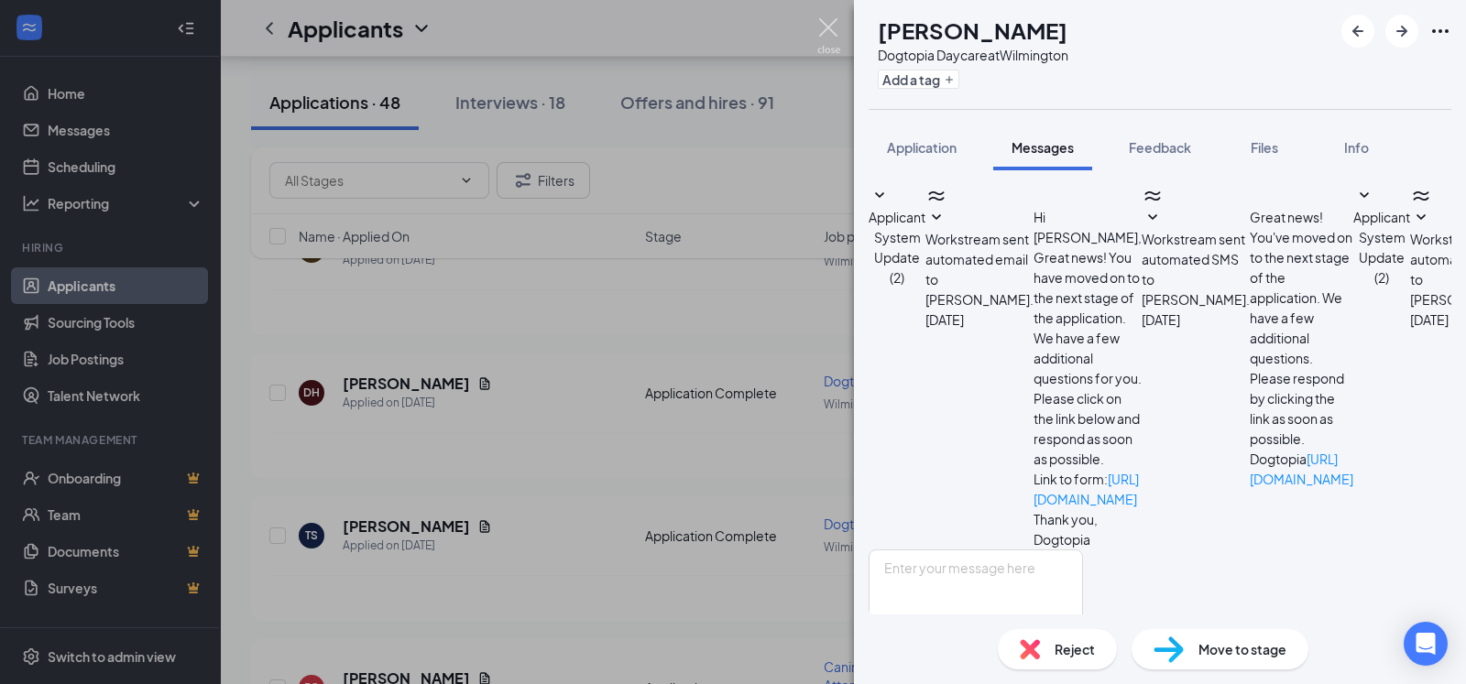
click at [826, 29] on img at bounding box center [828, 36] width 23 height 36
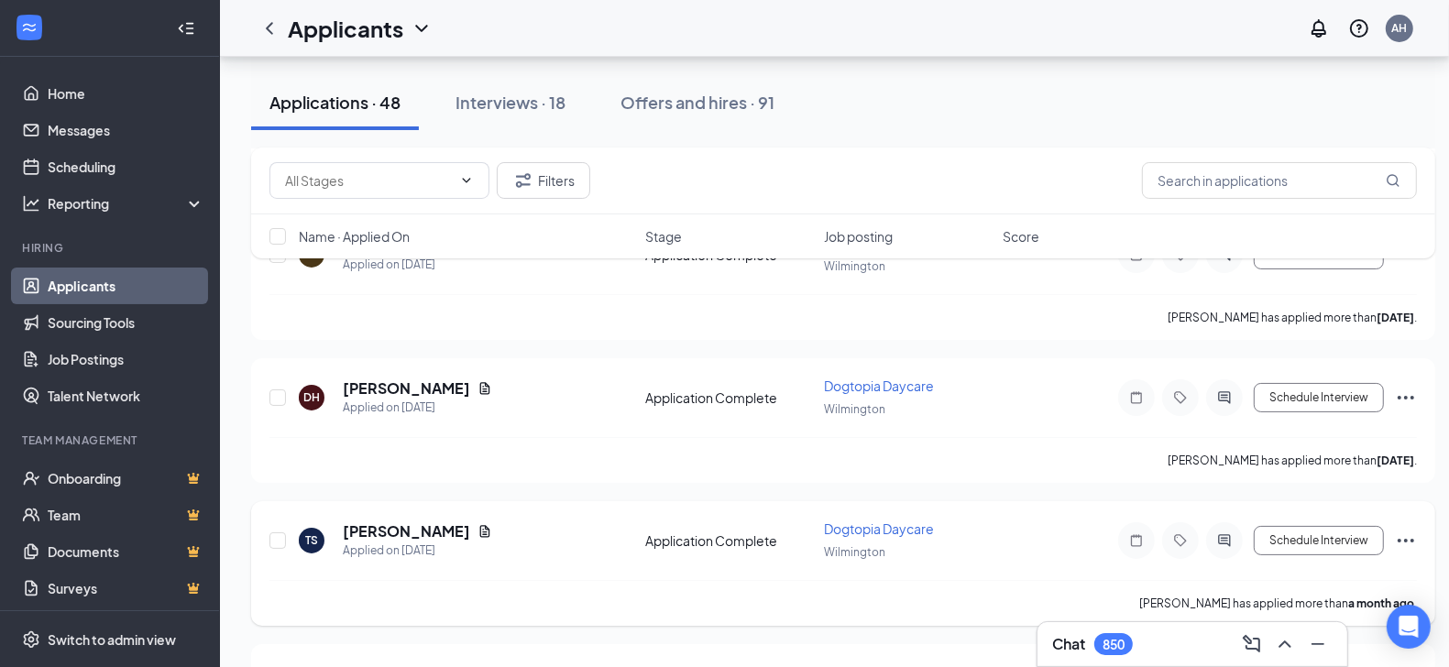
scroll to position [5861, 0]
click at [399, 520] on h5 "[PERSON_NAME]" at bounding box center [406, 530] width 127 height 20
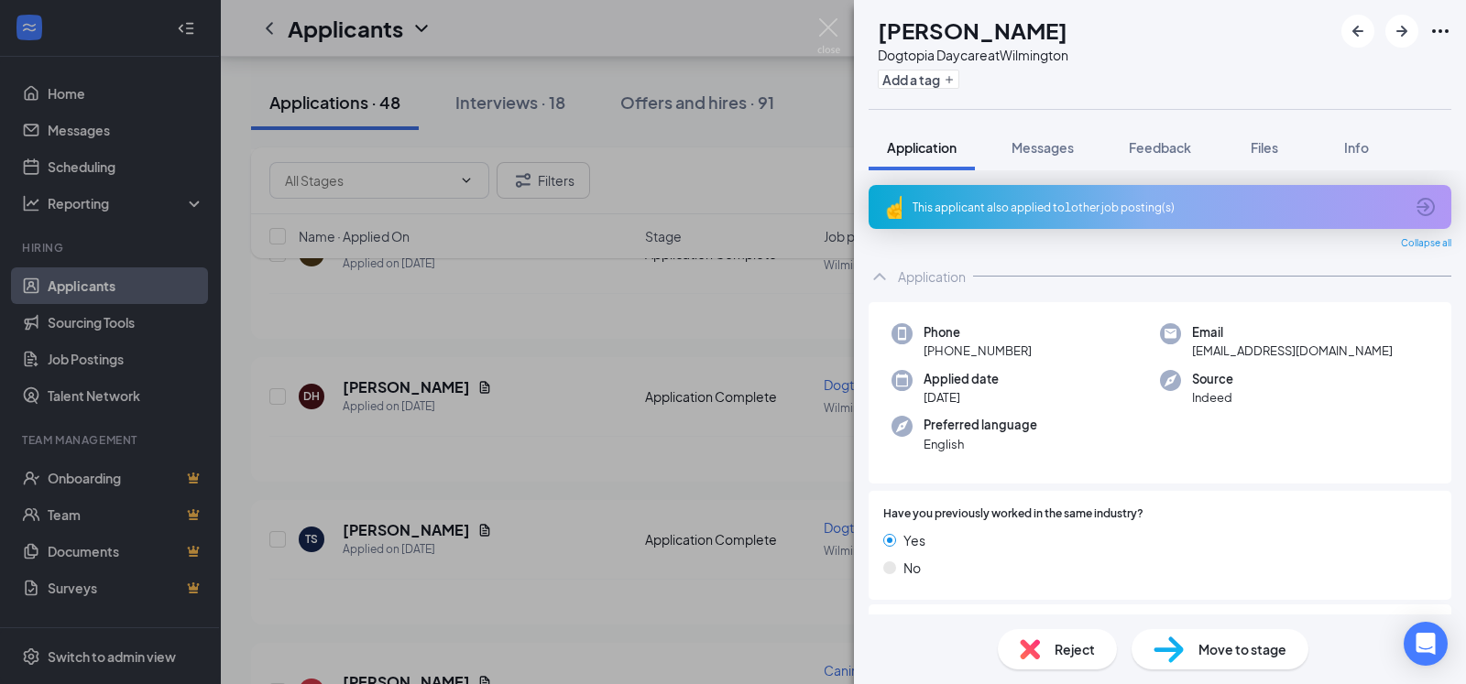
click at [1050, 665] on div "Reject" at bounding box center [1057, 649] width 119 height 40
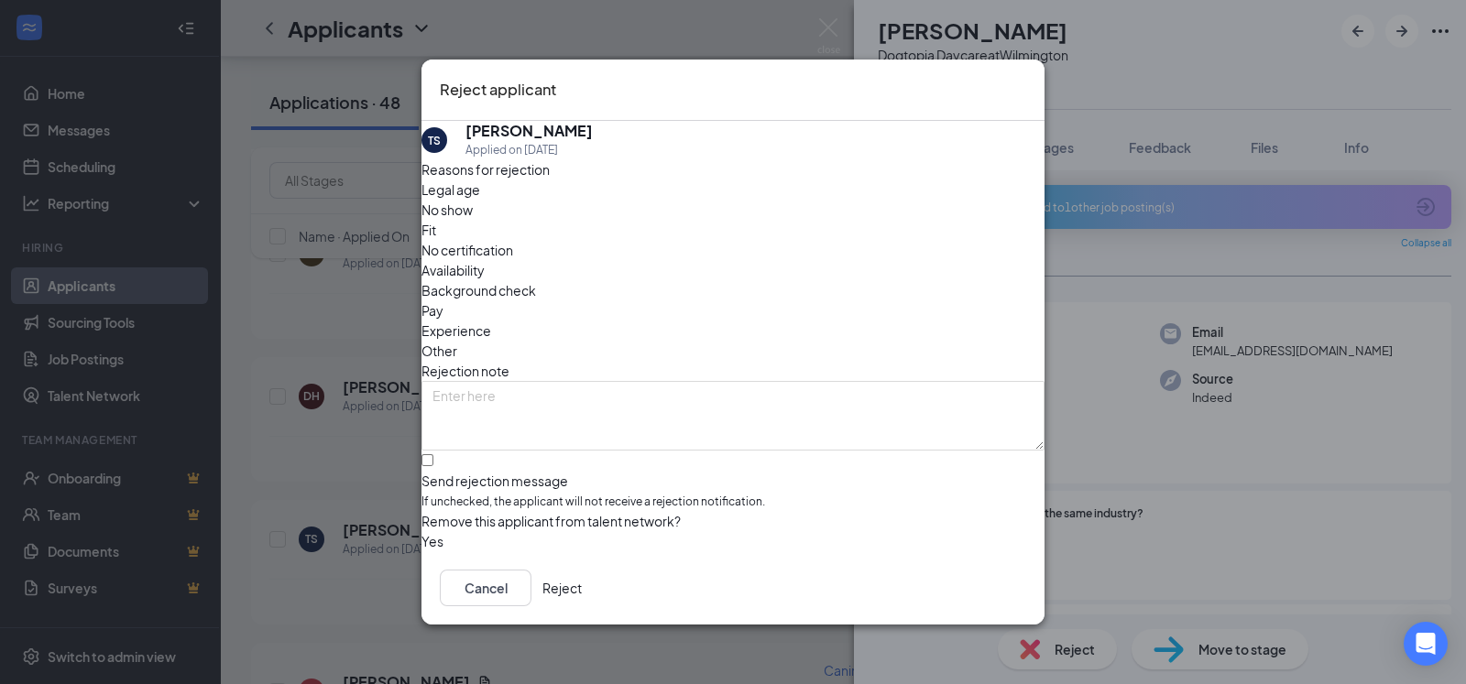
click at [582, 591] on button "Reject" at bounding box center [561, 588] width 39 height 37
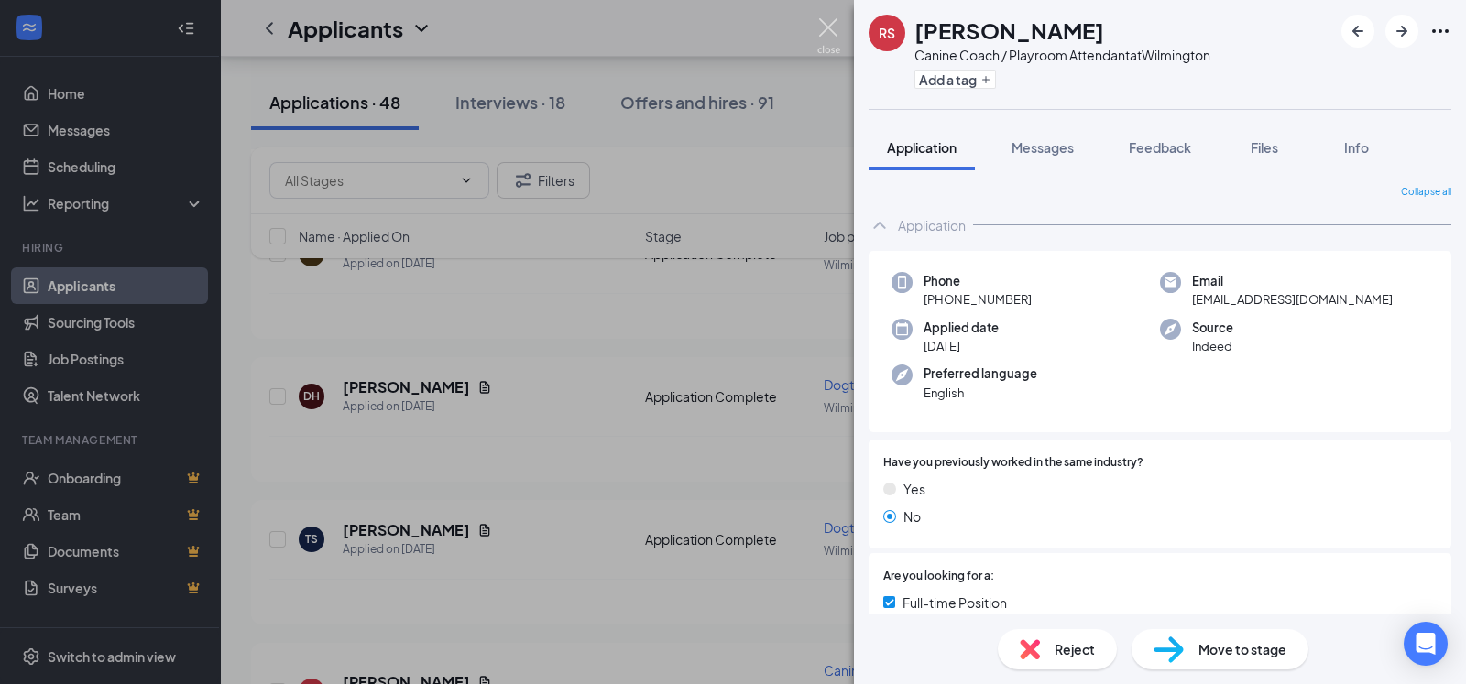
click at [831, 31] on img at bounding box center [828, 36] width 23 height 36
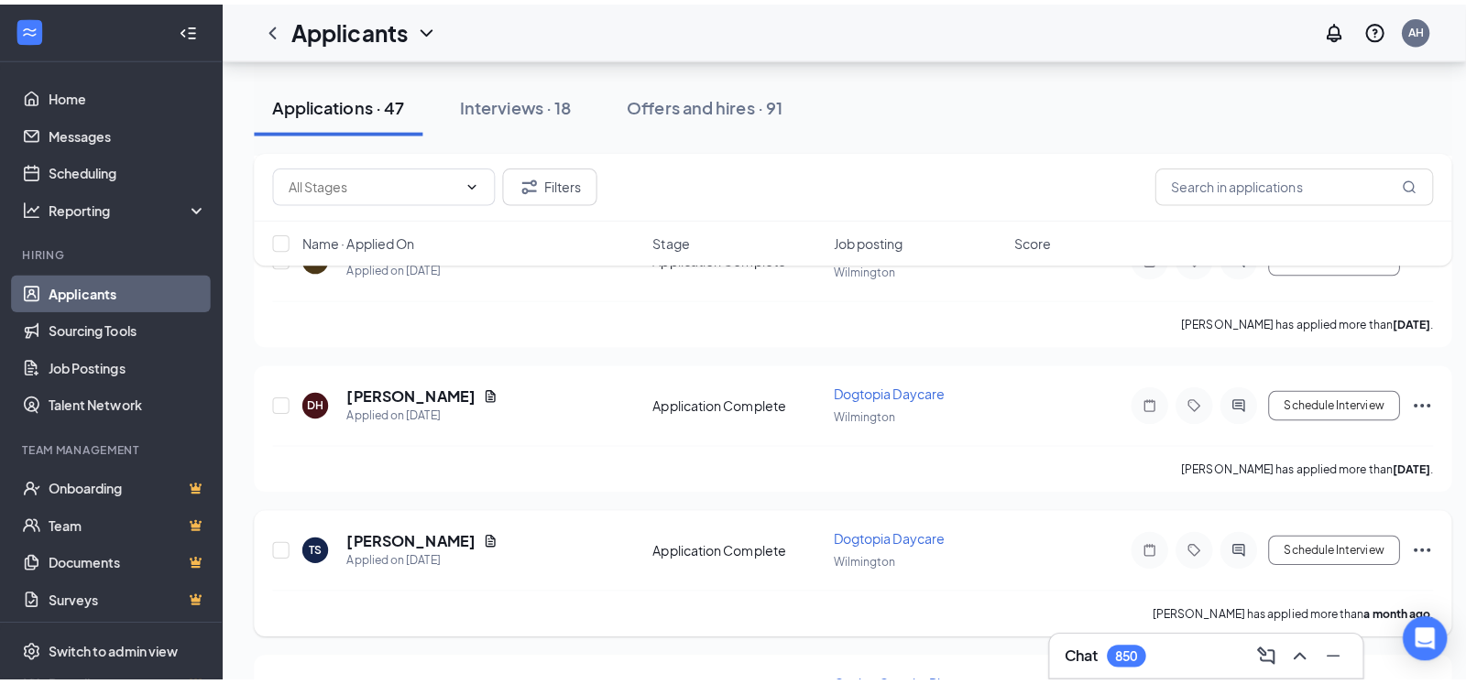
scroll to position [5806, 0]
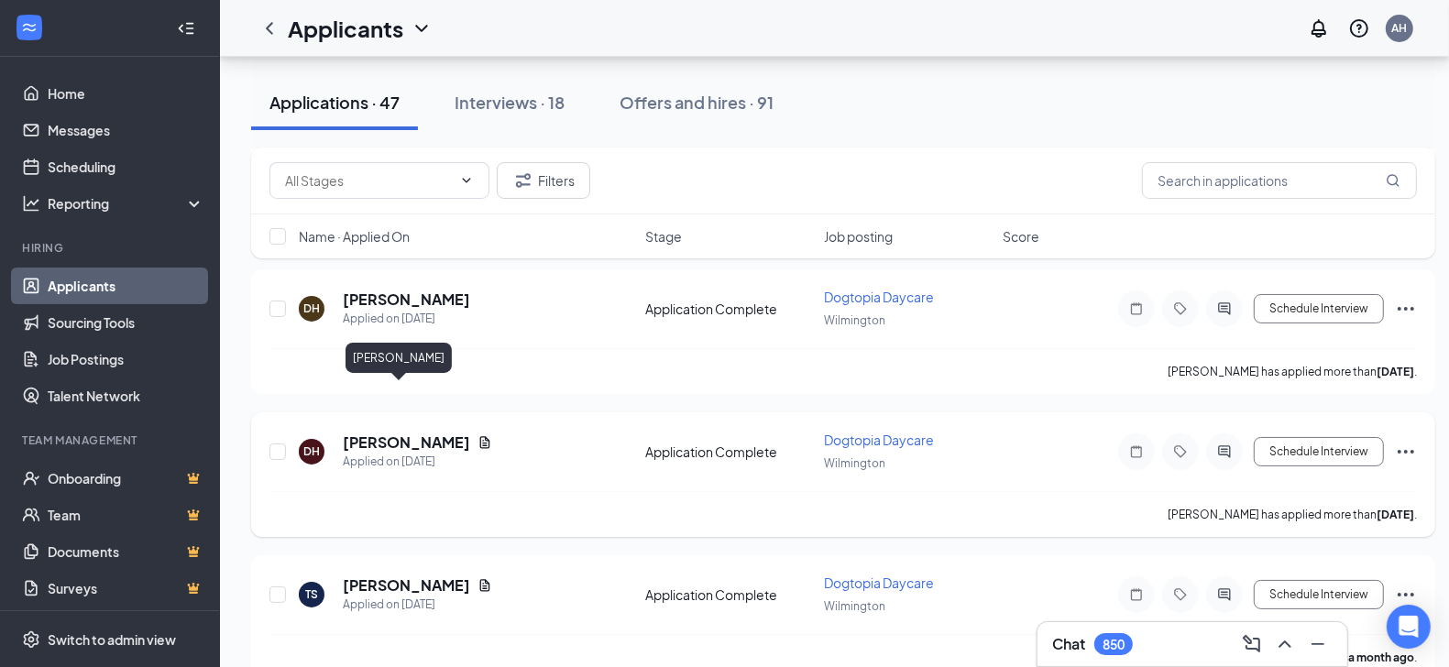
click at [373, 432] on h5 "[PERSON_NAME]" at bounding box center [406, 442] width 127 height 20
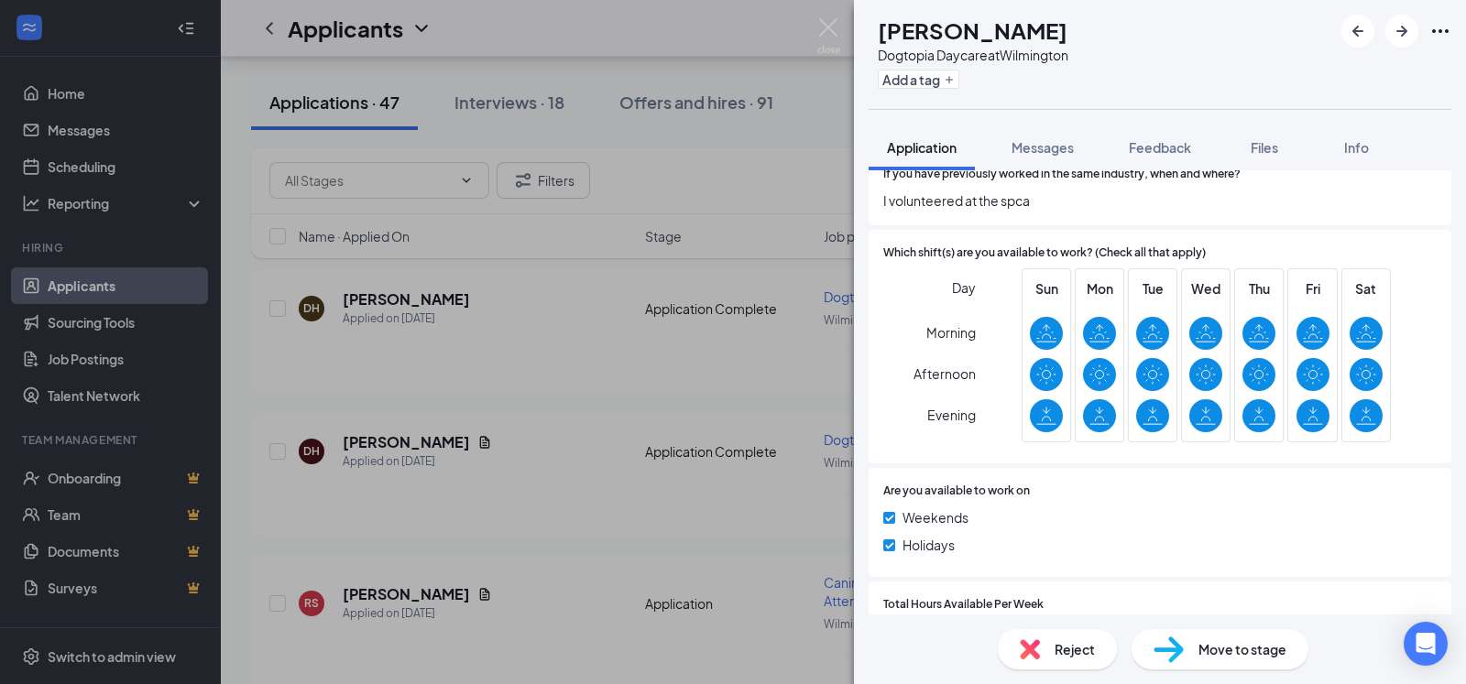
scroll to position [575, 0]
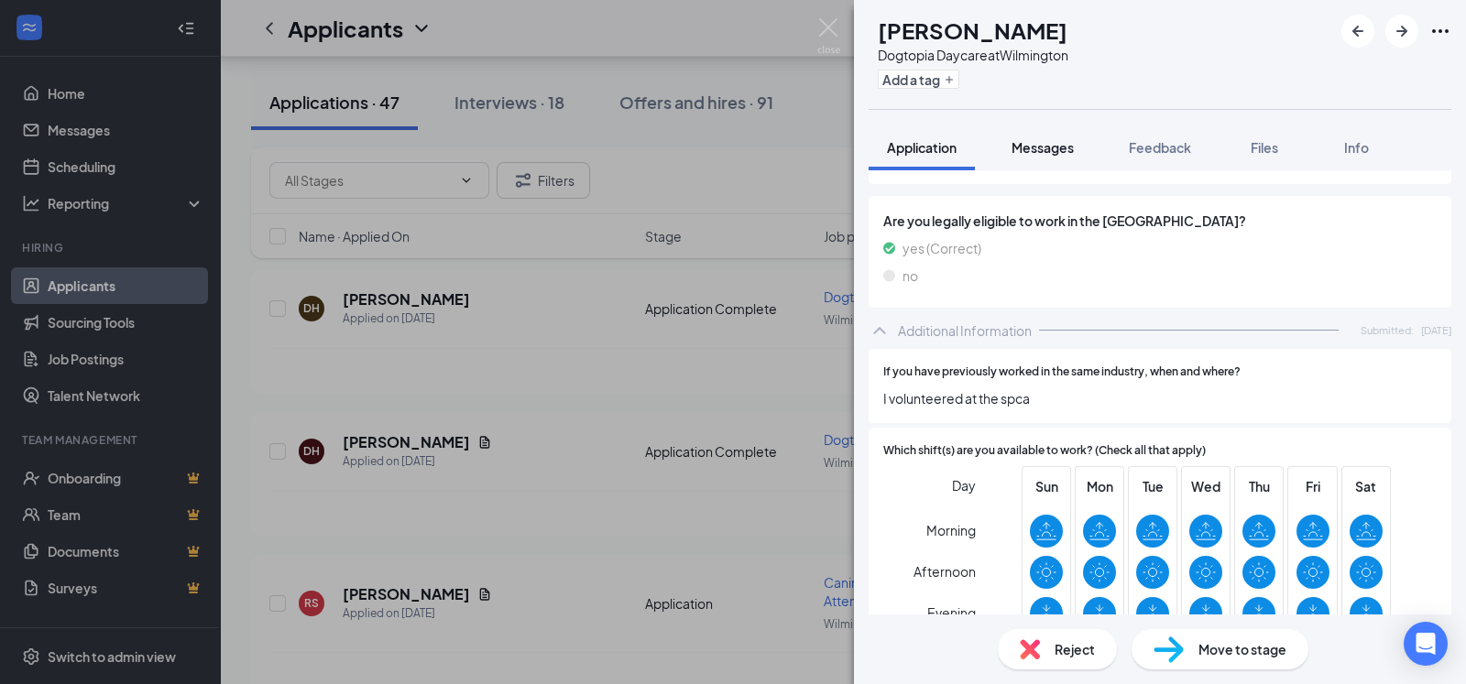
click at [1060, 147] on span "Messages" at bounding box center [1043, 147] width 62 height 16
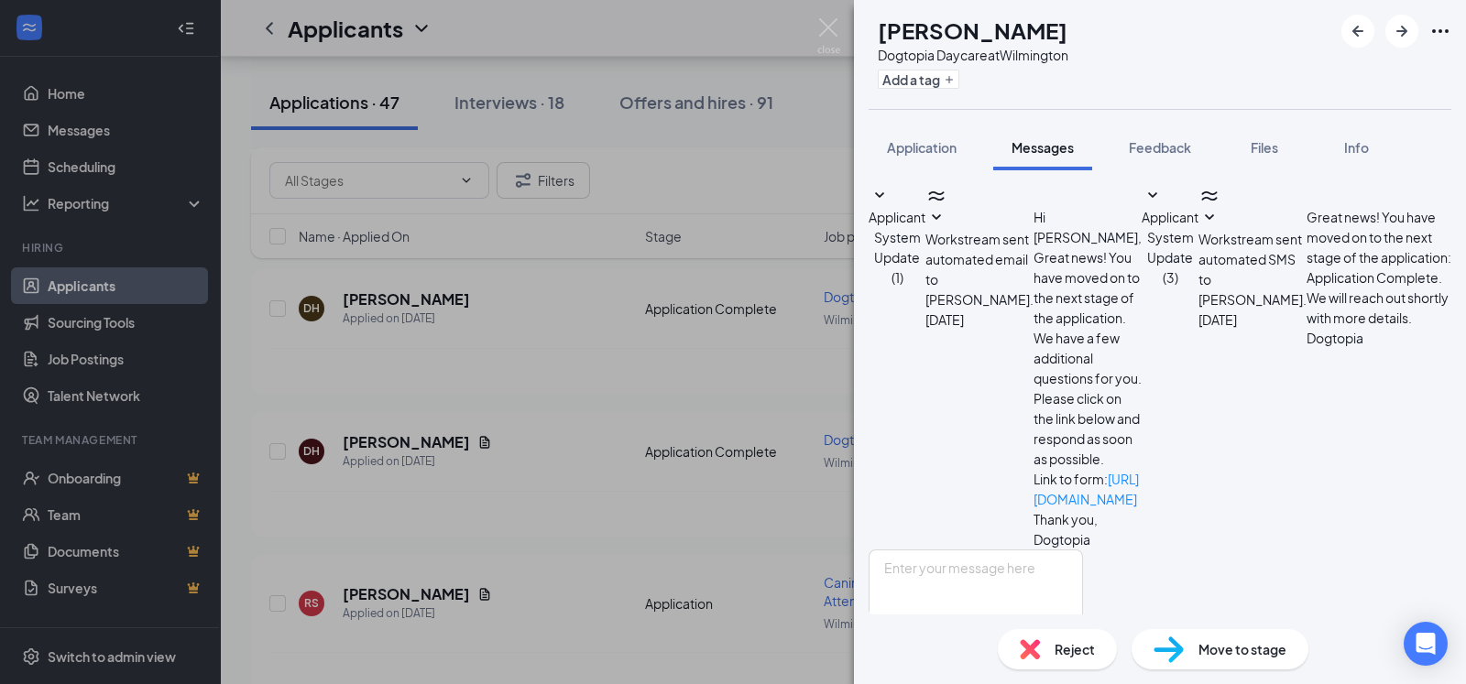
scroll to position [35, 0]
click at [970, 550] on textarea at bounding box center [976, 605] width 214 height 110
paste textarea "Thank you for your interest in Dogtopia of [GEOGRAPHIC_DATA]. To start, can you…"
type textarea "Thank you for your interest in Dogtopia of [GEOGRAPHIC_DATA]. To start, can you…"
click at [1083, 660] on button "Send" at bounding box center [1067, 691] width 32 height 63
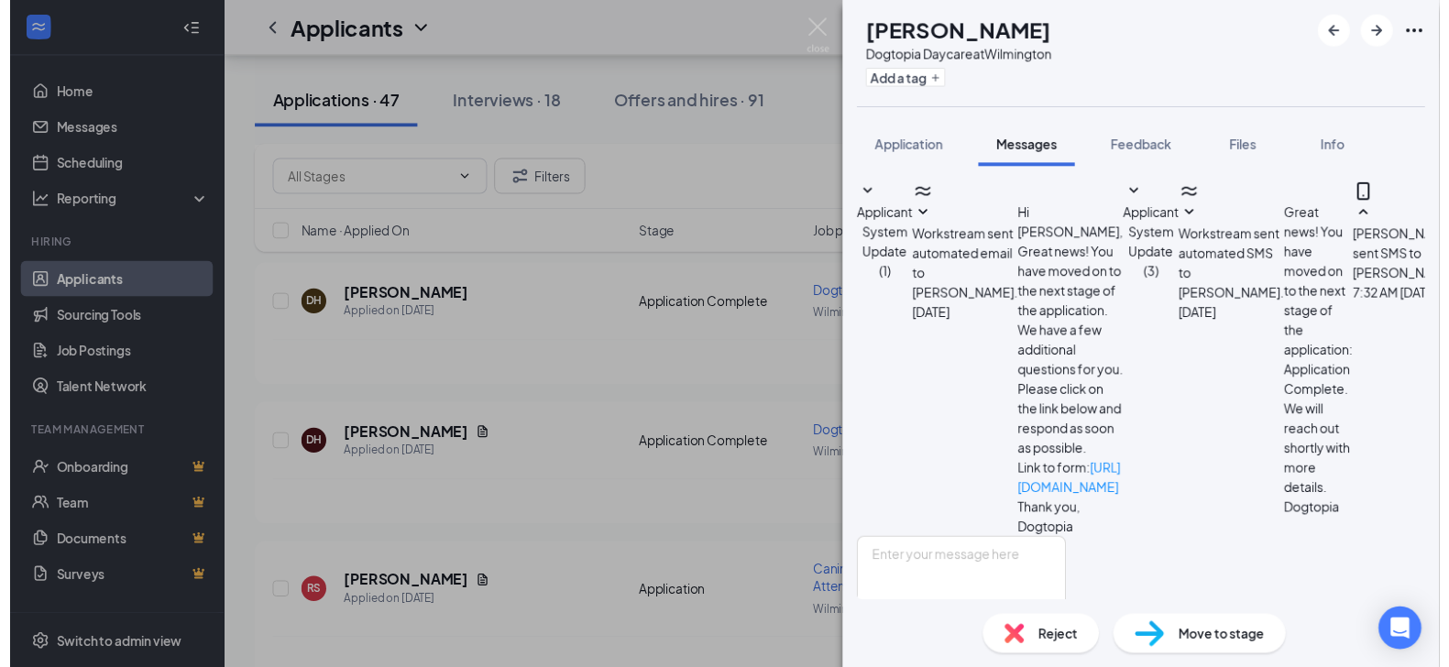
scroll to position [174, 0]
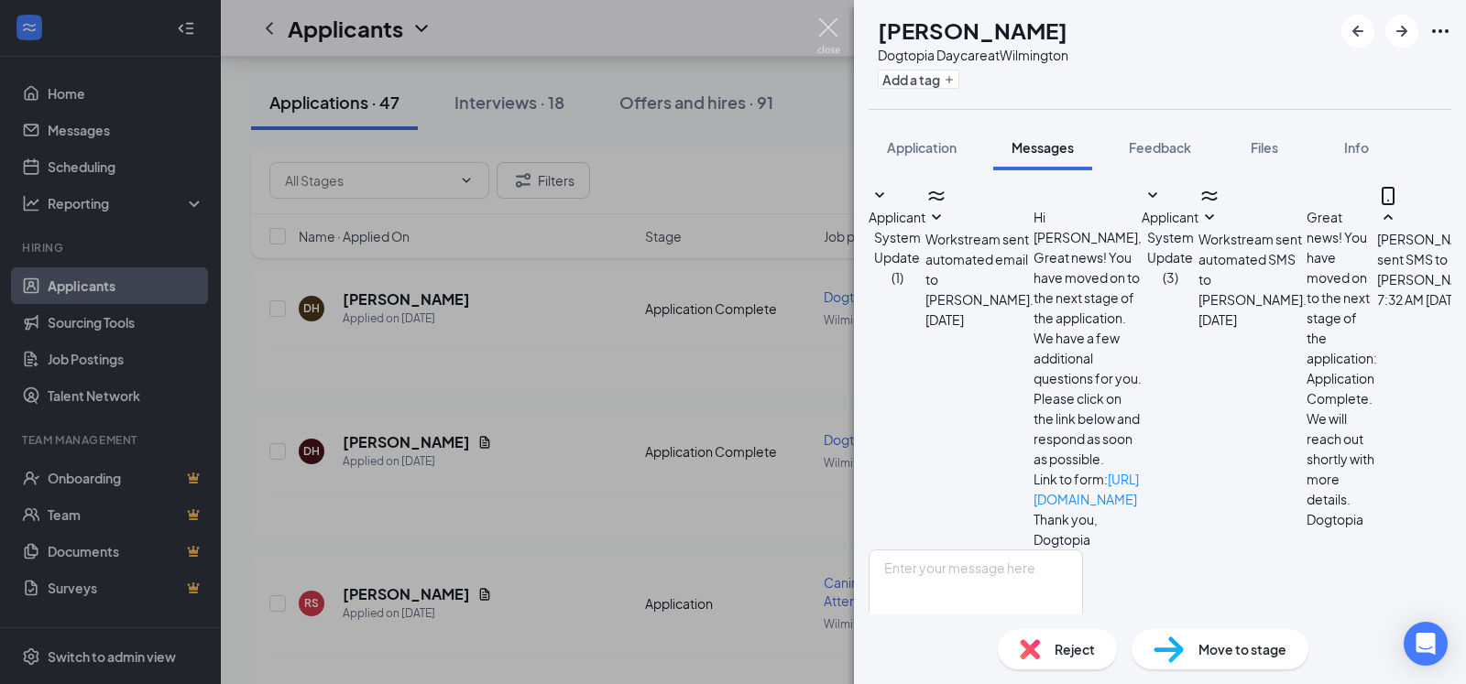
click at [826, 28] on img at bounding box center [828, 36] width 23 height 36
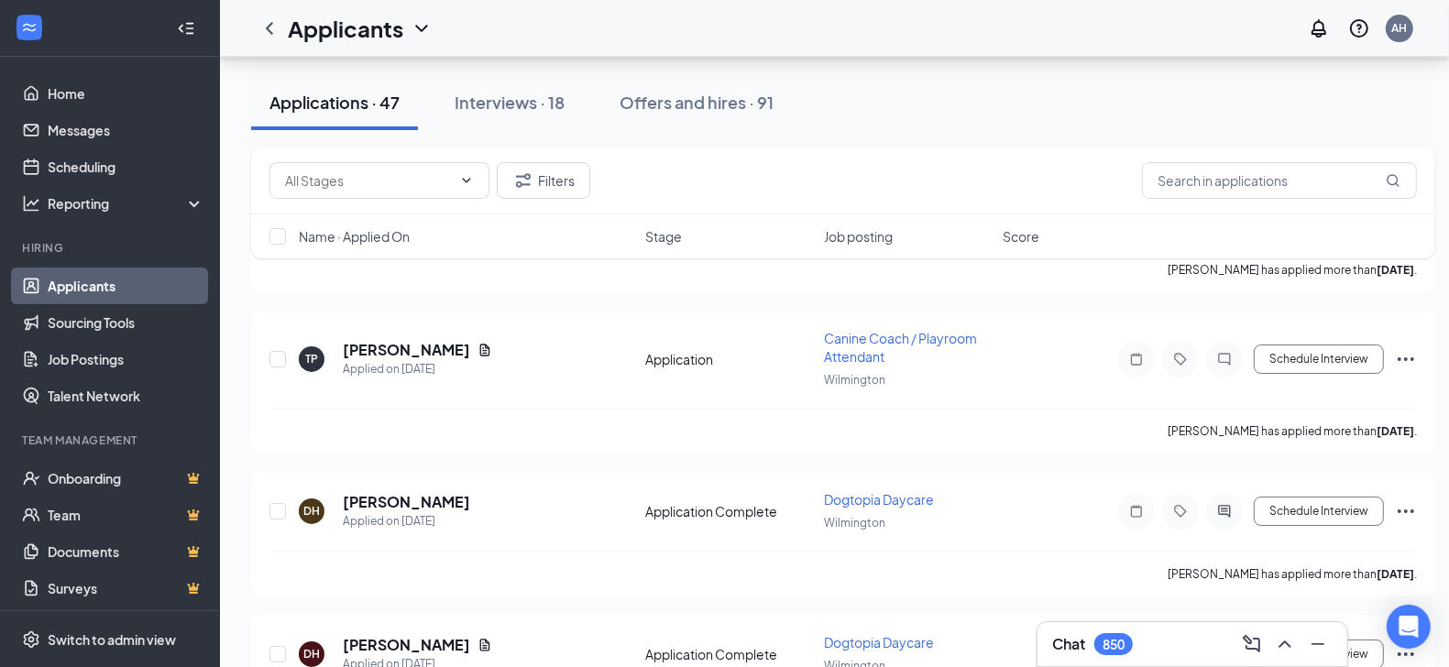
scroll to position [5603, 0]
click at [384, 493] on h5 "[PERSON_NAME]" at bounding box center [406, 503] width 127 height 20
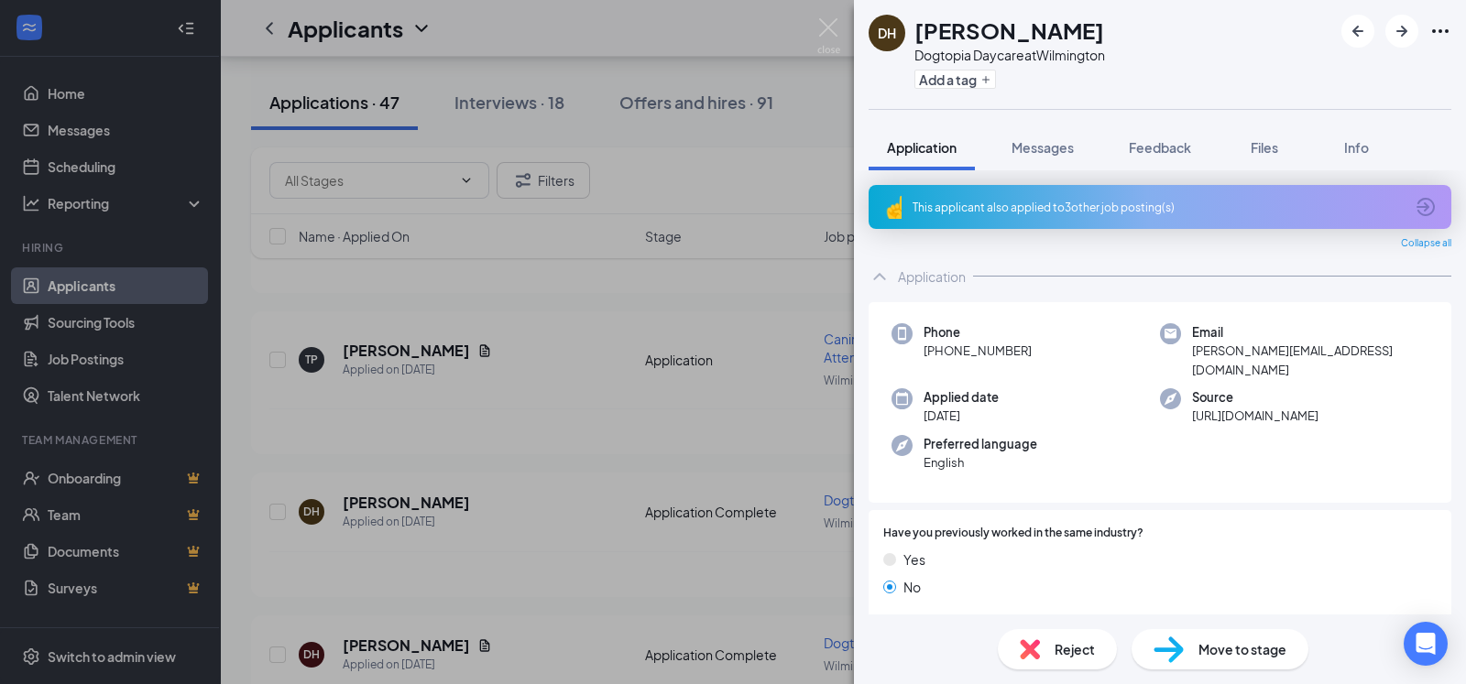
click at [997, 206] on div "This applicant also applied to 3 other job posting(s)" at bounding box center [1158, 208] width 491 height 16
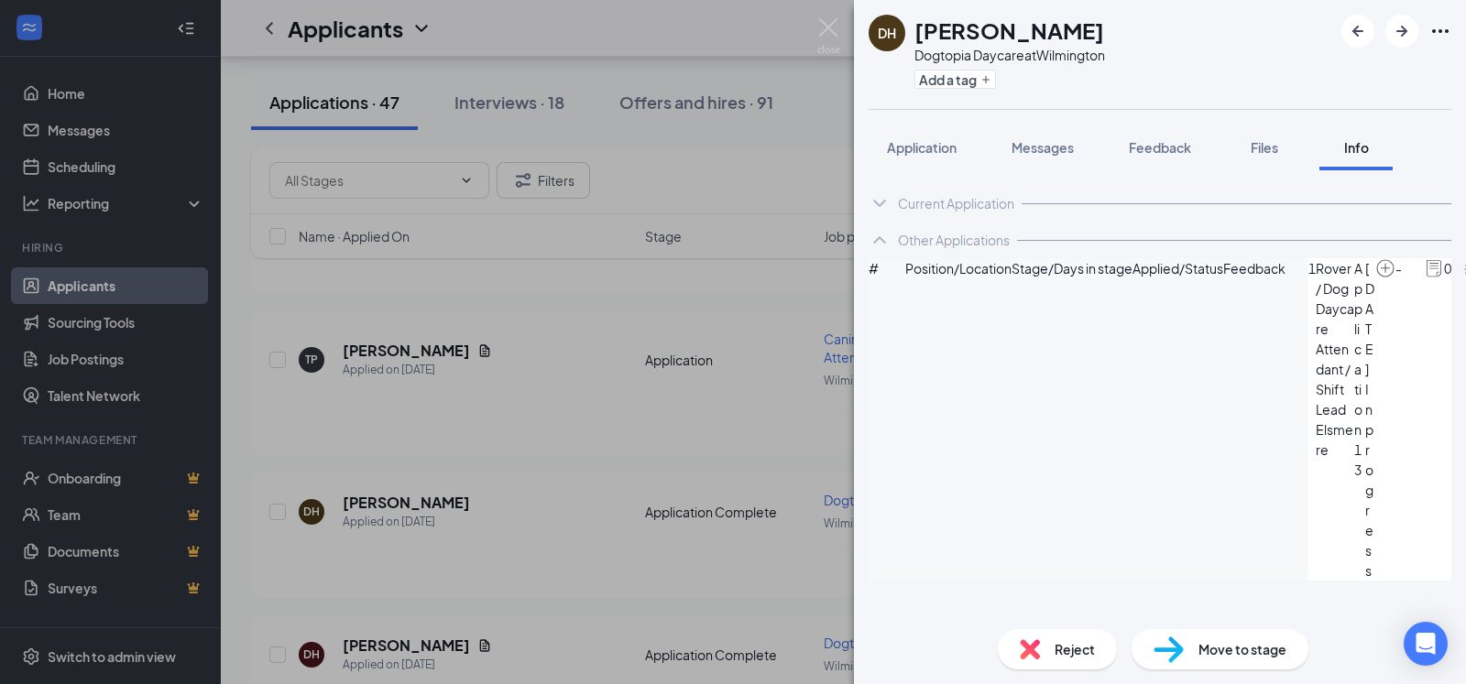
click at [1052, 652] on div "Reject" at bounding box center [1057, 649] width 119 height 40
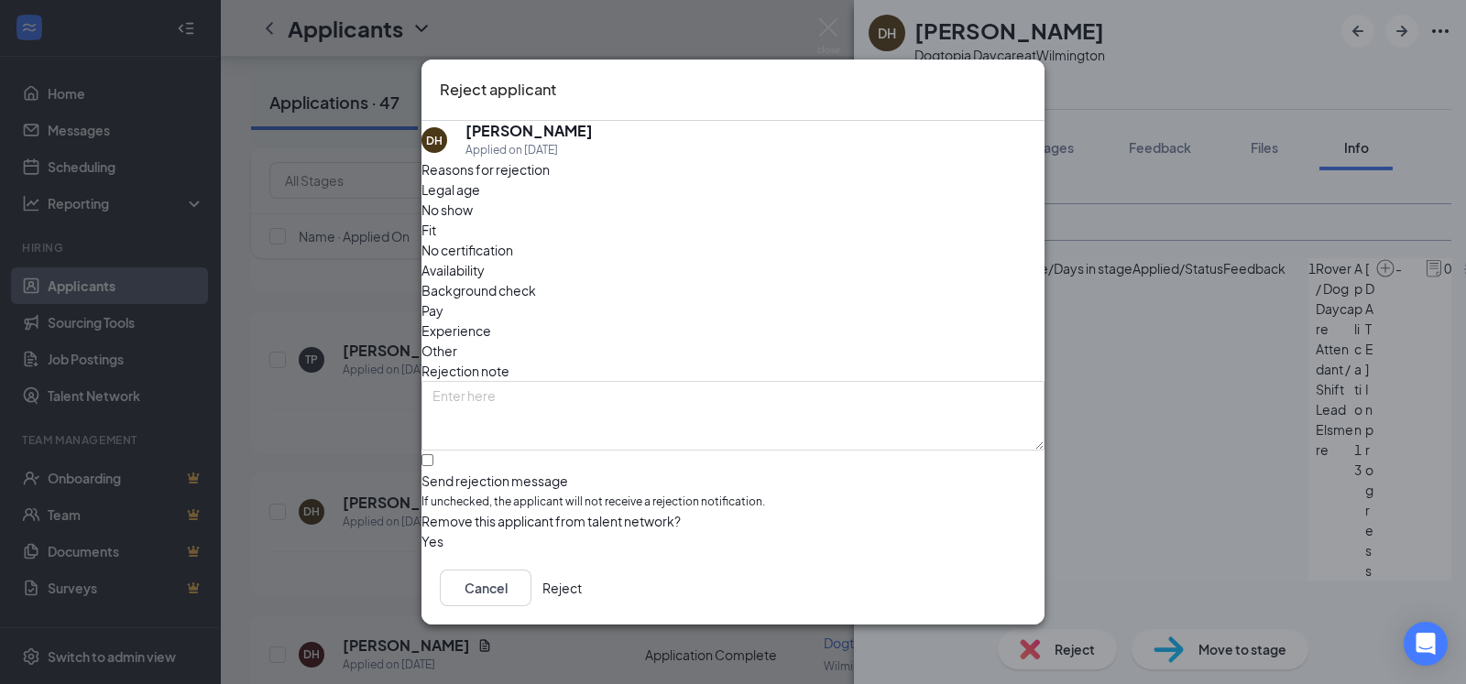
click at [582, 588] on button "Reject" at bounding box center [561, 588] width 39 height 37
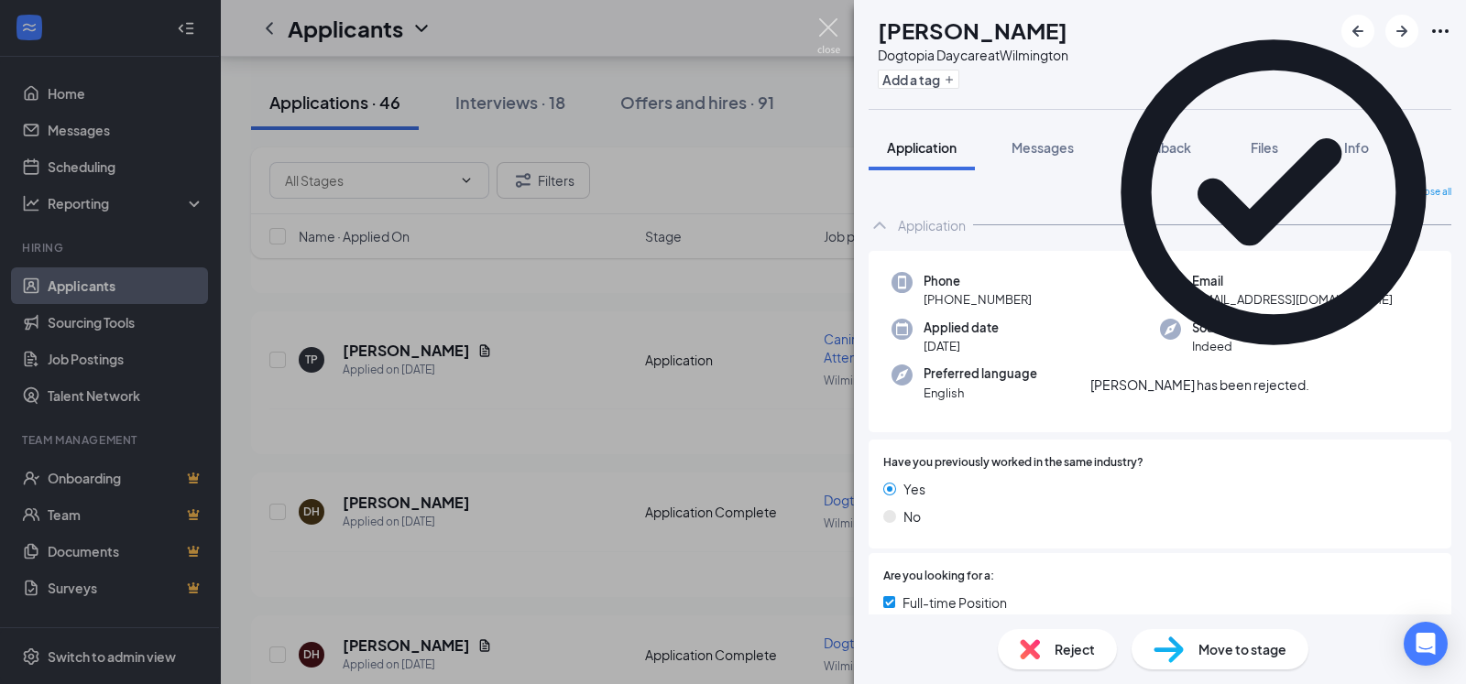
click at [824, 25] on img at bounding box center [828, 36] width 23 height 36
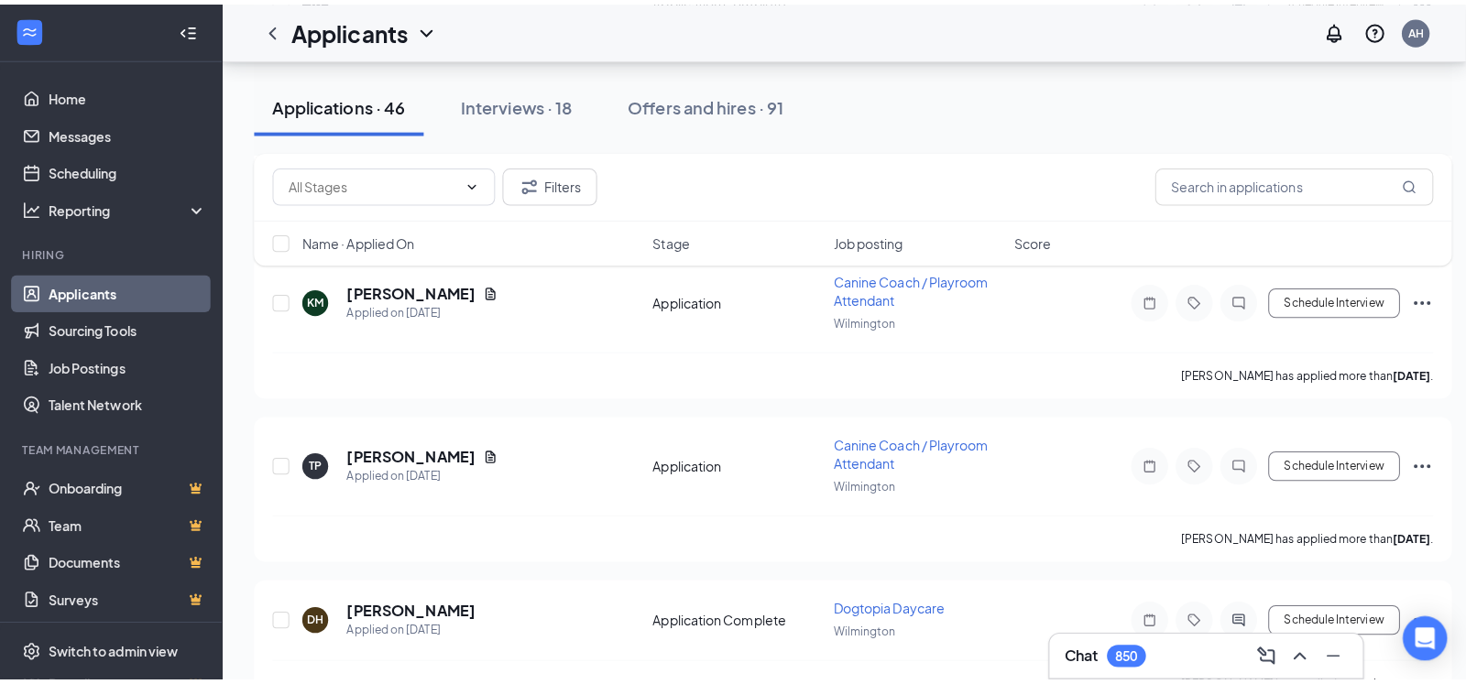
scroll to position [5439, 0]
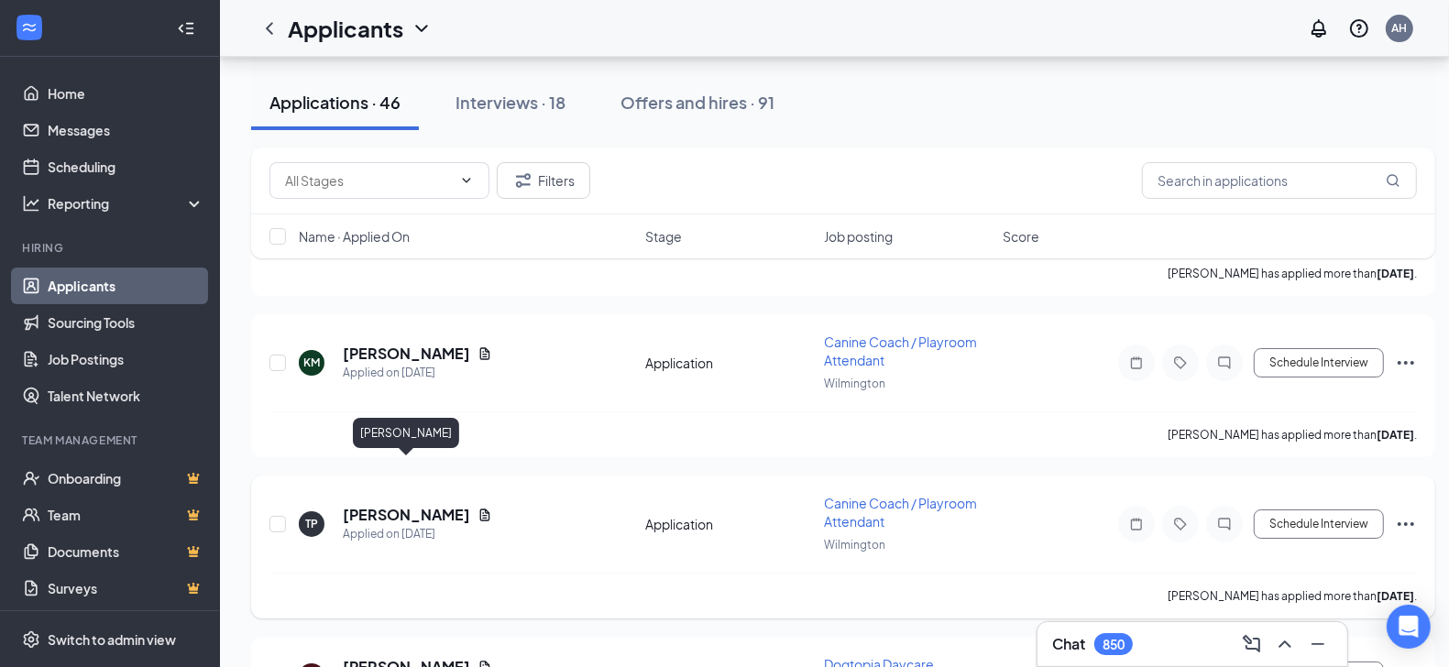
click at [410, 505] on h5 "[PERSON_NAME]" at bounding box center [406, 515] width 127 height 20
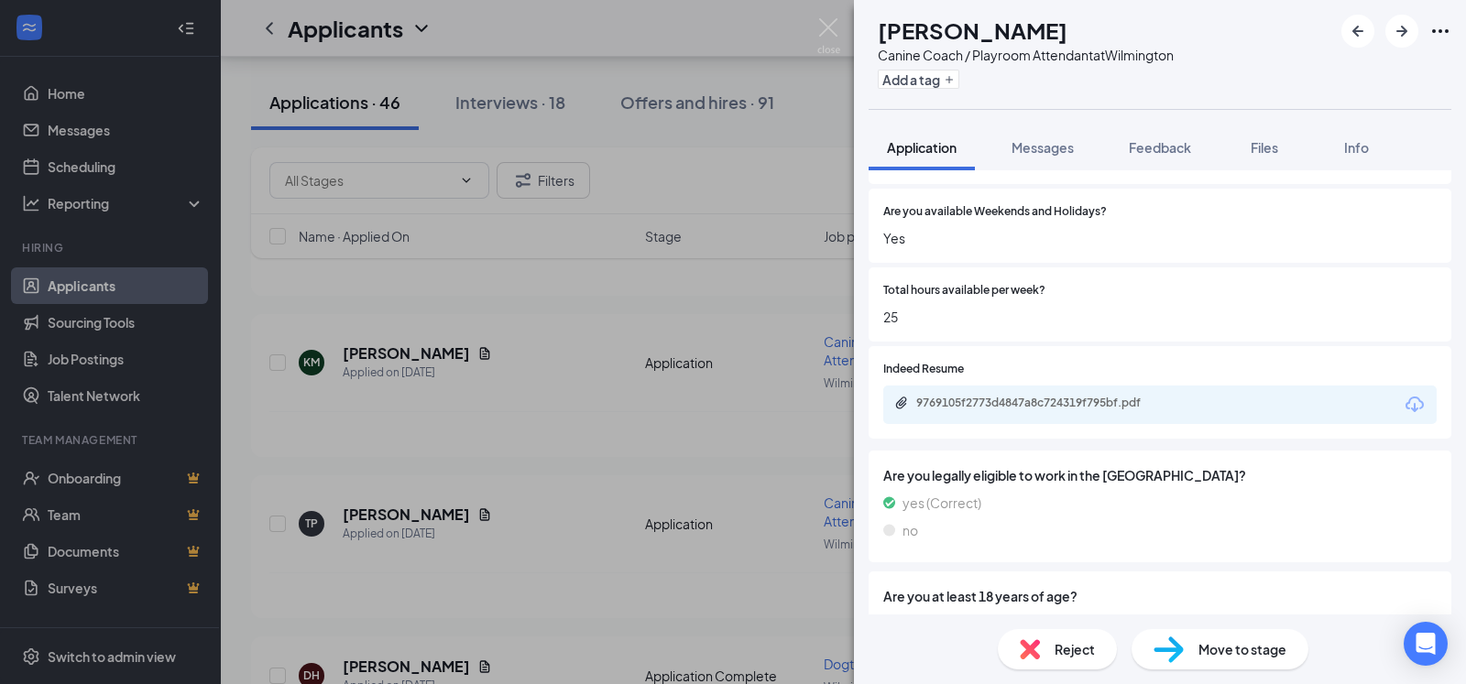
scroll to position [1187, 0]
click at [1024, 410] on div "9769105f2773d4847a8c724319f795bf.pdf" at bounding box center [1044, 402] width 257 height 15
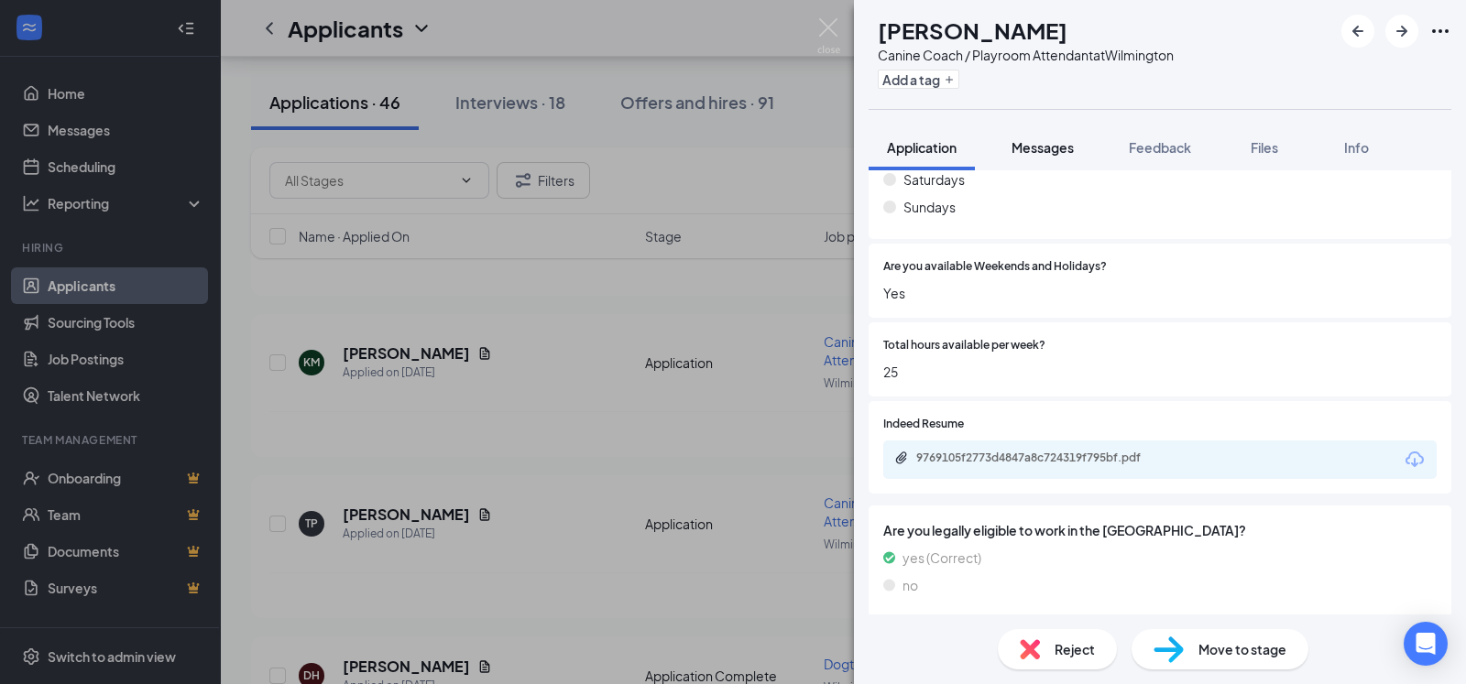
scroll to position [1133, 0]
click at [1055, 149] on span "Messages" at bounding box center [1043, 147] width 62 height 16
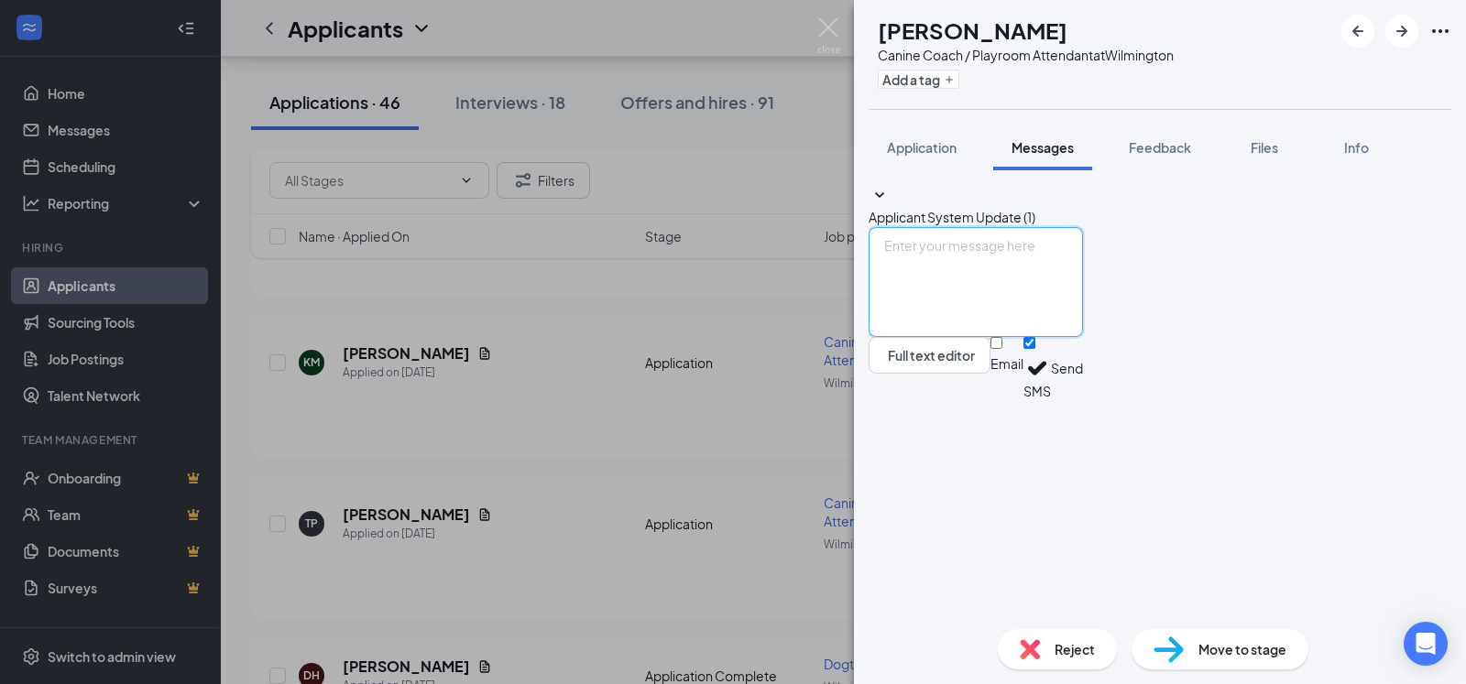
click at [973, 337] on textarea at bounding box center [976, 282] width 214 height 110
paste textarea "Thank you for your interest in Dogtopia of [GEOGRAPHIC_DATA]. To start, can you…"
type textarea "Thank you for your interest in Dogtopia of [GEOGRAPHIC_DATA]. To start, can you…"
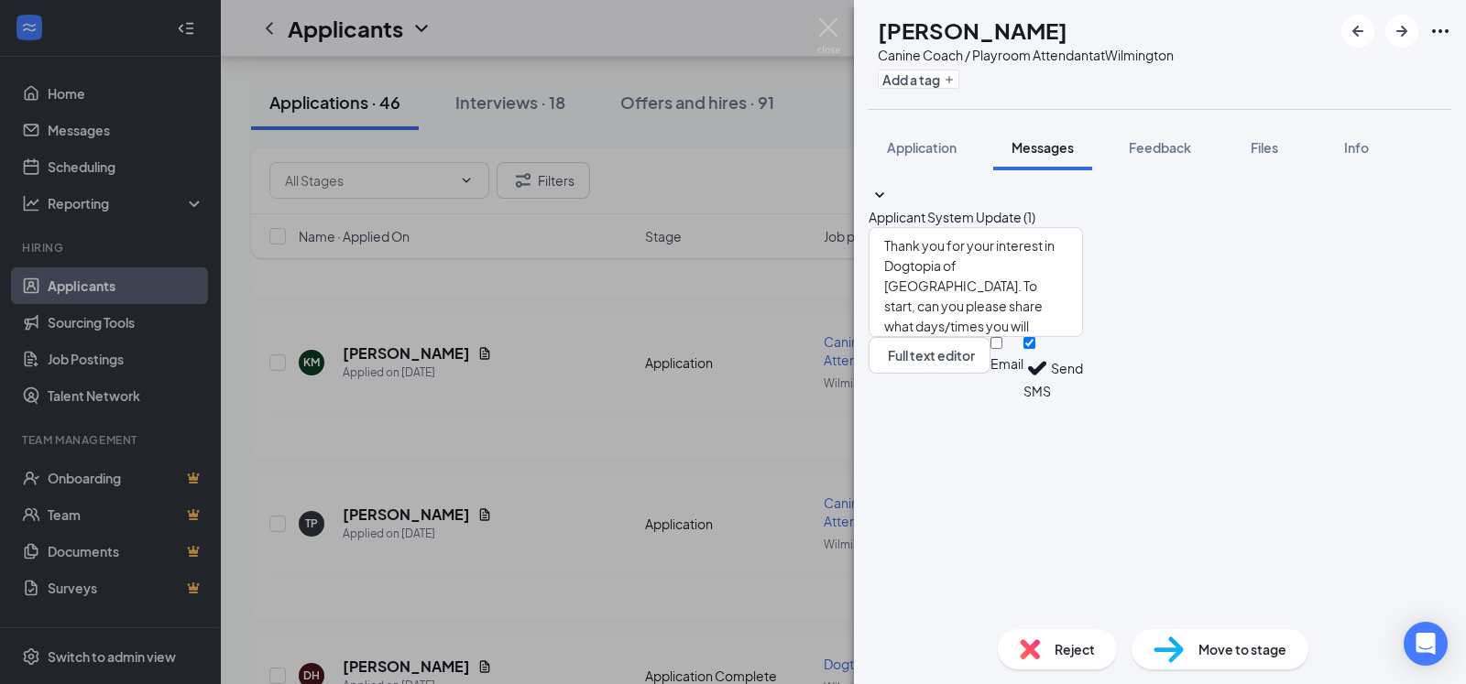
click at [1083, 400] on button "Send" at bounding box center [1067, 368] width 32 height 63
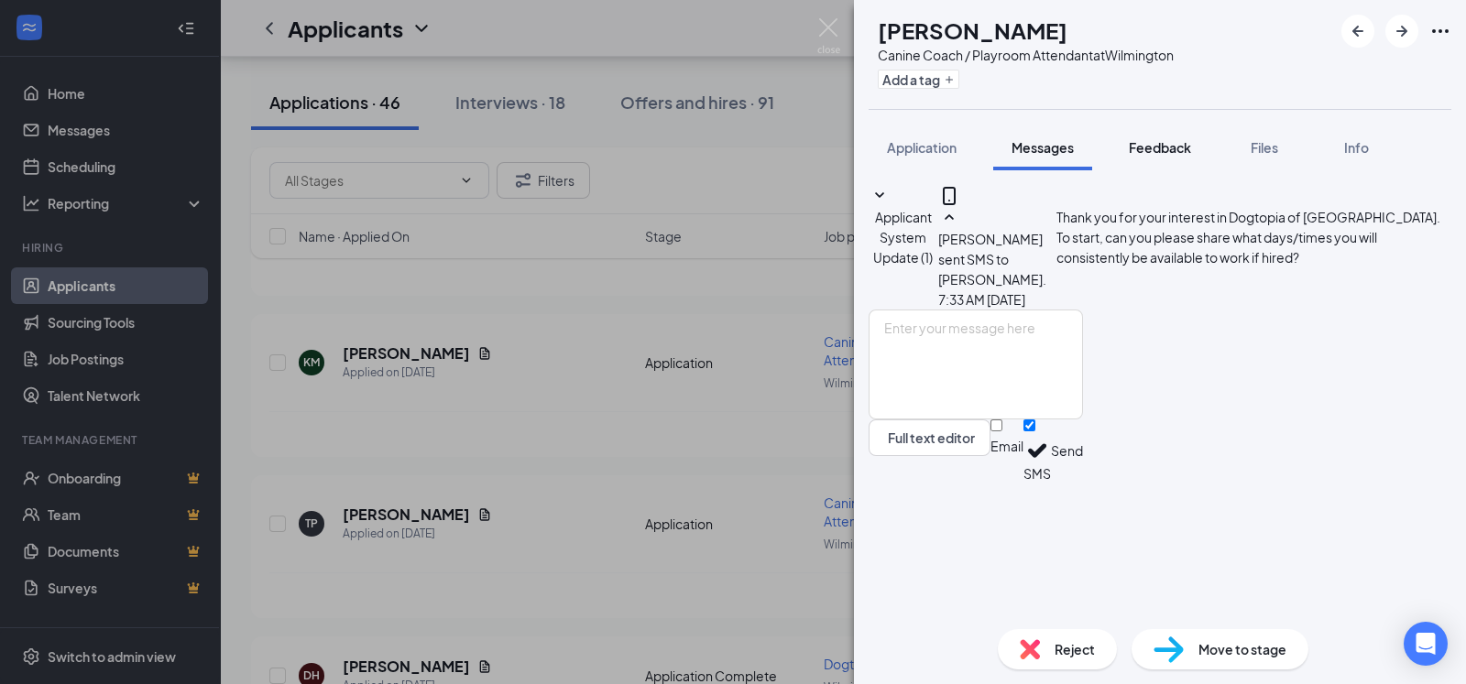
click at [1154, 147] on span "Feedback" at bounding box center [1160, 147] width 62 height 16
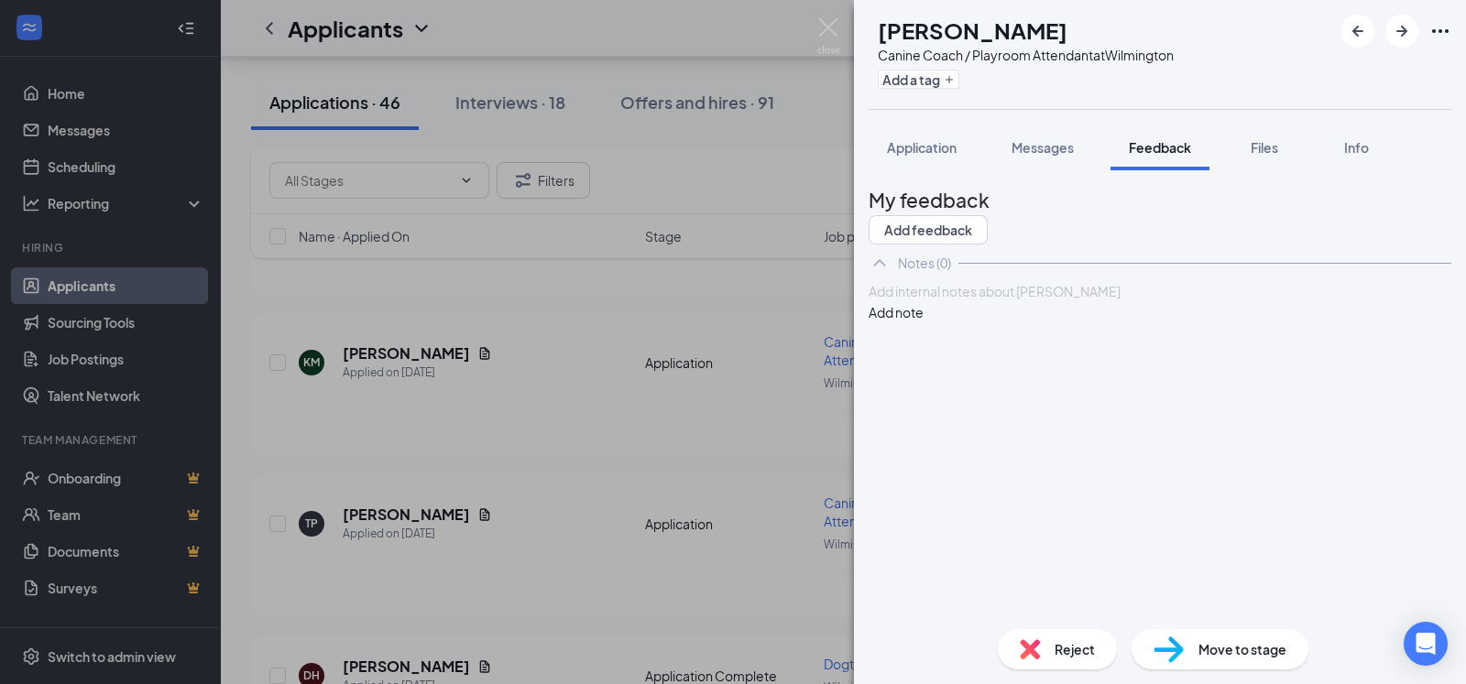
click at [968, 301] on div at bounding box center [1160, 291] width 581 height 19
click at [924, 323] on button "Add note" at bounding box center [896, 312] width 55 height 20
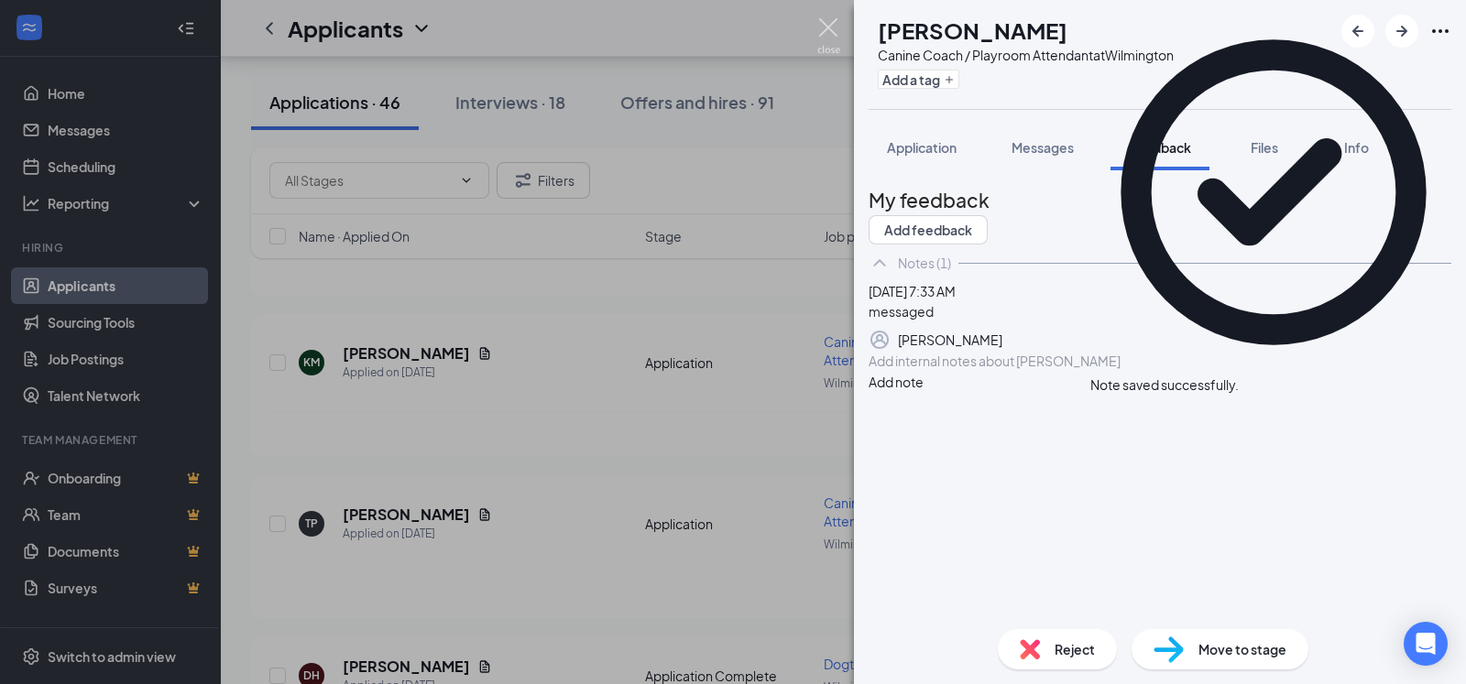
click at [823, 27] on img at bounding box center [828, 36] width 23 height 36
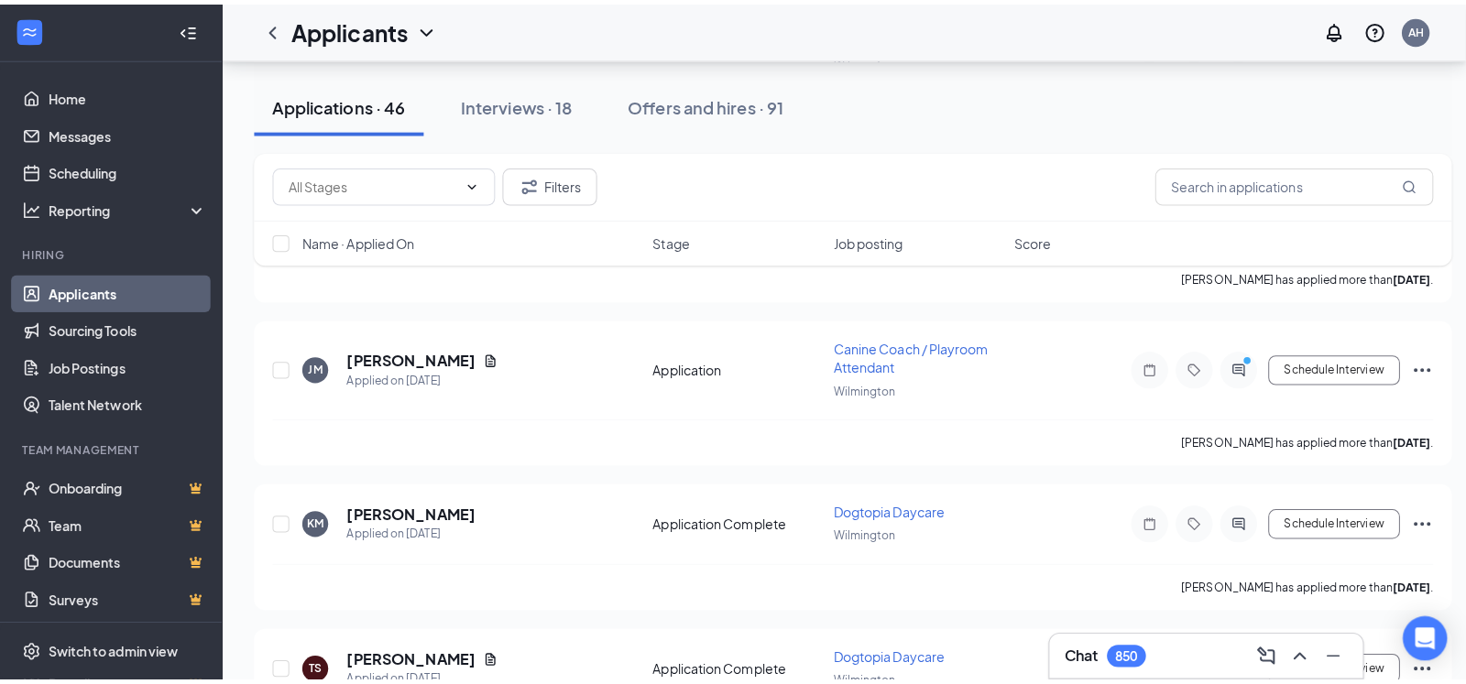
scroll to position [9926, 0]
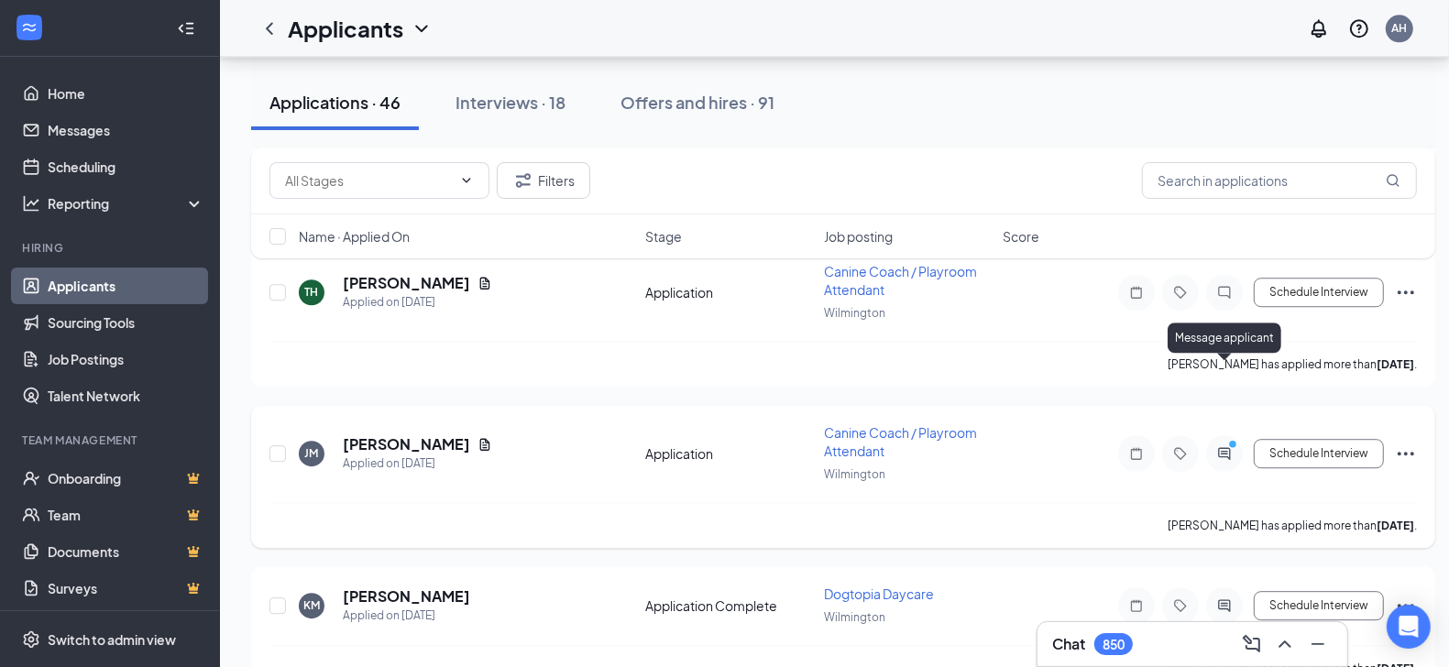
click at [1227, 439] on icon "PrimaryDot" at bounding box center [1235, 446] width 22 height 15
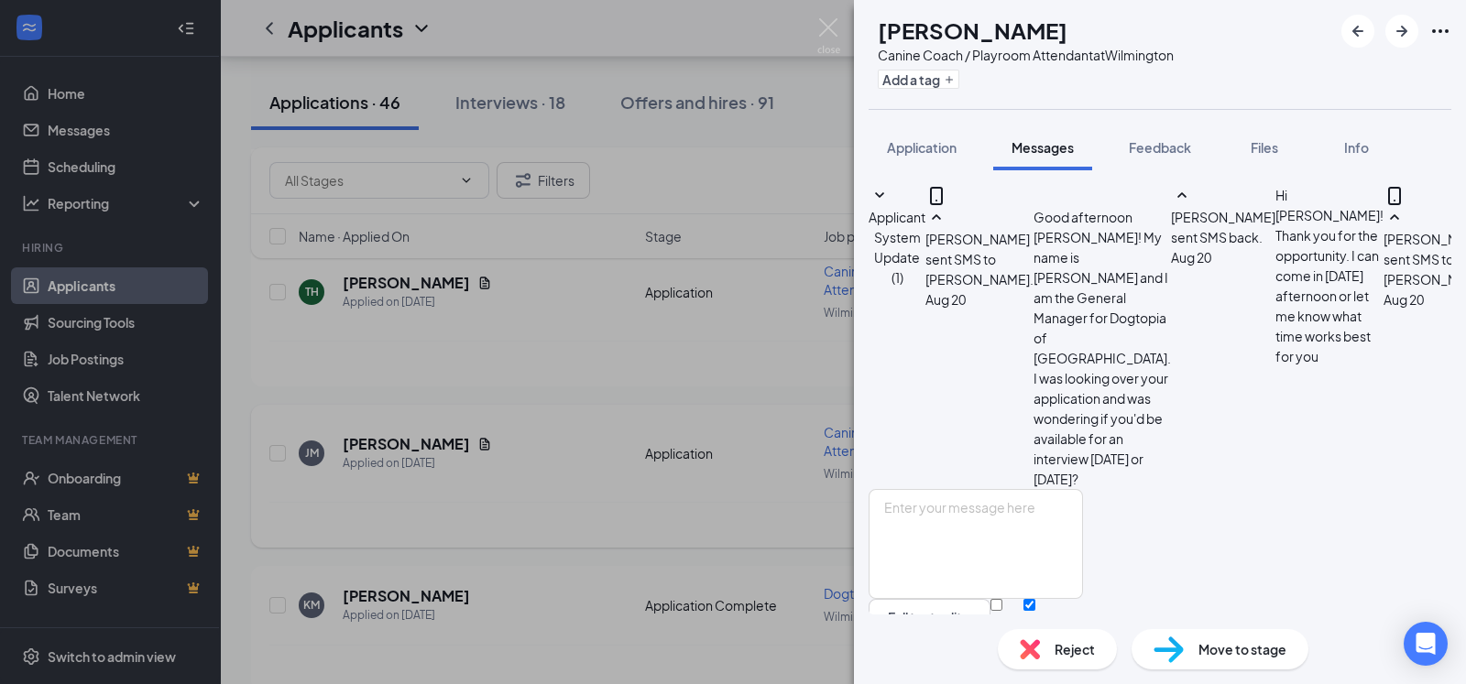
scroll to position [777, 0]
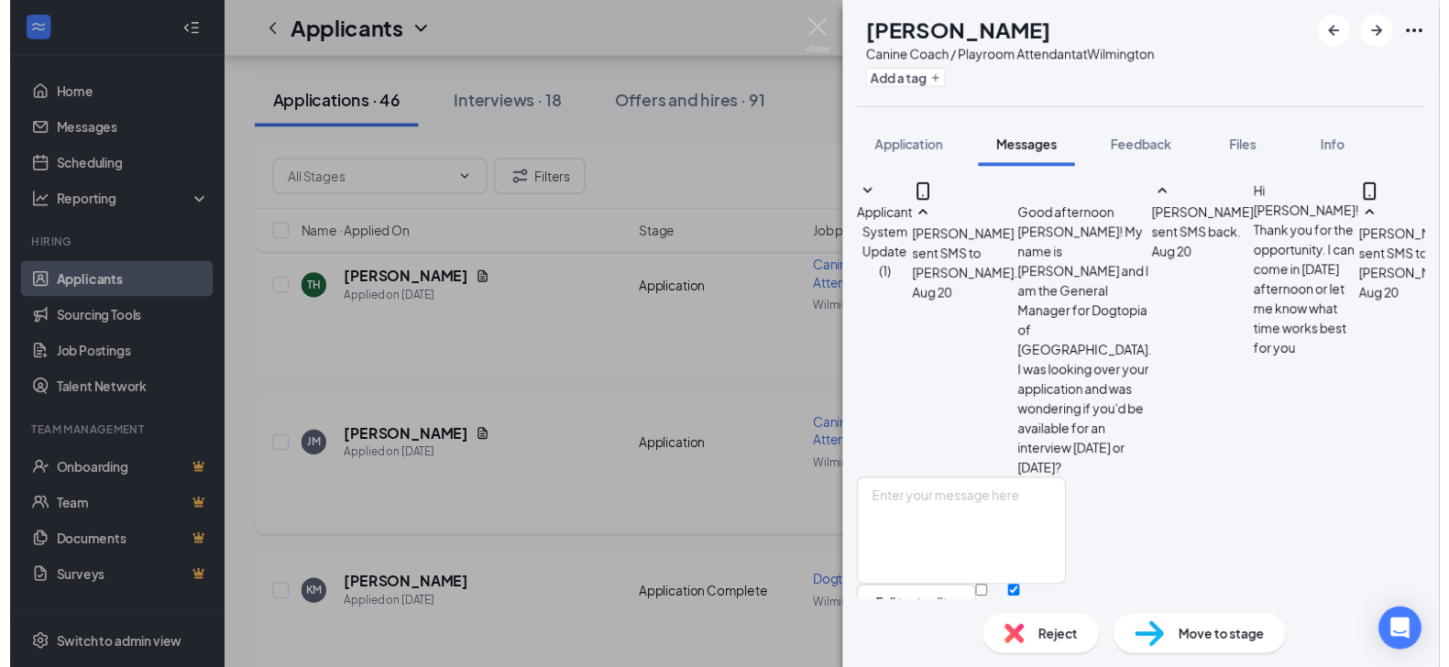
scroll to position [777, 0]
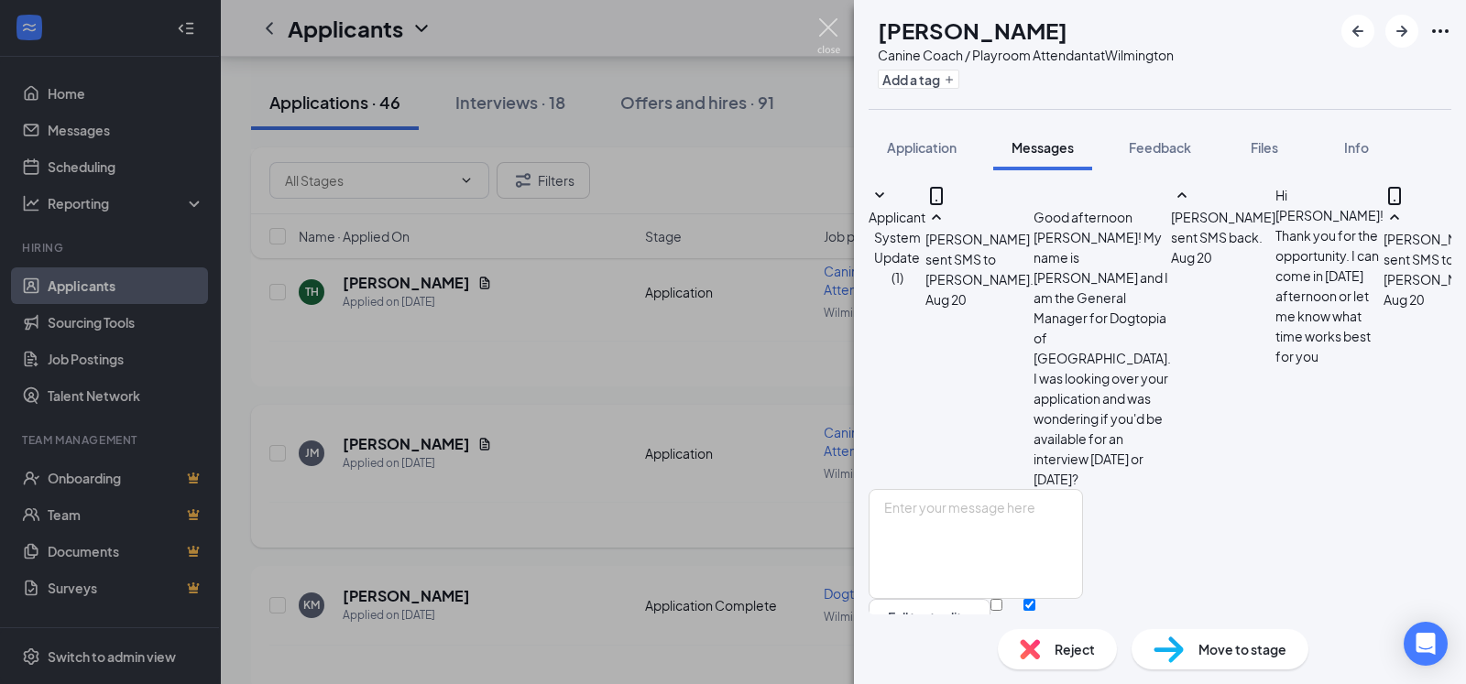
click at [826, 19] on img at bounding box center [828, 36] width 23 height 36
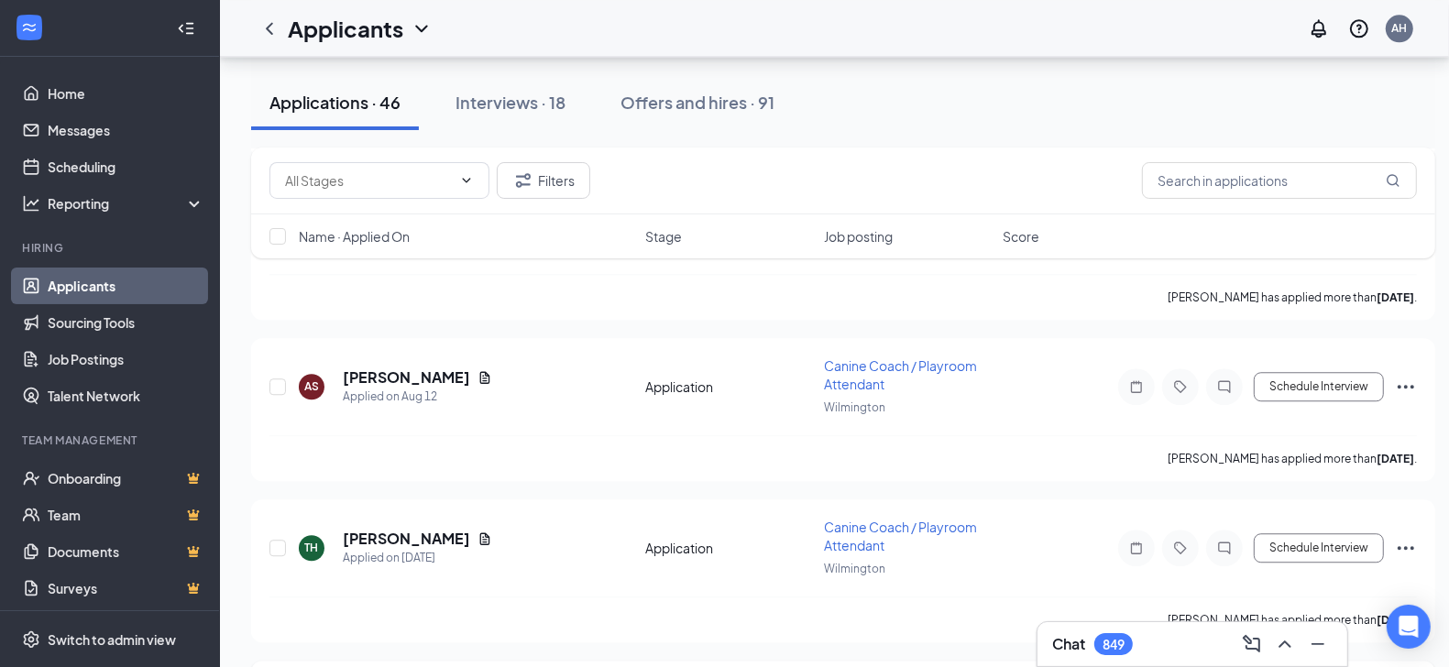
scroll to position [9633, 0]
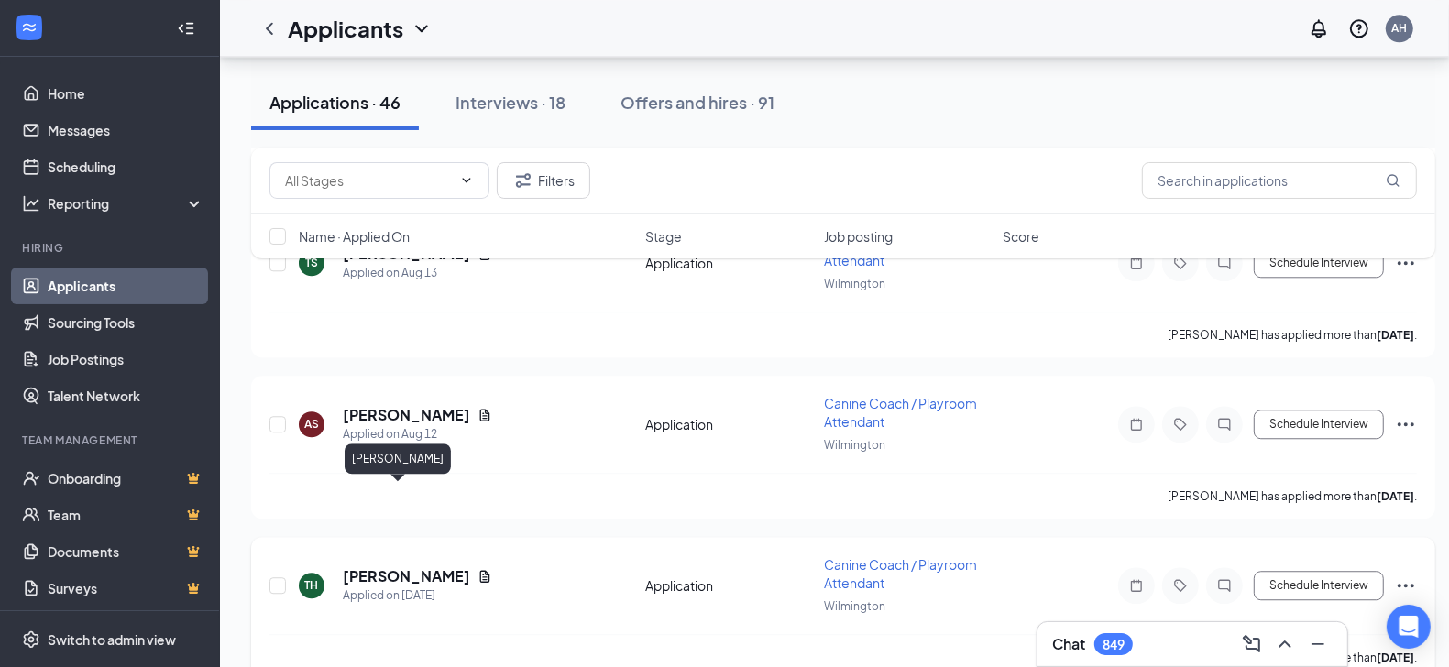
click at [370, 566] on h5 "[PERSON_NAME]" at bounding box center [406, 576] width 127 height 20
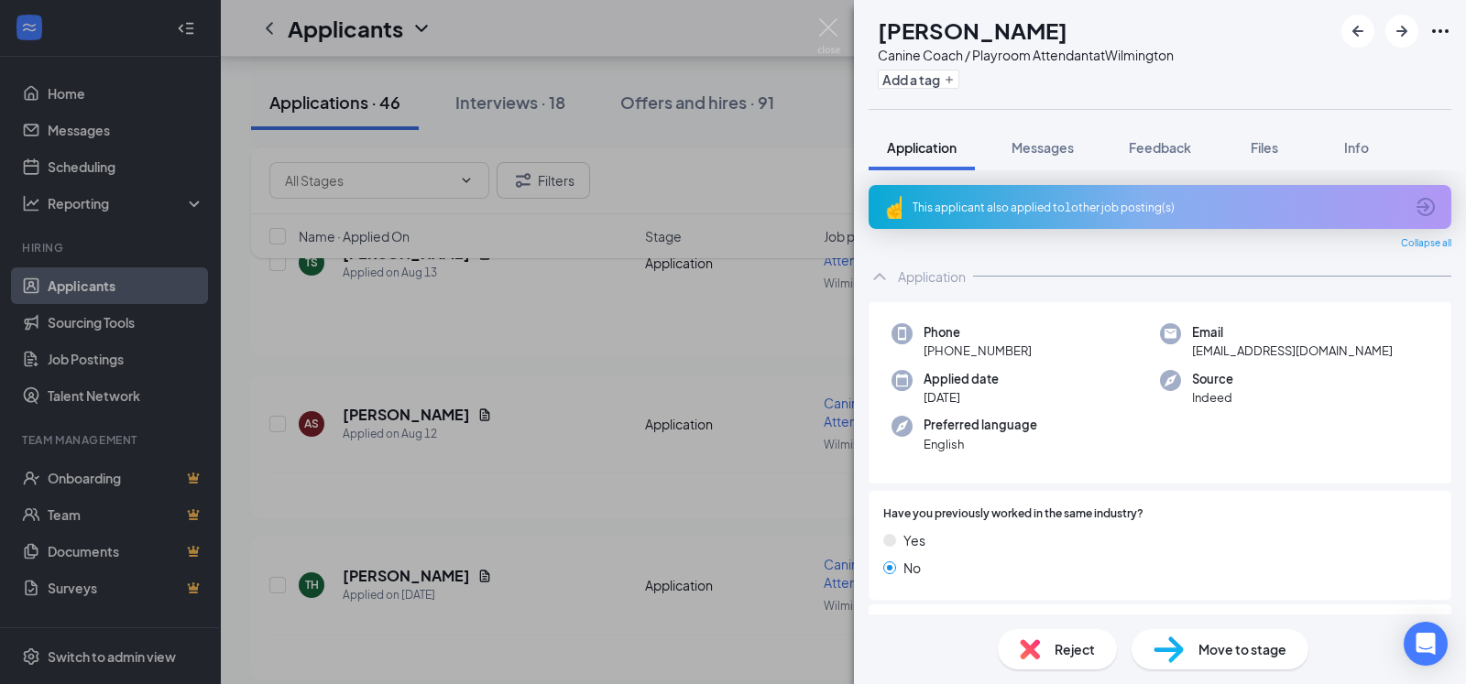
click at [1054, 213] on div "This applicant also applied to 1 other job posting(s)" at bounding box center [1158, 208] width 491 height 16
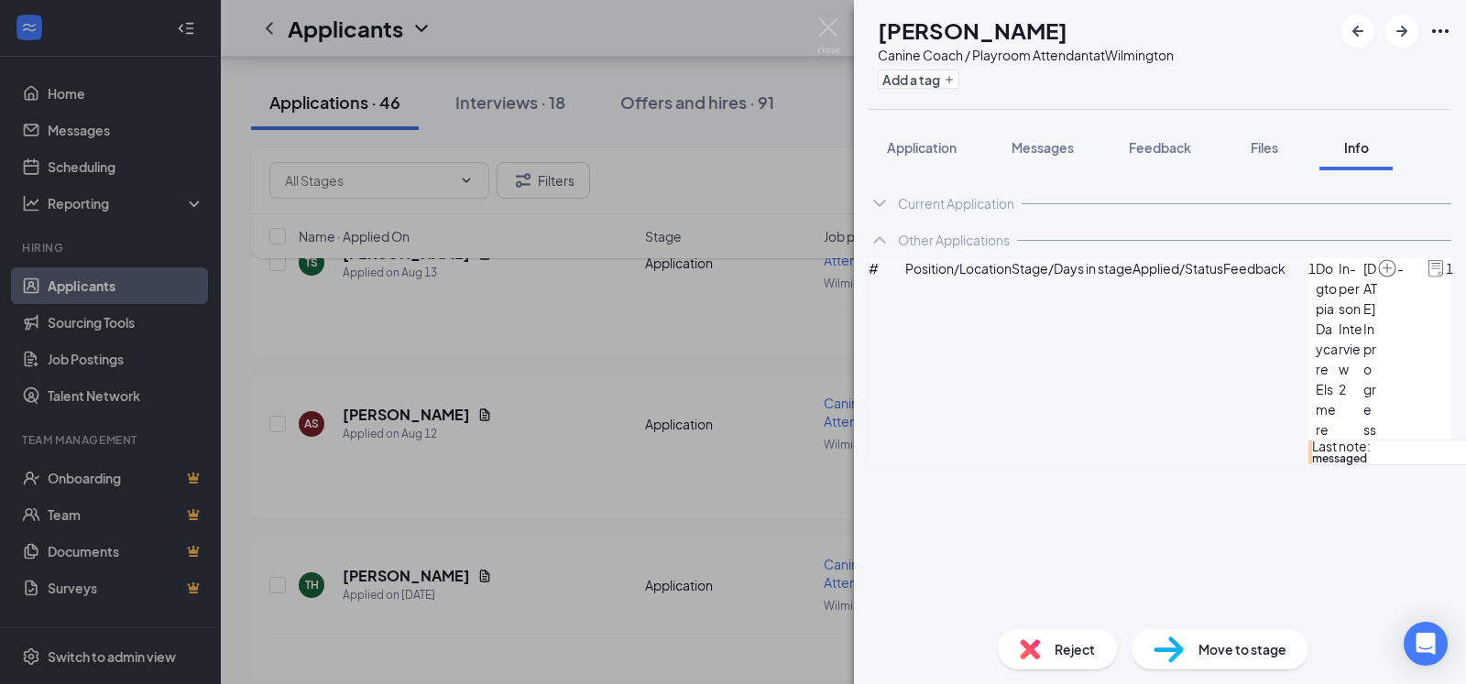
click at [1049, 643] on div "Reject" at bounding box center [1057, 649] width 119 height 40
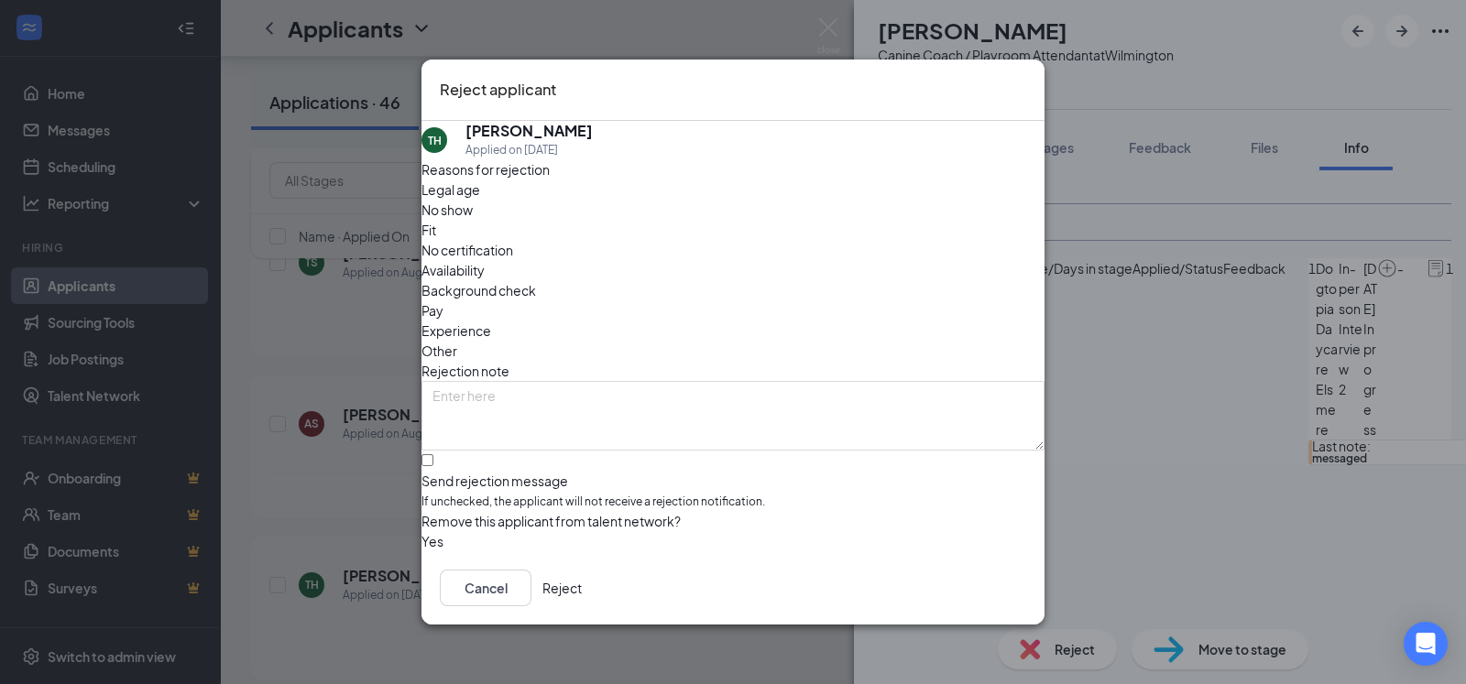
click at [582, 590] on button "Reject" at bounding box center [561, 588] width 39 height 37
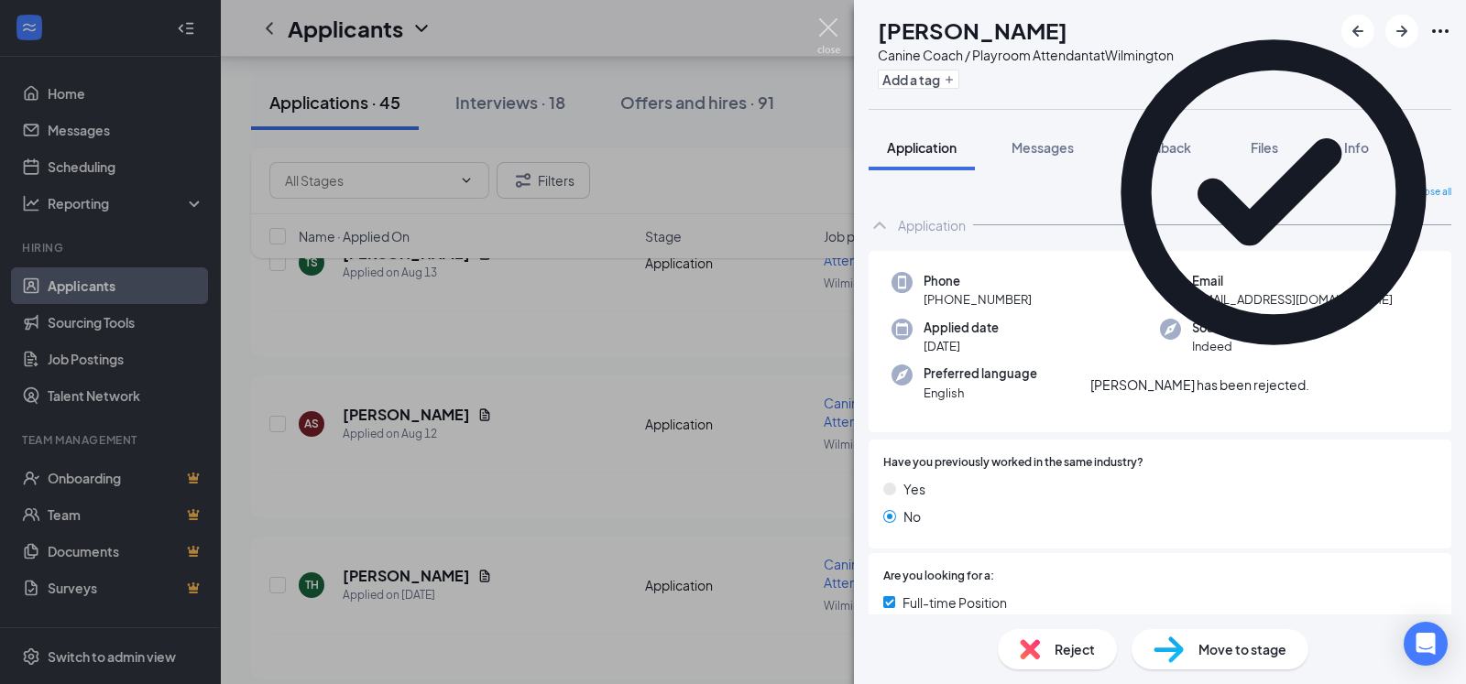
click at [826, 27] on img at bounding box center [828, 36] width 23 height 36
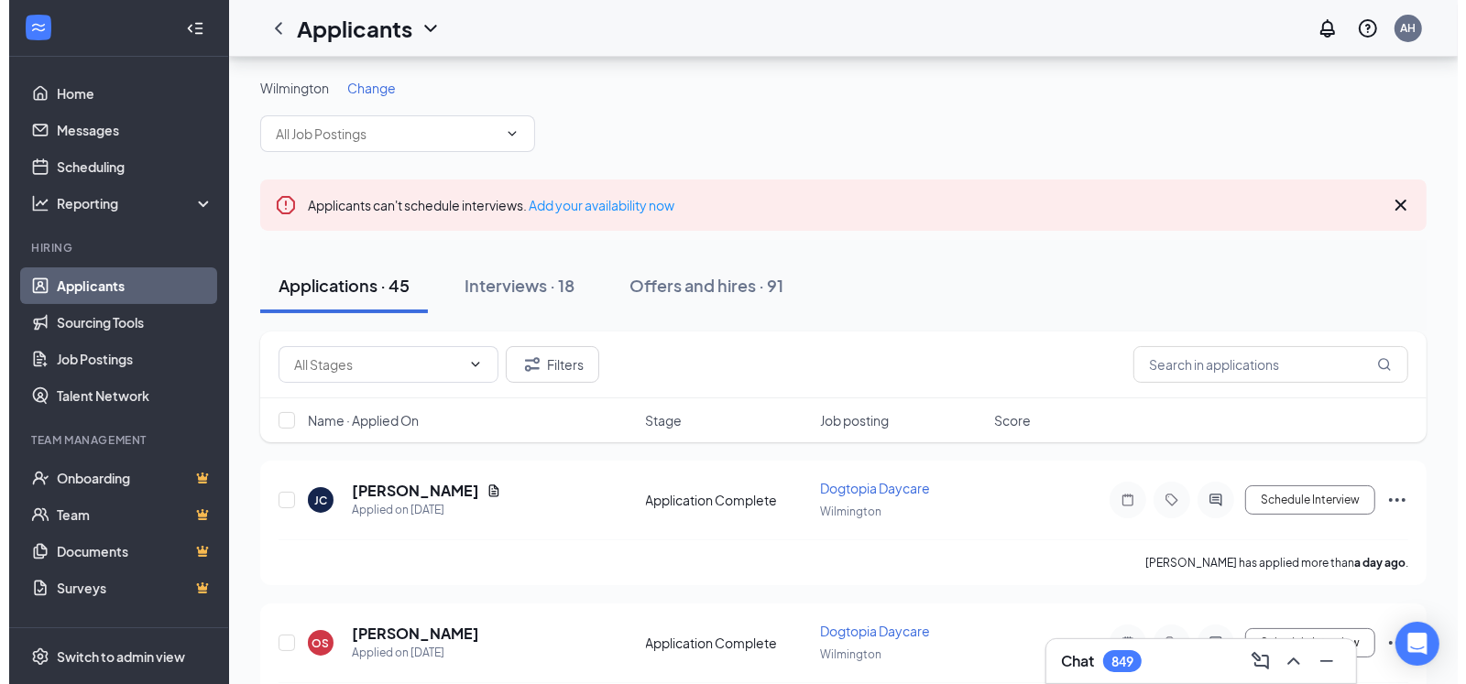
scroll to position [166, 0]
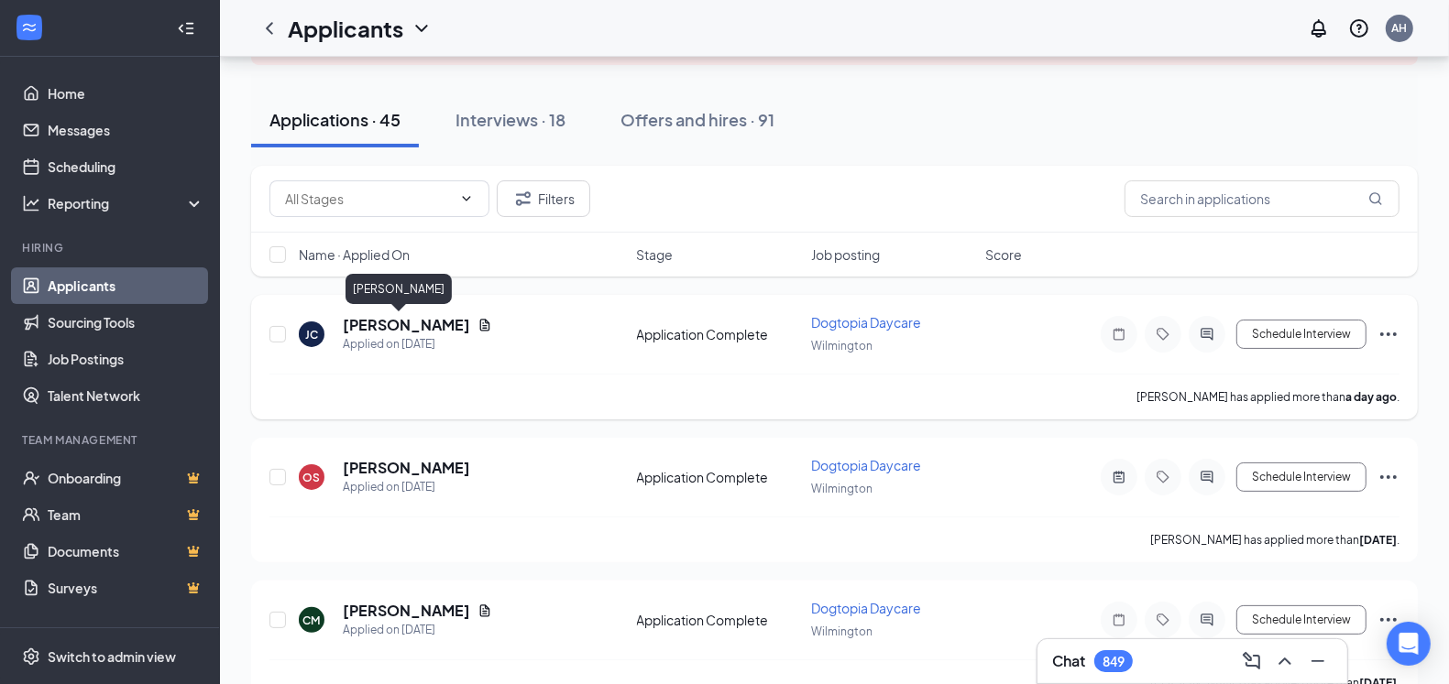
click at [372, 326] on h5 "[PERSON_NAME]" at bounding box center [406, 325] width 127 height 20
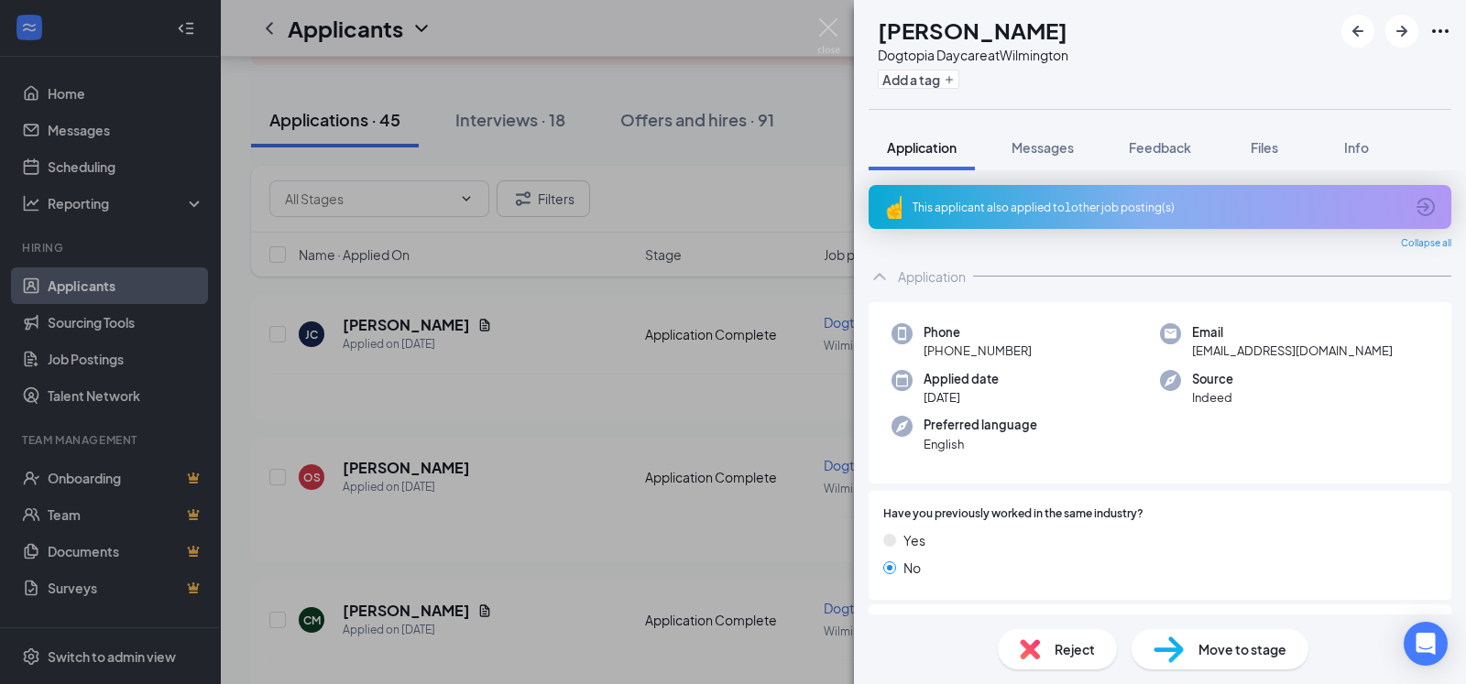
click at [1047, 209] on div "This applicant also applied to 1 other job posting(s)" at bounding box center [1158, 208] width 491 height 16
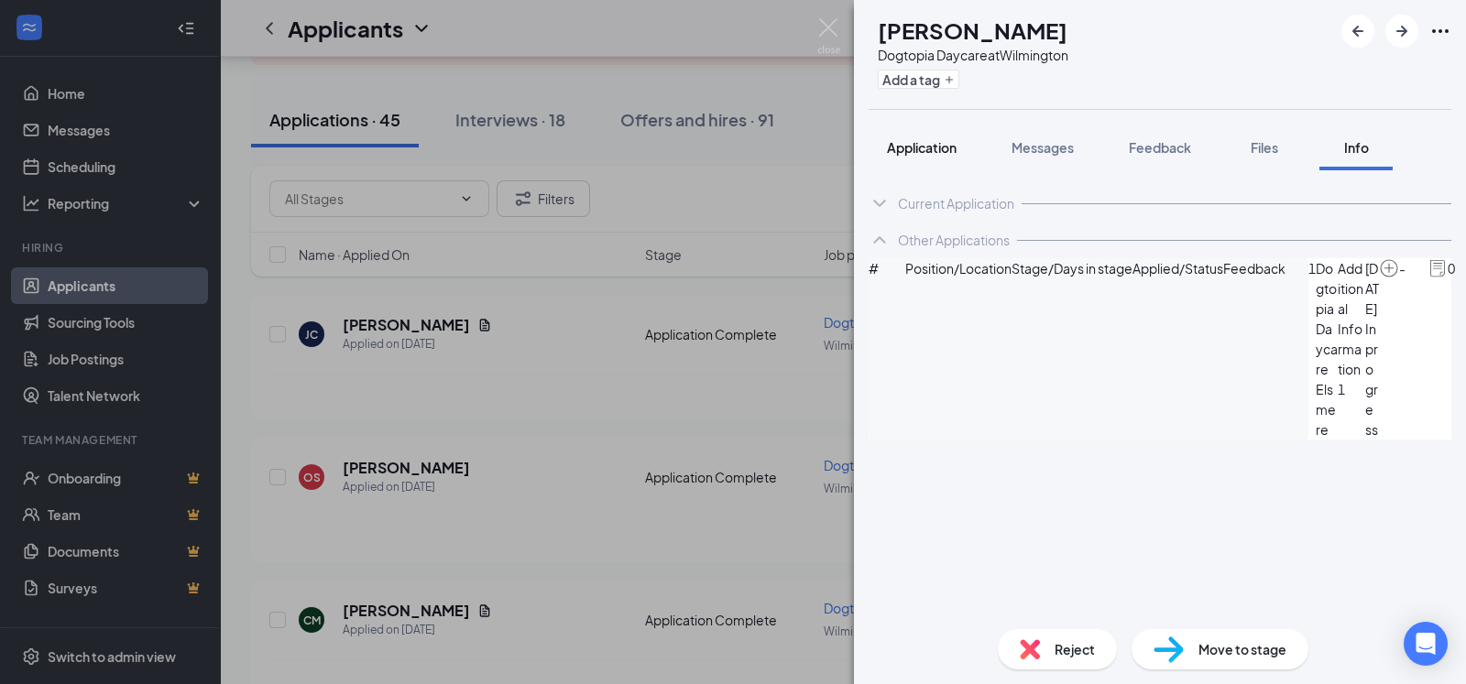
click at [927, 147] on span "Application" at bounding box center [922, 147] width 70 height 16
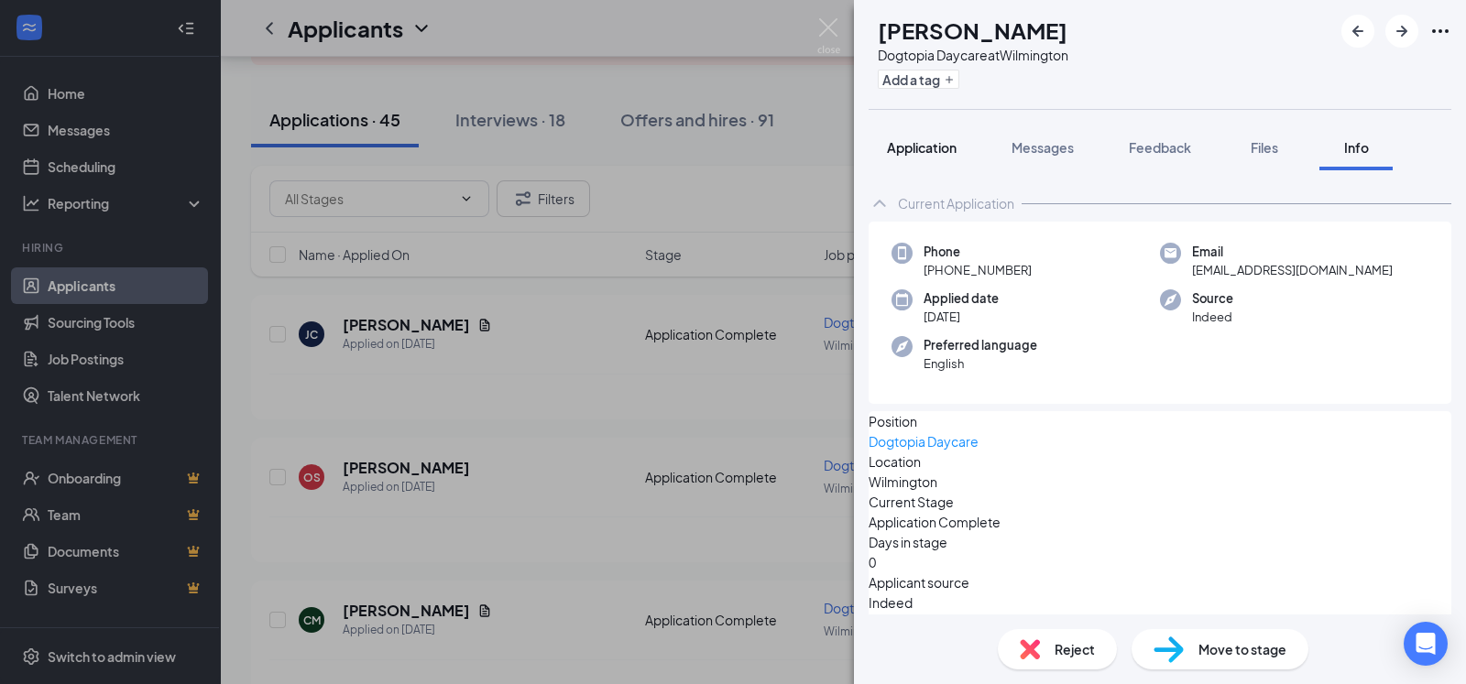
click at [940, 144] on span "Application" at bounding box center [922, 147] width 70 height 16
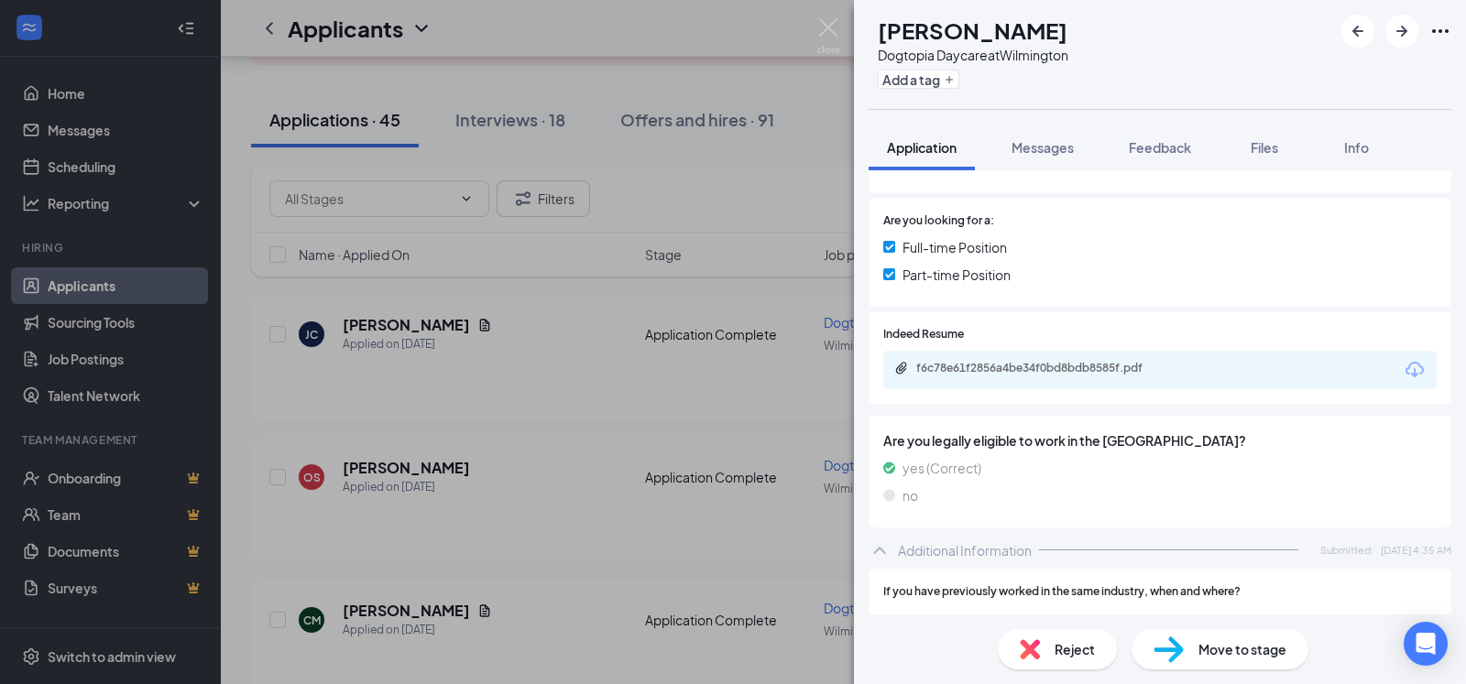
scroll to position [405, 0]
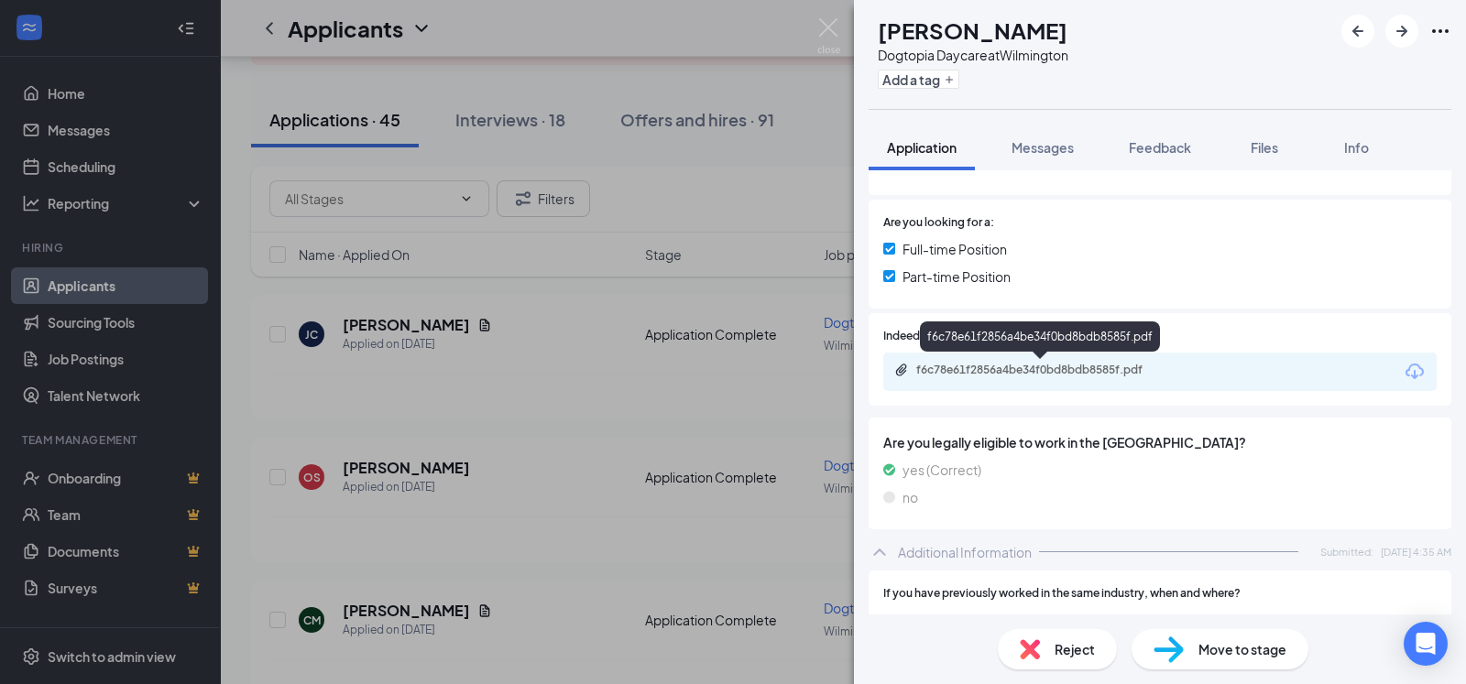
click at [1039, 368] on div "f6c78e61f2856a4be34f0bd8bdb8585f.pdf" at bounding box center [1044, 370] width 257 height 15
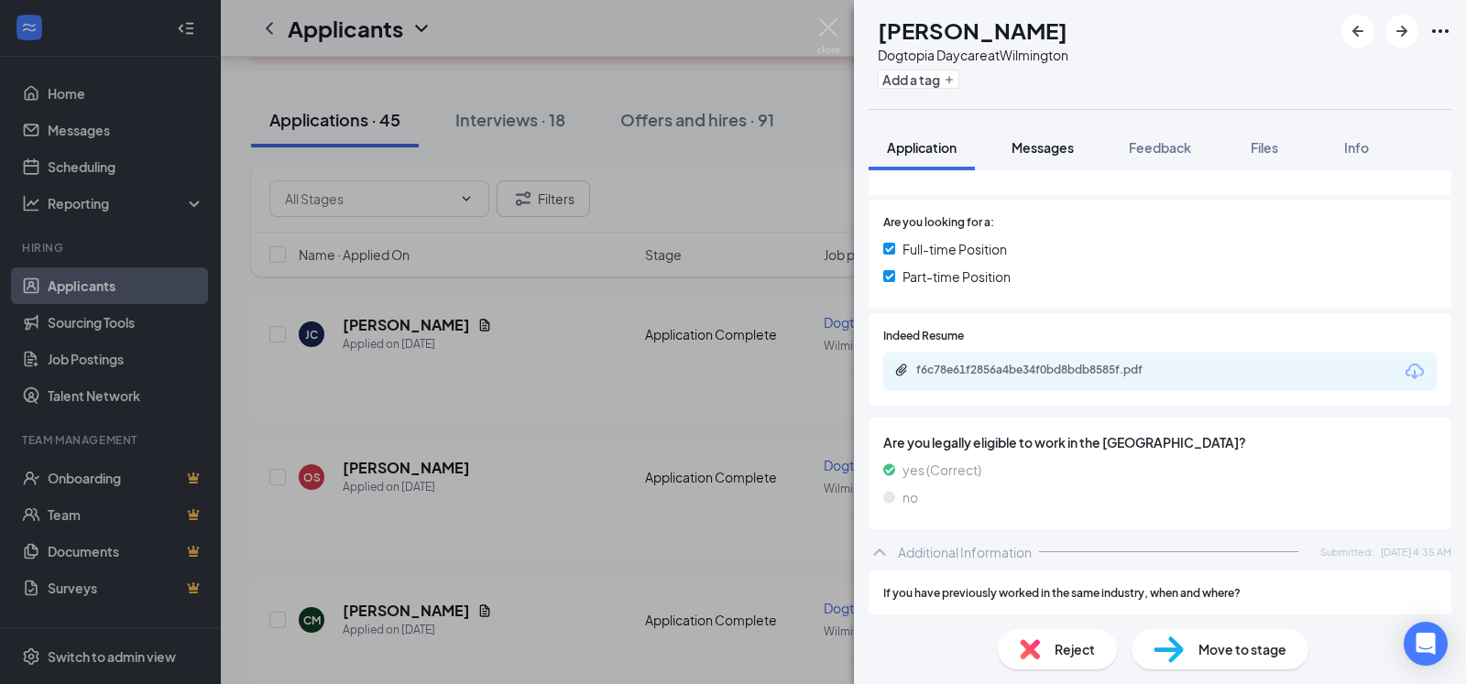
click at [1038, 148] on span "Messages" at bounding box center [1043, 147] width 62 height 16
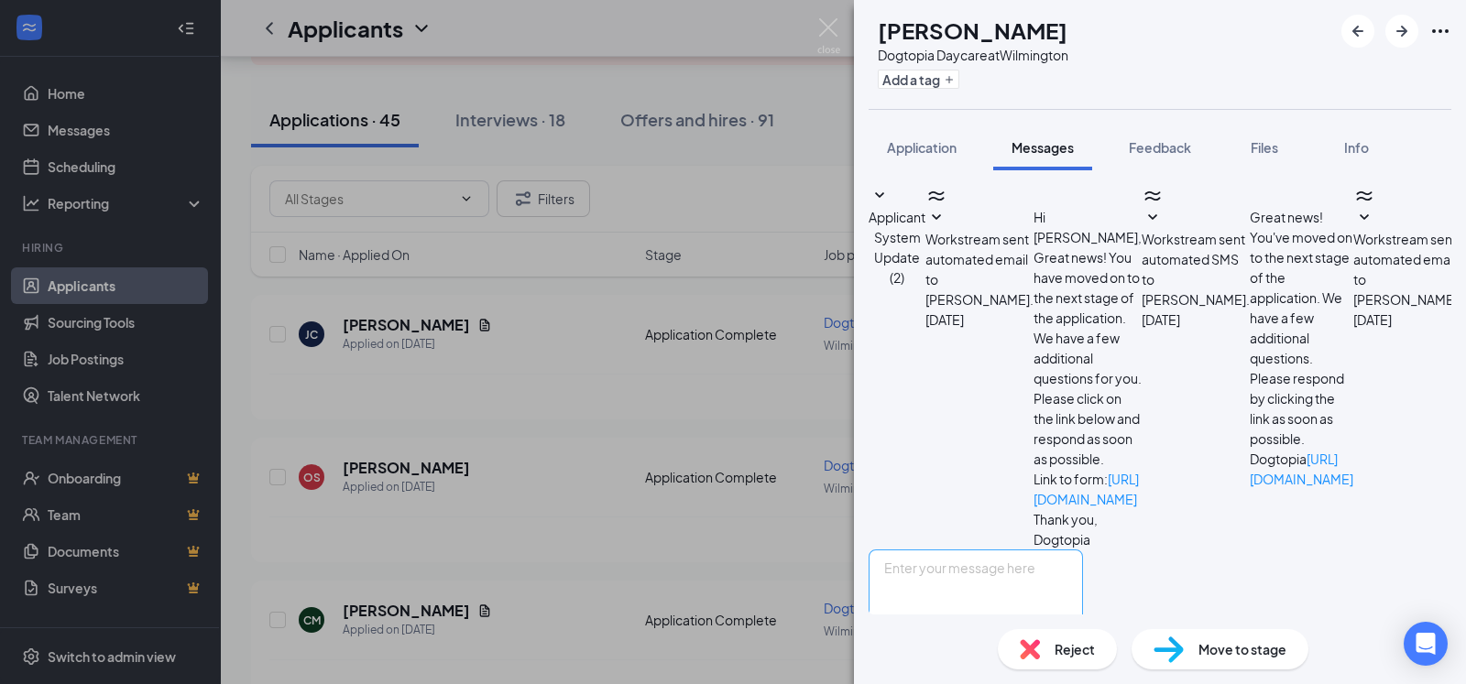
scroll to position [293, 0]
click at [981, 550] on textarea at bounding box center [976, 605] width 214 height 110
paste textarea "Thank you for your interest in Dogtopia of [GEOGRAPHIC_DATA]. To start, can you…"
type textarea "Thank you for your interest in Dogtopia of [GEOGRAPHIC_DATA]. To start, can you…"
click at [1083, 660] on button "Send" at bounding box center [1067, 691] width 32 height 63
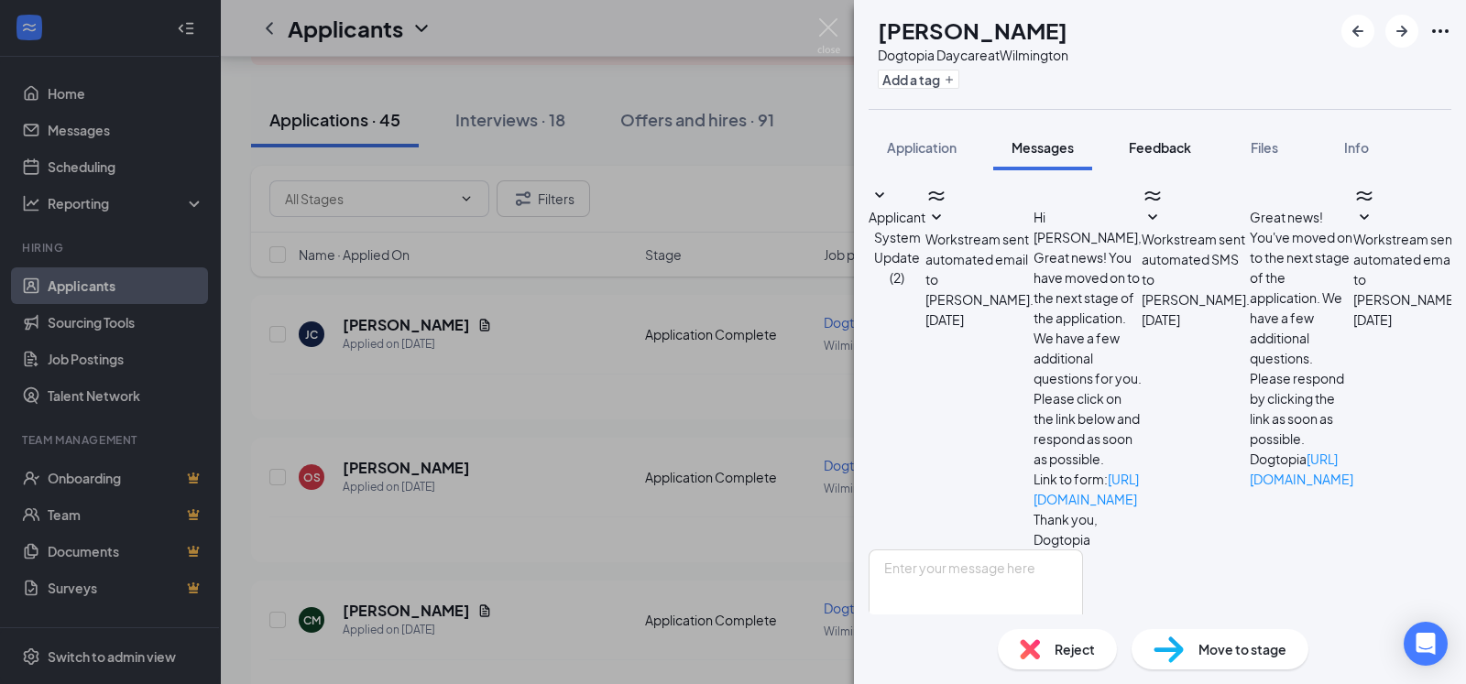
scroll to position [432, 0]
click at [1172, 148] on span "Feedback" at bounding box center [1160, 147] width 62 height 16
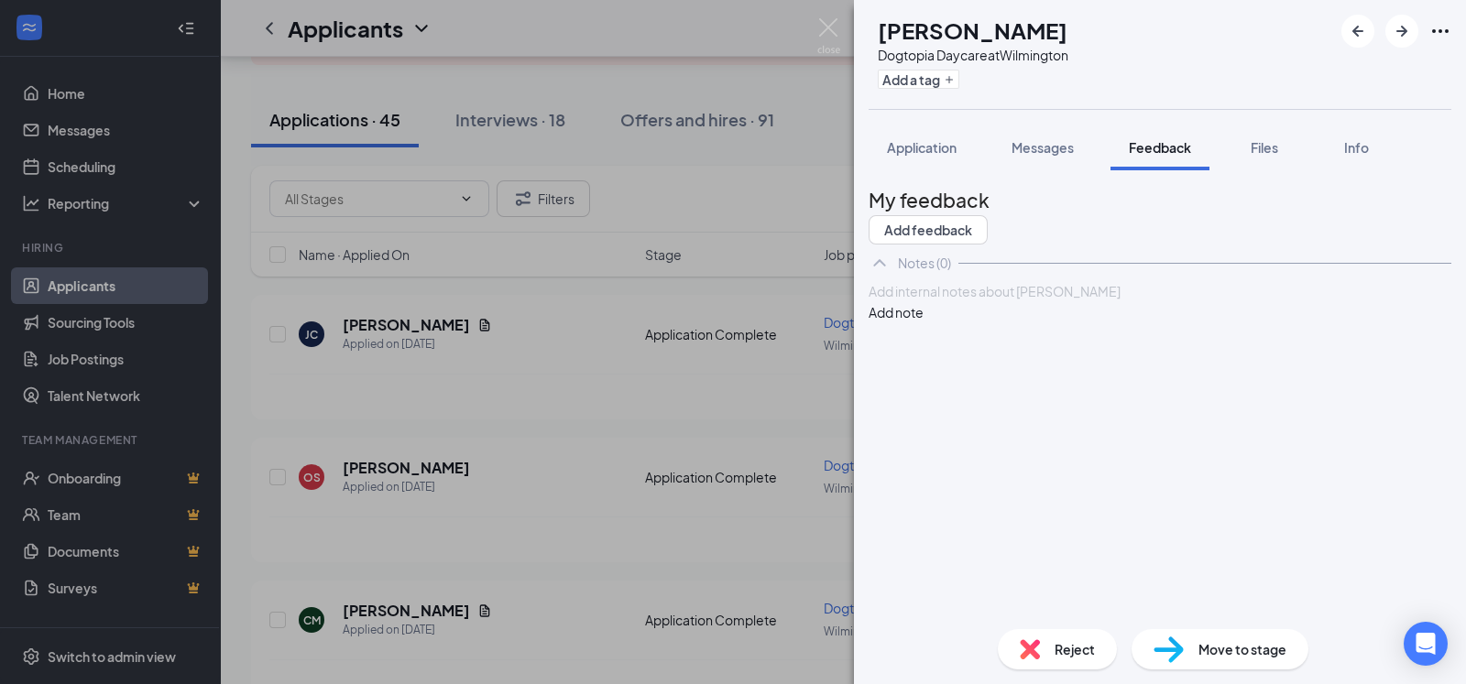
click at [1010, 301] on div at bounding box center [1160, 291] width 581 height 19
click at [924, 323] on button "Add note" at bounding box center [896, 312] width 55 height 20
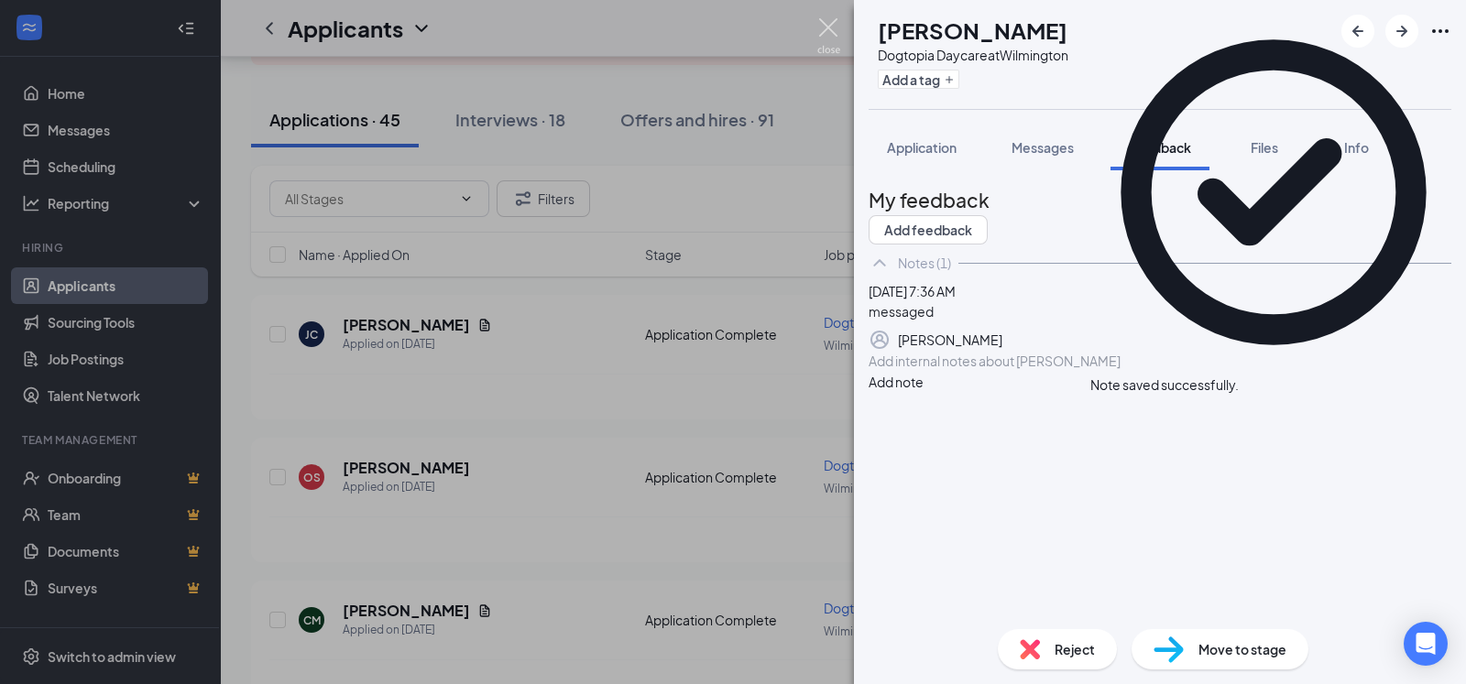
click at [831, 23] on img at bounding box center [828, 36] width 23 height 36
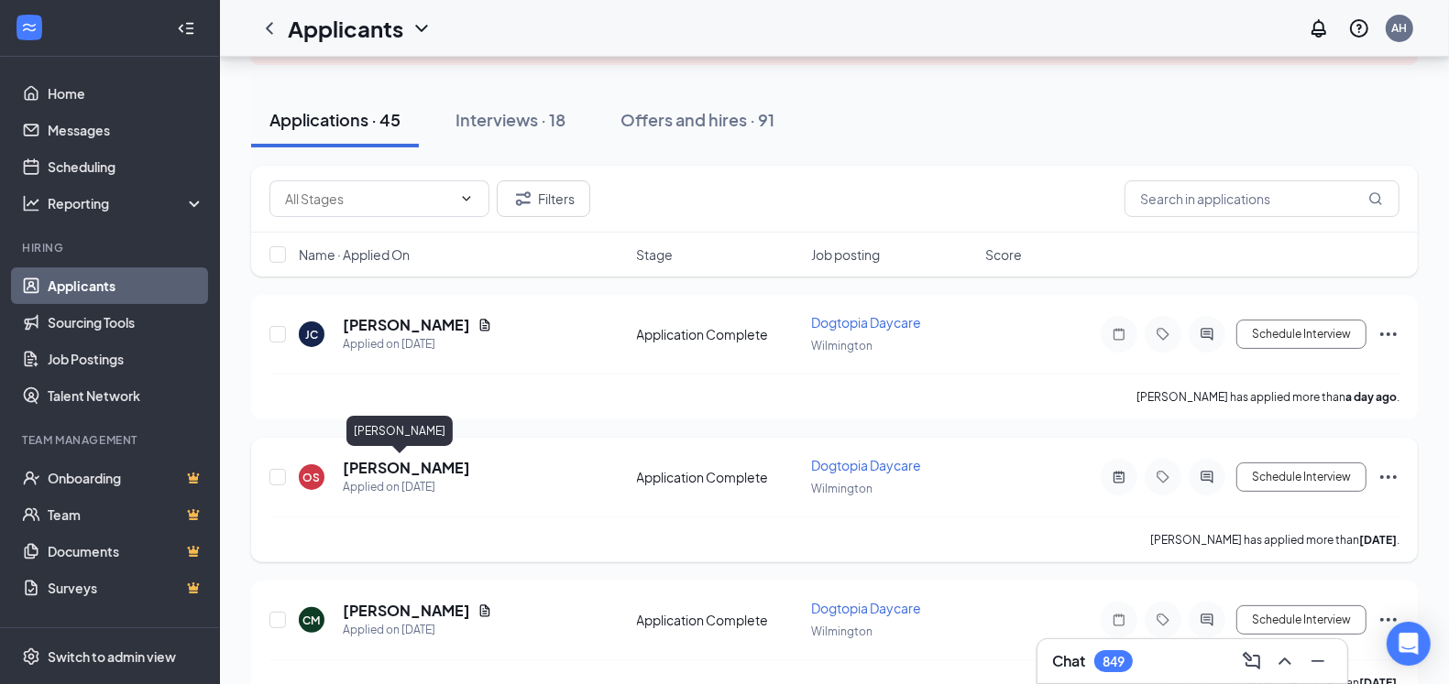
click at [406, 462] on h5 "[PERSON_NAME]" at bounding box center [406, 468] width 127 height 20
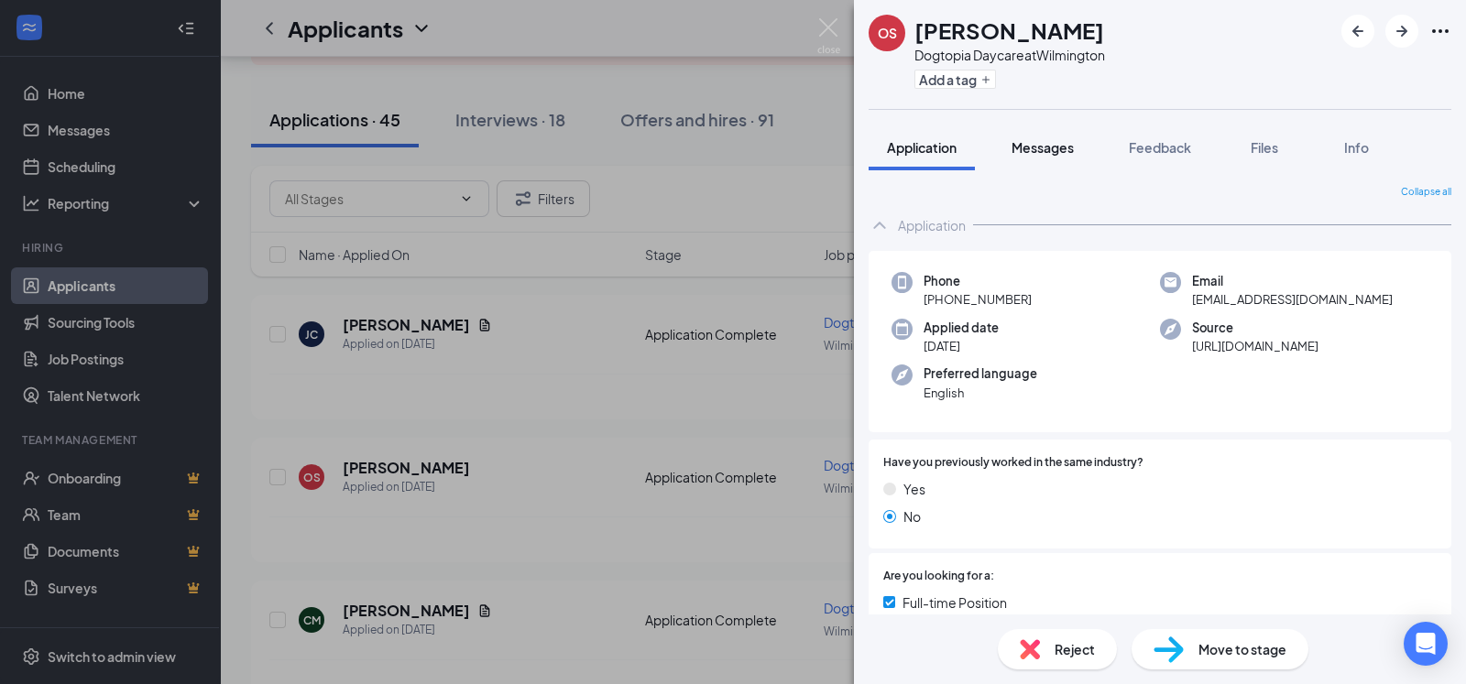
click at [1053, 151] on span "Messages" at bounding box center [1043, 147] width 62 height 16
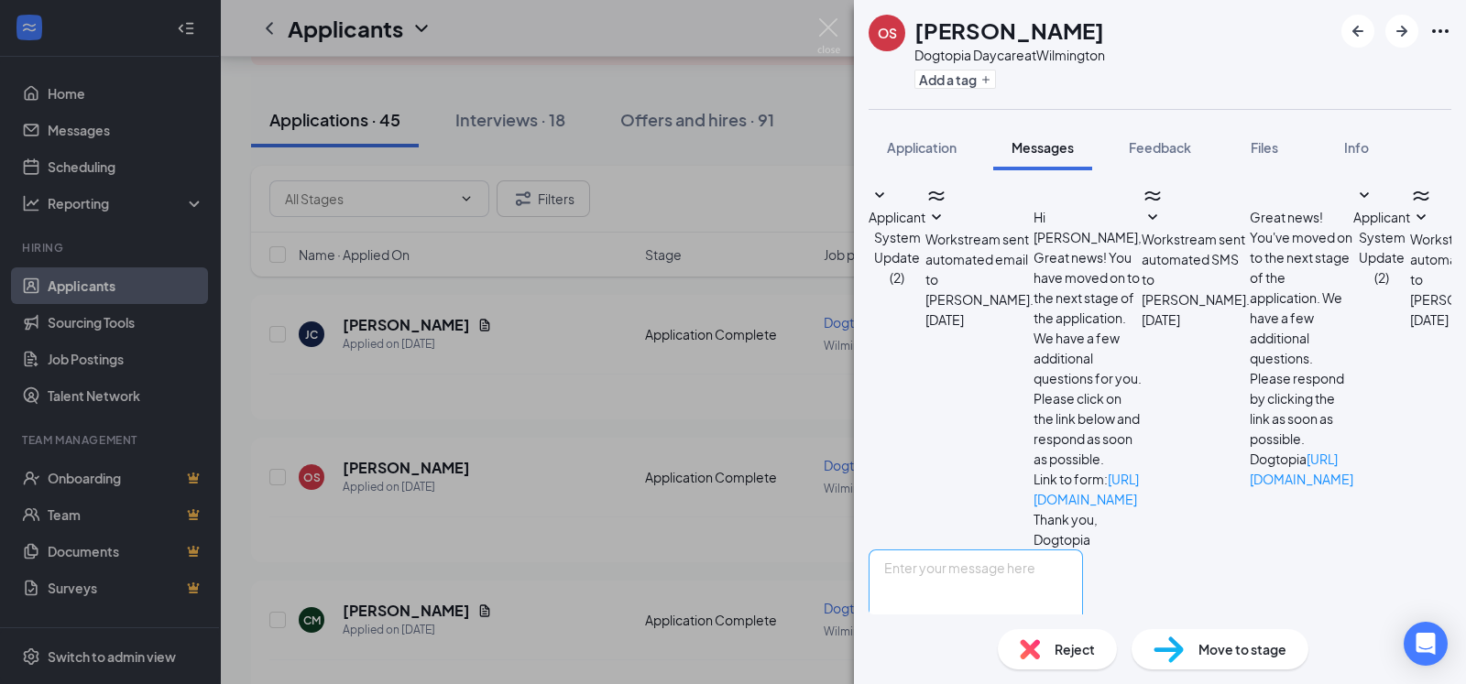
scroll to position [261, 0]
click at [1068, 654] on span "Reject" at bounding box center [1075, 650] width 40 height 20
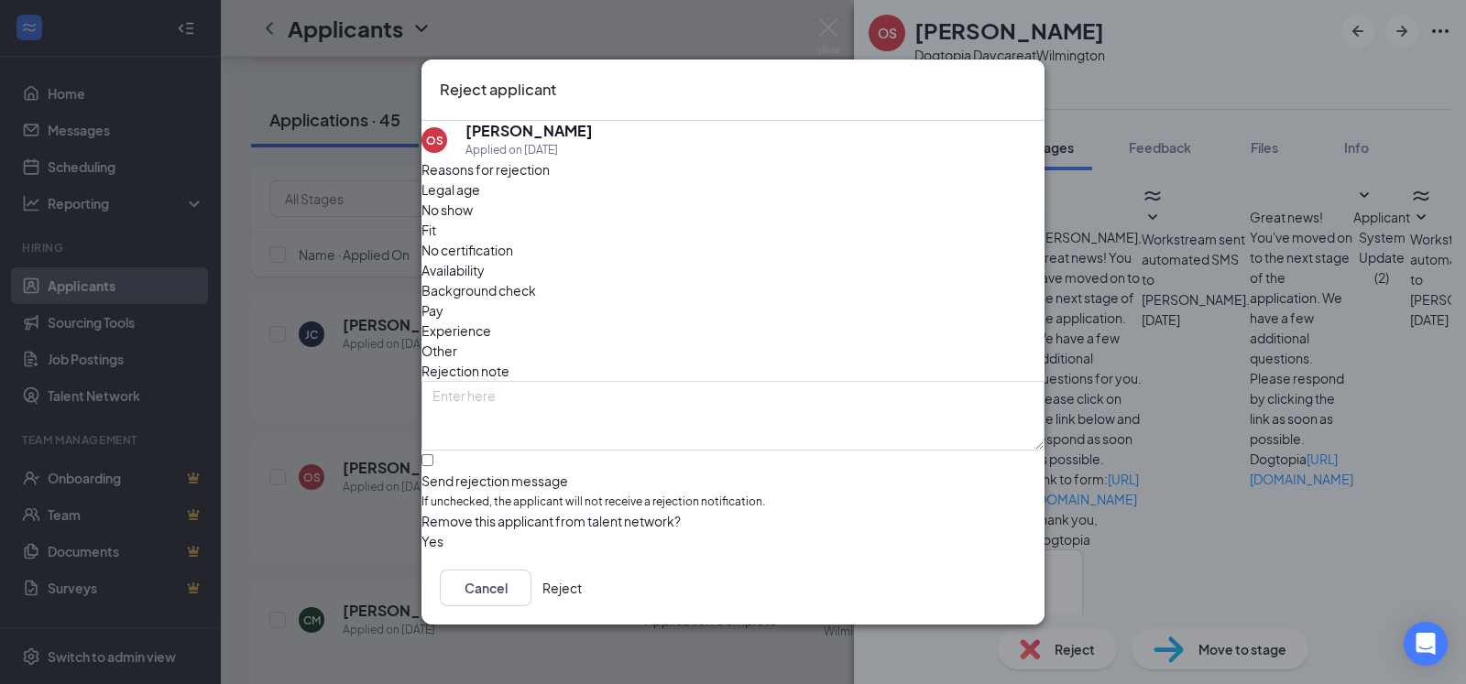
click at [582, 587] on button "Reject" at bounding box center [561, 588] width 39 height 37
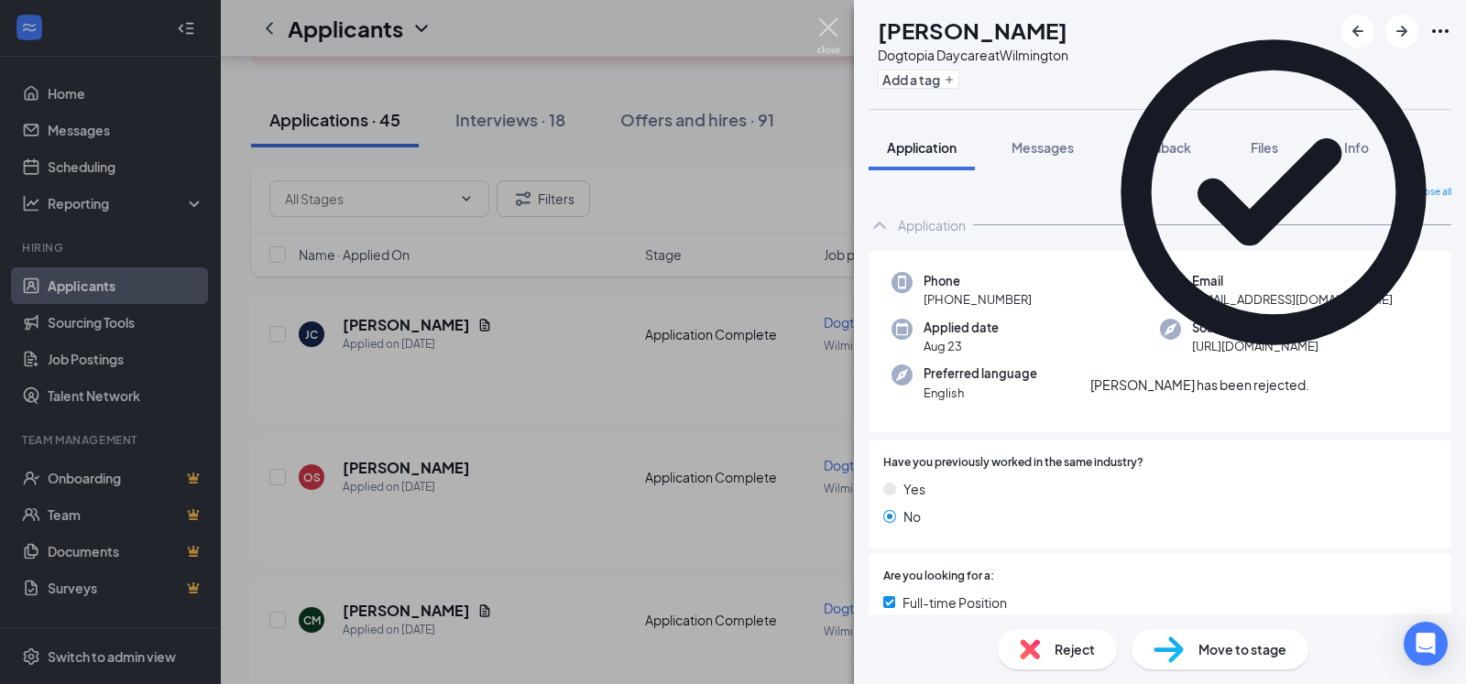
click at [821, 26] on img at bounding box center [828, 36] width 23 height 36
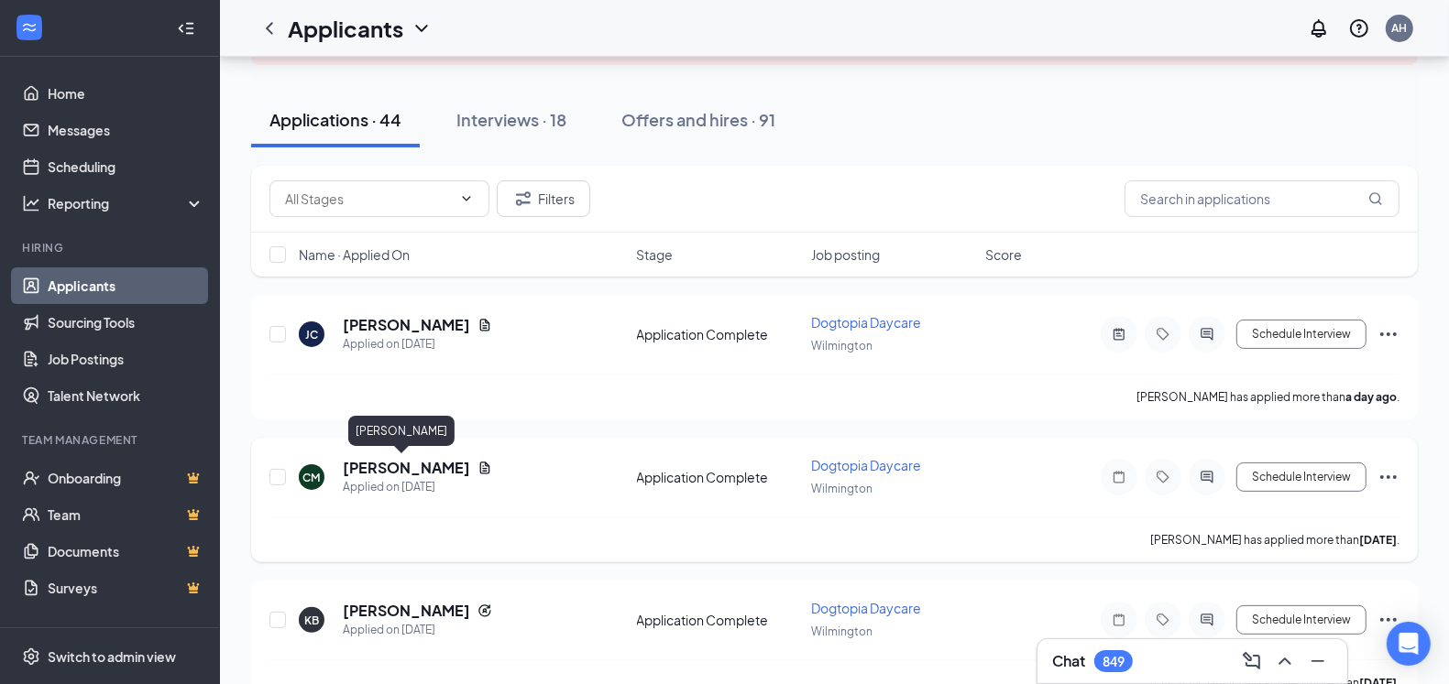
click at [392, 463] on h5 "[PERSON_NAME]" at bounding box center [406, 468] width 127 height 20
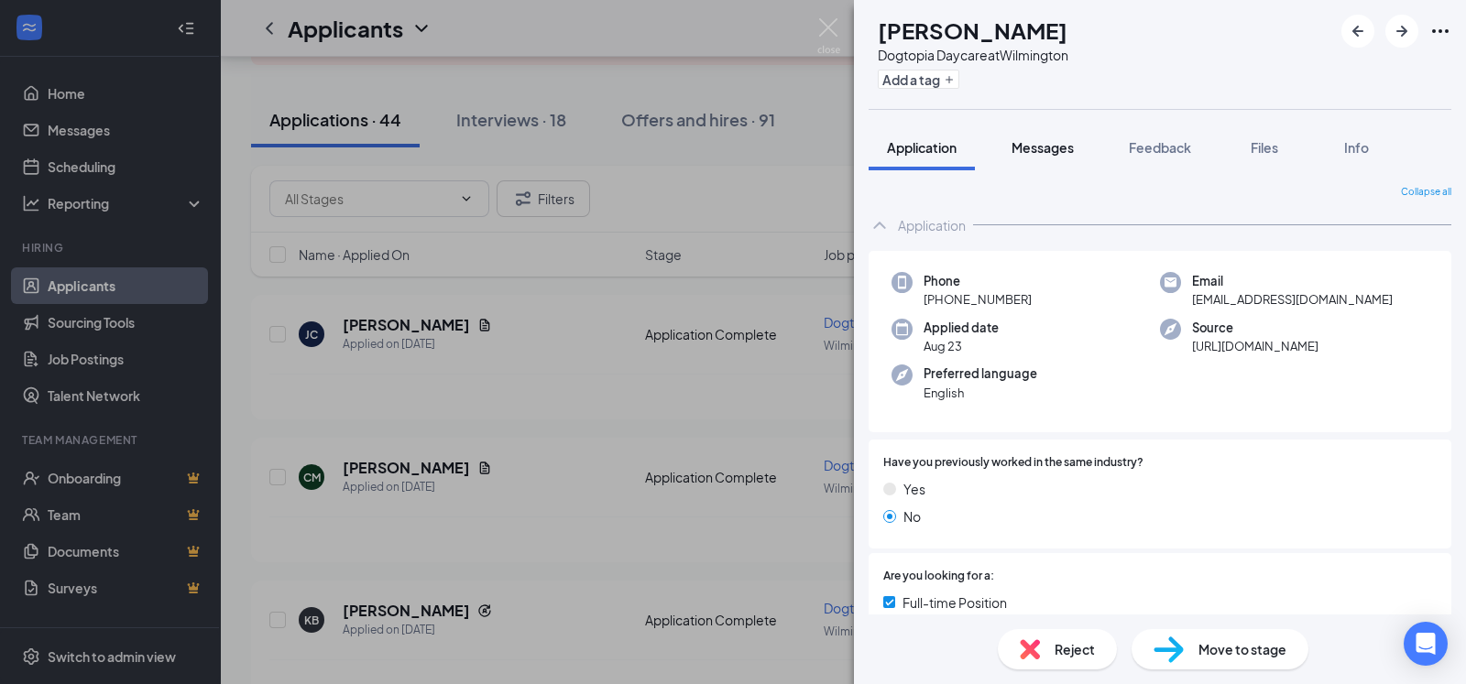
click at [1056, 150] on span "Messages" at bounding box center [1043, 147] width 62 height 16
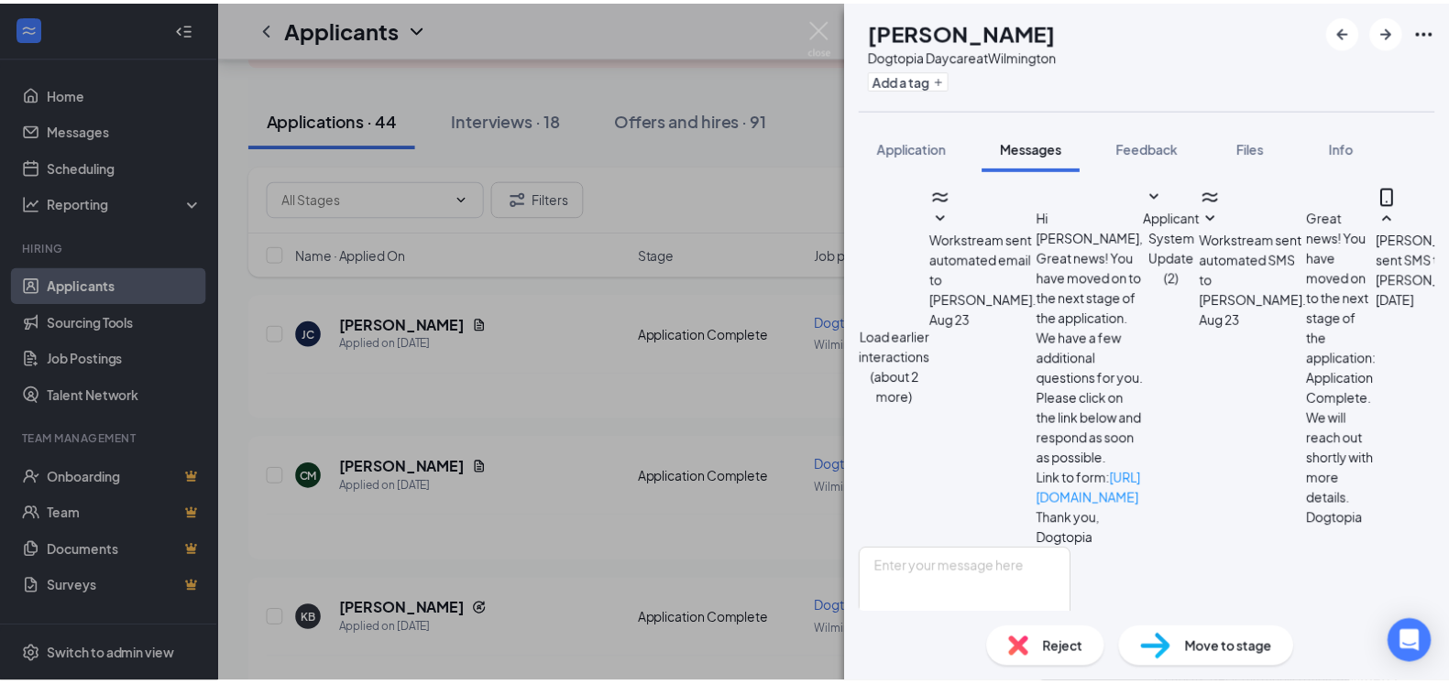
scroll to position [585, 0]
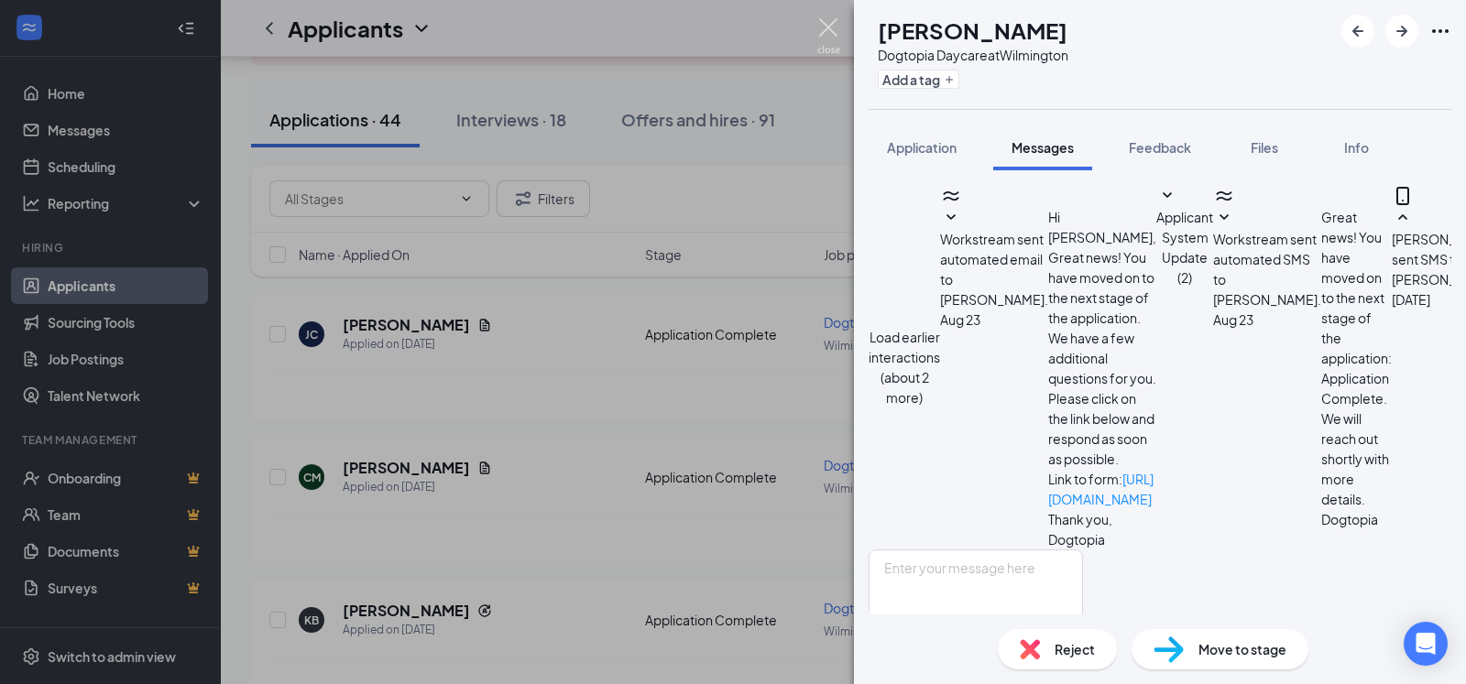
click at [830, 25] on img at bounding box center [828, 36] width 23 height 36
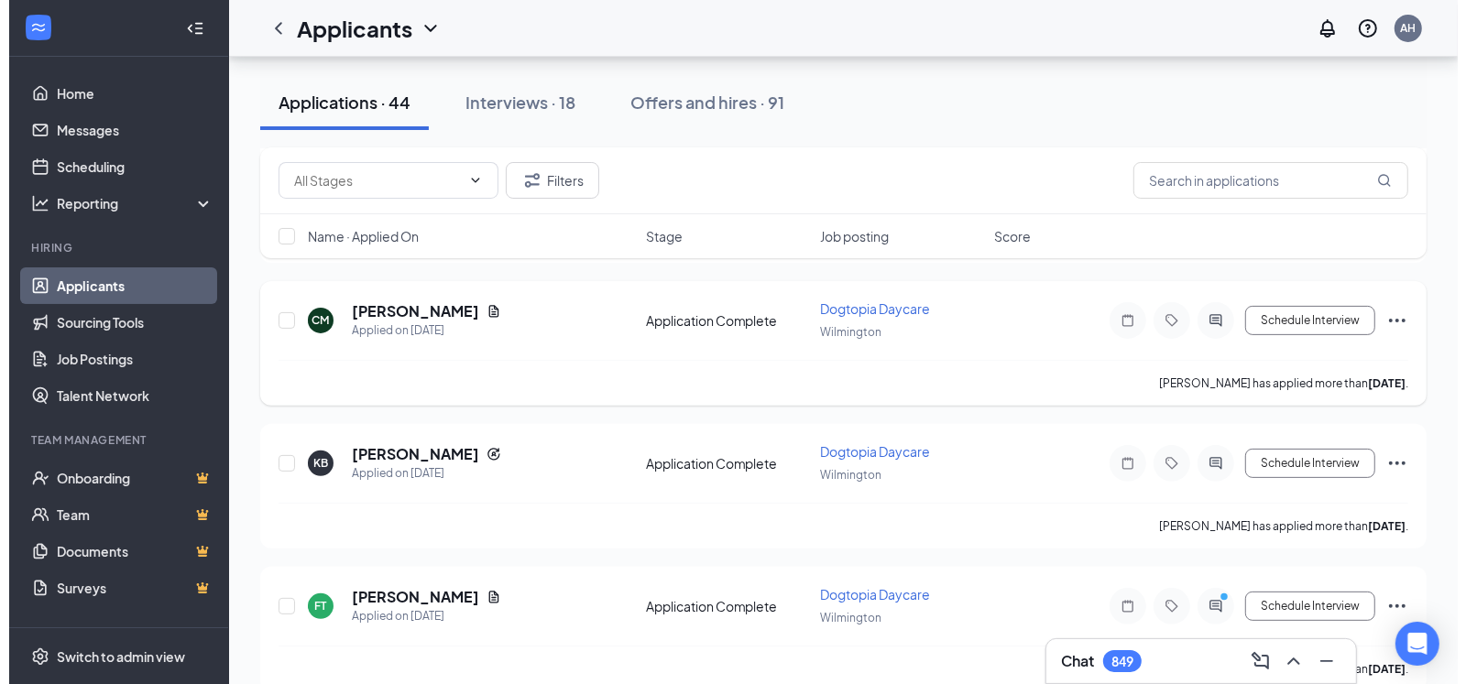
scroll to position [323, 0]
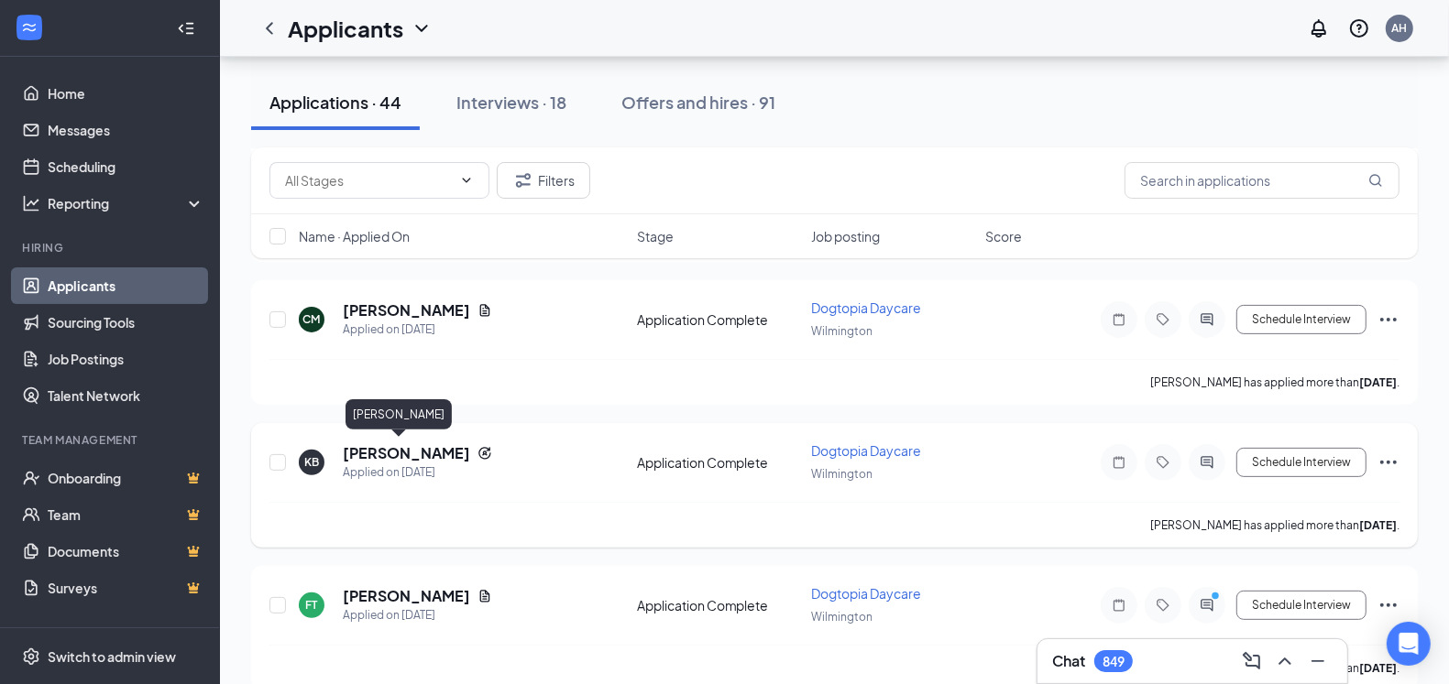
click at [380, 448] on h5 "[PERSON_NAME]" at bounding box center [406, 453] width 127 height 20
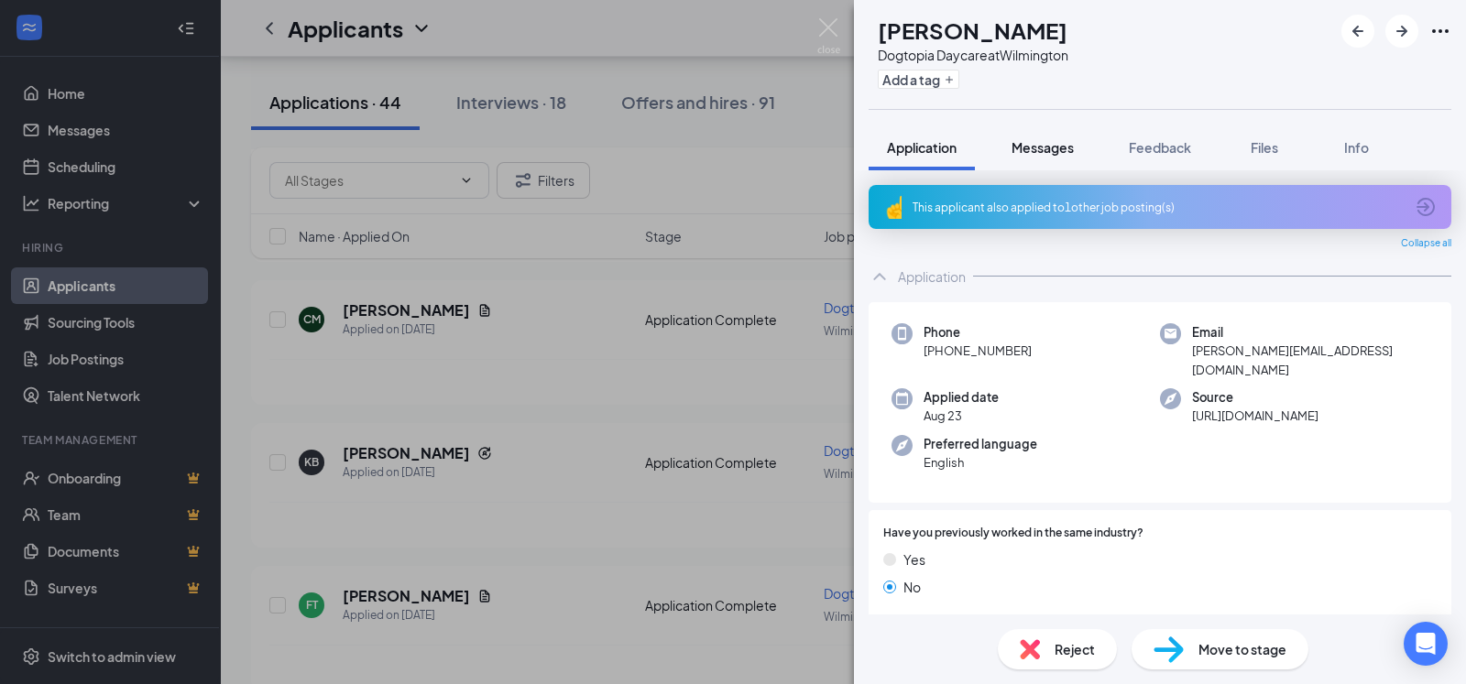
click at [1042, 146] on span "Messages" at bounding box center [1043, 147] width 62 height 16
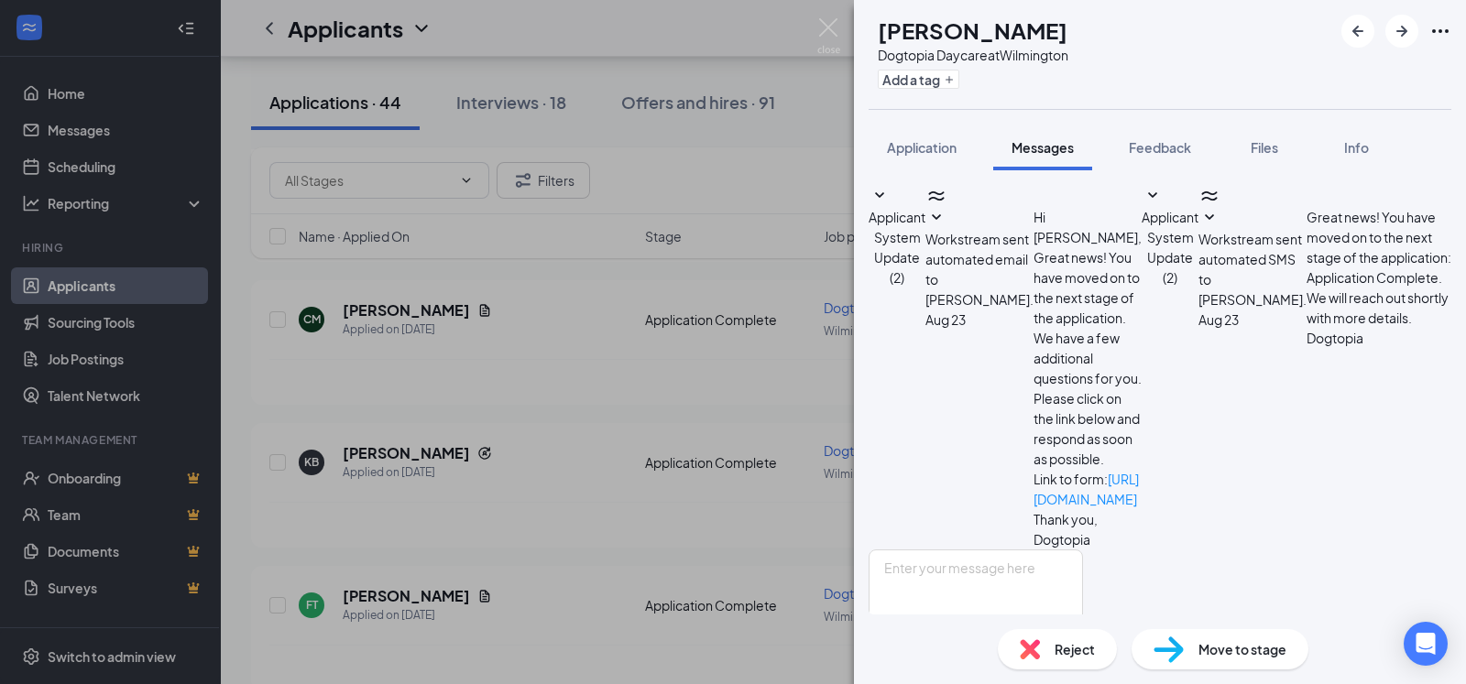
scroll to position [35, 0]
click at [930, 151] on span "Application" at bounding box center [922, 147] width 70 height 16
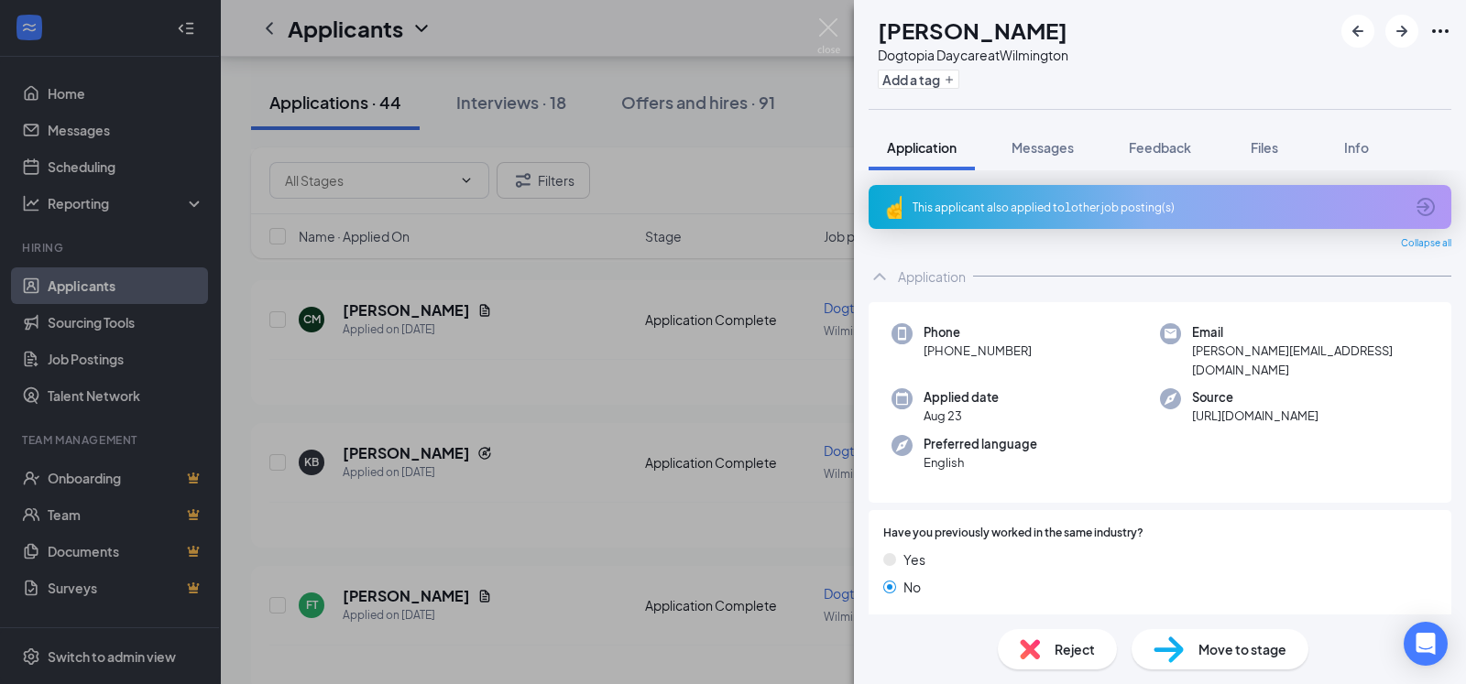
click at [1042, 200] on div "This applicant also applied to 1 other job posting(s)" at bounding box center [1158, 208] width 491 height 16
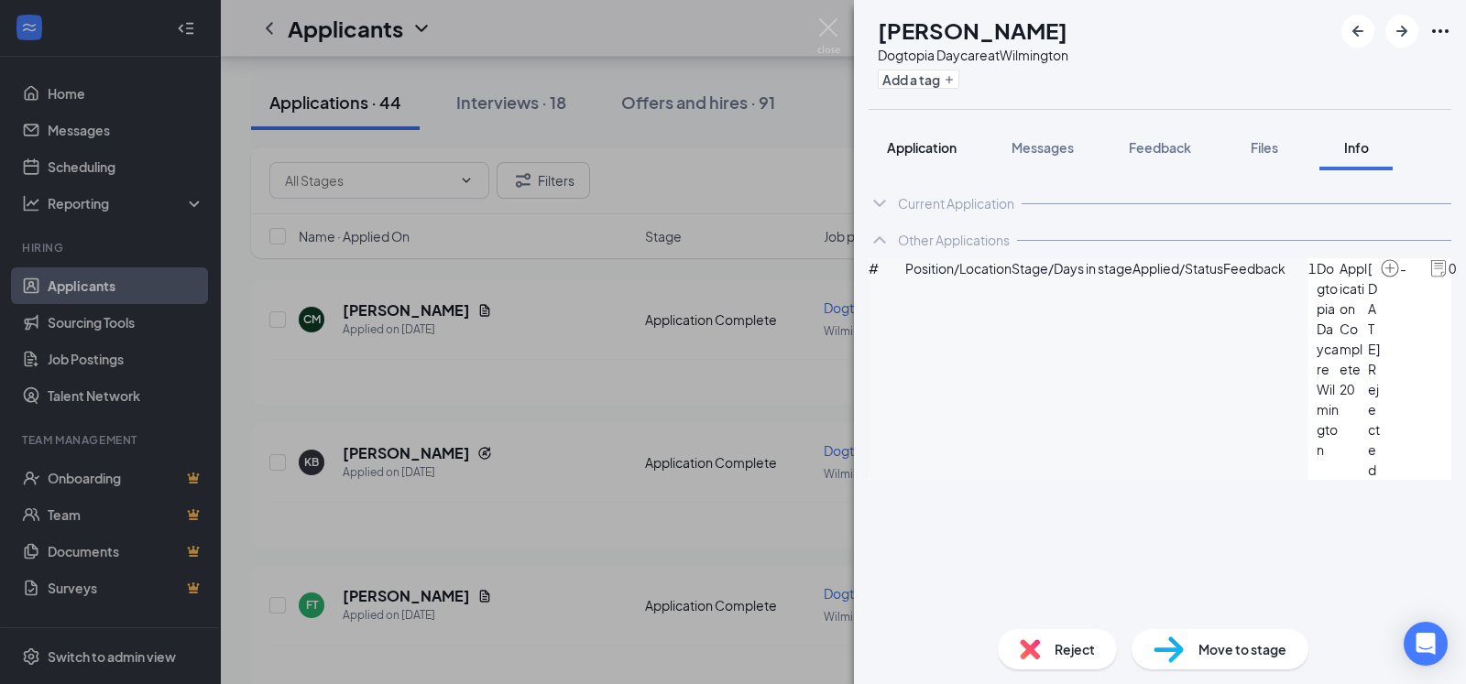
click at [925, 148] on span "Application" at bounding box center [922, 147] width 70 height 16
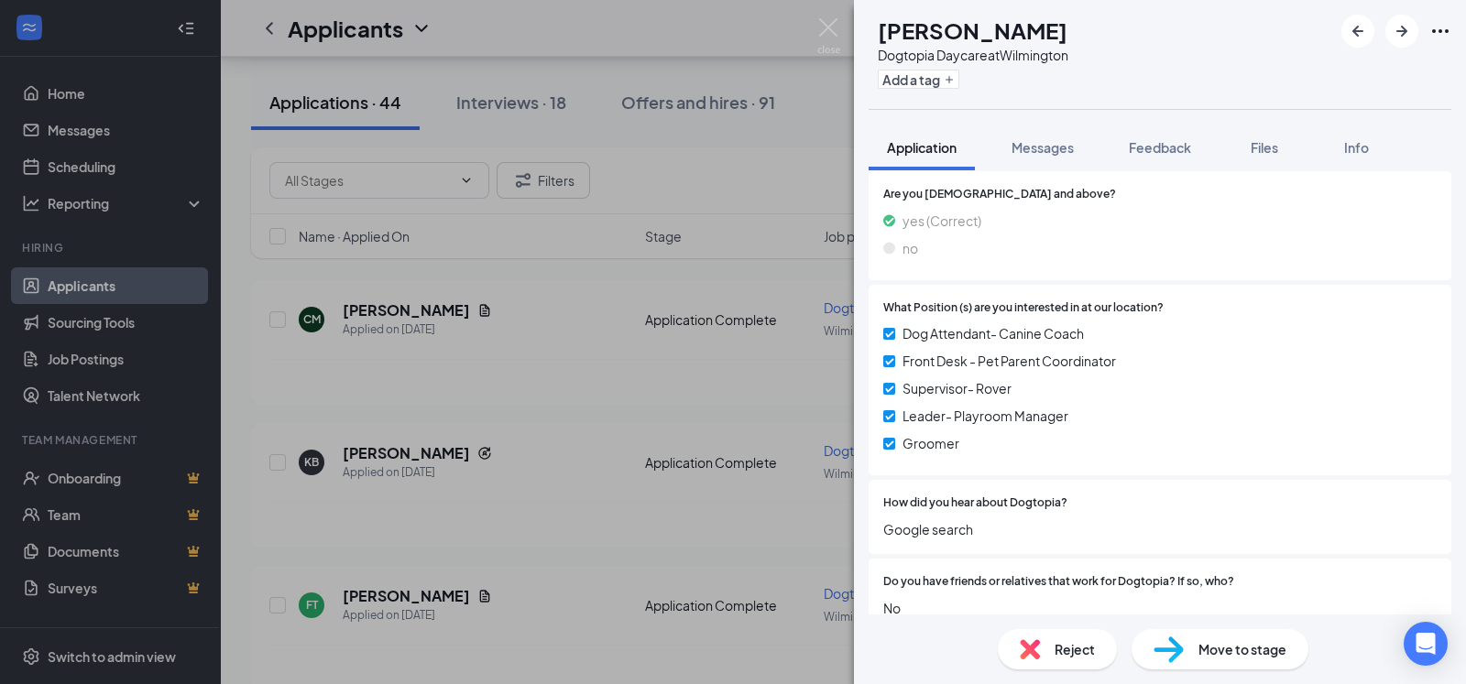
scroll to position [655, 0]
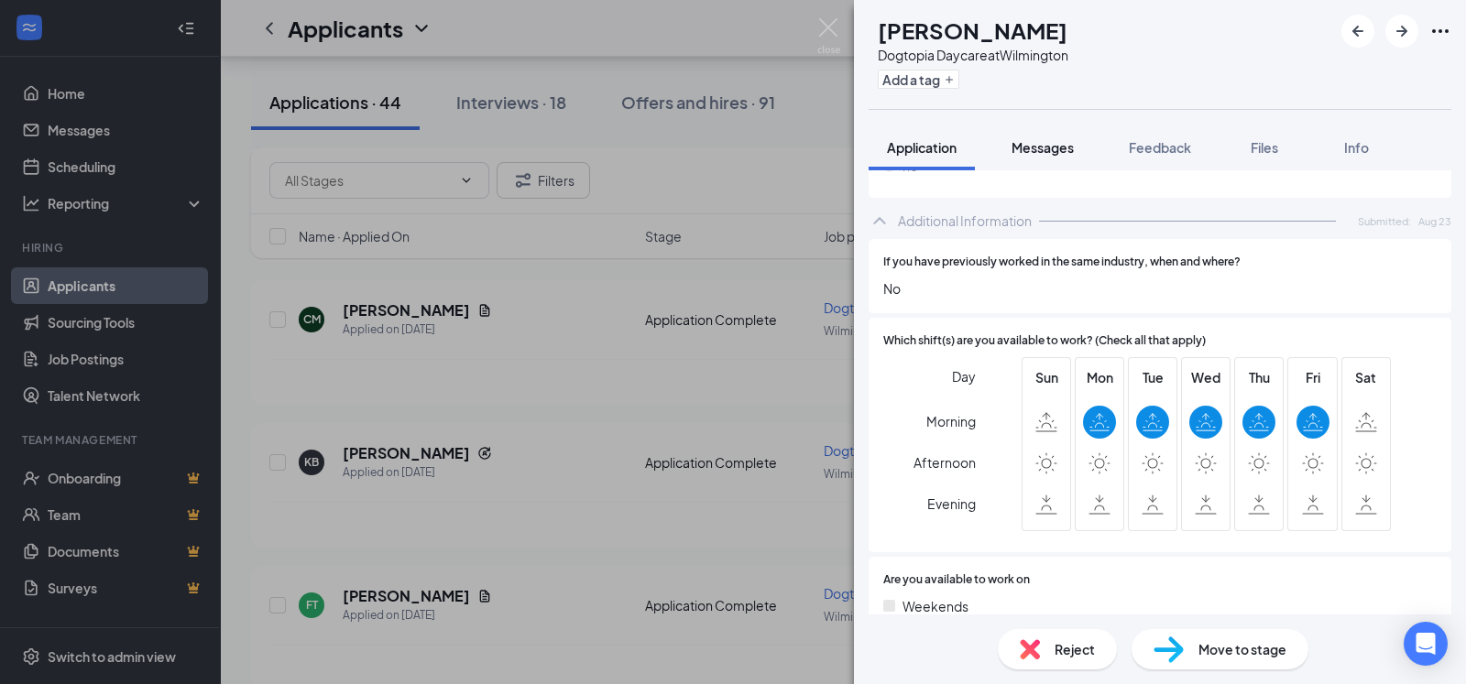
click at [1054, 150] on span "Messages" at bounding box center [1043, 147] width 62 height 16
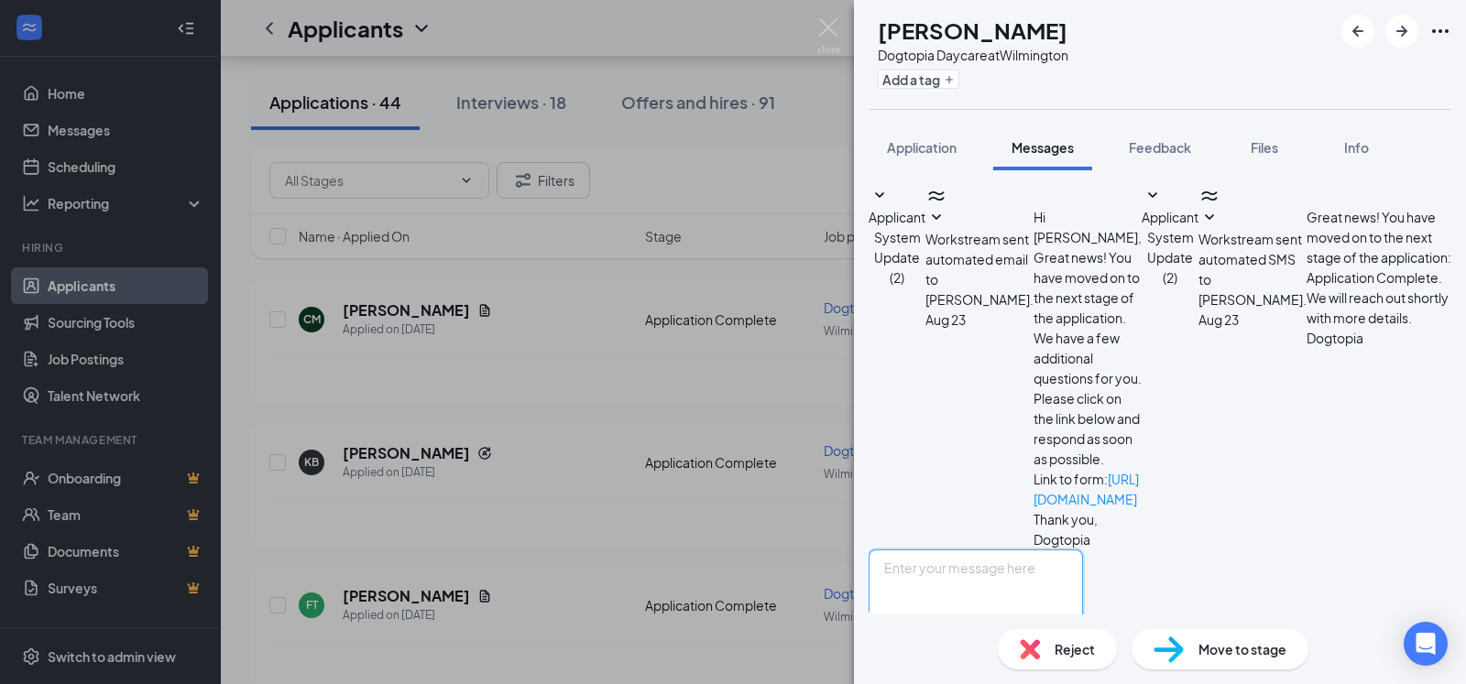
click at [976, 550] on textarea at bounding box center [976, 605] width 214 height 110
paste textarea "Thank you for your interest in Dogtopia of [GEOGRAPHIC_DATA]. To start, can you…"
type textarea "Thank you for your interest in Dogtopia of [GEOGRAPHIC_DATA]. To start, can you…"
click at [1083, 660] on button "Send" at bounding box center [1067, 691] width 32 height 63
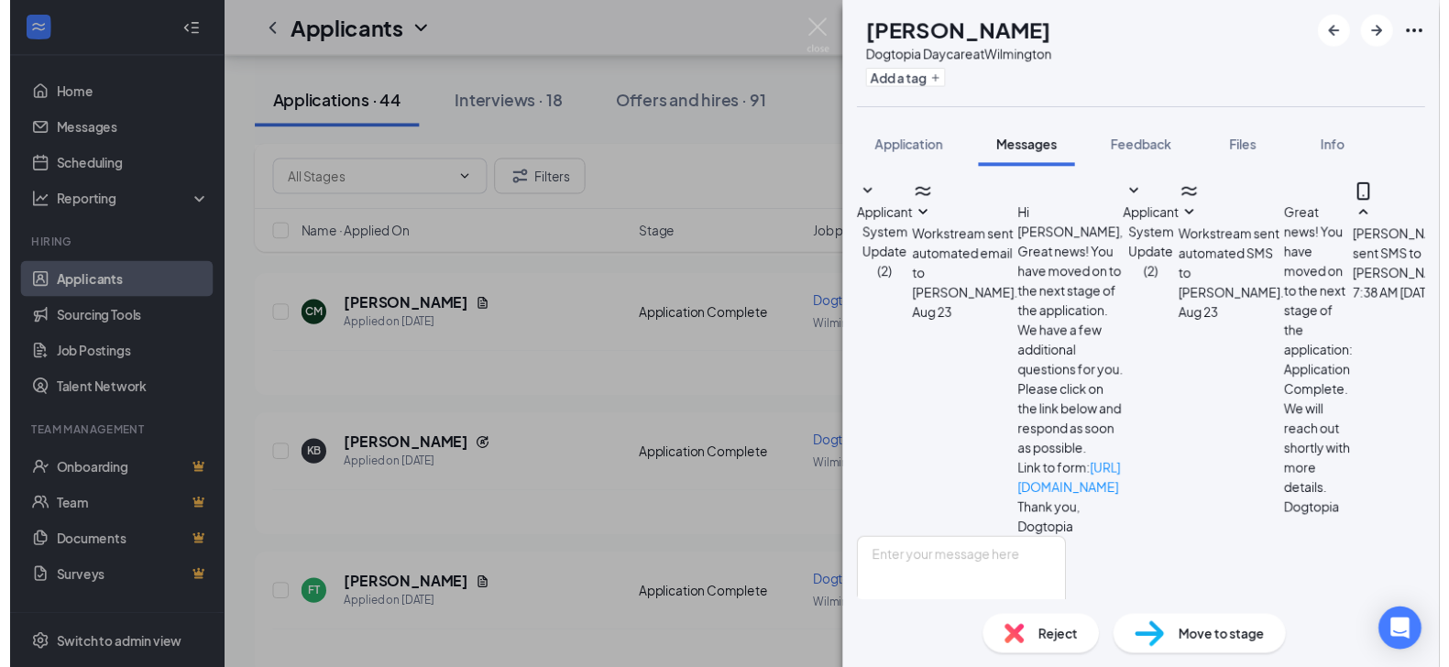
scroll to position [174, 0]
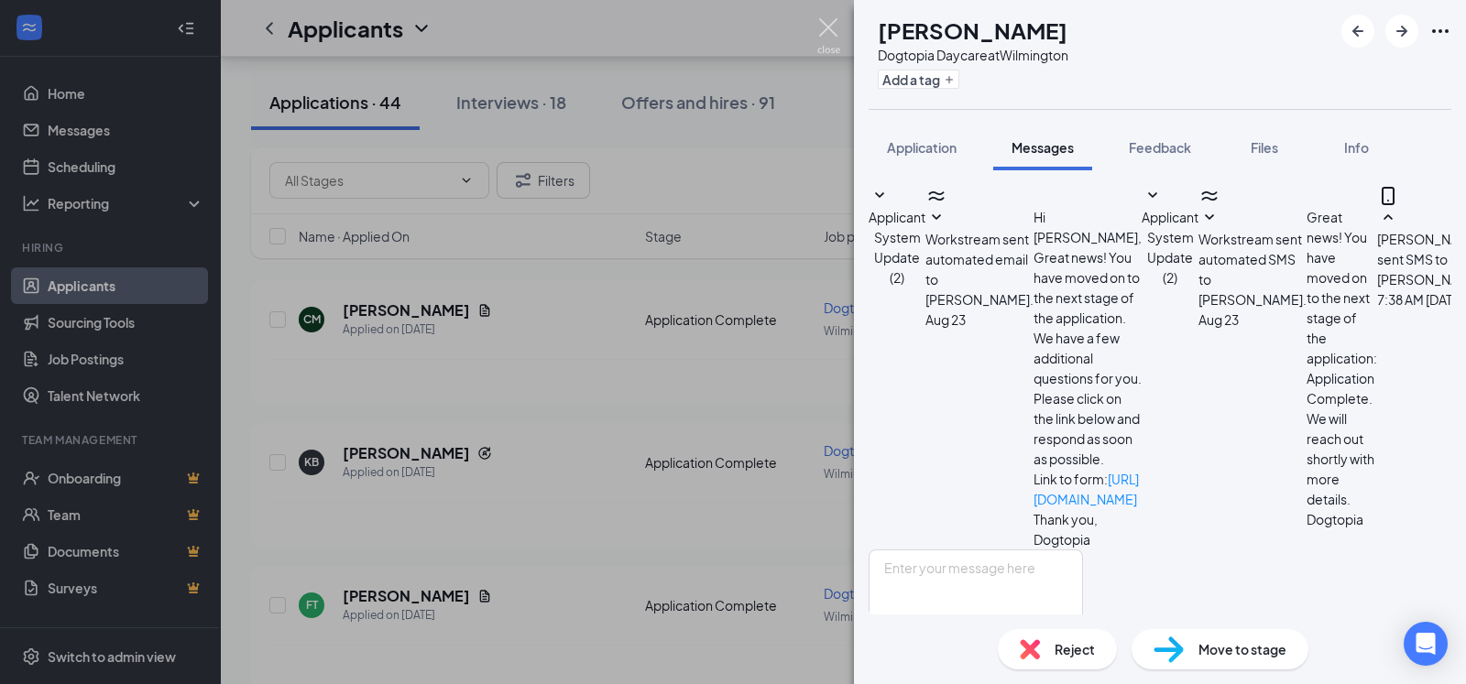
click at [831, 20] on img at bounding box center [828, 36] width 23 height 36
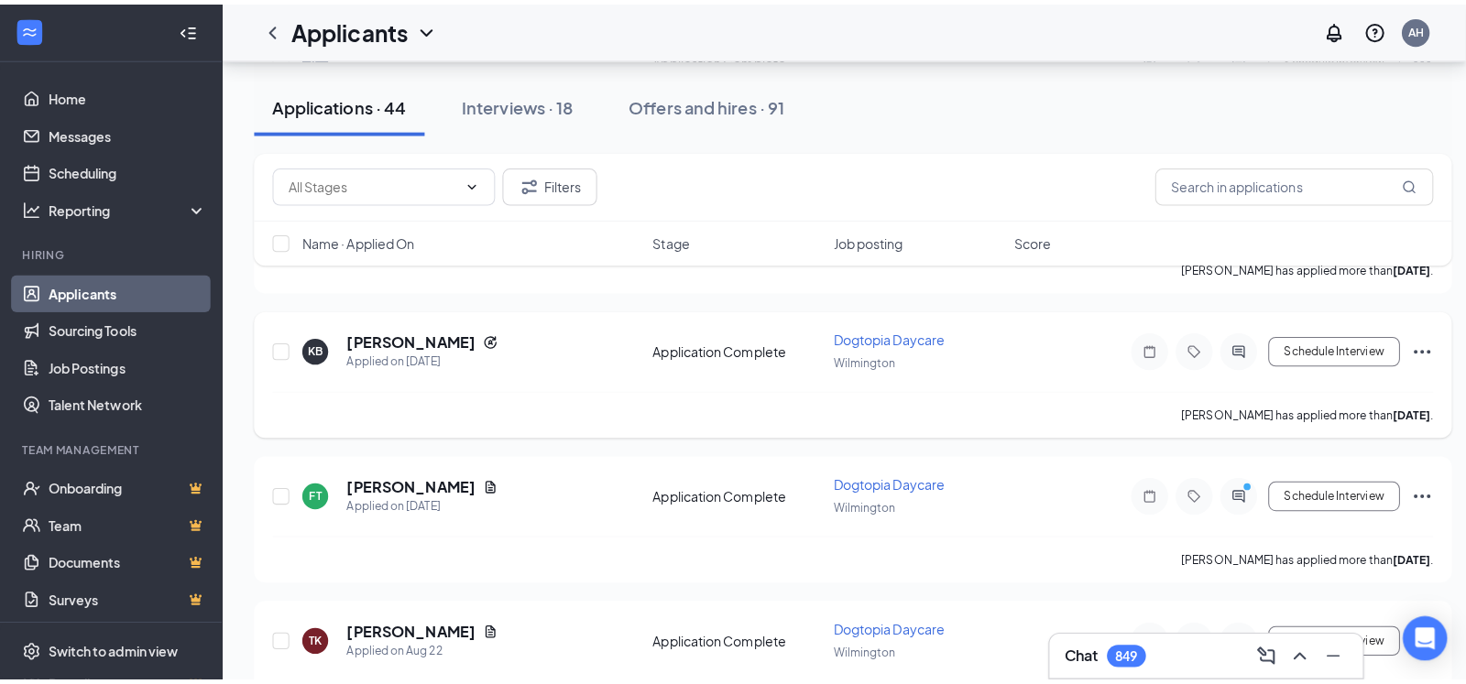
scroll to position [505, 0]
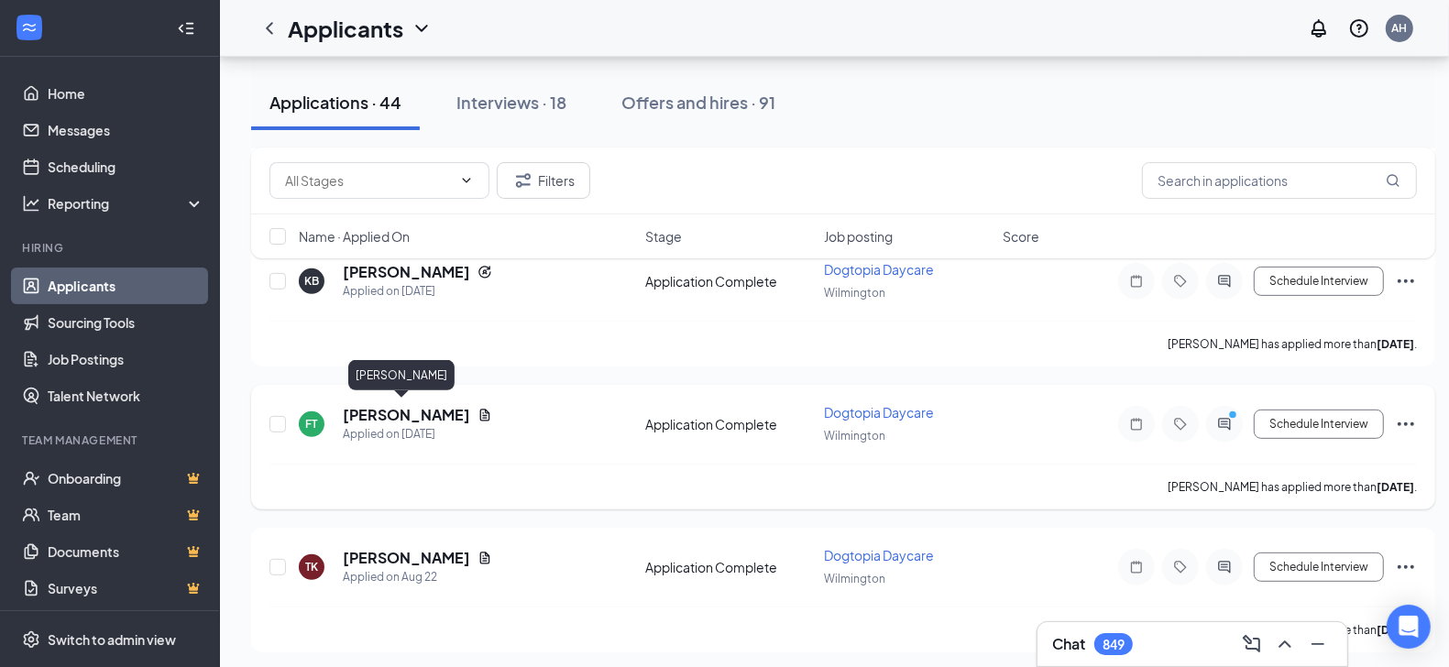
click at [394, 411] on h5 "[PERSON_NAME]" at bounding box center [406, 415] width 127 height 20
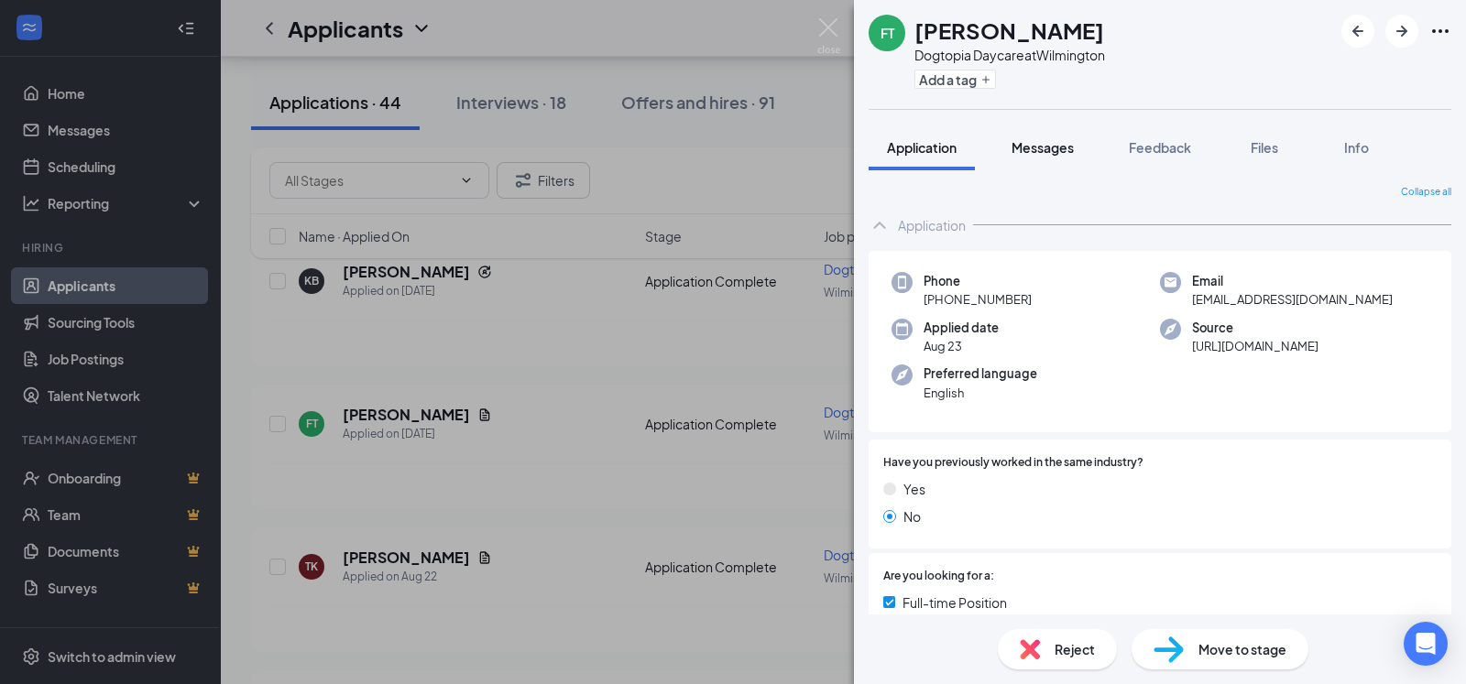
click at [1044, 156] on div "Messages" at bounding box center [1043, 147] width 62 height 18
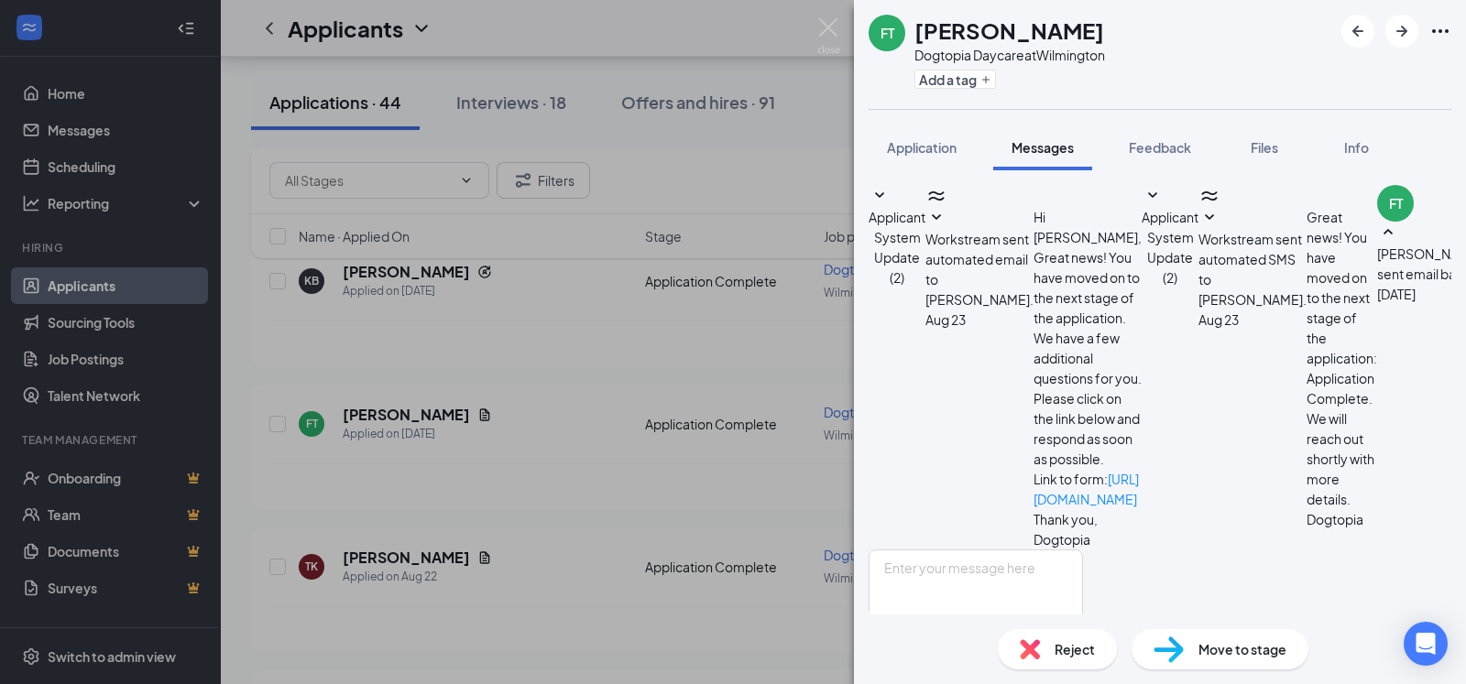
scroll to position [43, 0]
click at [917, 148] on span "Application" at bounding box center [922, 147] width 70 height 16
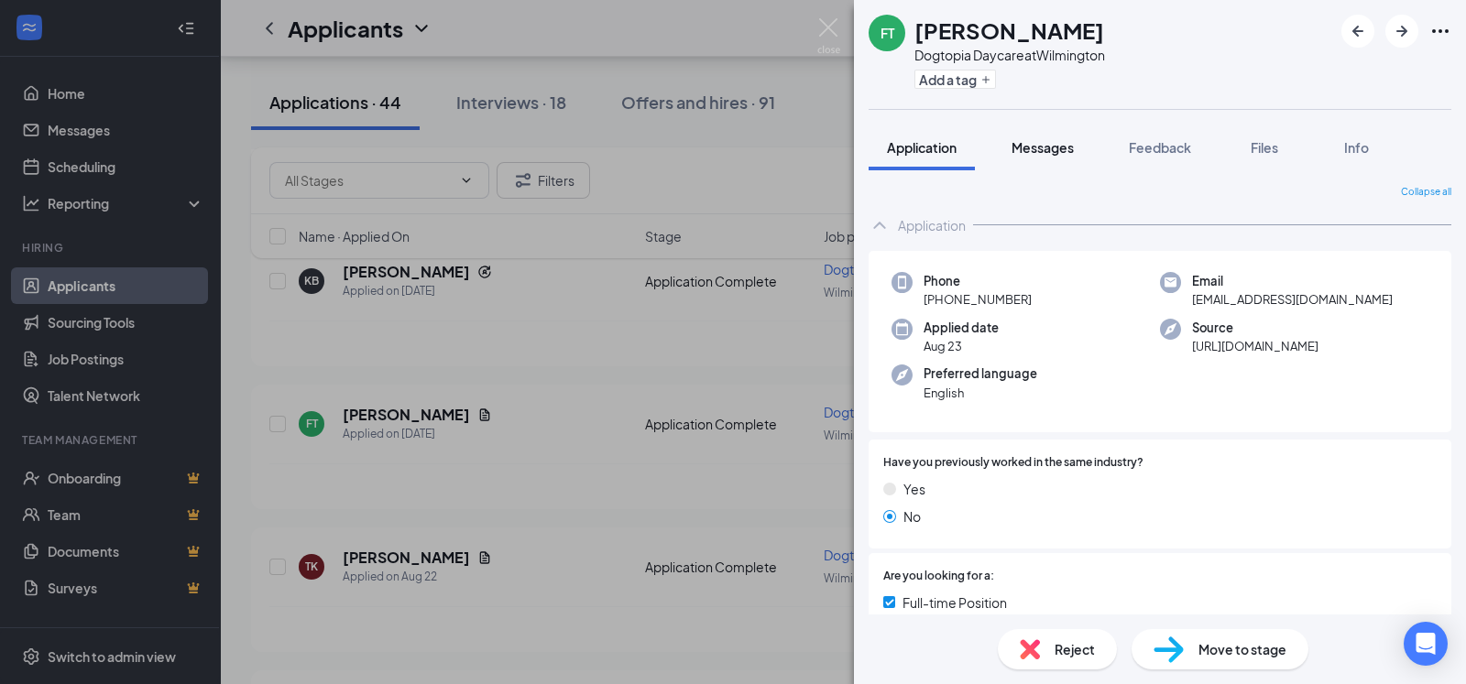
click at [1047, 149] on span "Messages" at bounding box center [1043, 147] width 62 height 16
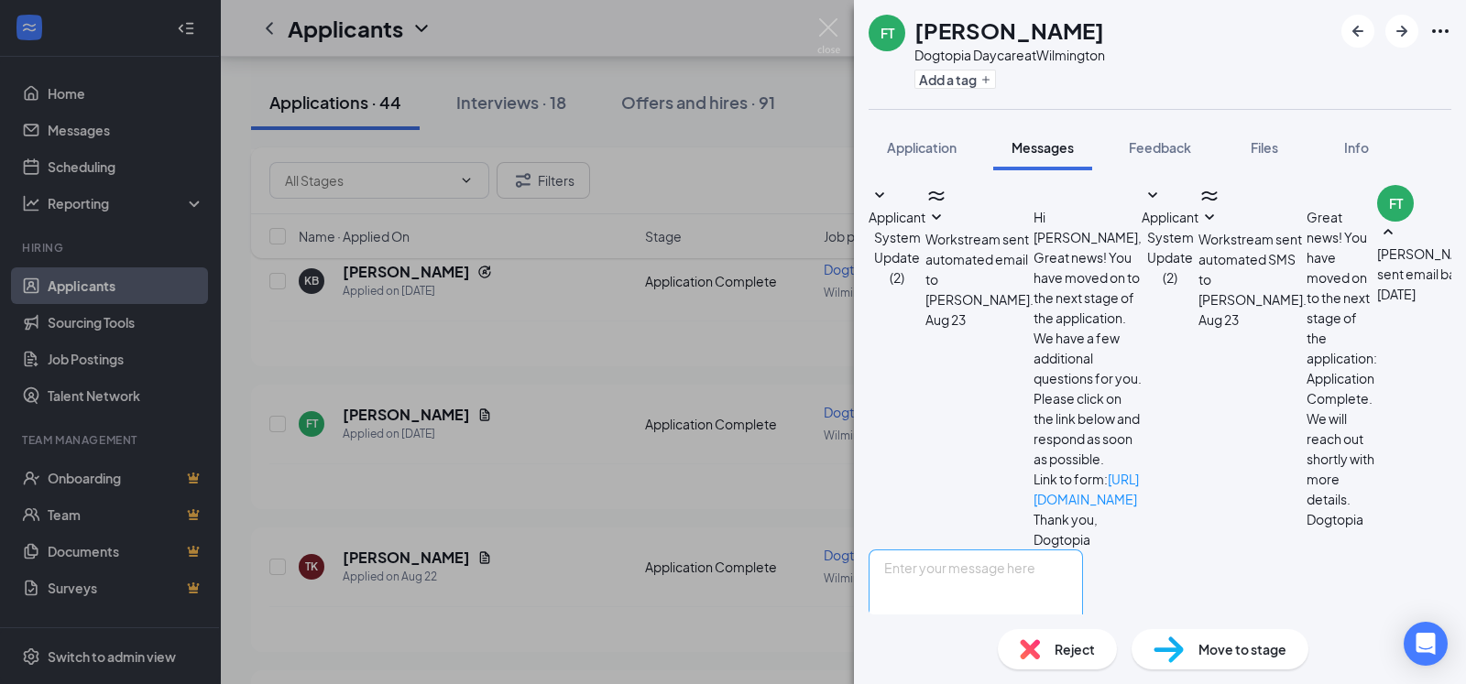
scroll to position [134, 0]
click at [985, 550] on textarea at bounding box center [976, 605] width 214 height 110
paste textarea "Thank you for your interest in Dogtopia of [GEOGRAPHIC_DATA]. To start, can you…"
type textarea "Thank you for your interest in Dogtopia of [GEOGRAPHIC_DATA]. To start, can you…"
click at [1083, 660] on button "Send" at bounding box center [1067, 691] width 32 height 63
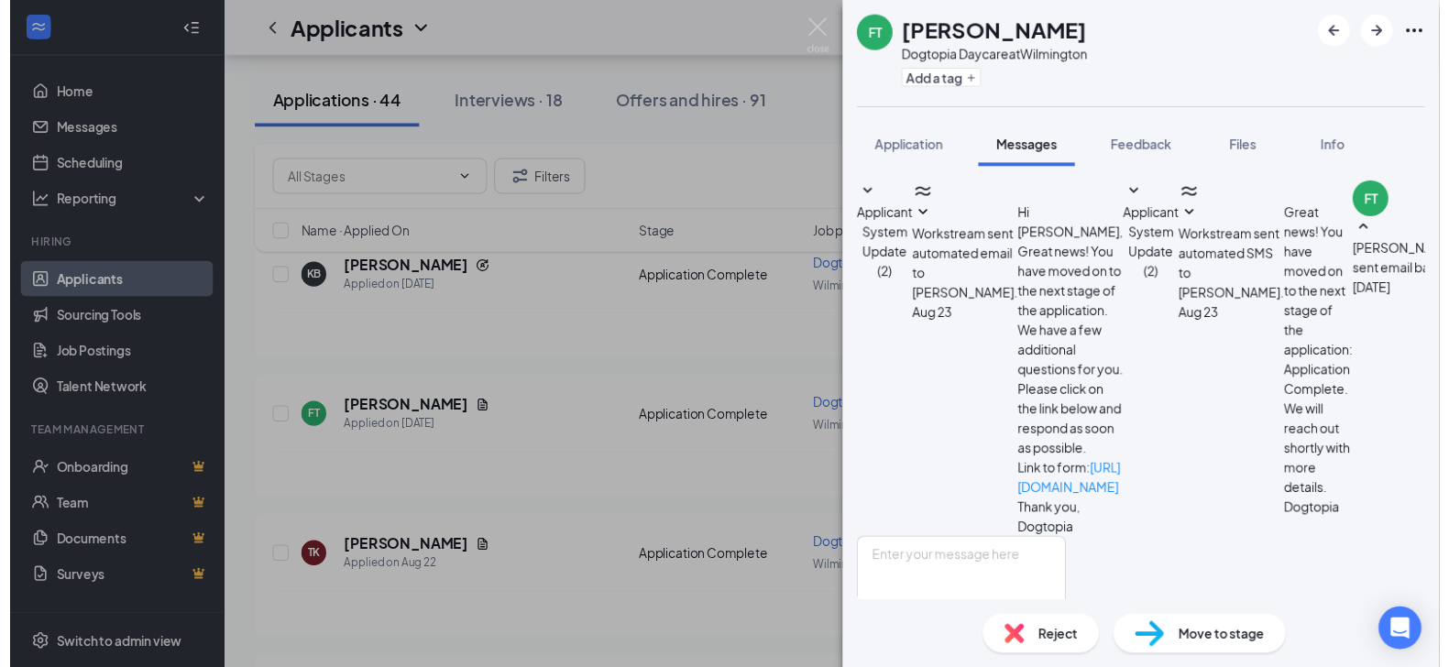
scroll to position [291, 0]
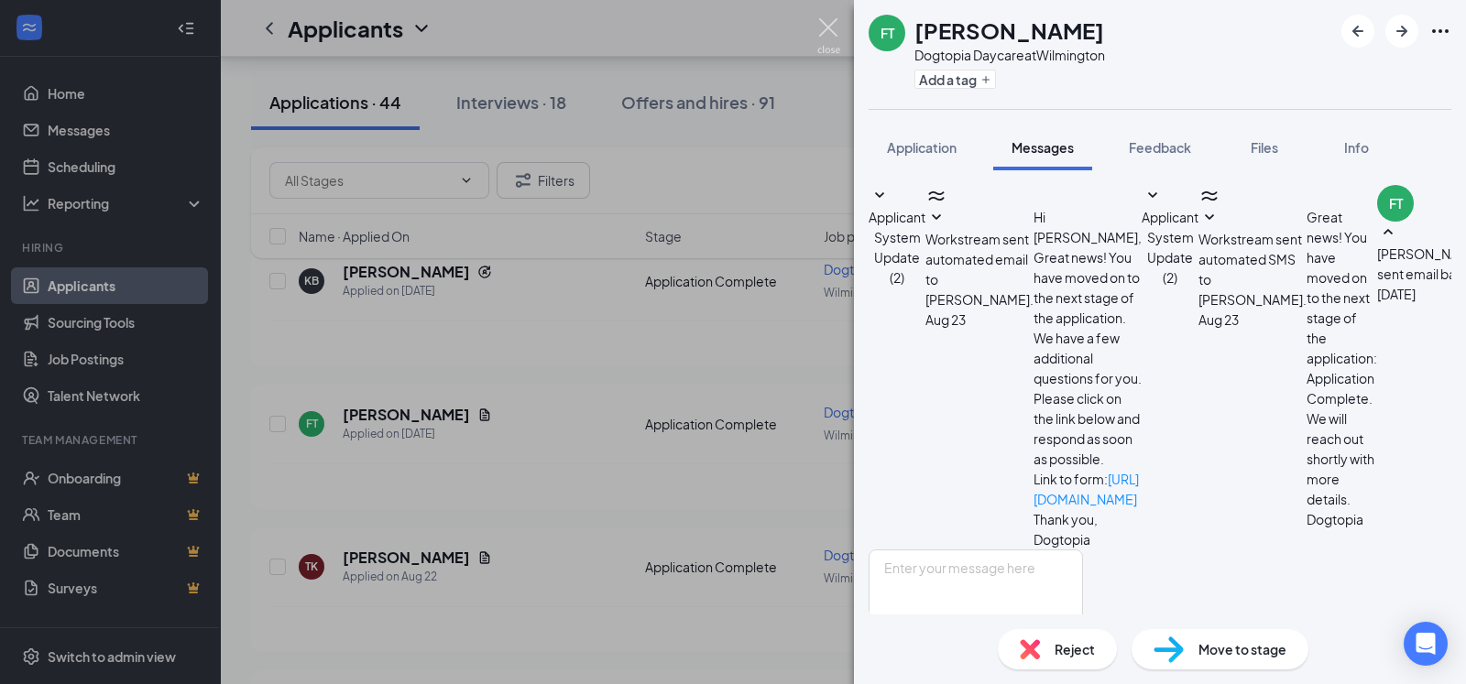
click at [830, 26] on img at bounding box center [828, 36] width 23 height 36
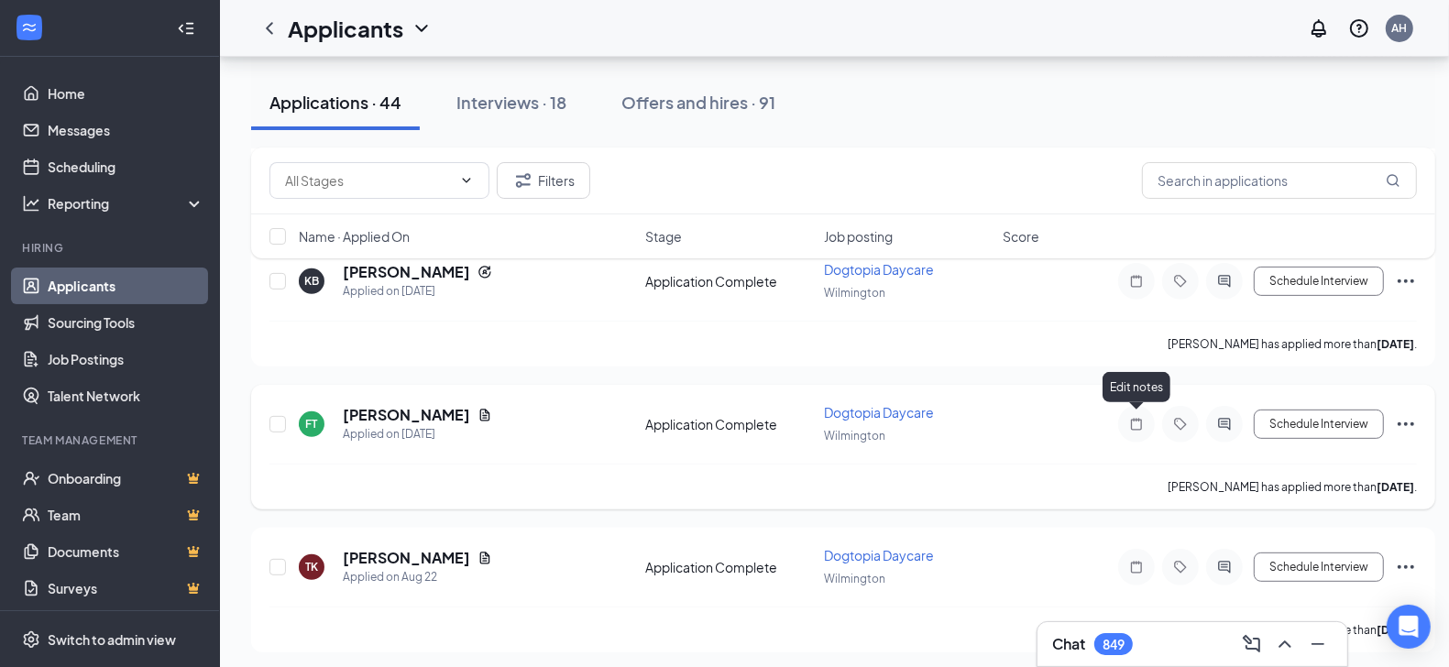
click at [1138, 417] on icon "Note" at bounding box center [1136, 424] width 22 height 15
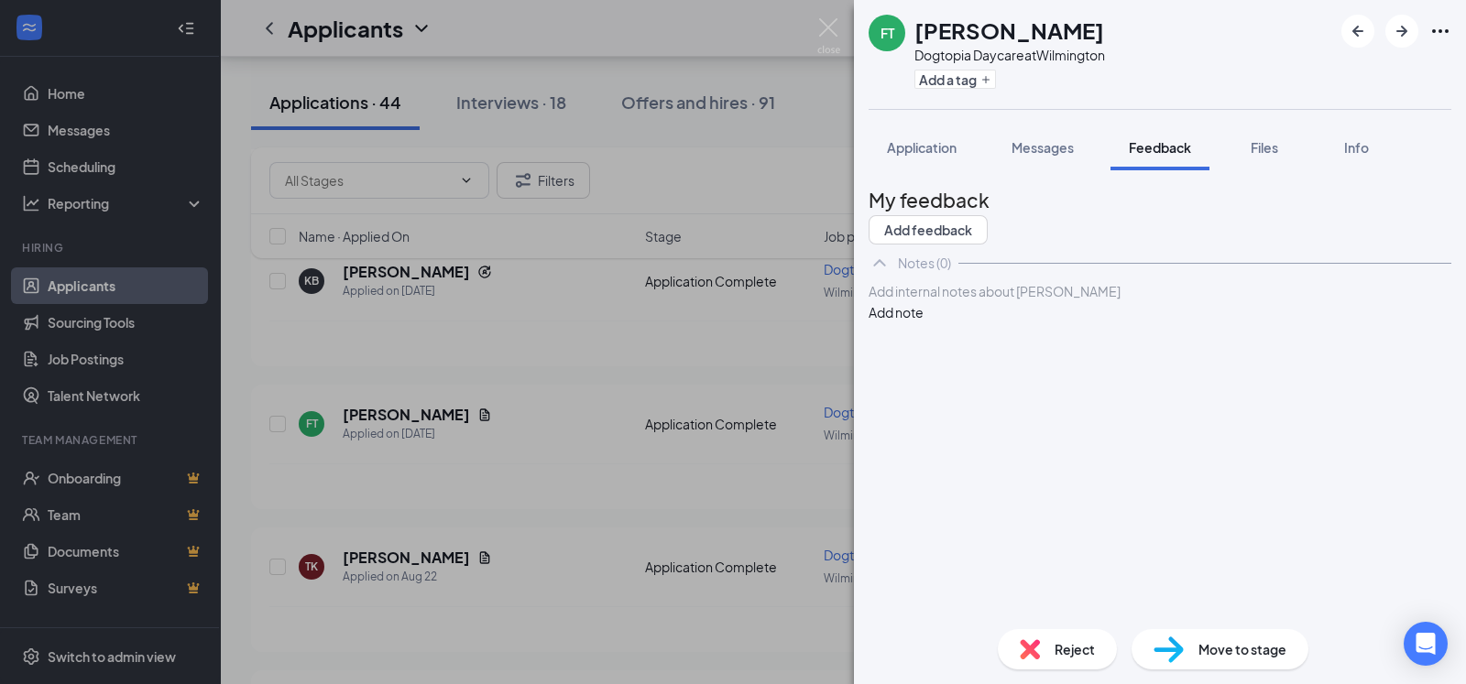
click at [1054, 301] on div at bounding box center [1160, 291] width 581 height 19
click at [924, 323] on button "Add note" at bounding box center [896, 312] width 55 height 20
click at [825, 29] on img at bounding box center [828, 36] width 23 height 36
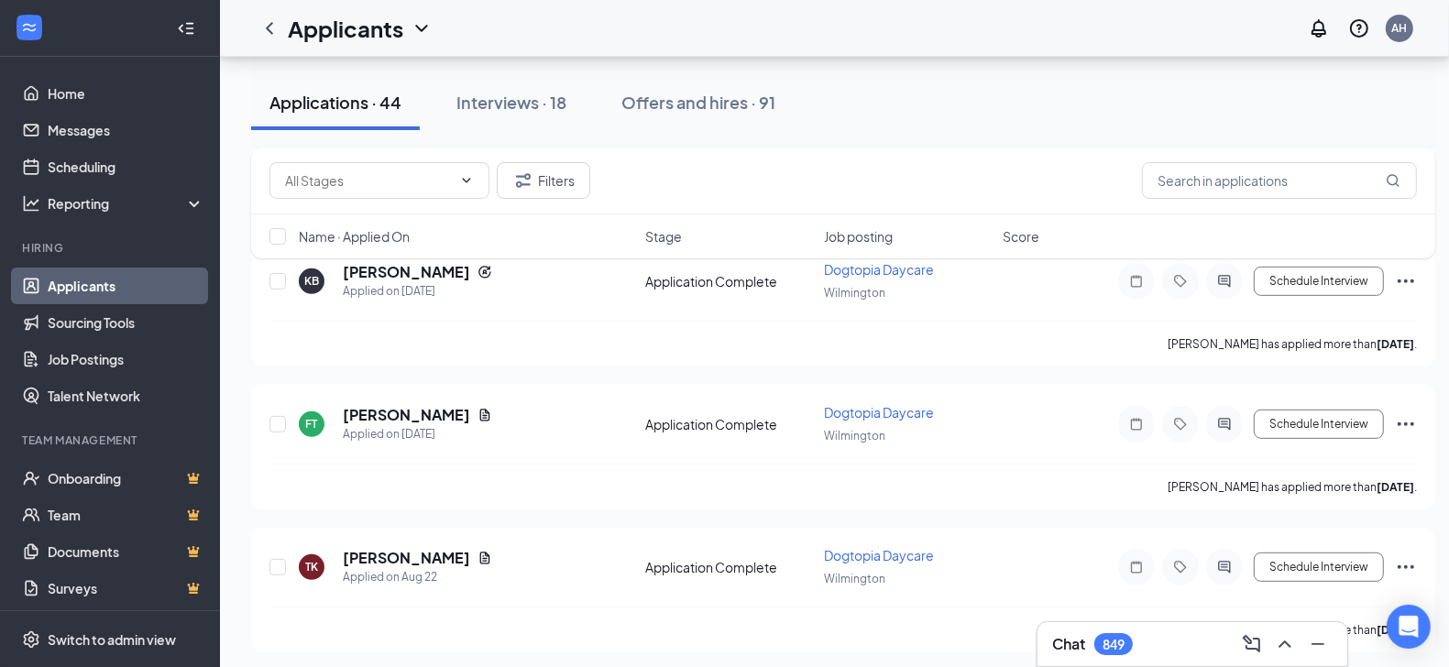
click at [1136, 276] on div "Filters Name · Applied On Stage Job posting Score" at bounding box center [843, 212] width 1184 height 129
click at [1136, 277] on icon "Note" at bounding box center [1136, 281] width 22 height 15
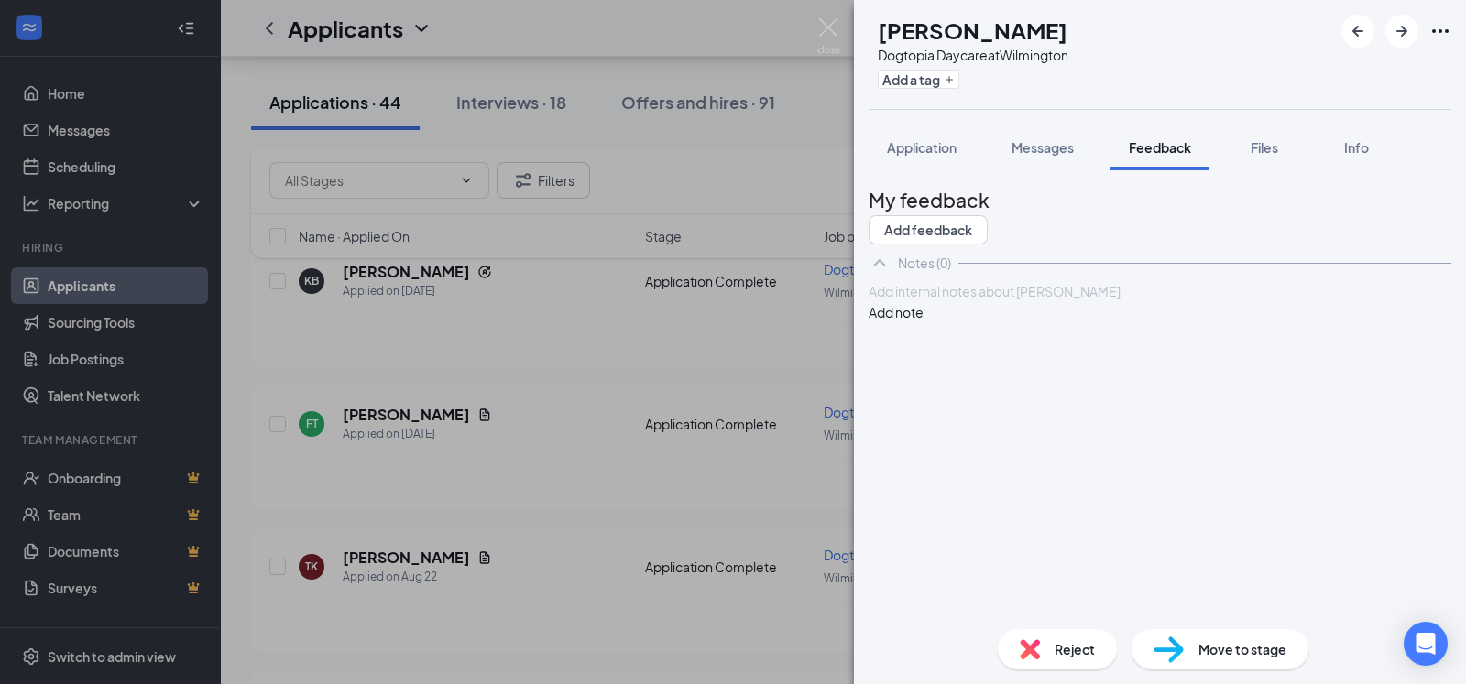
click at [1045, 301] on div at bounding box center [1160, 291] width 581 height 19
click at [924, 323] on button "Add note" at bounding box center [896, 312] width 55 height 20
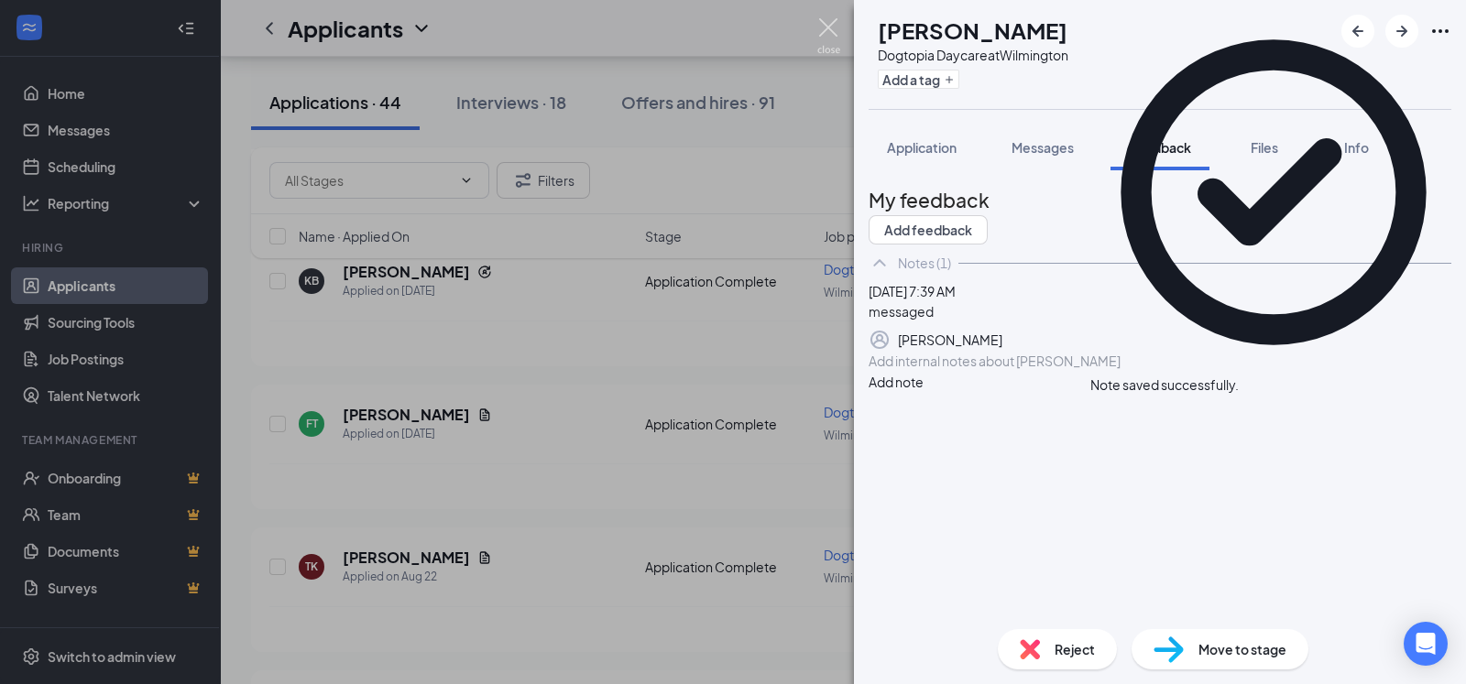
click at [830, 18] on img at bounding box center [828, 36] width 23 height 36
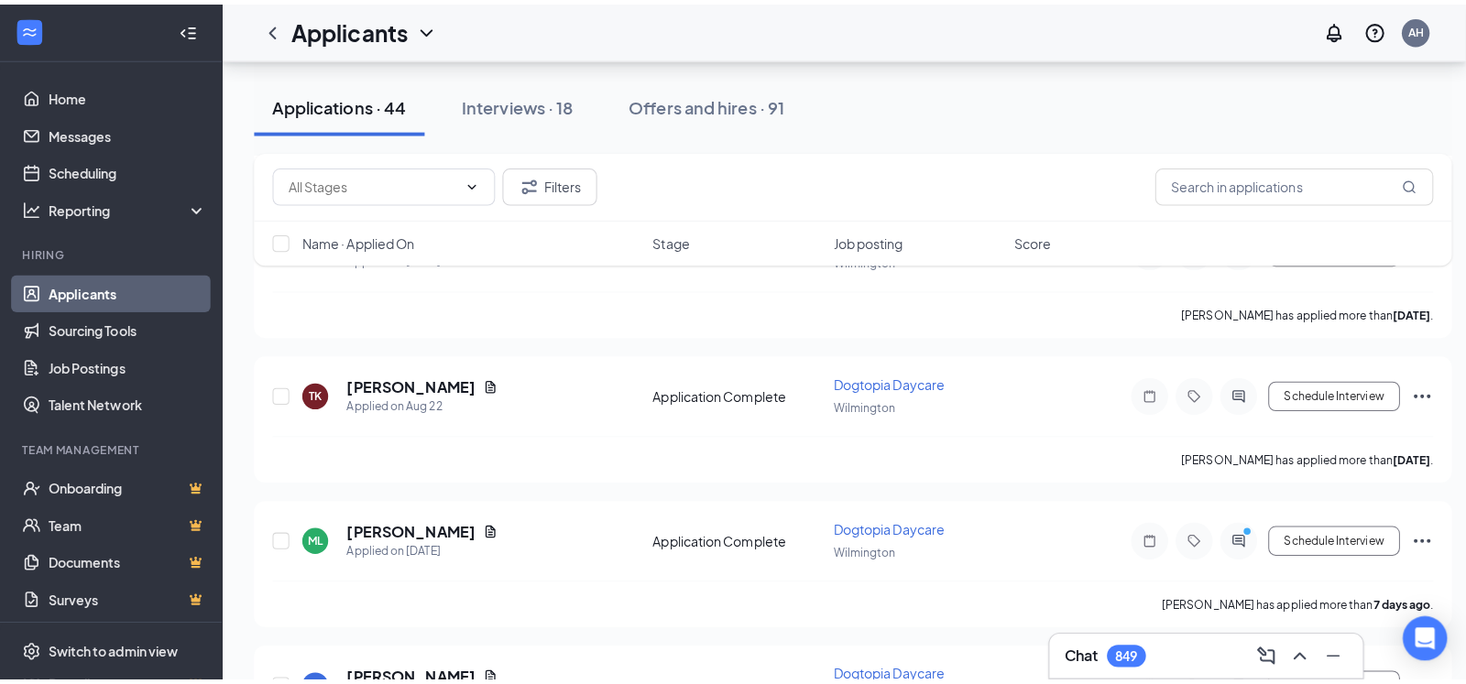
scroll to position [685, 0]
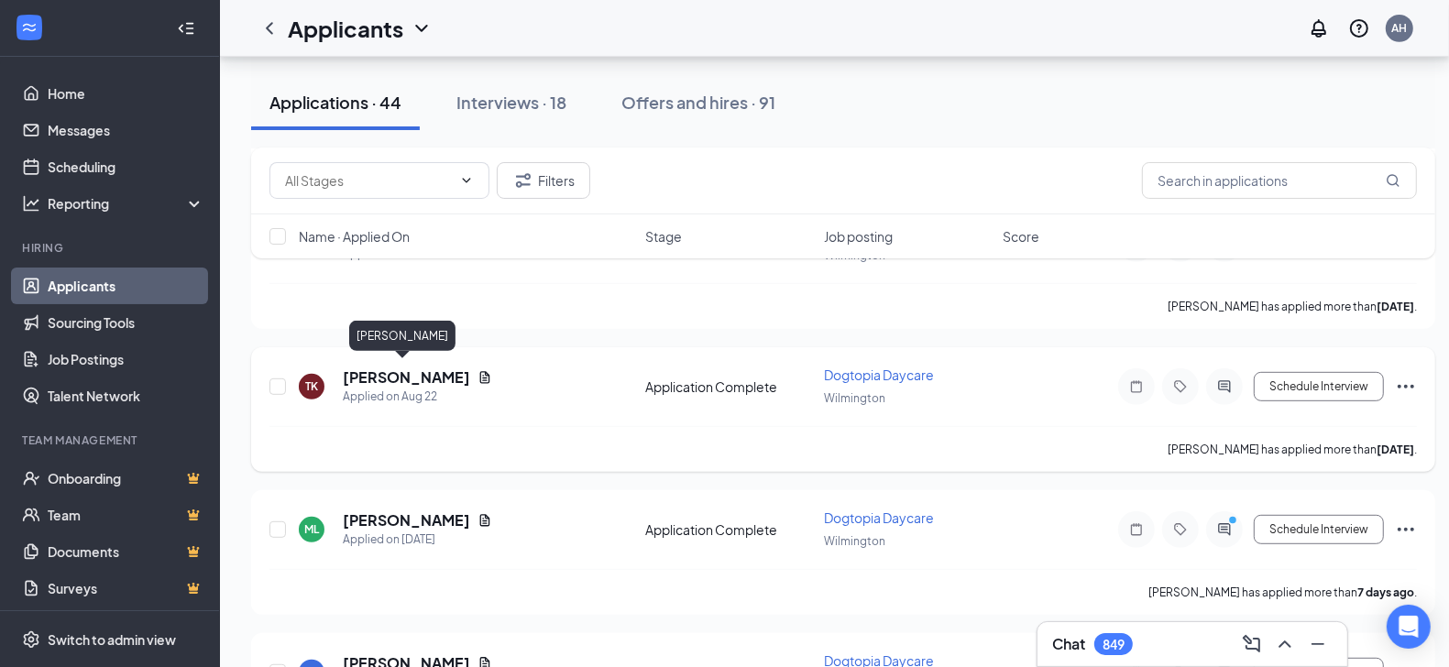
click at [400, 376] on h5 "[PERSON_NAME]" at bounding box center [406, 377] width 127 height 20
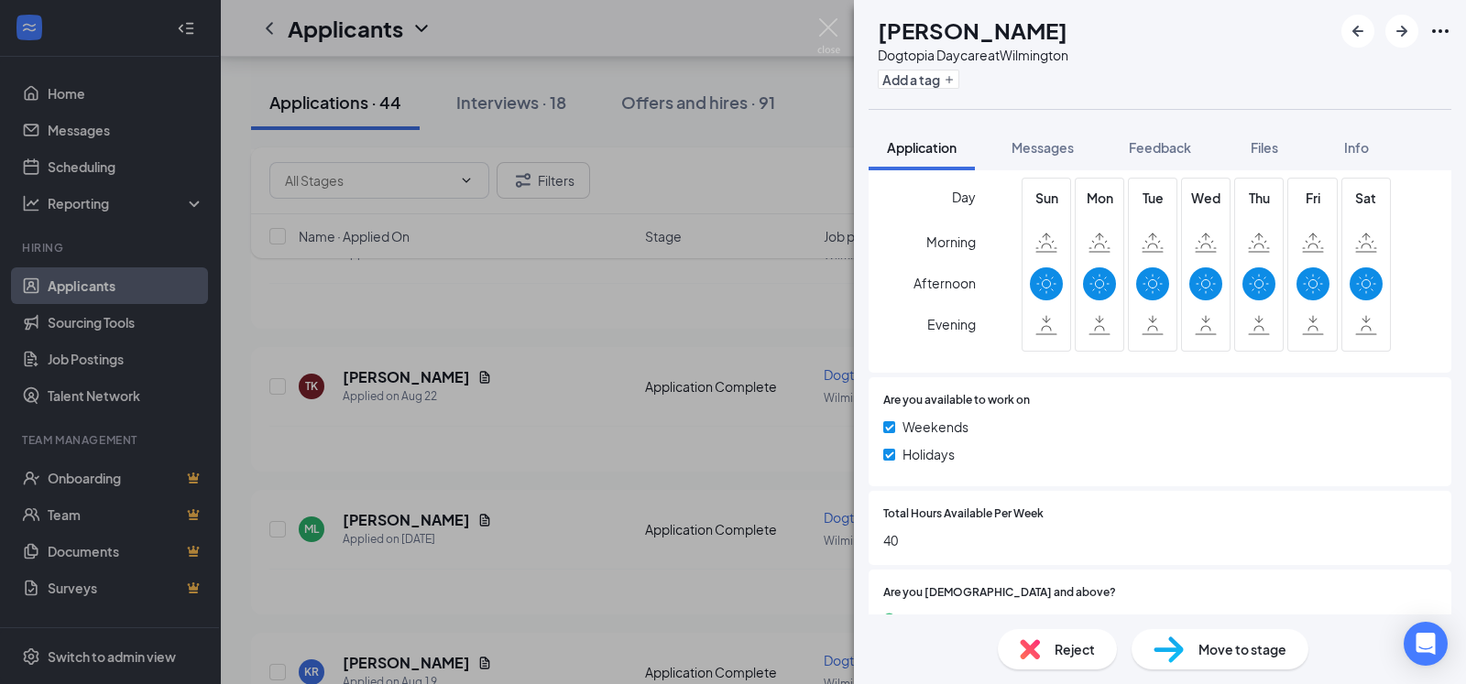
scroll to position [745, 0]
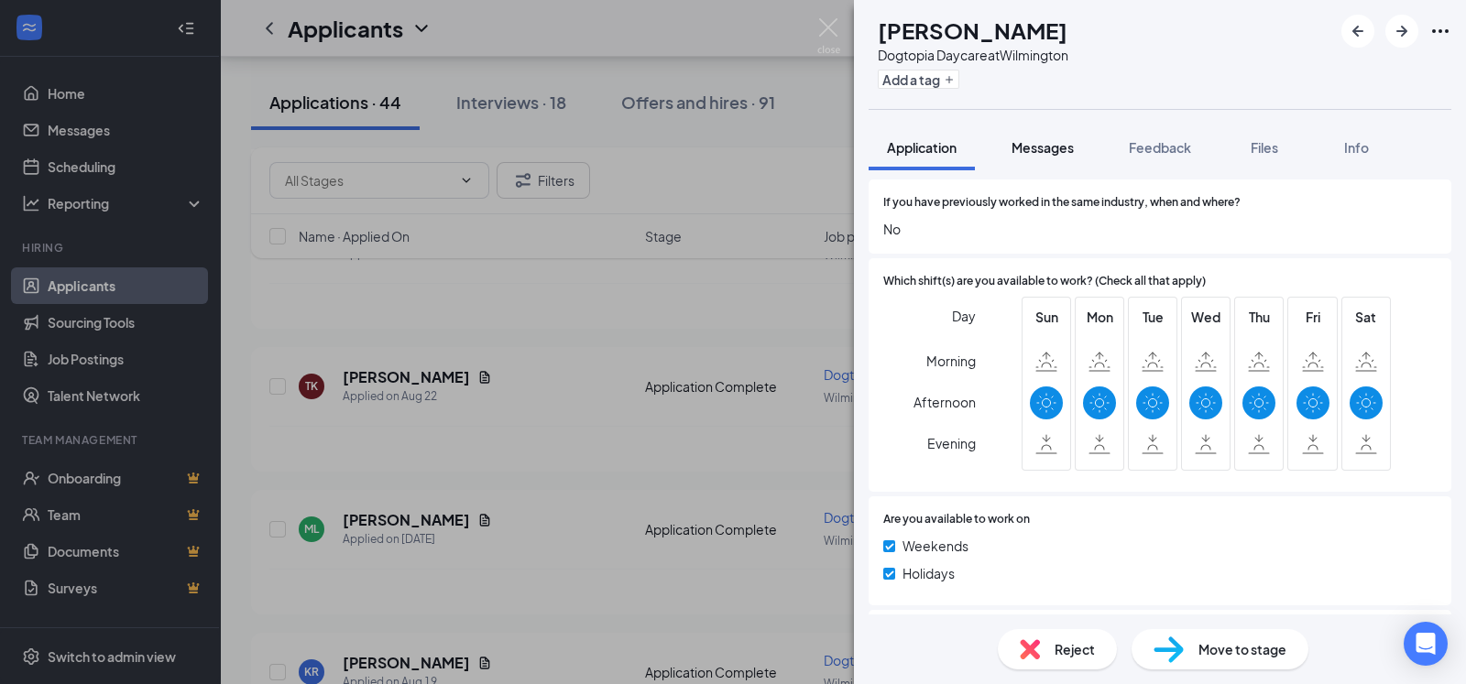
click at [1040, 144] on span "Messages" at bounding box center [1043, 147] width 62 height 16
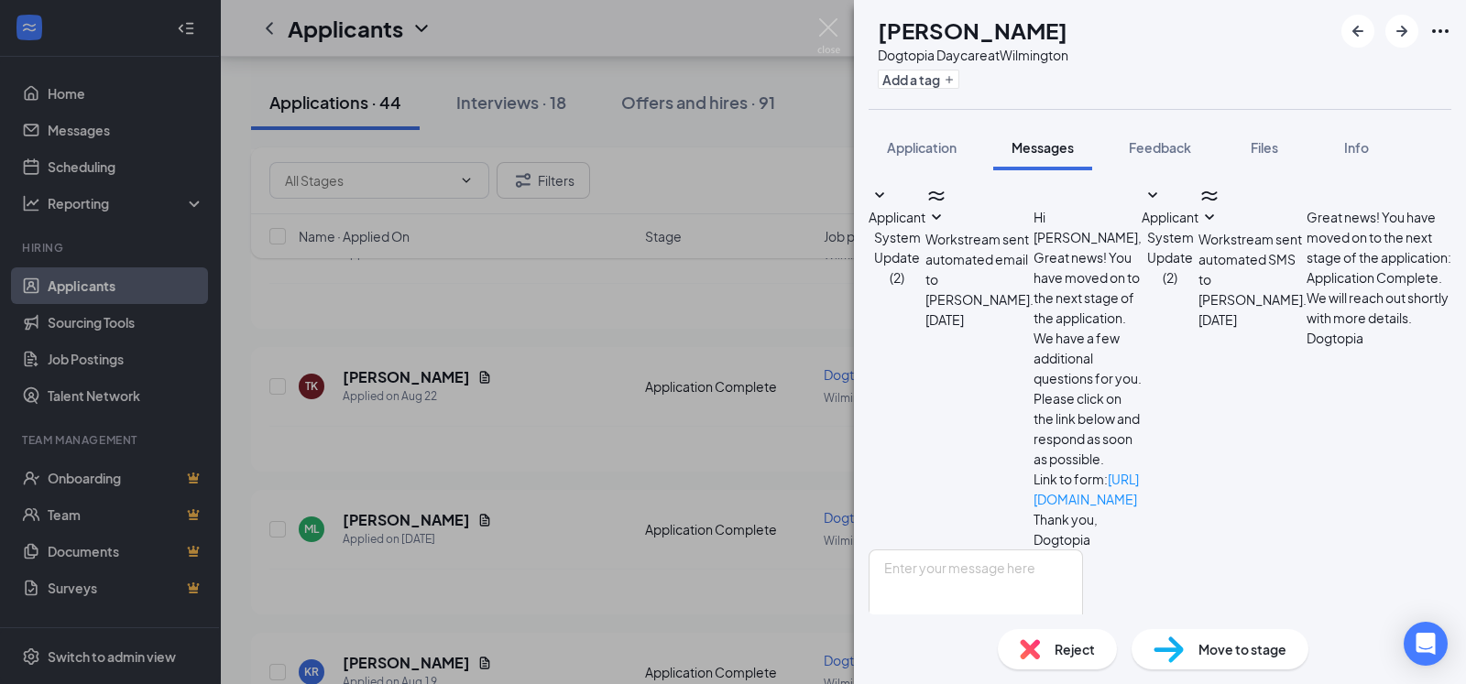
scroll to position [35, 0]
click at [941, 142] on span "Application" at bounding box center [922, 147] width 70 height 16
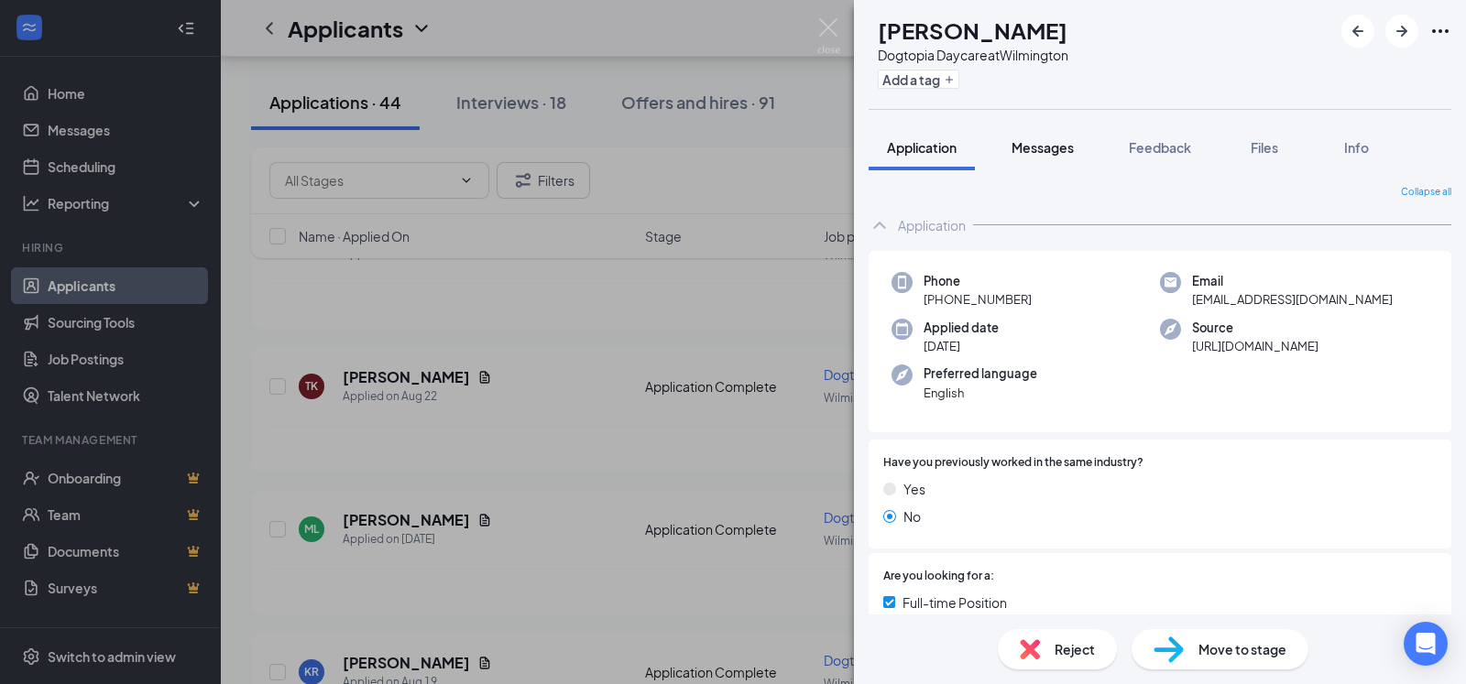
click at [1026, 147] on span "Messages" at bounding box center [1043, 147] width 62 height 16
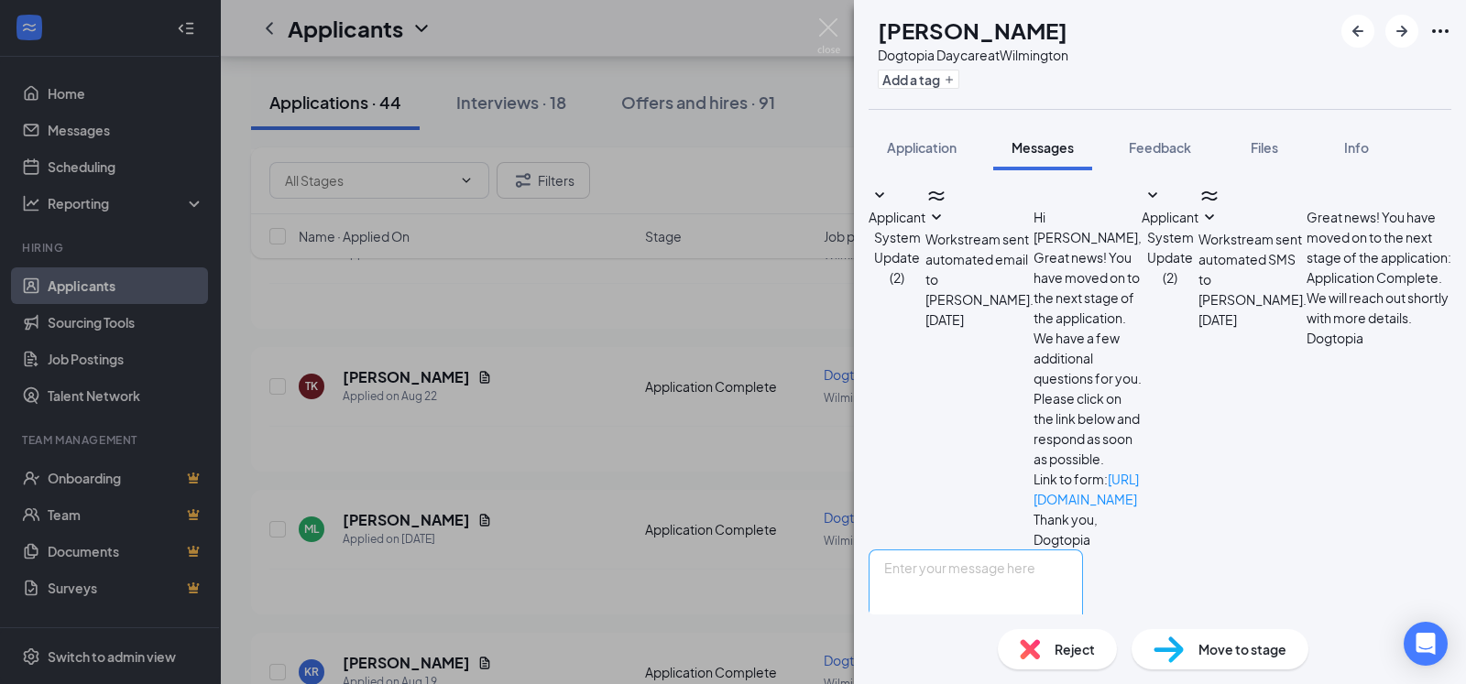
scroll to position [35, 0]
click at [957, 550] on textarea at bounding box center [976, 605] width 214 height 110
paste textarea "Thank you for your interest in Dogtopia of [GEOGRAPHIC_DATA]. To start, can you…"
type textarea "Thank you for your interest in Dogtopia of [GEOGRAPHIC_DATA]. To start, can you…"
click at [1083, 660] on button "Send" at bounding box center [1067, 691] width 32 height 63
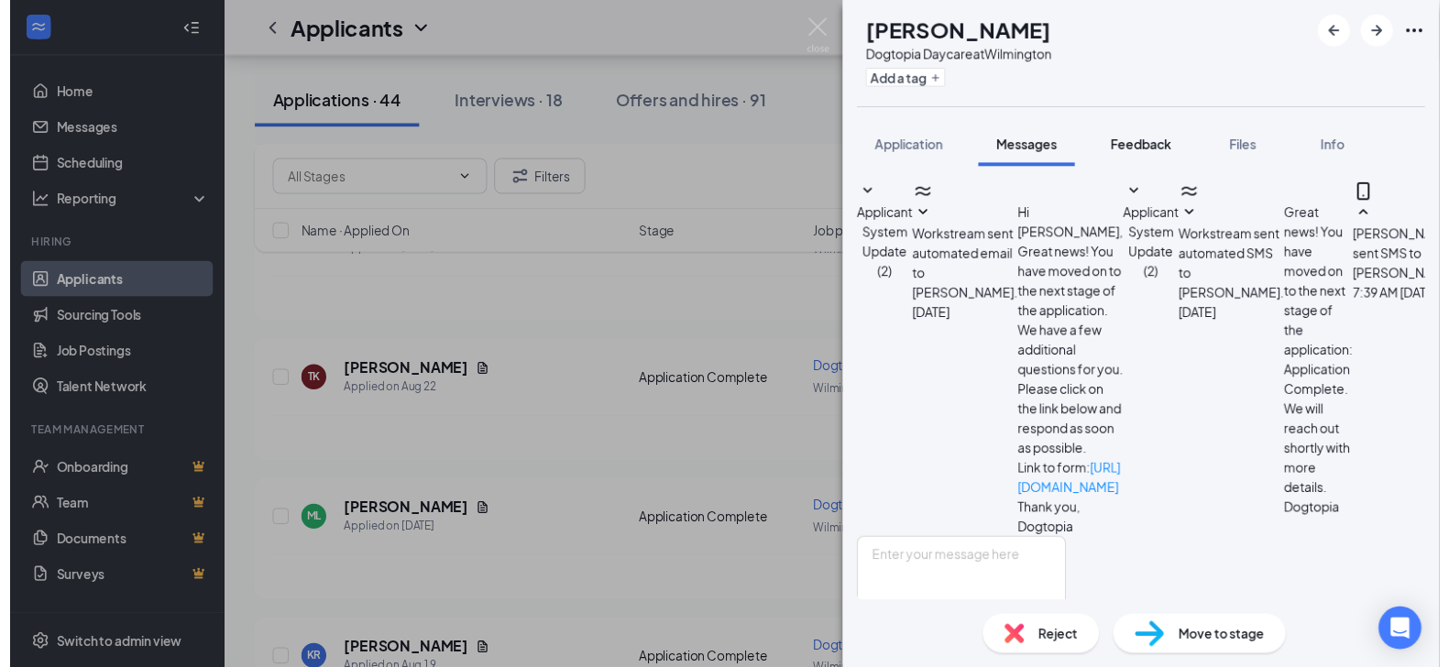
scroll to position [192, 0]
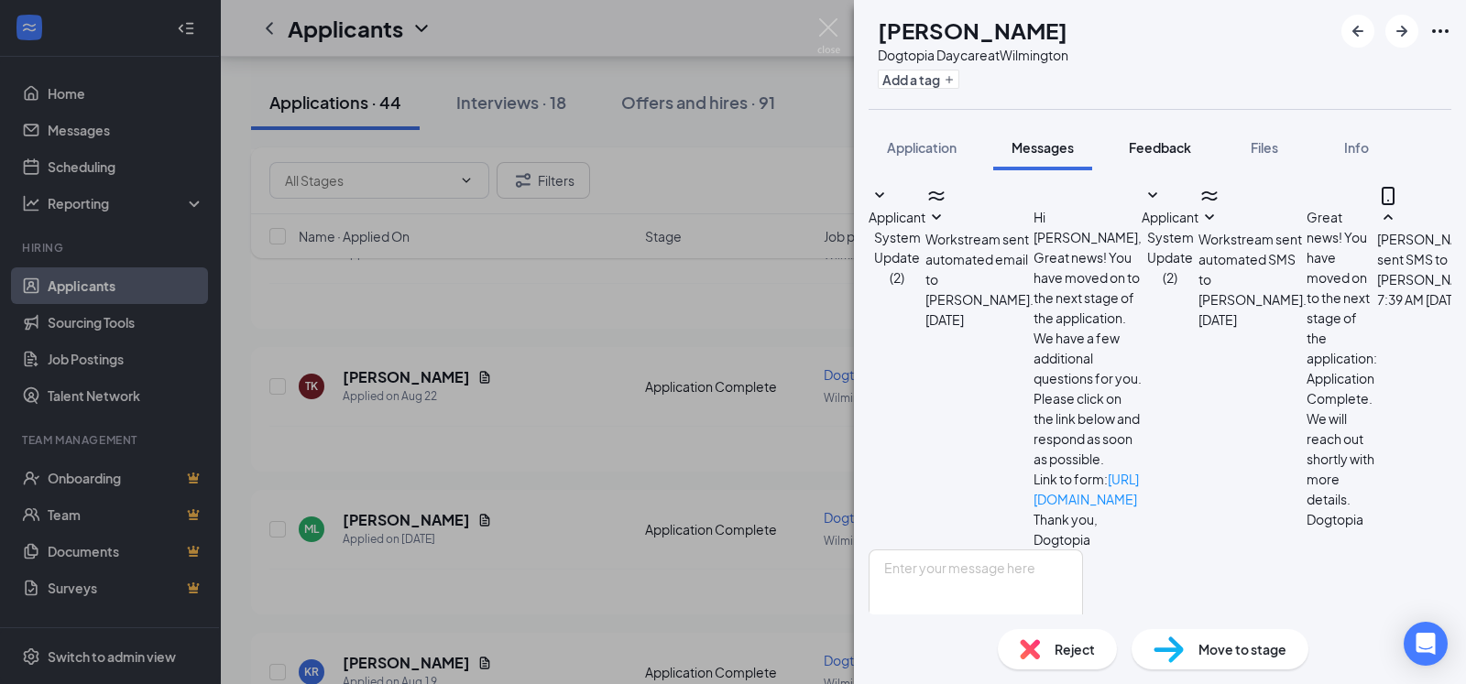
click at [1165, 143] on span "Feedback" at bounding box center [1160, 147] width 62 height 16
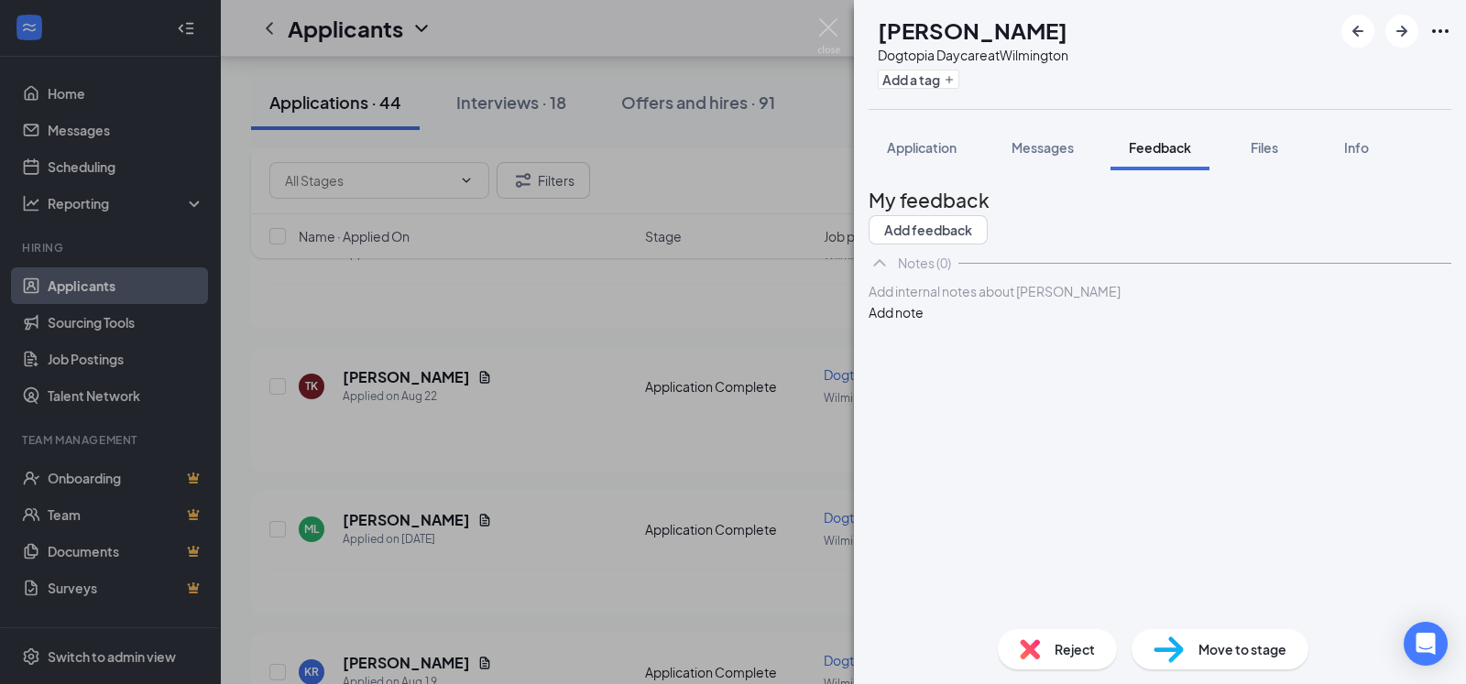
click at [1000, 301] on div at bounding box center [1160, 291] width 581 height 19
click at [924, 323] on button "Add note" at bounding box center [896, 312] width 55 height 20
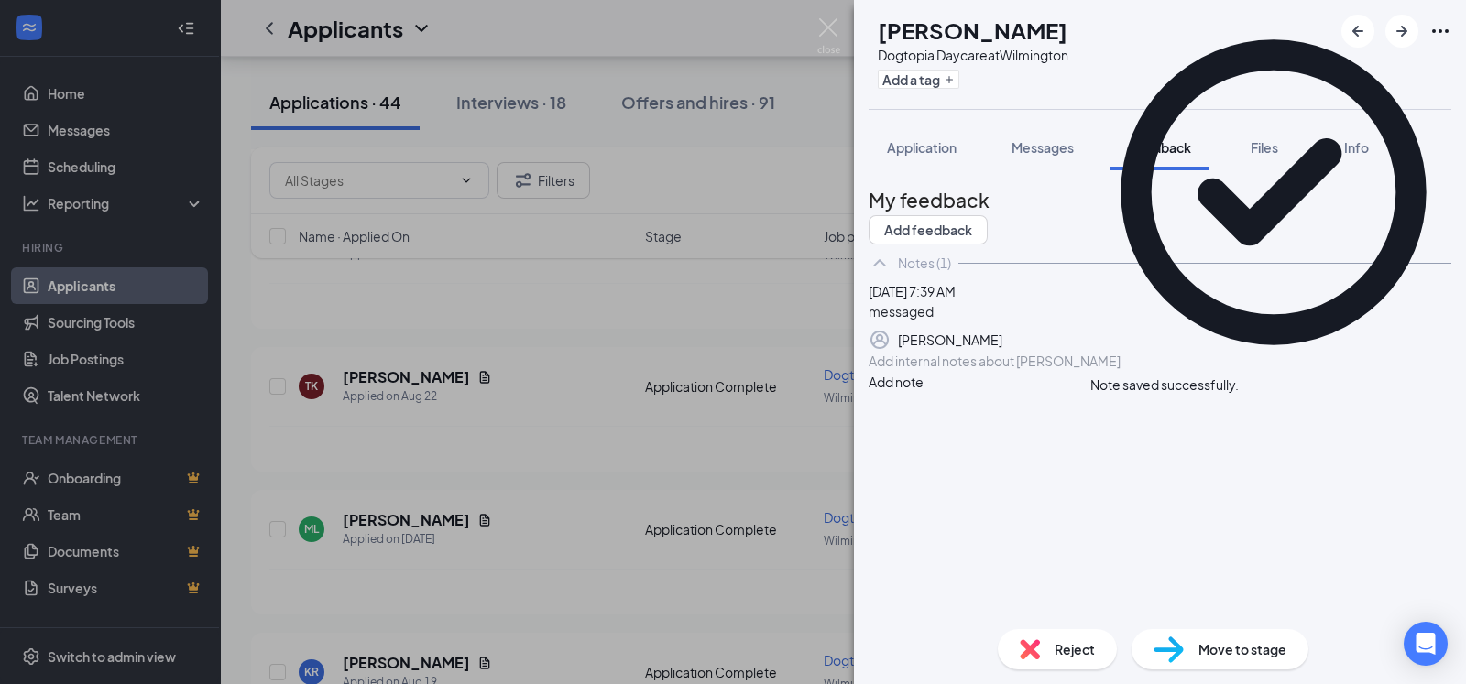
click at [822, 17] on div "TK [PERSON_NAME] Dogtopia Daycare at [GEOGRAPHIC_DATA] Add a tag Application Me…" at bounding box center [733, 342] width 1466 height 684
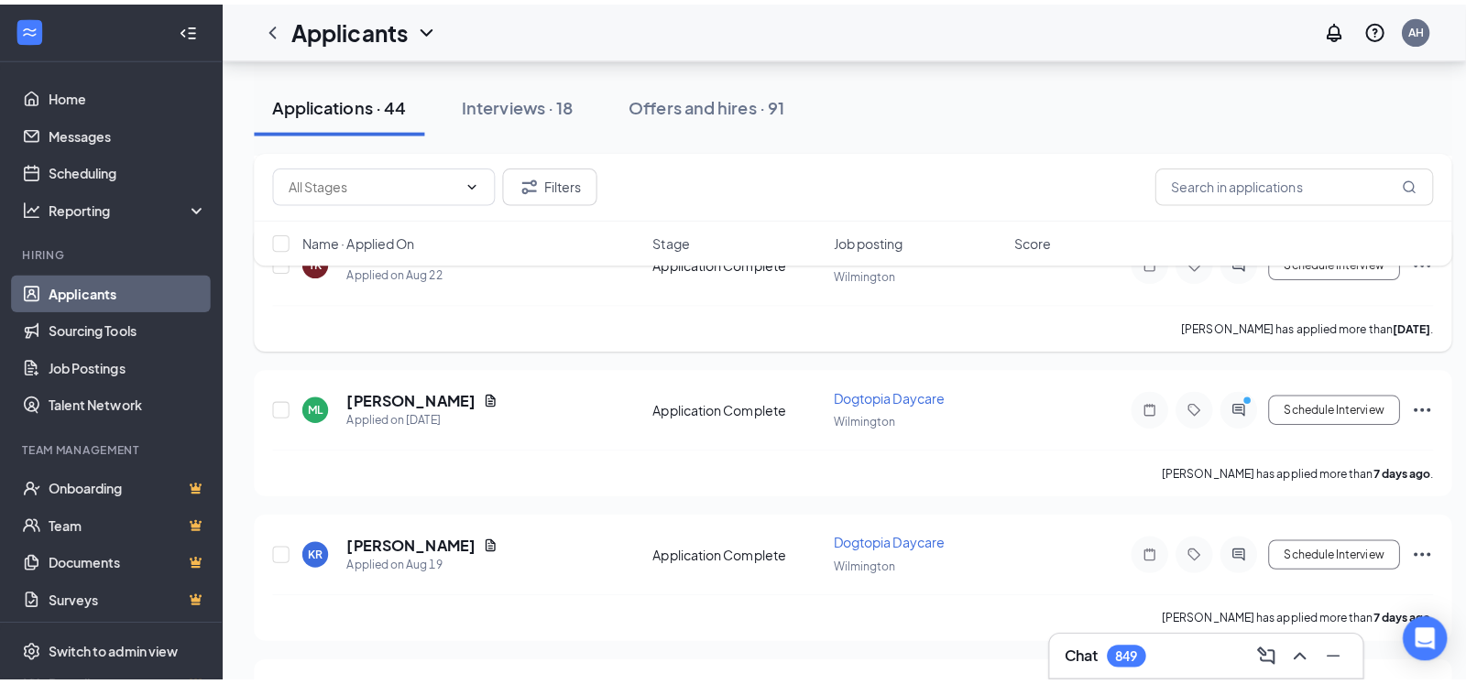
scroll to position [815, 0]
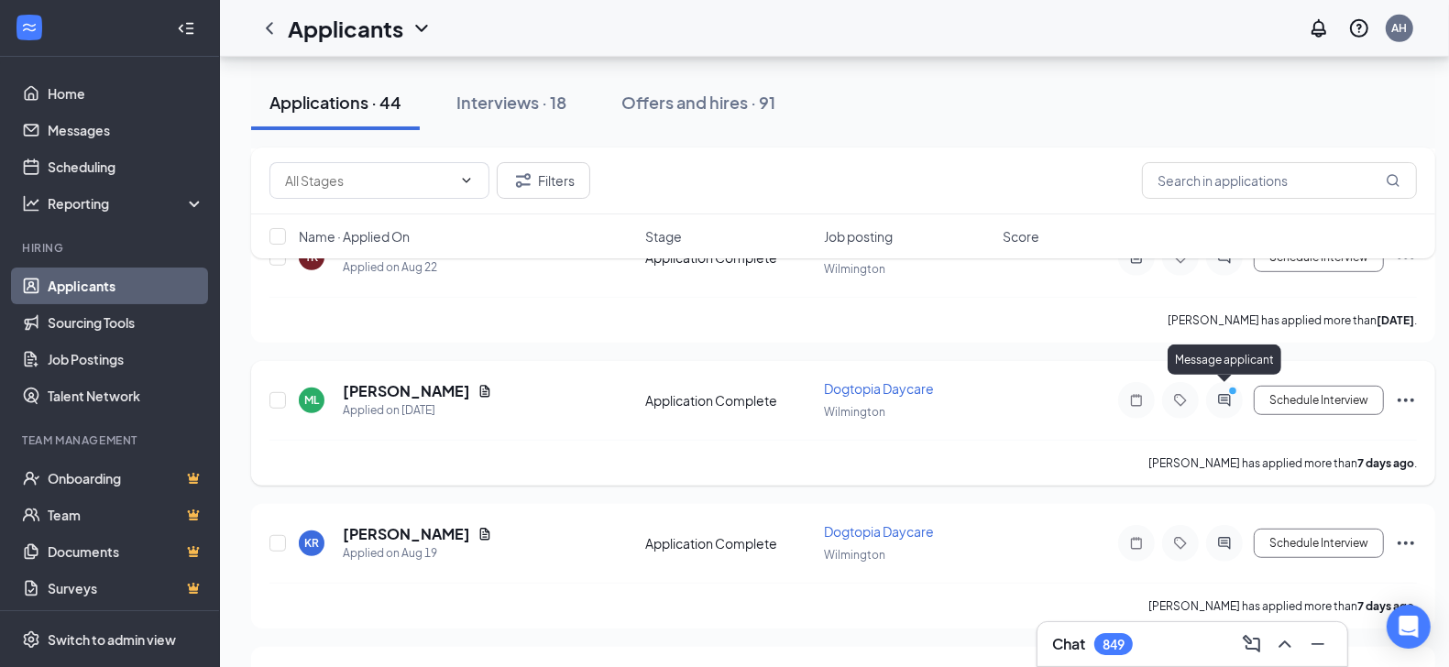
click at [1222, 393] on icon "ActiveChat" at bounding box center [1224, 400] width 22 height 15
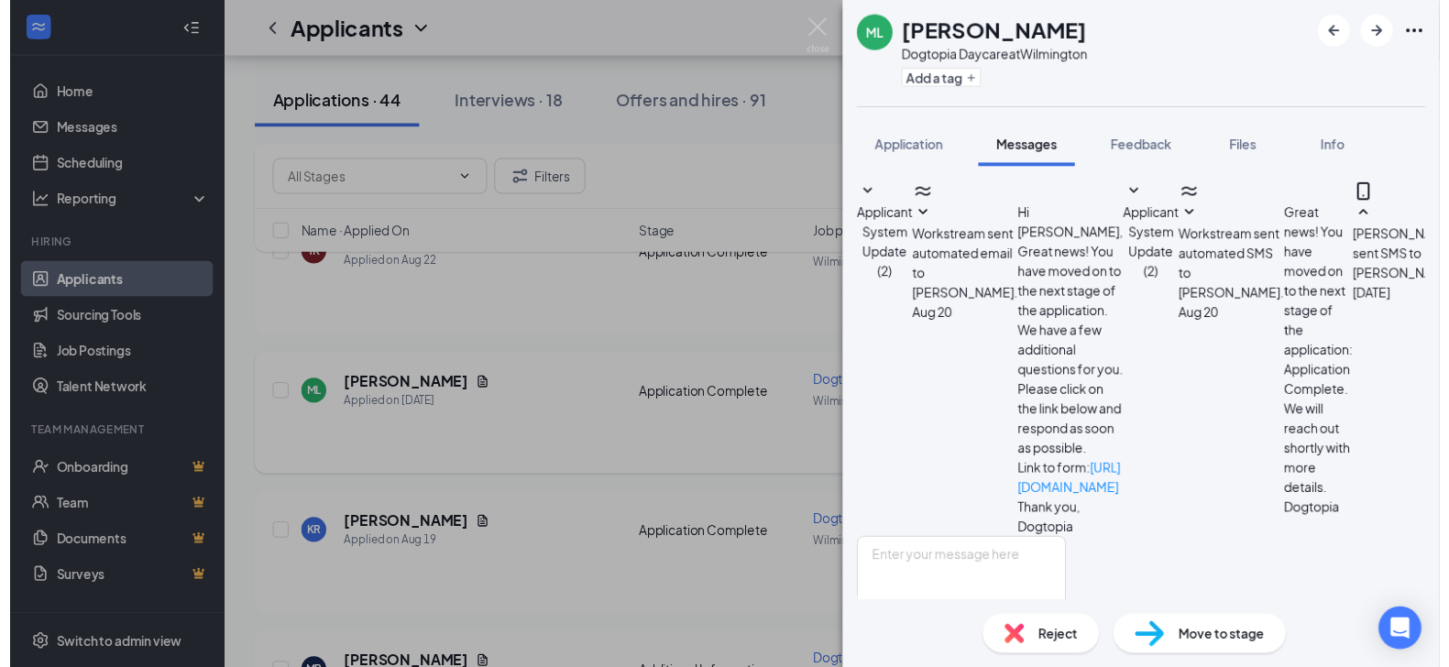
scroll to position [709, 0]
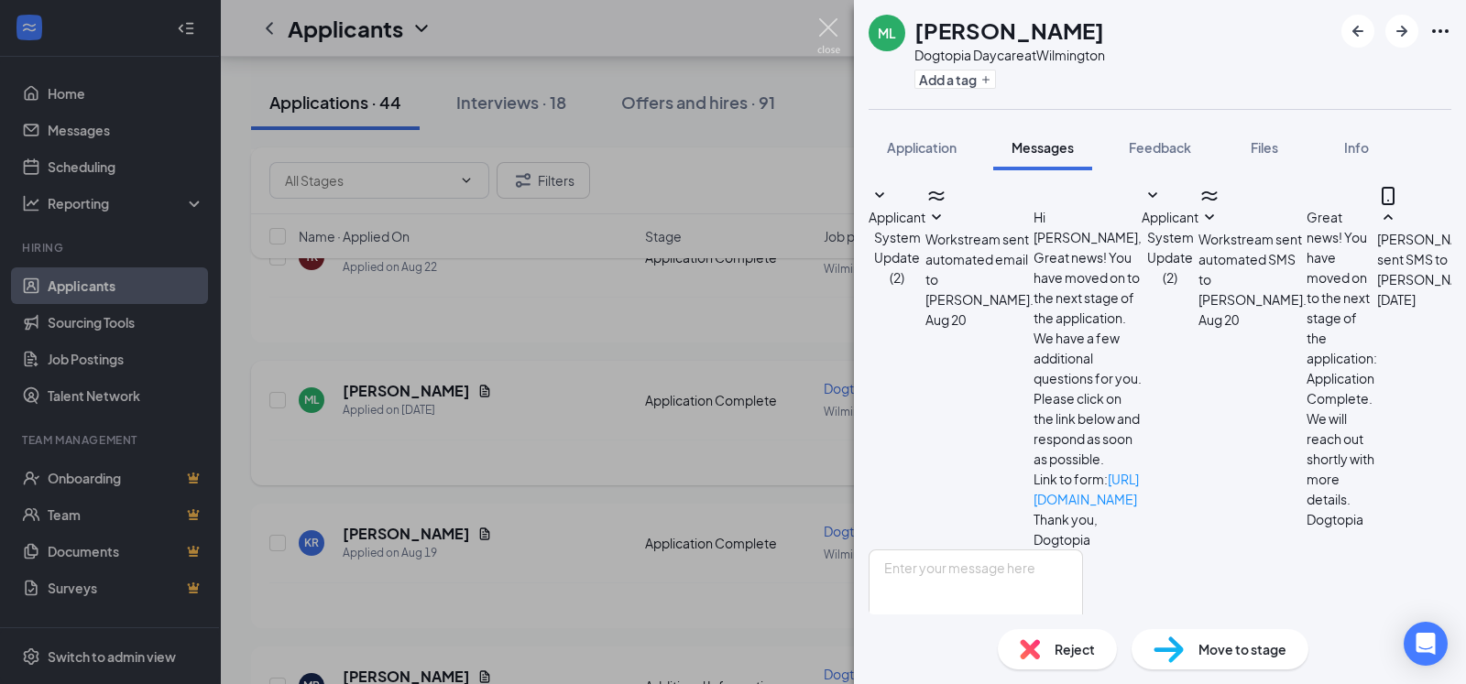
click at [826, 21] on img at bounding box center [828, 36] width 23 height 36
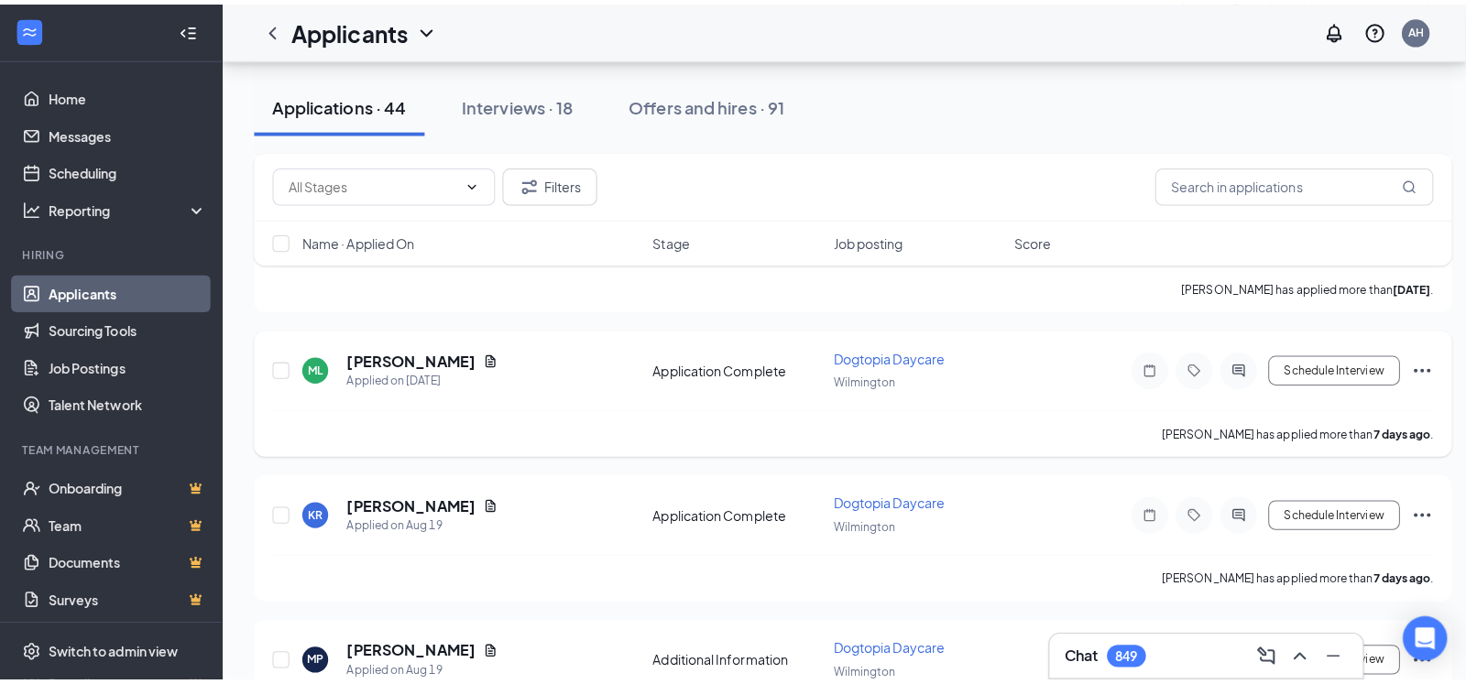
scroll to position [957, 0]
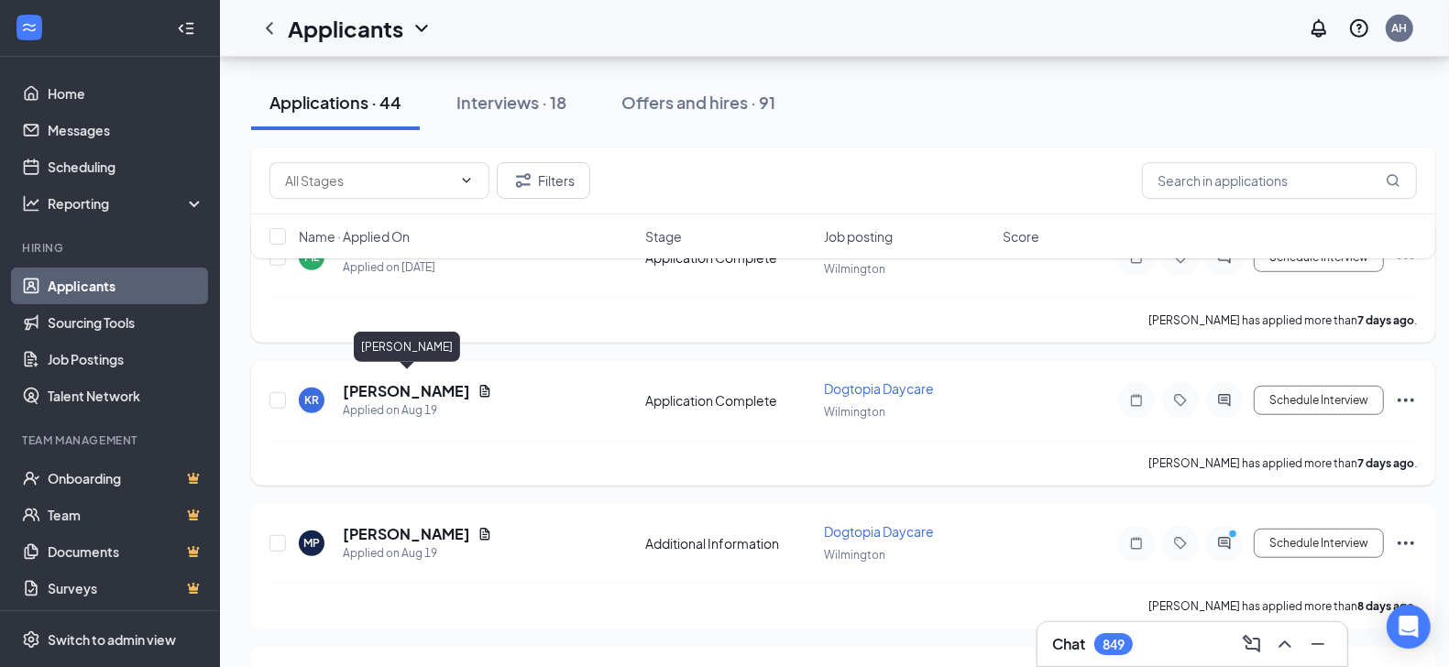
click at [382, 385] on h5 "[PERSON_NAME]" at bounding box center [406, 391] width 127 height 20
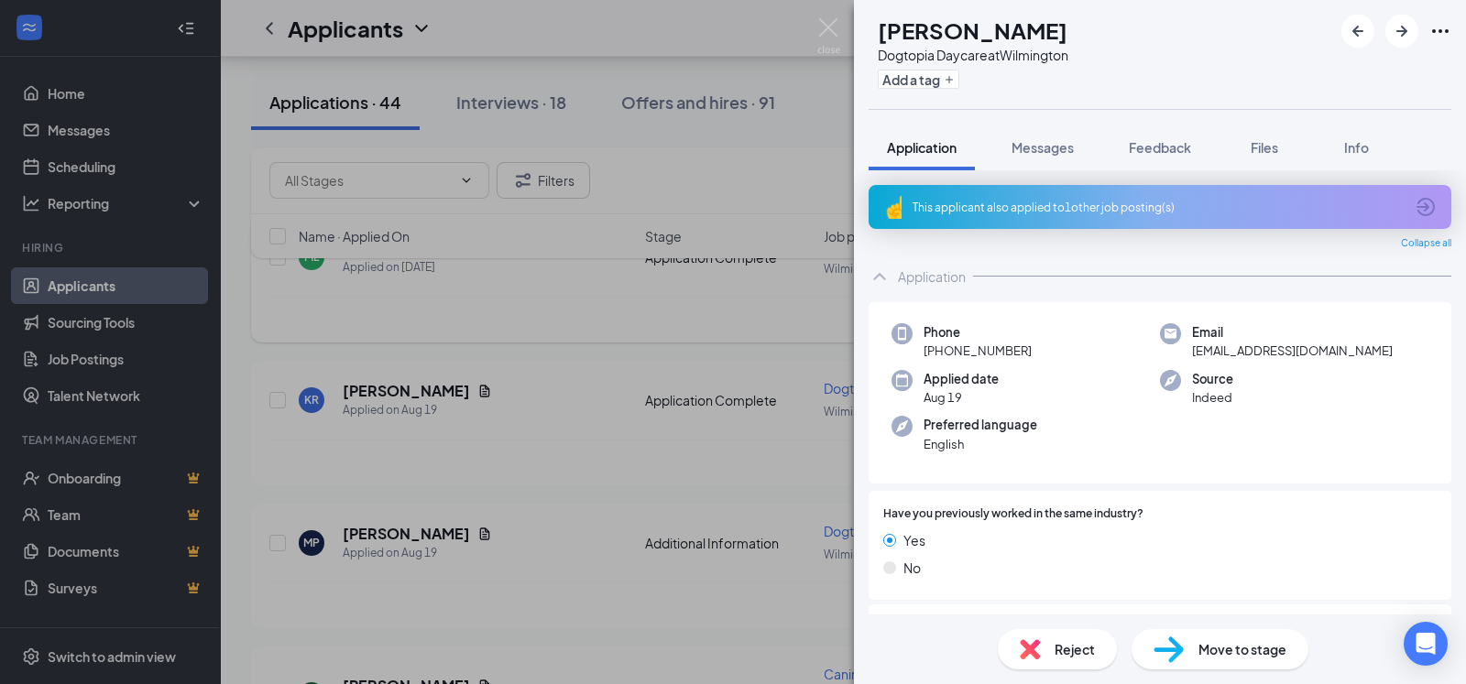
click at [1024, 208] on div "This applicant also applied to 1 other job posting(s)" at bounding box center [1158, 208] width 491 height 16
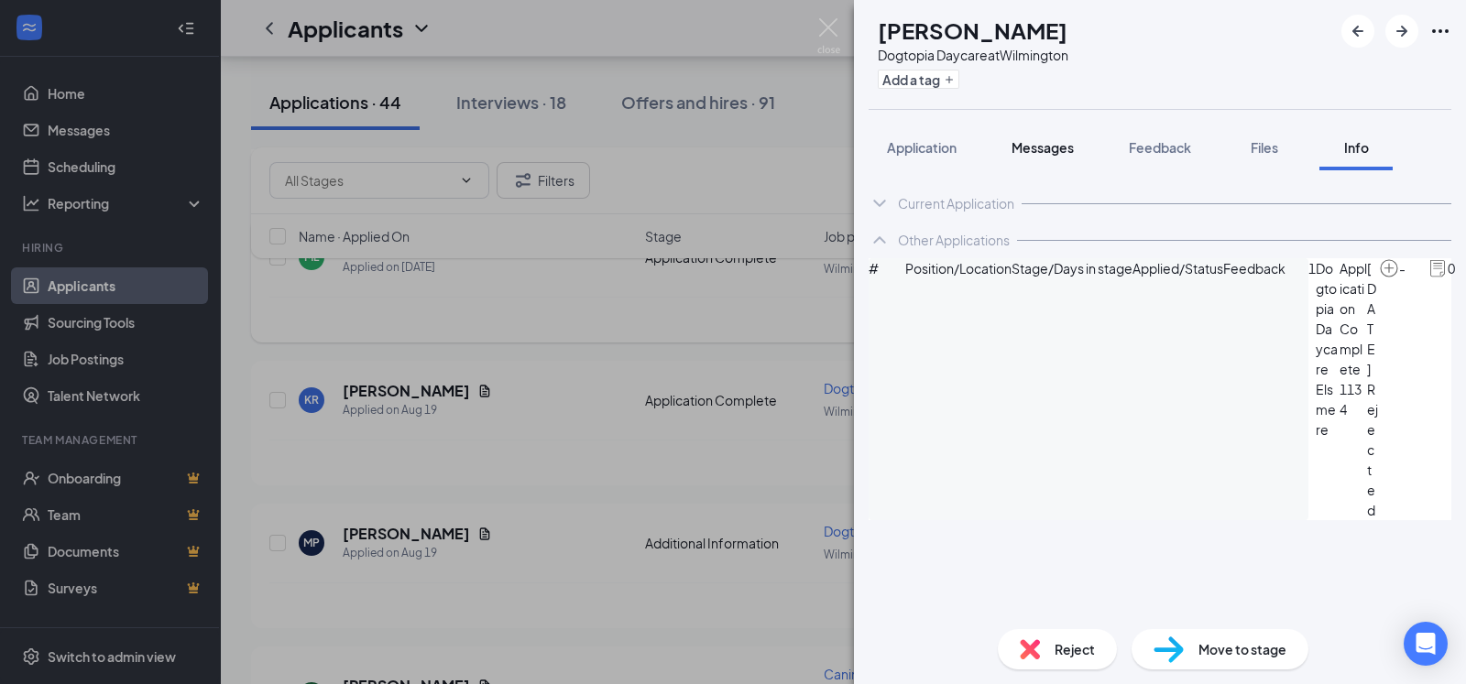
click at [1033, 151] on span "Messages" at bounding box center [1043, 147] width 62 height 16
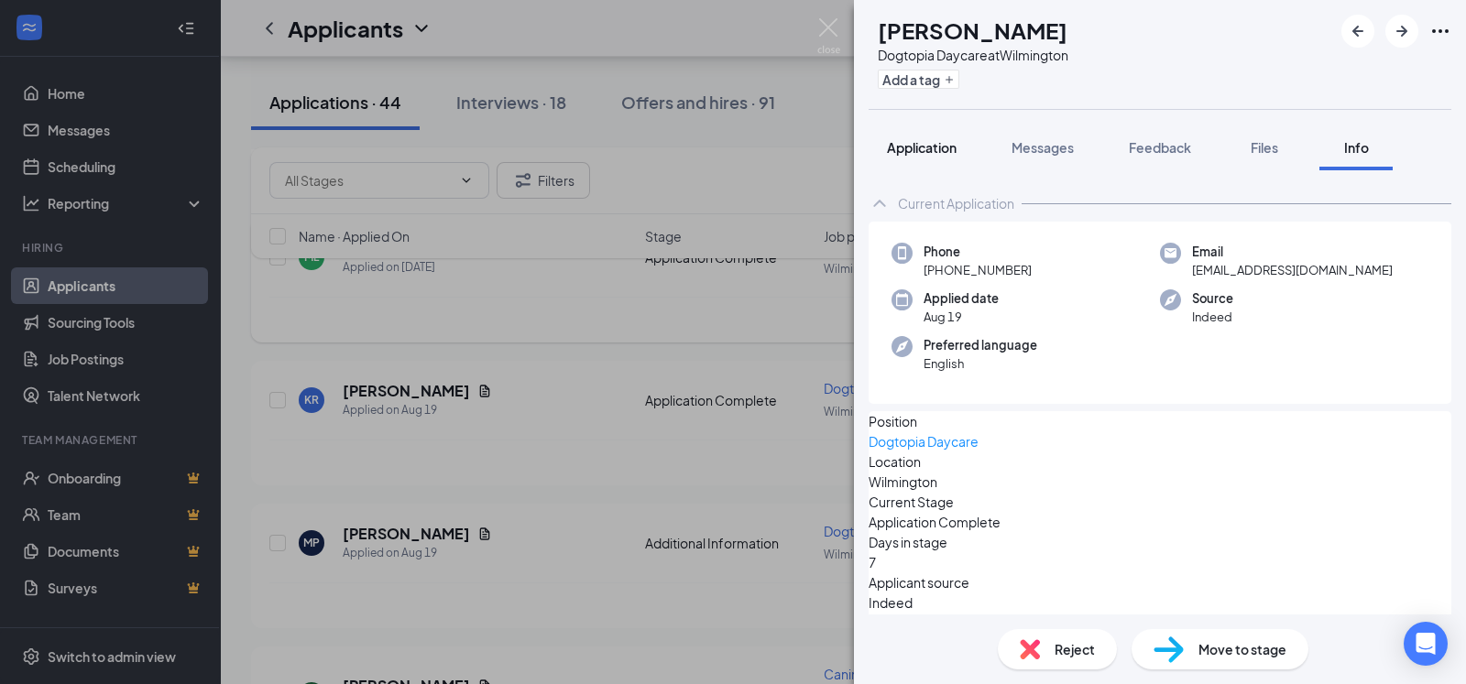
click at [935, 145] on span "Application" at bounding box center [922, 147] width 70 height 16
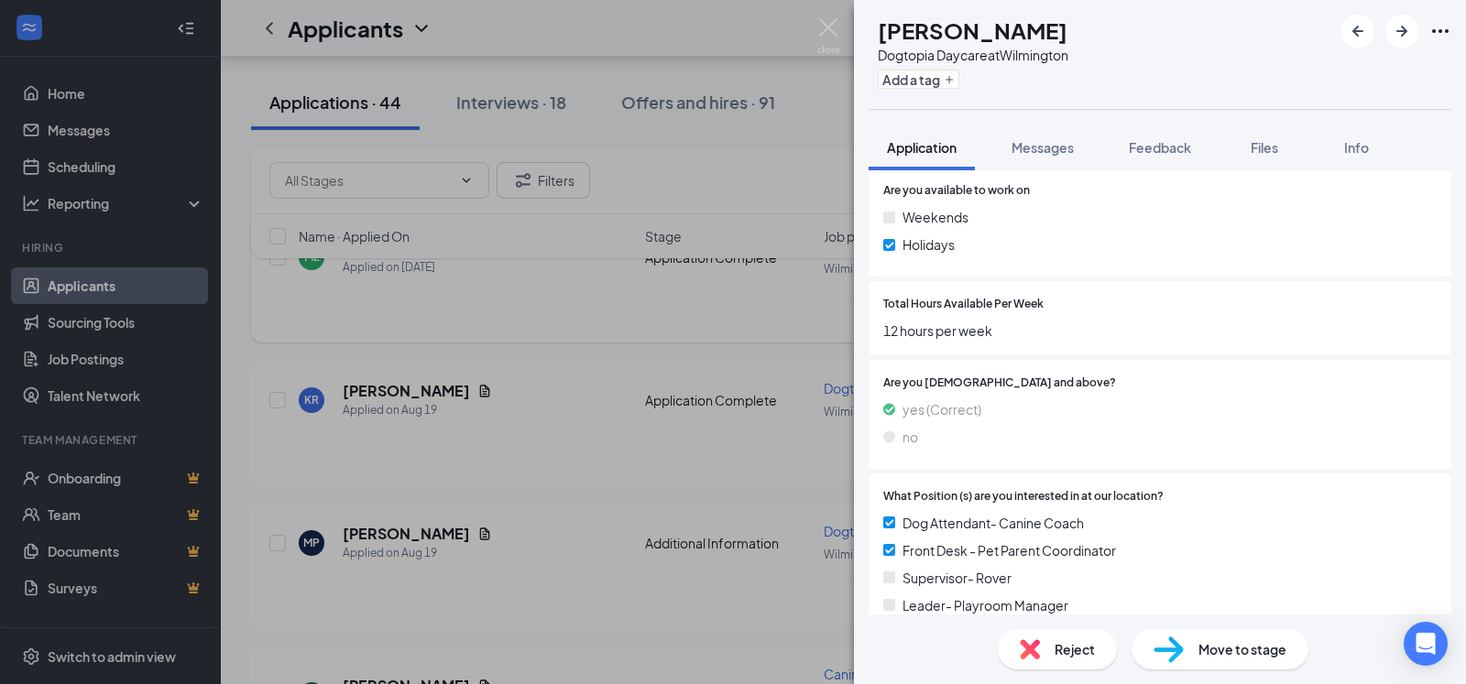
scroll to position [1146, 0]
click at [1062, 652] on span "Reject" at bounding box center [1075, 650] width 40 height 20
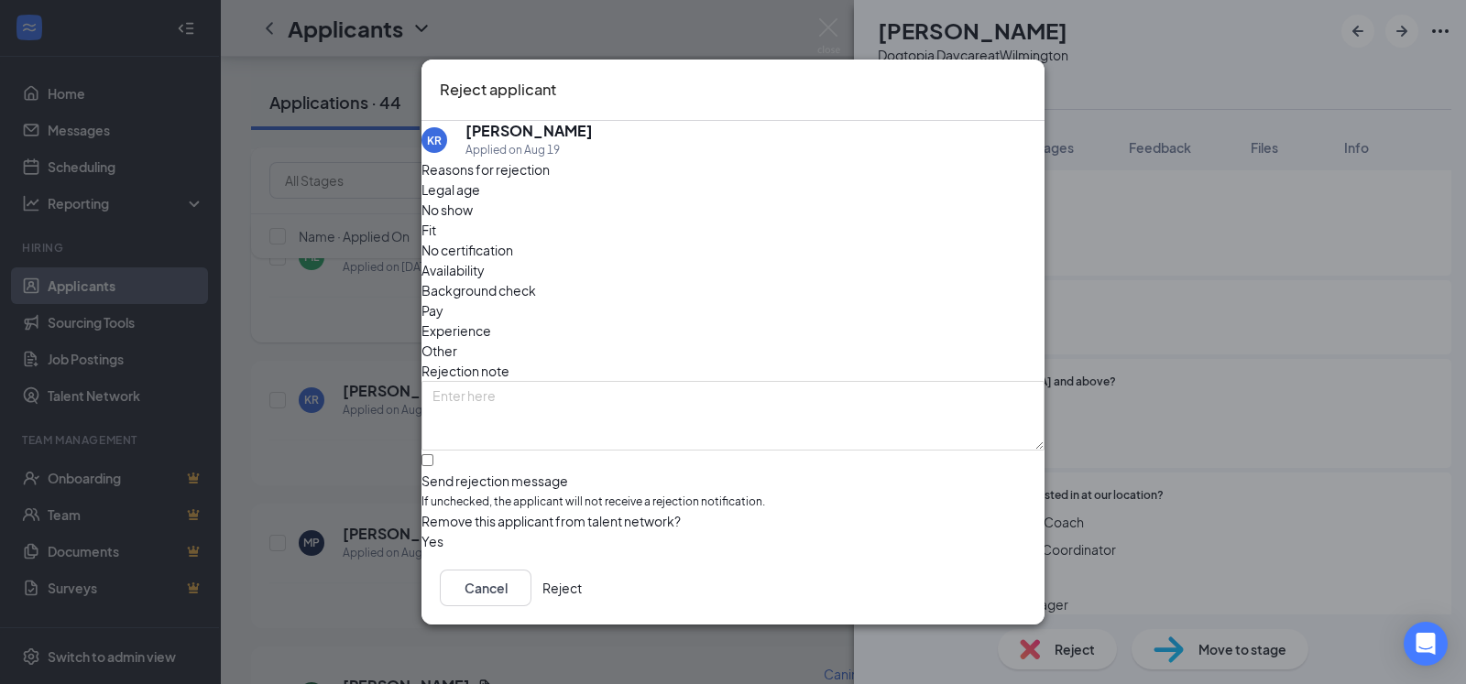
click at [582, 589] on button "Reject" at bounding box center [561, 588] width 39 height 37
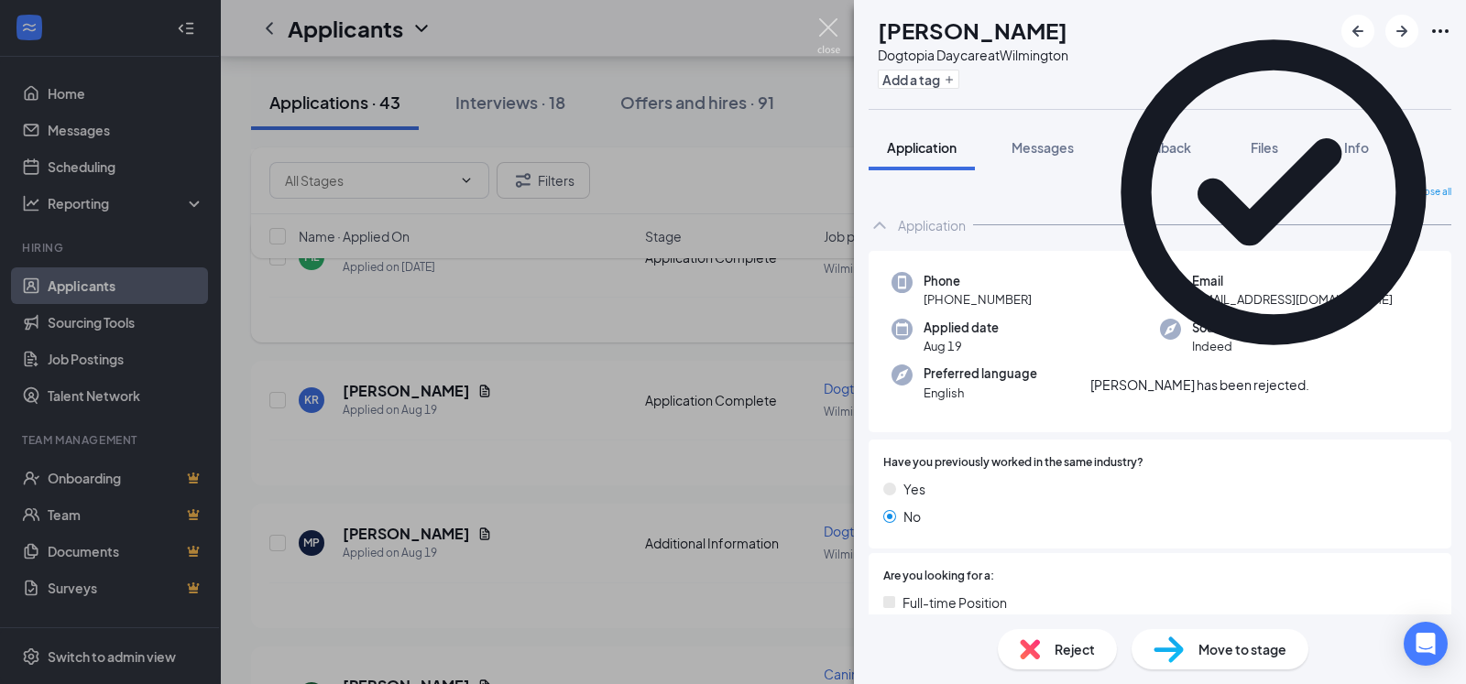
click at [827, 24] on img at bounding box center [828, 36] width 23 height 36
